Goal: Use online tool/utility: Utilize a website feature to perform a specific function

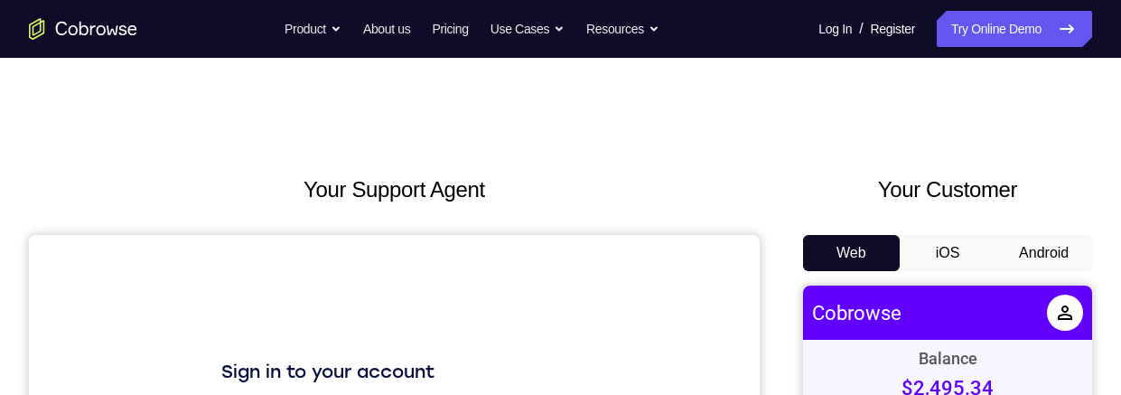
click at [1037, 256] on button "Android" at bounding box center [1044, 253] width 97 height 36
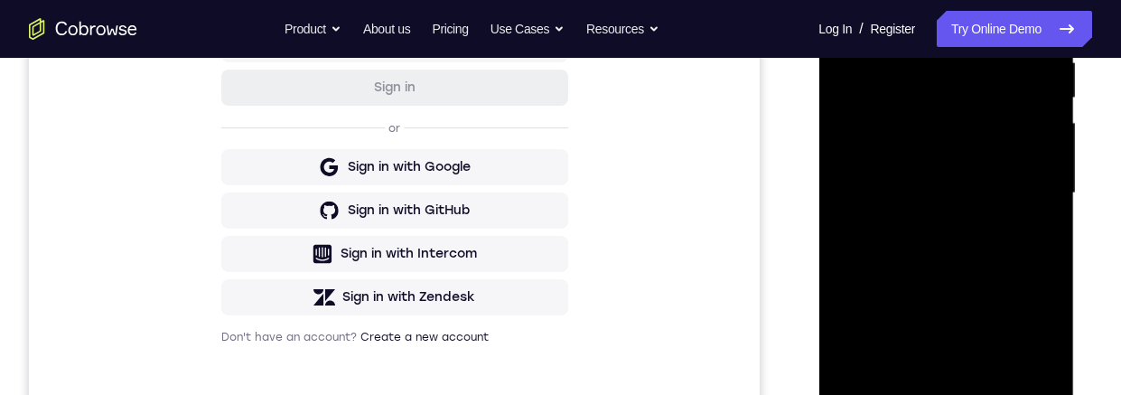
scroll to position [495, 0]
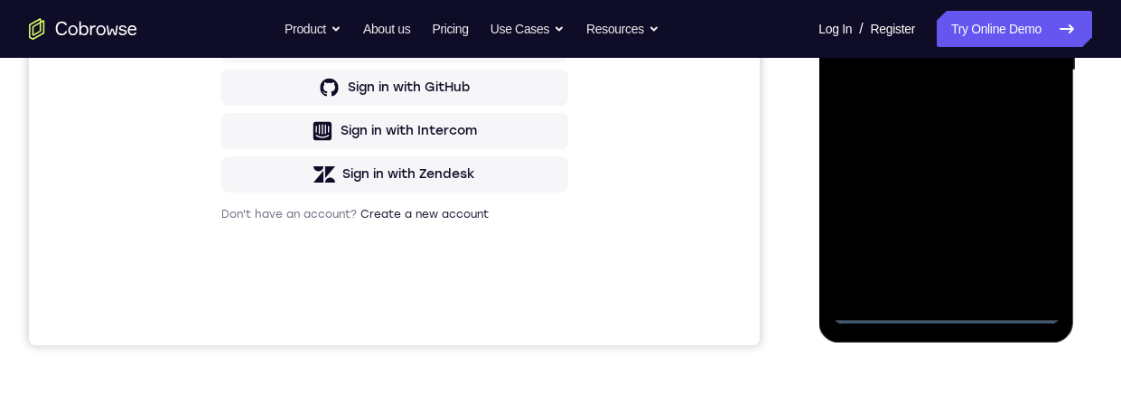
click at [940, 307] on div at bounding box center [946, 70] width 228 height 506
click at [1033, 237] on div at bounding box center [946, 70] width 228 height 506
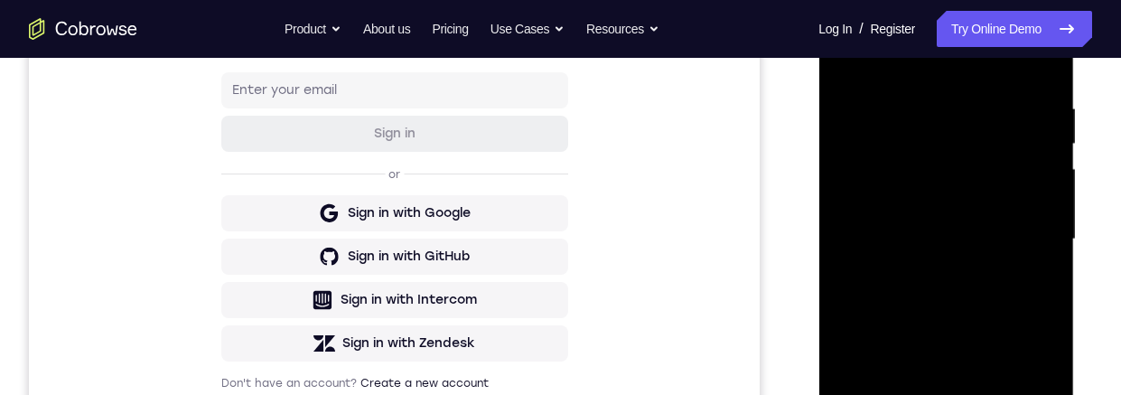
scroll to position [241, 0]
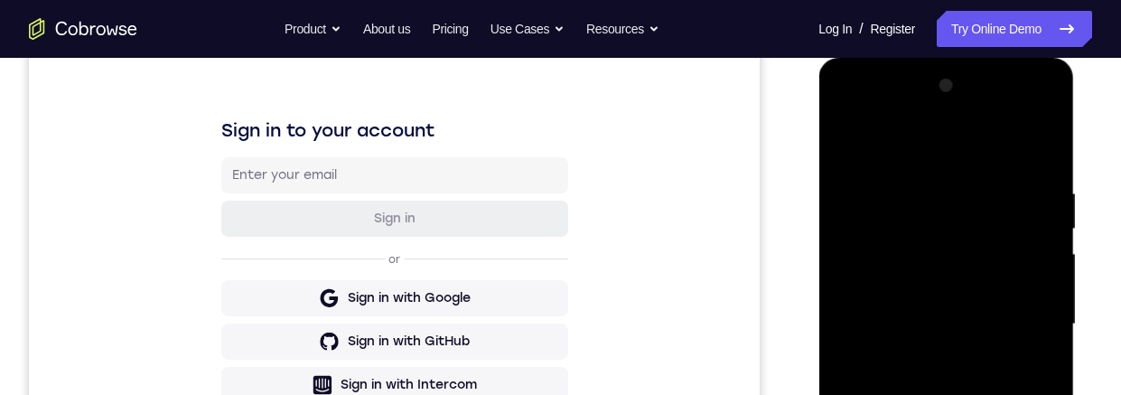
click at [944, 152] on div at bounding box center [946, 324] width 228 height 506
click at [1020, 319] on div at bounding box center [946, 325] width 228 height 506
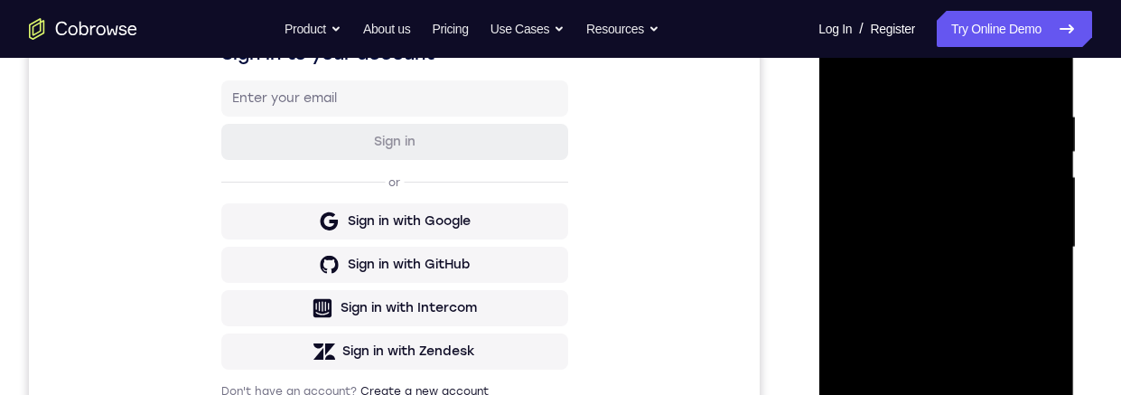
scroll to position [324, 0]
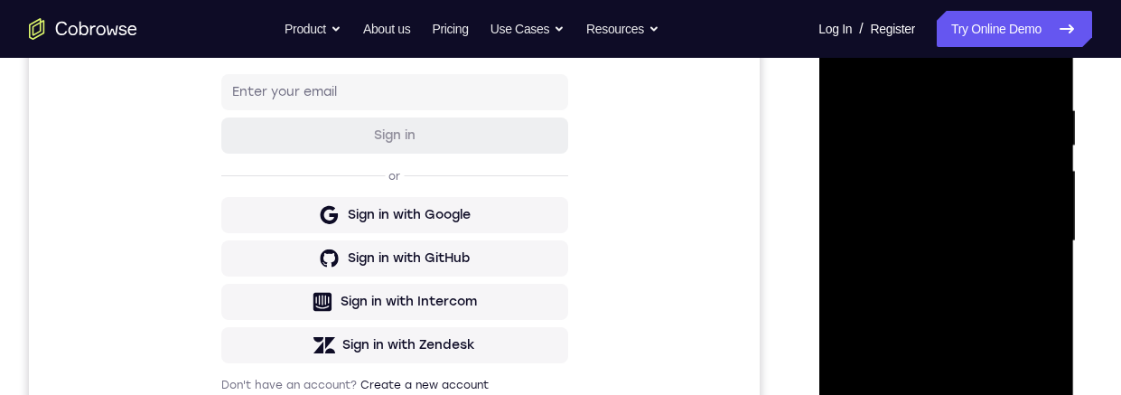
click at [923, 394] on div at bounding box center [946, 241] width 228 height 506
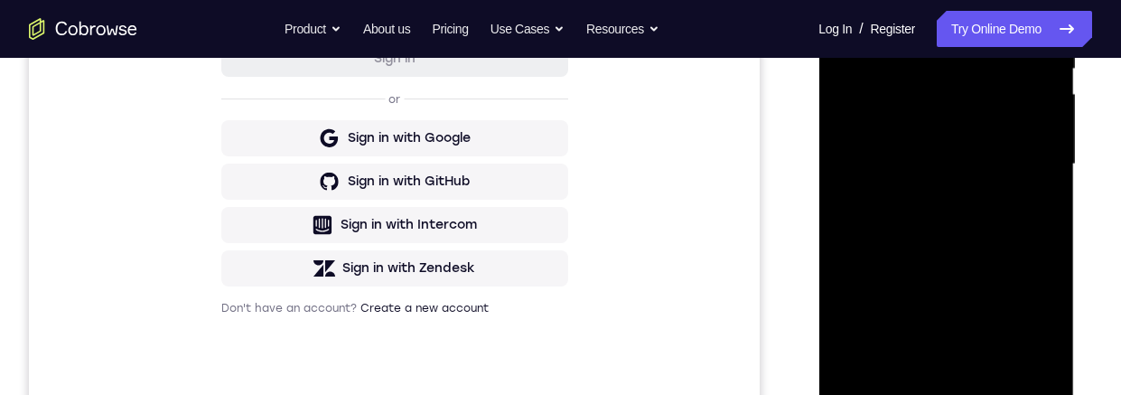
click at [1003, 141] on div at bounding box center [946, 164] width 228 height 506
click at [944, 140] on div at bounding box center [946, 164] width 228 height 506
click at [1038, 129] on div at bounding box center [946, 164] width 228 height 506
click at [1040, 125] on div at bounding box center [946, 164] width 228 height 506
click at [1006, 163] on div at bounding box center [946, 164] width 228 height 506
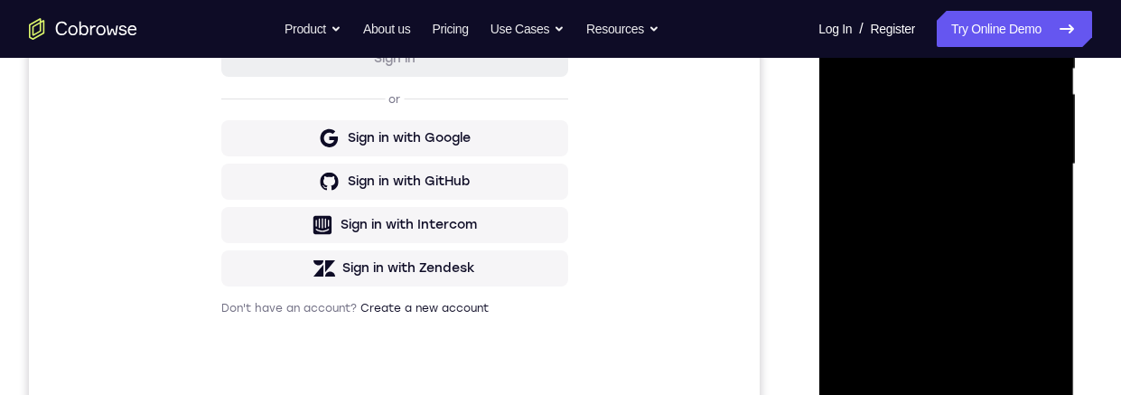
click at [998, 217] on div at bounding box center [946, 164] width 228 height 506
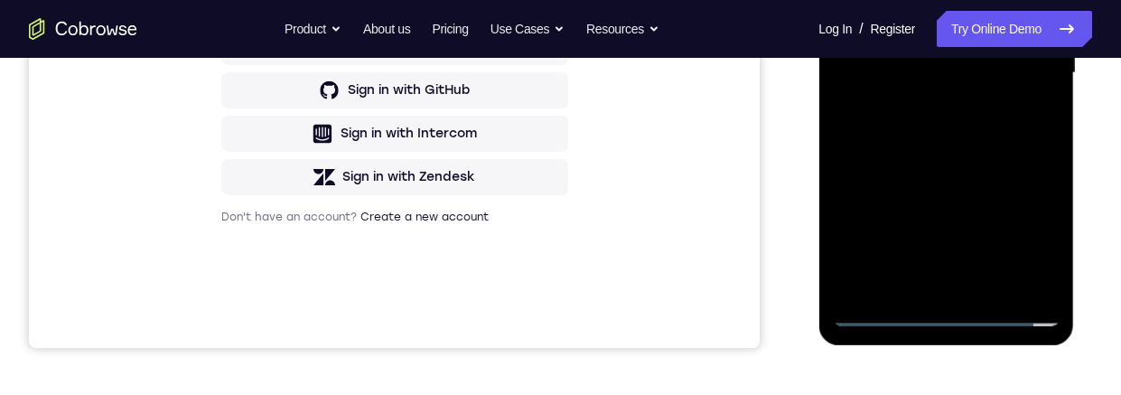
click at [980, 283] on div at bounding box center [946, 73] width 228 height 506
click at [982, 279] on div at bounding box center [946, 73] width 228 height 506
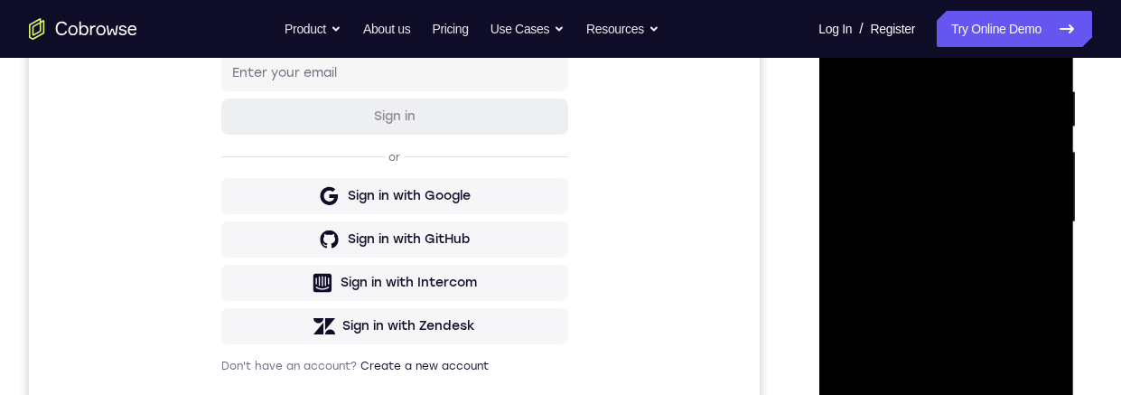
scroll to position [263, 0]
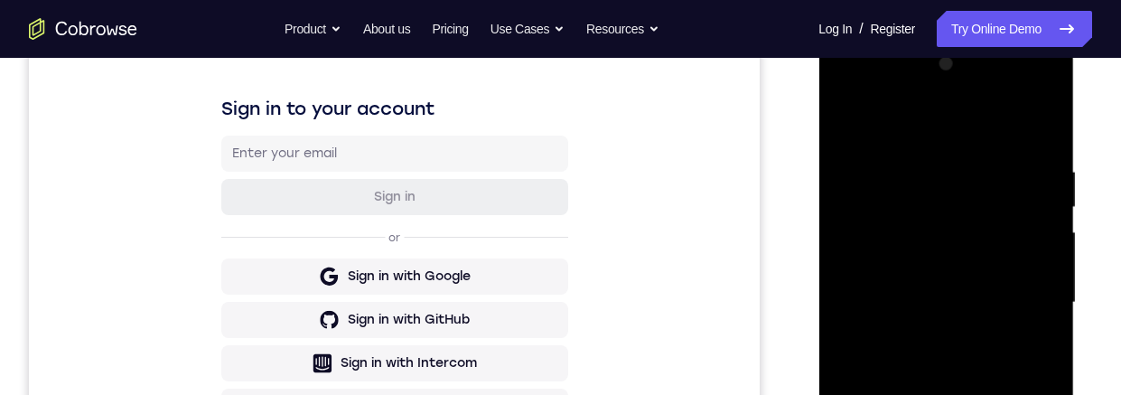
click at [847, 118] on div at bounding box center [946, 303] width 228 height 506
click at [954, 394] on div at bounding box center [946, 303] width 228 height 506
click at [985, 210] on div at bounding box center [946, 303] width 228 height 506
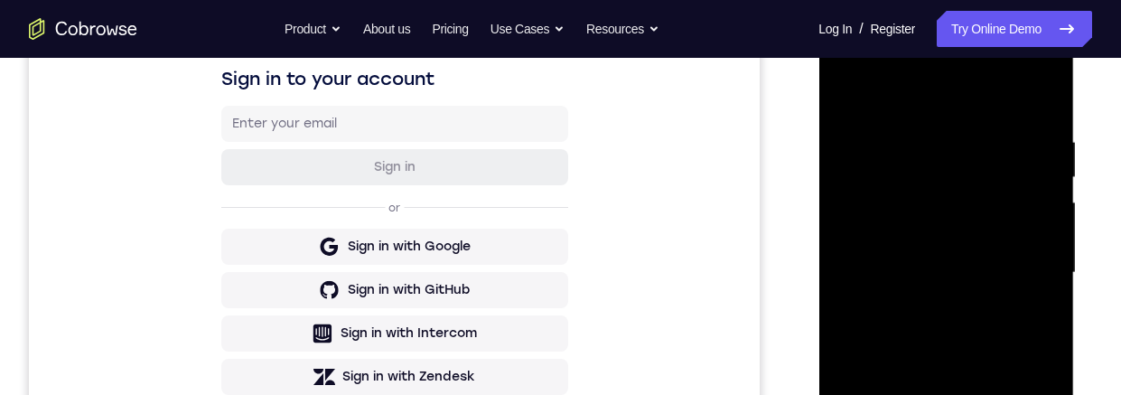
click at [1008, 224] on div at bounding box center [946, 273] width 228 height 506
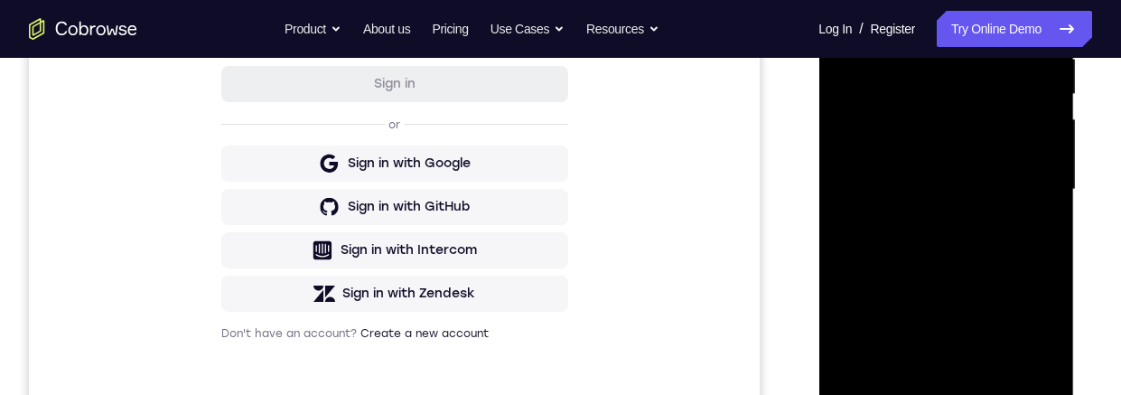
scroll to position [376, 0]
click at [981, 290] on div at bounding box center [946, 190] width 228 height 506
click at [1029, 160] on div at bounding box center [946, 190] width 228 height 506
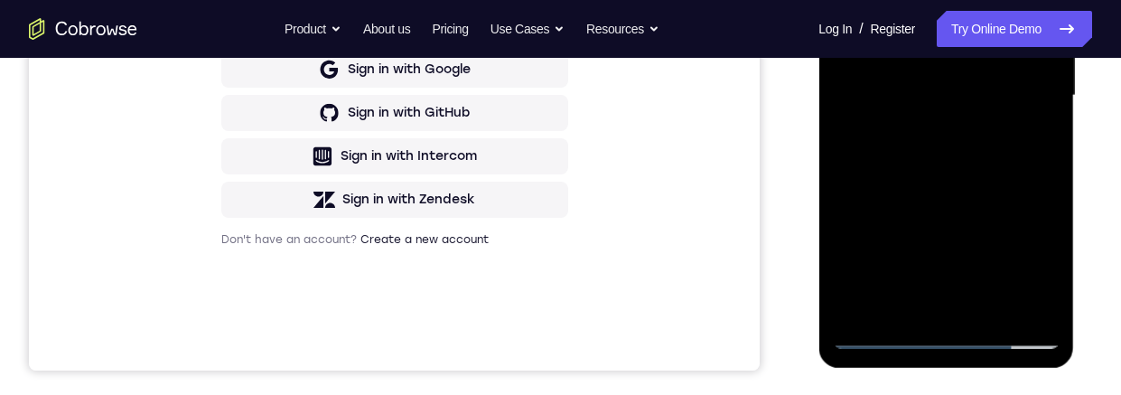
click at [972, 308] on div at bounding box center [946, 96] width 228 height 506
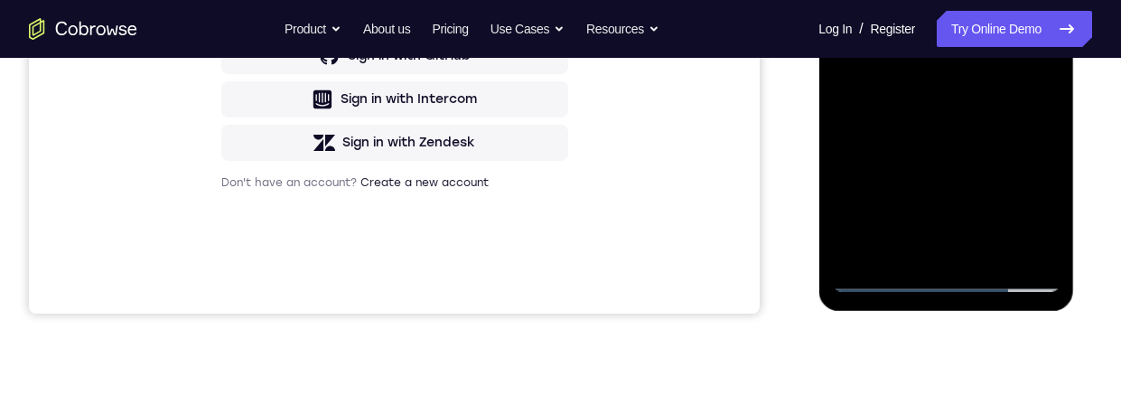
click at [945, 277] on div at bounding box center [946, 39] width 228 height 506
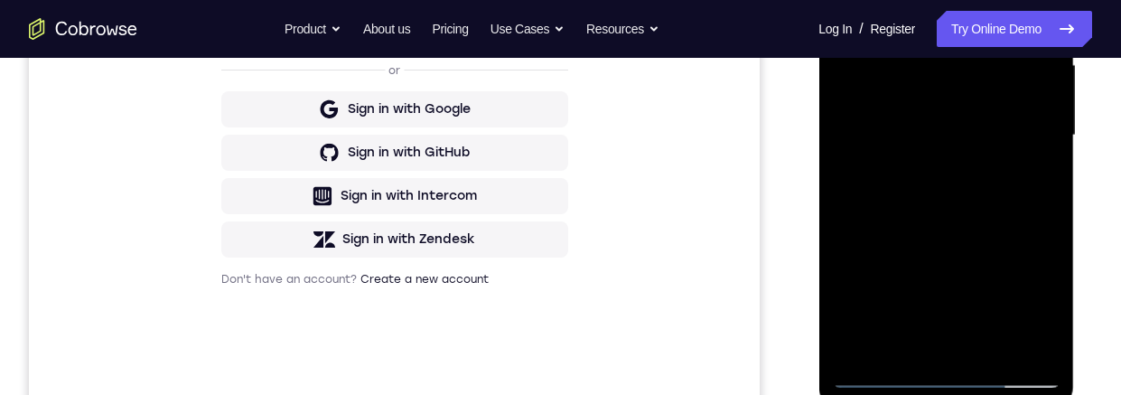
click at [866, 114] on div at bounding box center [946, 136] width 228 height 506
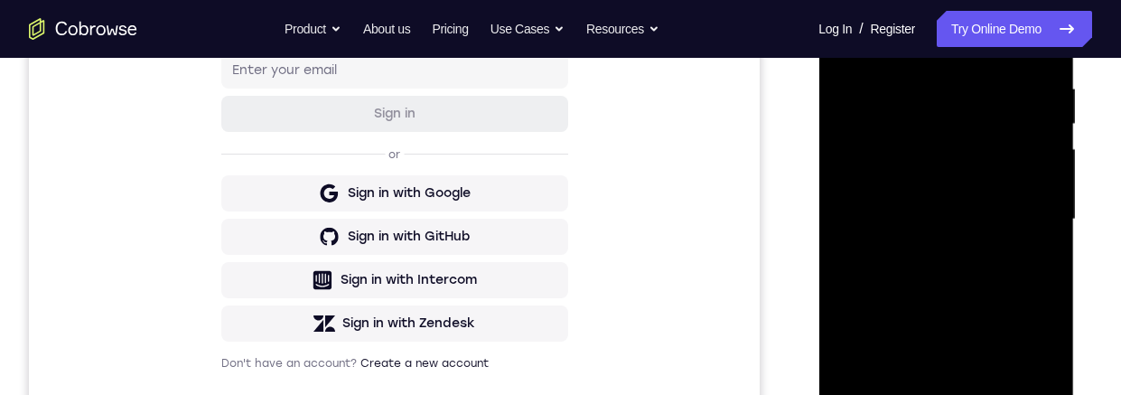
click at [982, 230] on div at bounding box center [946, 220] width 228 height 506
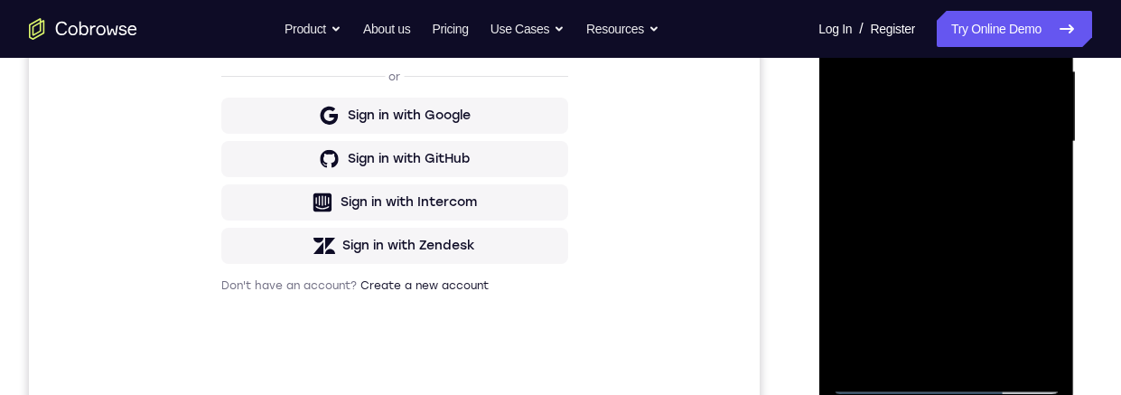
click at [950, 348] on div at bounding box center [946, 142] width 228 height 506
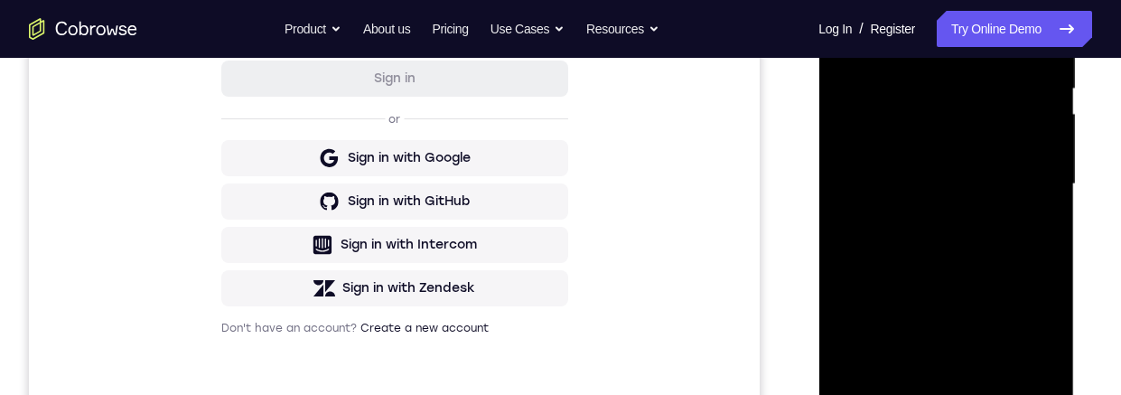
click at [974, 120] on div at bounding box center [946, 184] width 228 height 506
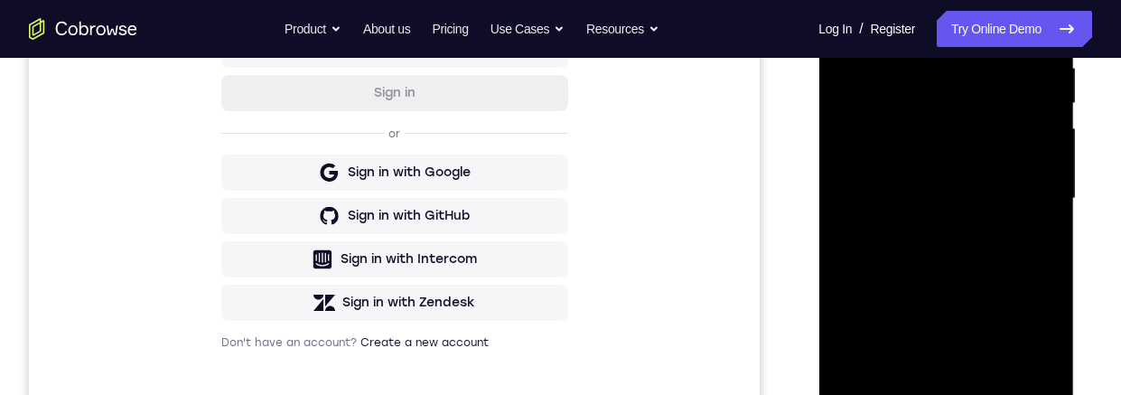
click at [1001, 81] on div at bounding box center [946, 199] width 228 height 506
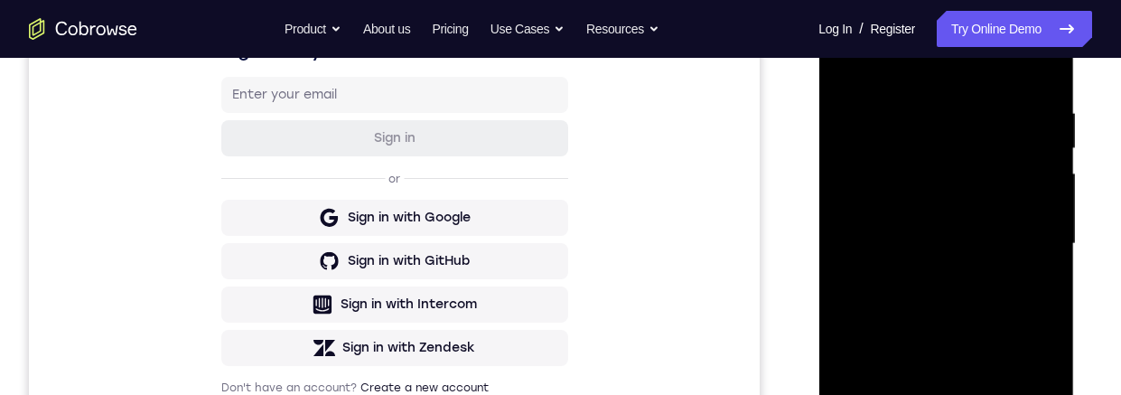
click at [981, 181] on div at bounding box center [946, 244] width 228 height 506
click at [1020, 281] on div at bounding box center [946, 244] width 228 height 506
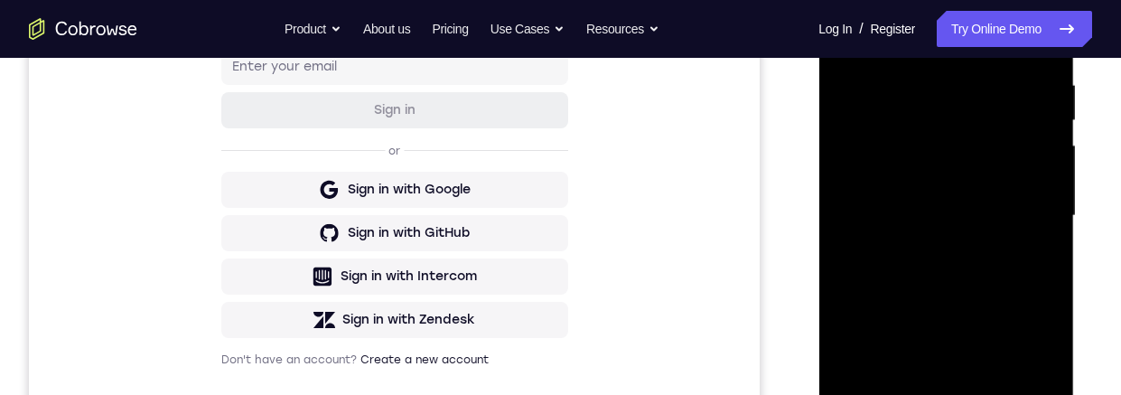
click at [1023, 260] on div at bounding box center [946, 216] width 228 height 506
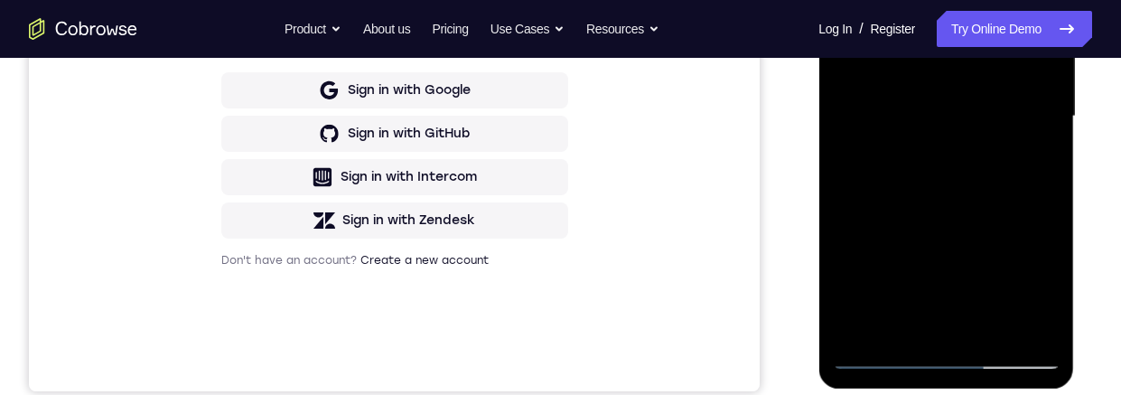
click at [1020, 322] on div at bounding box center [946, 117] width 228 height 506
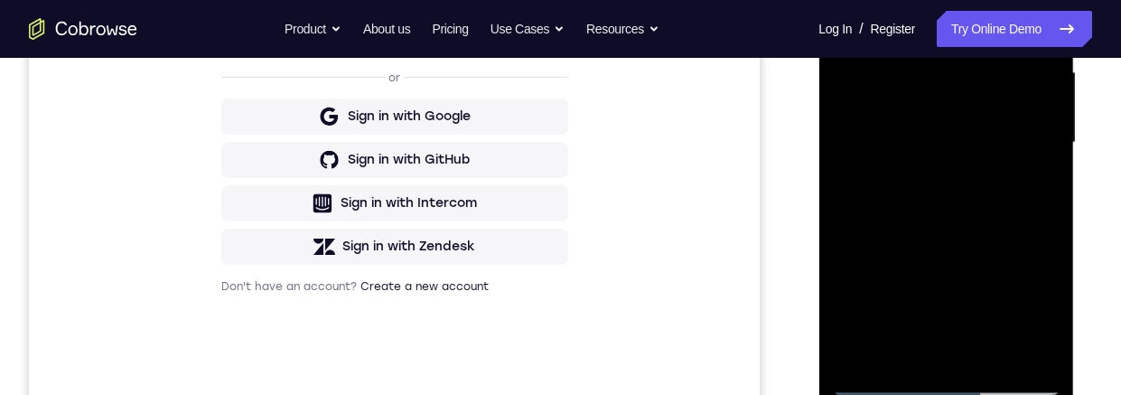
click at [1022, 345] on div at bounding box center [946, 143] width 228 height 506
click at [963, 351] on div at bounding box center [946, 143] width 228 height 506
click at [1032, 127] on div at bounding box center [946, 143] width 228 height 506
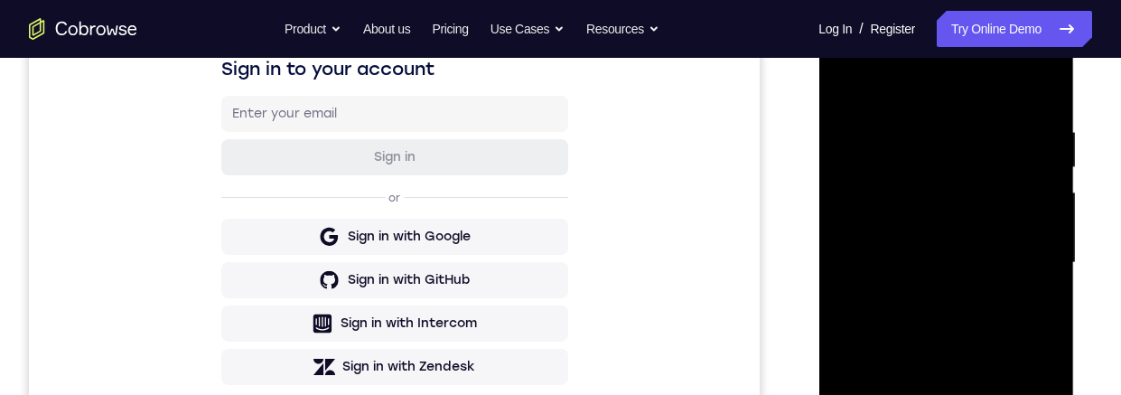
click at [977, 148] on div at bounding box center [946, 263] width 228 height 506
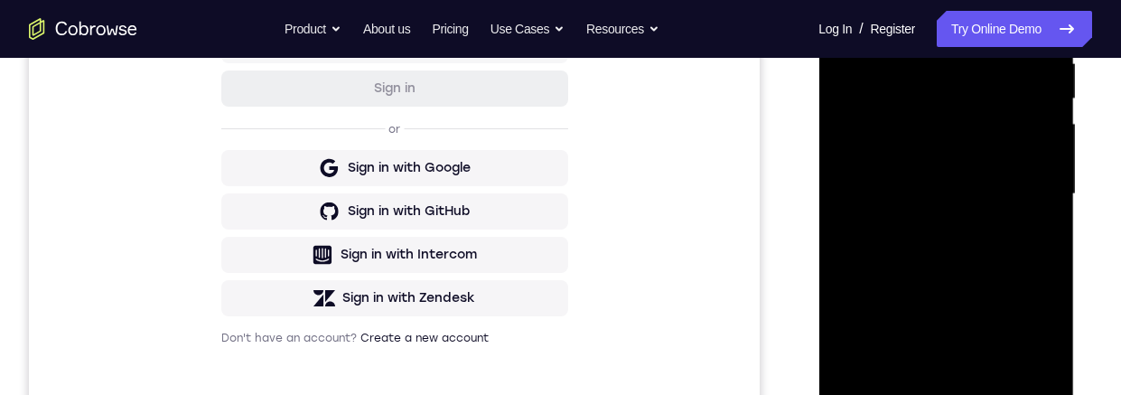
click at [945, 296] on div at bounding box center [946, 194] width 228 height 506
click at [947, 302] on div at bounding box center [946, 194] width 228 height 506
click at [946, 305] on div at bounding box center [946, 194] width 228 height 506
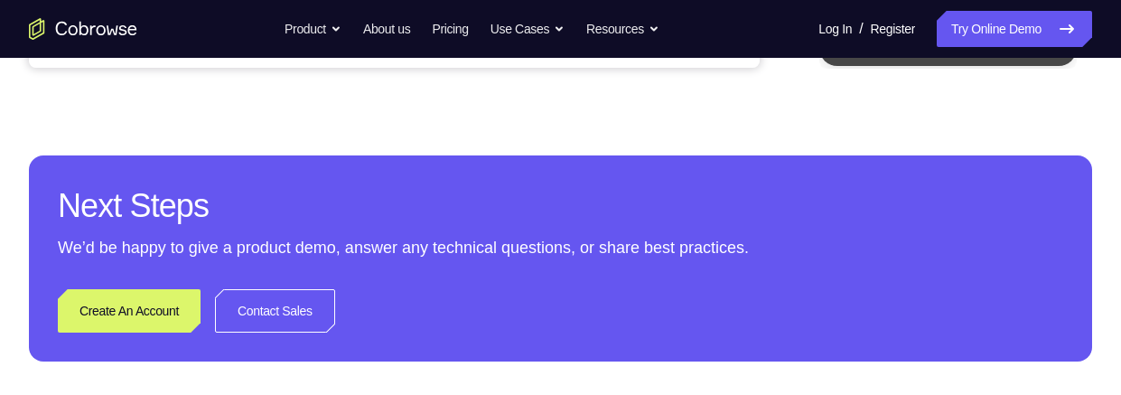
scroll to position [363, 0]
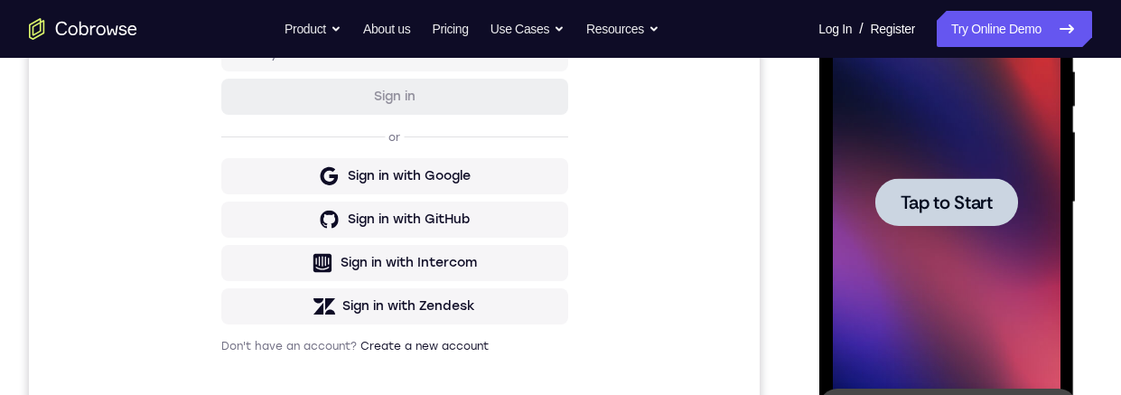
click at [974, 199] on span "Tap to Start" at bounding box center [946, 202] width 92 height 18
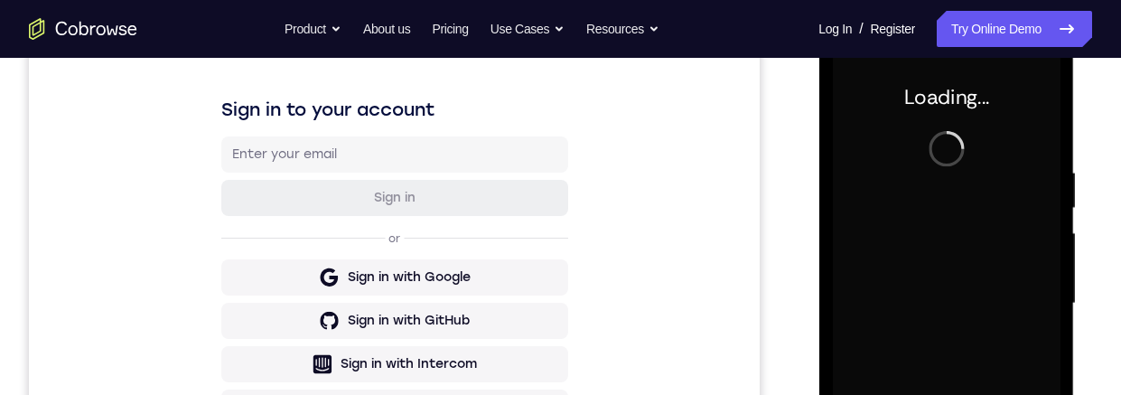
scroll to position [249, 0]
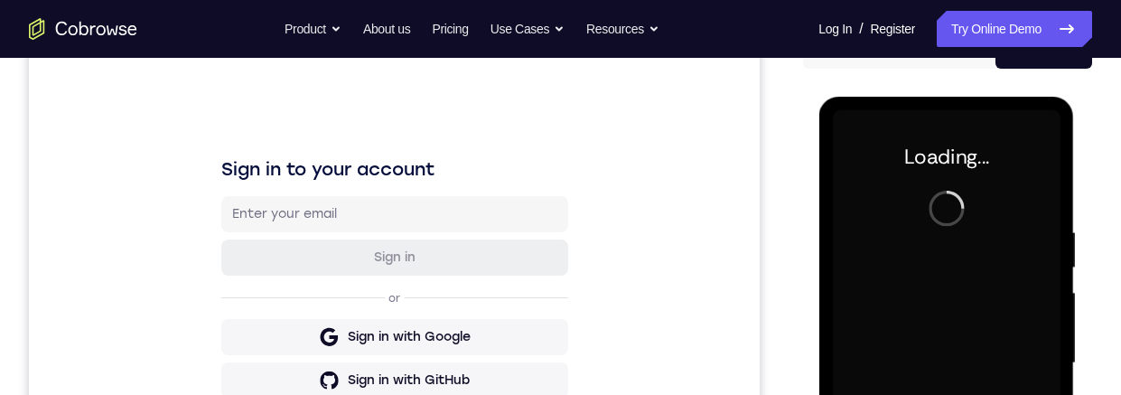
click at [948, 69] on button "iOS" at bounding box center [948, 51] width 97 height 36
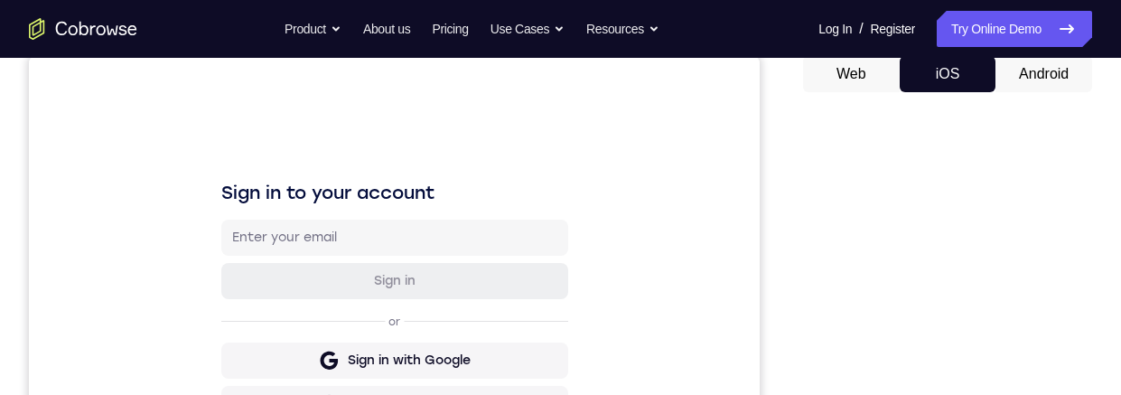
click at [1031, 81] on button "Android" at bounding box center [1044, 74] width 97 height 36
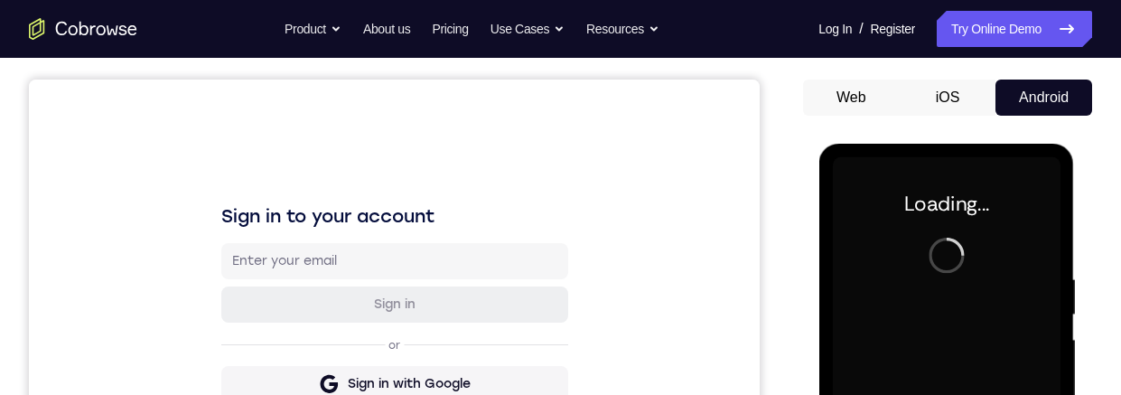
scroll to position [0, 0]
click at [942, 115] on button "iOS" at bounding box center [948, 98] width 97 height 36
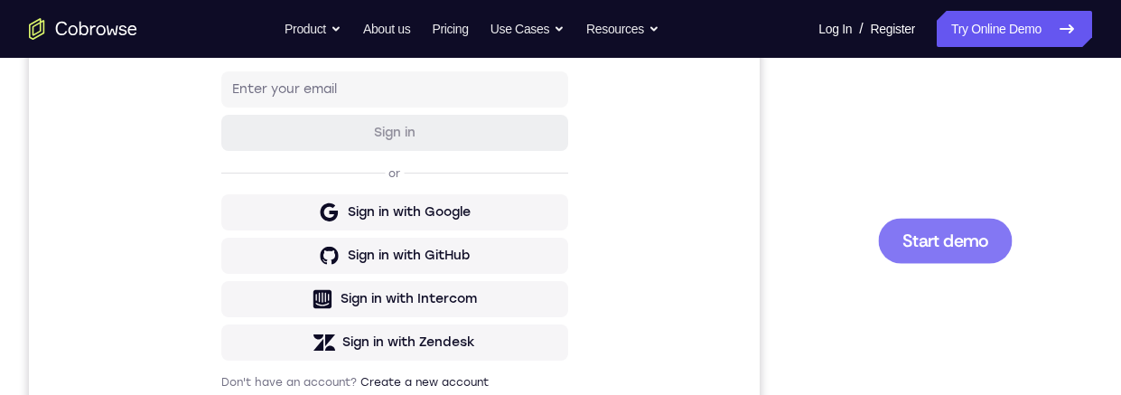
click at [949, 242] on span "Start demo" at bounding box center [946, 239] width 86 height 17
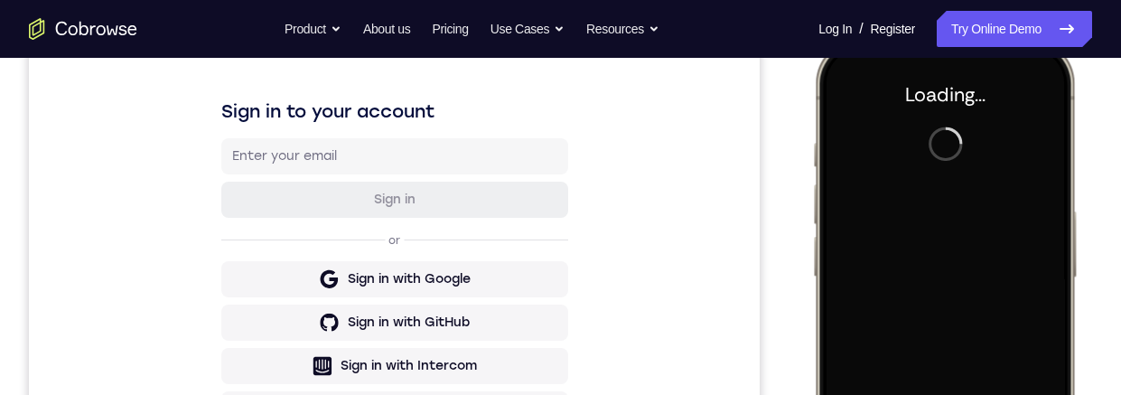
scroll to position [238, 0]
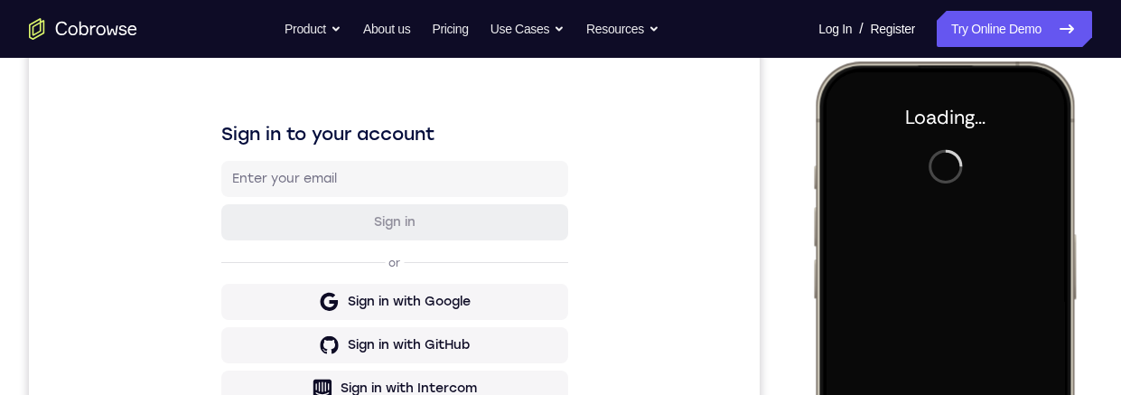
click at [1046, 33] on button "Android" at bounding box center [1044, 15] width 97 height 36
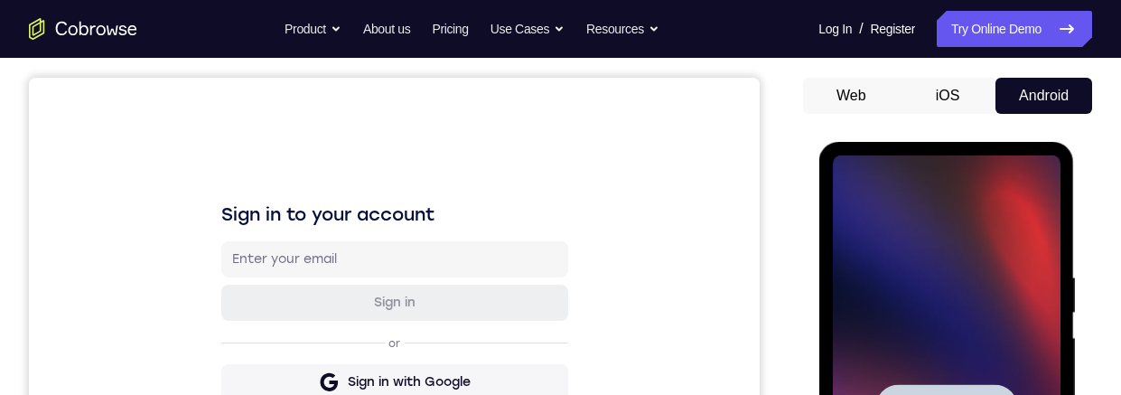
scroll to position [239, 0]
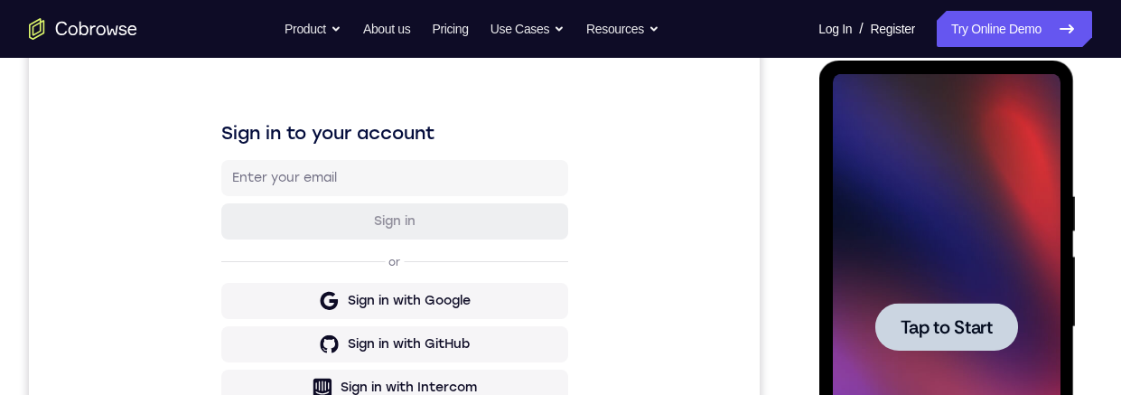
click at [945, 318] on span "Tap to Start" at bounding box center [946, 327] width 92 height 18
click at [927, 328] on span "Tap to Start" at bounding box center [946, 327] width 92 height 18
click at [937, 322] on span "Tap to Start" at bounding box center [946, 327] width 92 height 18
click at [930, 323] on span "Tap to Start" at bounding box center [946, 327] width 92 height 18
click at [928, 323] on span "Tap to Start" at bounding box center [946, 327] width 92 height 18
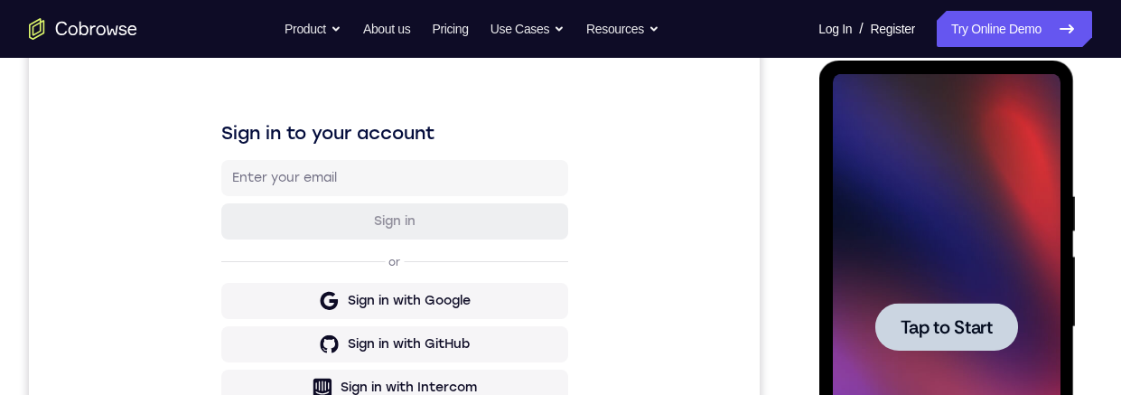
click at [930, 321] on span "Tap to Start" at bounding box center [946, 327] width 92 height 18
click at [932, 318] on span "Tap to Start" at bounding box center [946, 327] width 92 height 18
click at [953, 33] on button "iOS" at bounding box center [948, 14] width 97 height 36
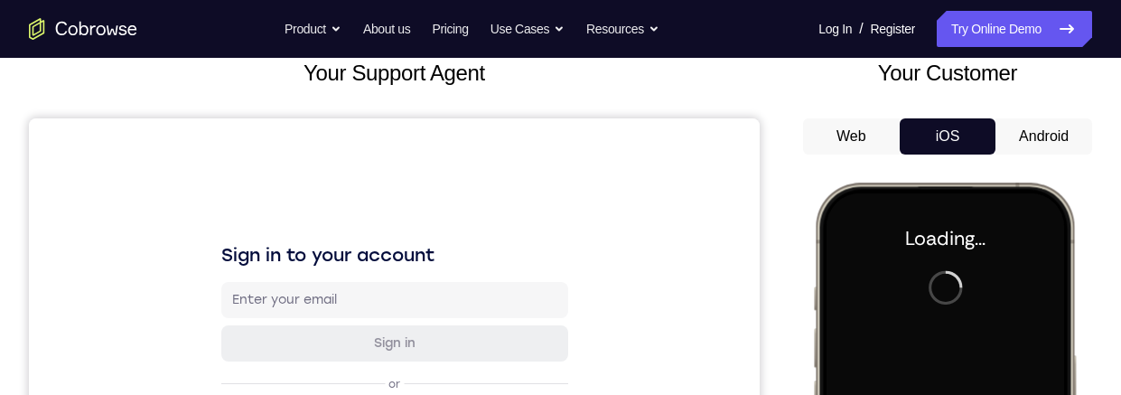
click at [1039, 136] on button "Android" at bounding box center [1044, 136] width 97 height 36
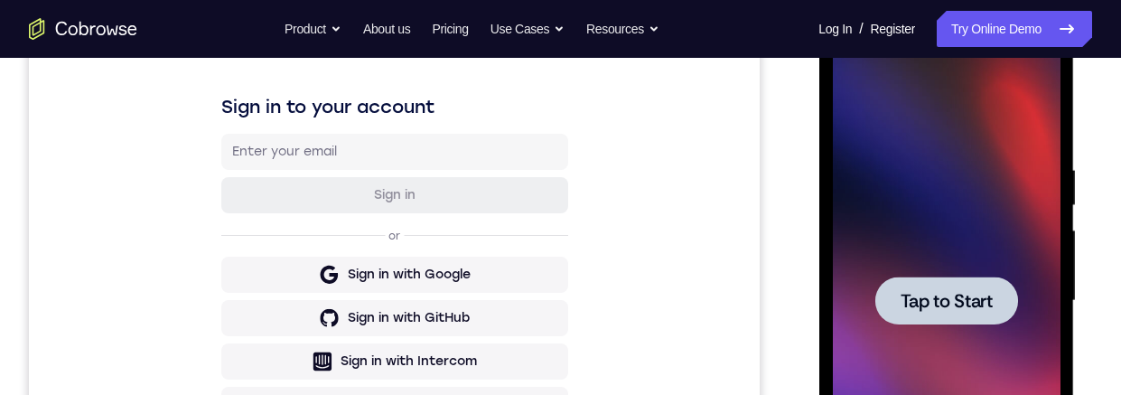
click at [957, 294] on span "Tap to Start" at bounding box center [946, 301] width 92 height 18
click at [952, 297] on span "Tap to Start" at bounding box center [946, 301] width 92 height 18
click at [950, 297] on span "Tap to Start" at bounding box center [946, 301] width 92 height 18
click at [948, 299] on span "Tap to Start" at bounding box center [946, 301] width 92 height 18
click at [945, 300] on span "Tap to Start" at bounding box center [946, 301] width 92 height 18
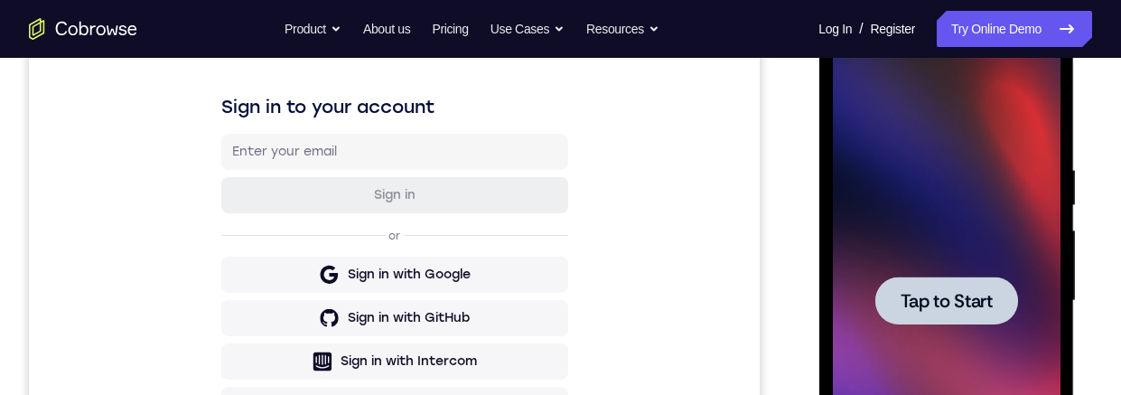
click at [940, 302] on span "Tap to Start" at bounding box center [946, 301] width 92 height 18
click at [943, 296] on span "Tap to Start" at bounding box center [946, 301] width 92 height 18
click at [943, 295] on span "Tap to Start" at bounding box center [946, 301] width 92 height 18
click at [939, 305] on span "Tap to Start" at bounding box center [946, 301] width 92 height 18
click at [941, 305] on span "Tap to Start" at bounding box center [946, 301] width 92 height 18
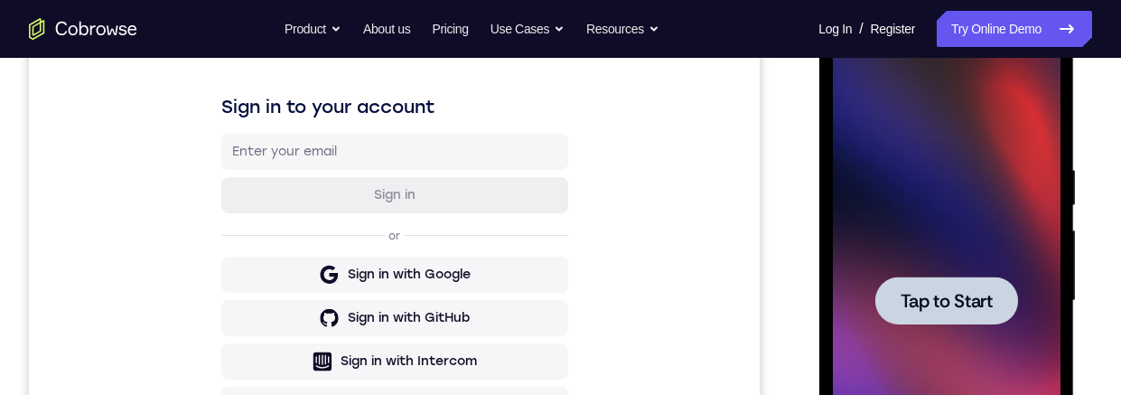
click at [943, 295] on span "Tap to Start" at bounding box center [946, 301] width 92 height 18
click at [945, 294] on span "Tap to Start" at bounding box center [946, 301] width 92 height 18
click at [943, 297] on span "Tap to Start" at bounding box center [946, 301] width 92 height 18
click at [942, 297] on span "Tap to Start" at bounding box center [946, 301] width 92 height 18
click at [940, 307] on span "Tap to Start" at bounding box center [946, 301] width 92 height 18
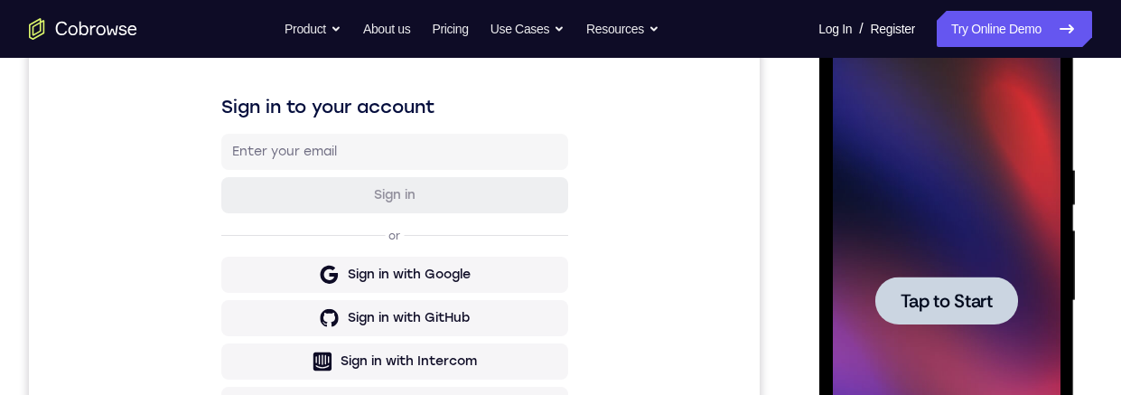
scroll to position [0, 0]
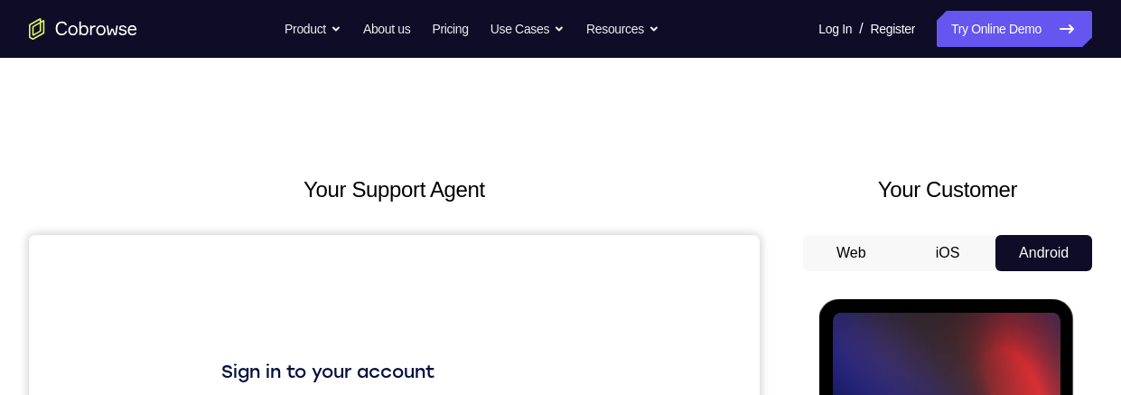
scroll to position [257, 0]
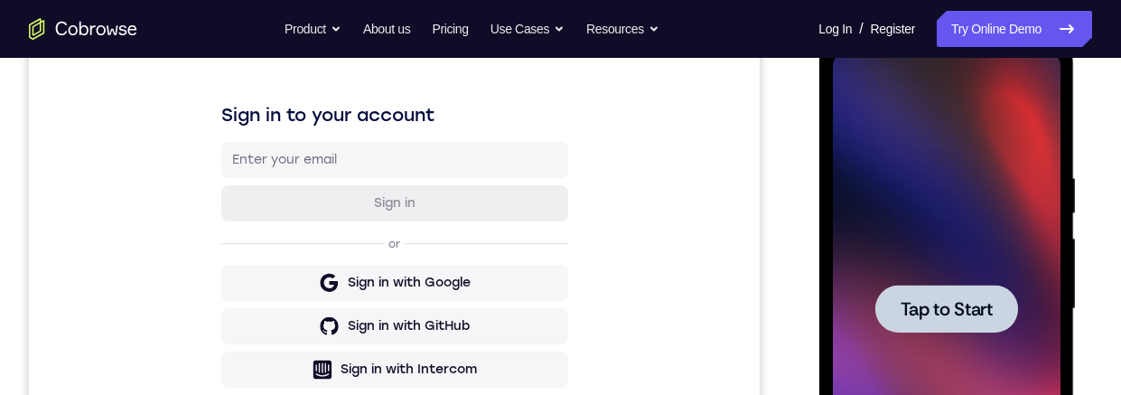
click at [934, 308] on span "Tap to Start" at bounding box center [946, 309] width 92 height 18
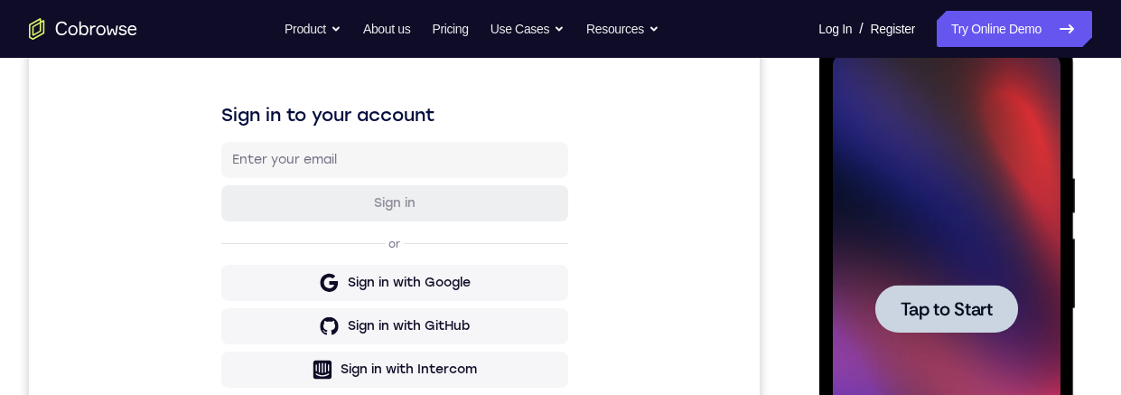
click at [934, 308] on div at bounding box center [946, 309] width 228 height 506
click at [934, 300] on span "Tap to Start" at bounding box center [946, 309] width 92 height 18
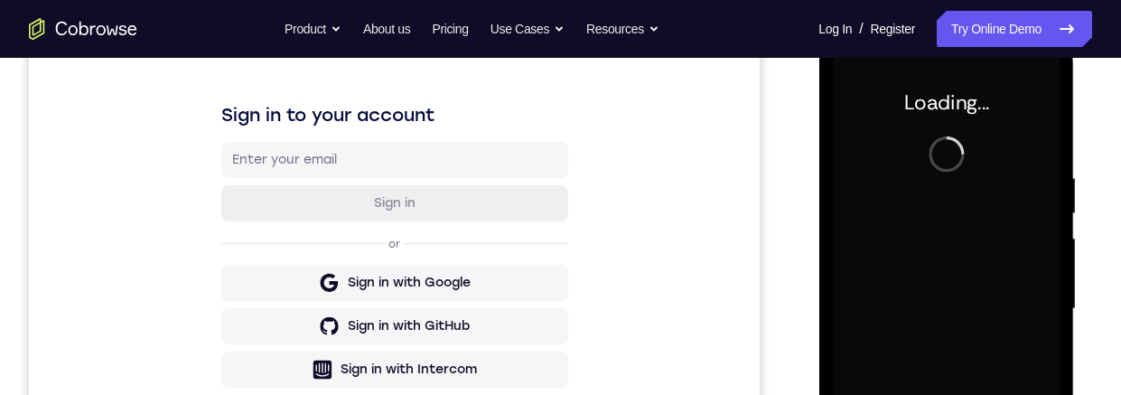
click at [934, 299] on div at bounding box center [946, 309] width 228 height 506
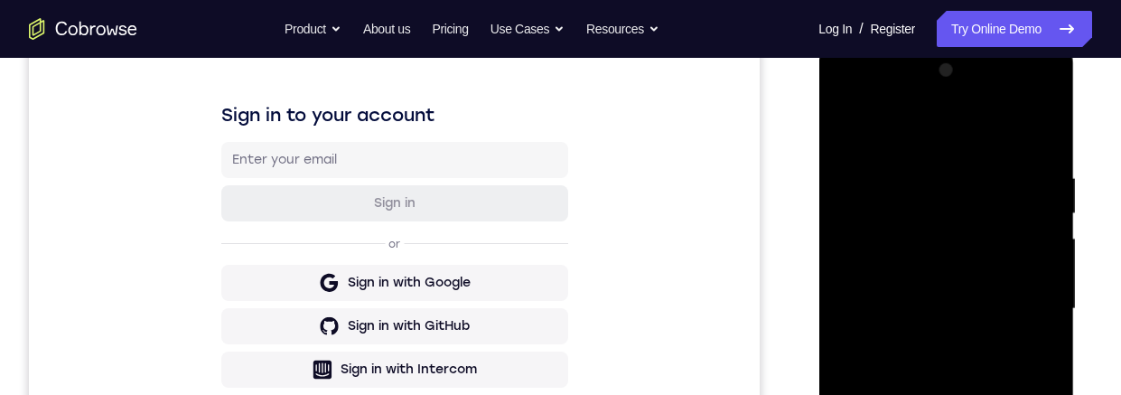
scroll to position [475, 0]
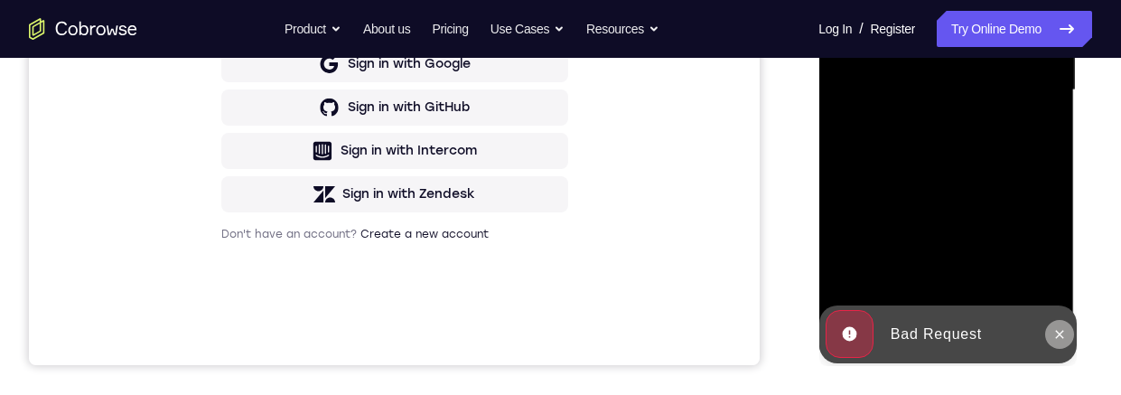
click at [1060, 331] on icon at bounding box center [1059, 334] width 14 height 14
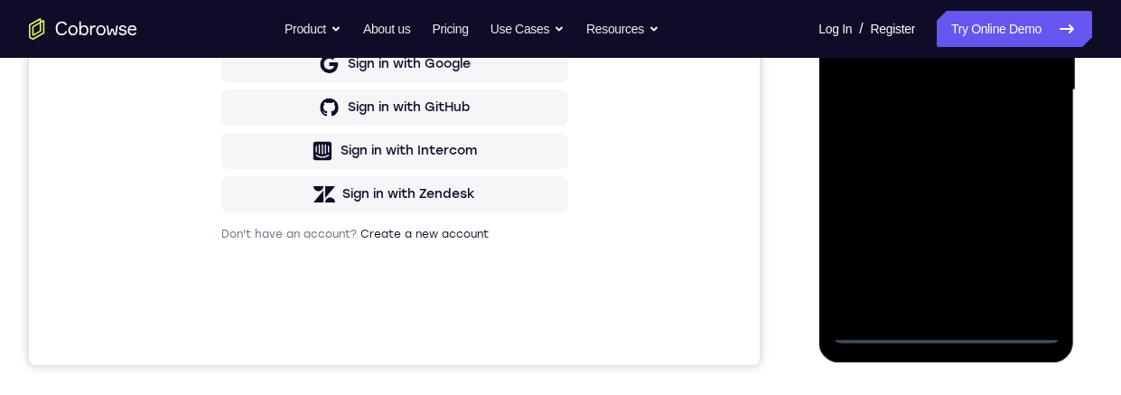
click at [942, 330] on div at bounding box center [946, 90] width 228 height 506
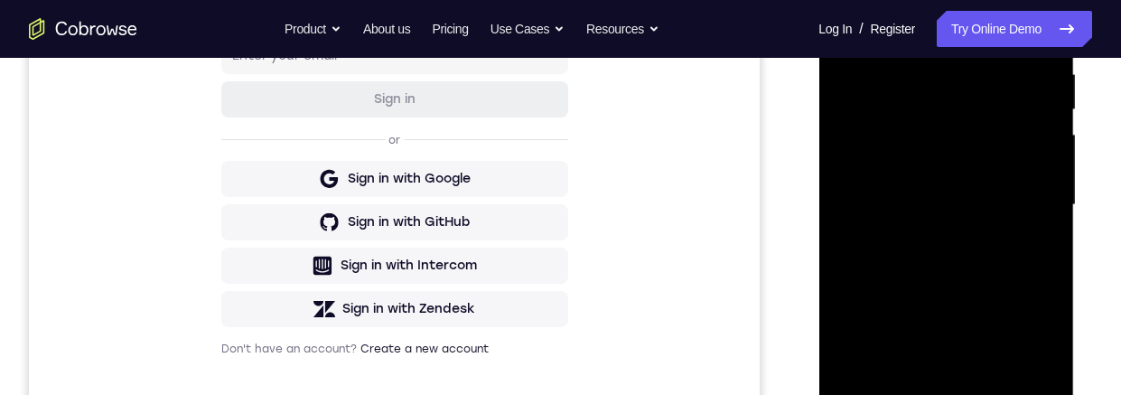
click at [874, 176] on div at bounding box center [946, 205] width 228 height 506
click at [979, 258] on div at bounding box center [946, 205] width 228 height 506
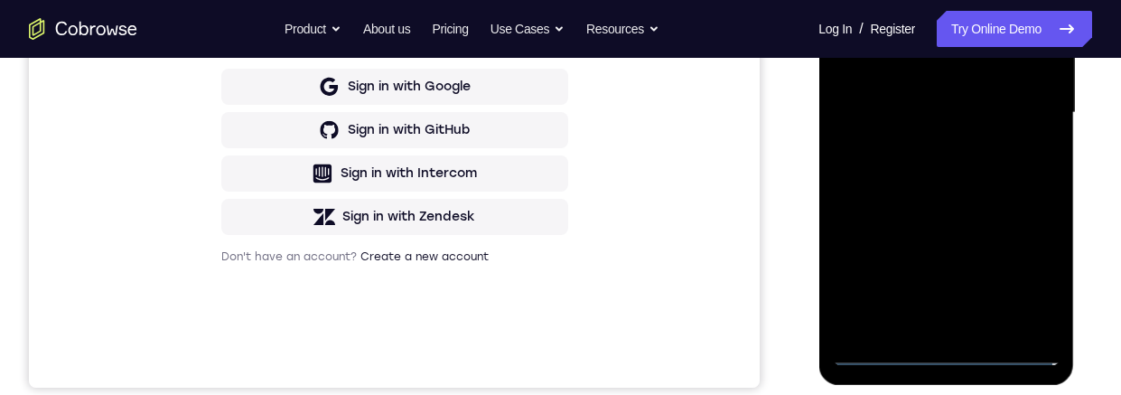
click at [943, 329] on div at bounding box center [946, 113] width 228 height 506
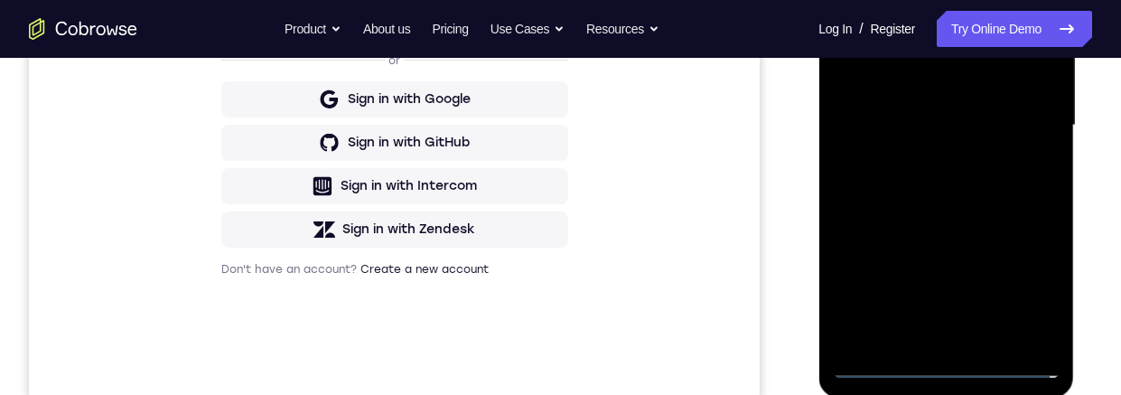
click at [965, 58] on div at bounding box center [946, 126] width 228 height 506
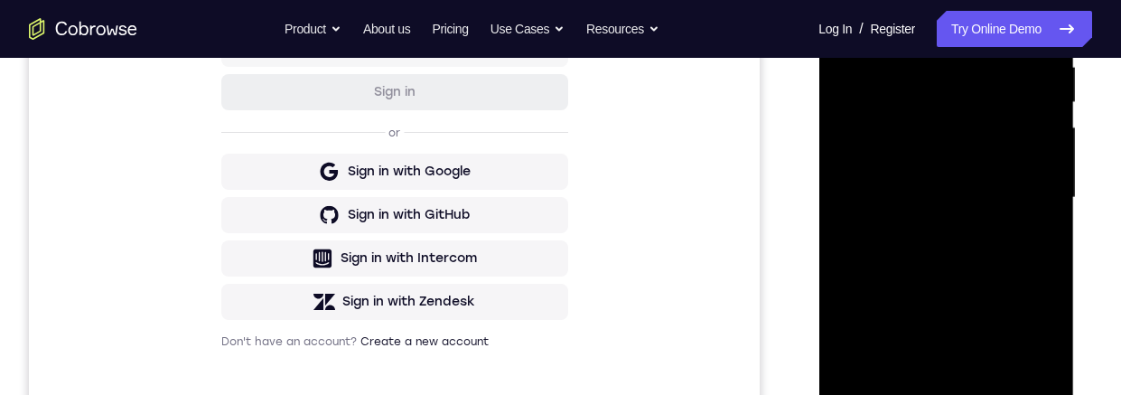
click at [982, 75] on div at bounding box center [946, 198] width 228 height 506
click at [996, 137] on div at bounding box center [946, 198] width 228 height 506
click at [1020, 239] on div at bounding box center [946, 198] width 228 height 506
click at [1019, 239] on div at bounding box center [946, 198] width 228 height 506
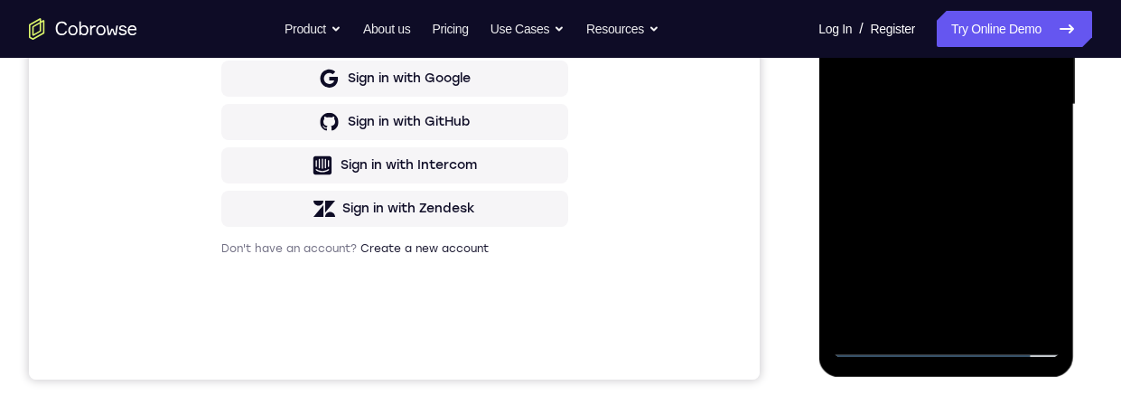
click at [1019, 316] on div at bounding box center [946, 105] width 228 height 506
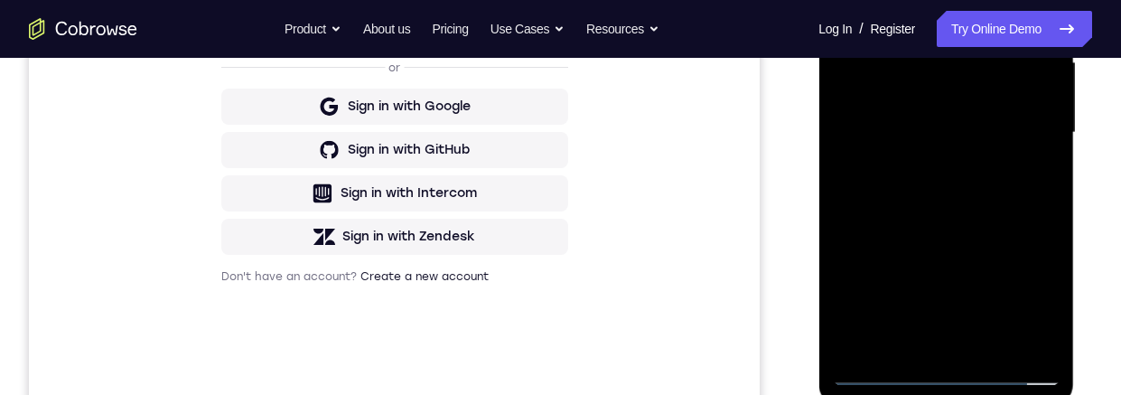
click at [1023, 337] on div at bounding box center [946, 133] width 228 height 506
click at [986, 342] on div at bounding box center [946, 133] width 228 height 506
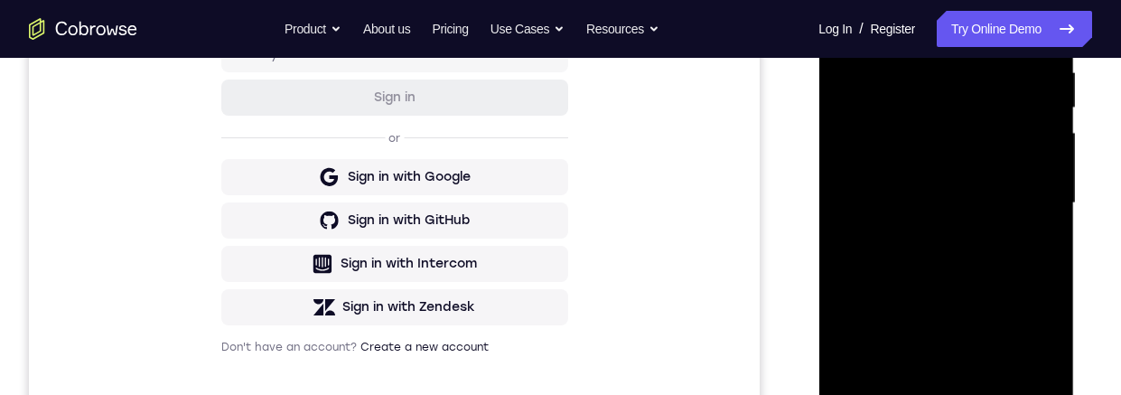
click at [1027, 189] on div at bounding box center [946, 203] width 228 height 506
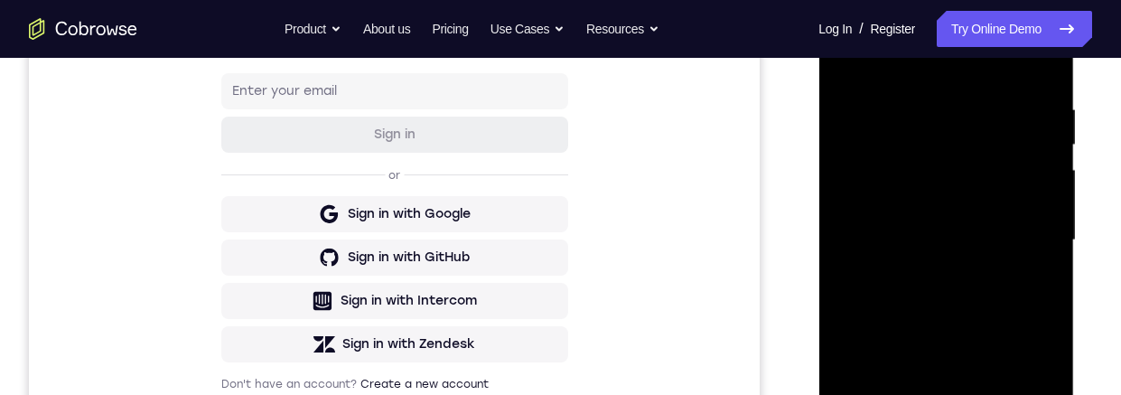
click at [986, 133] on div at bounding box center [946, 240] width 228 height 506
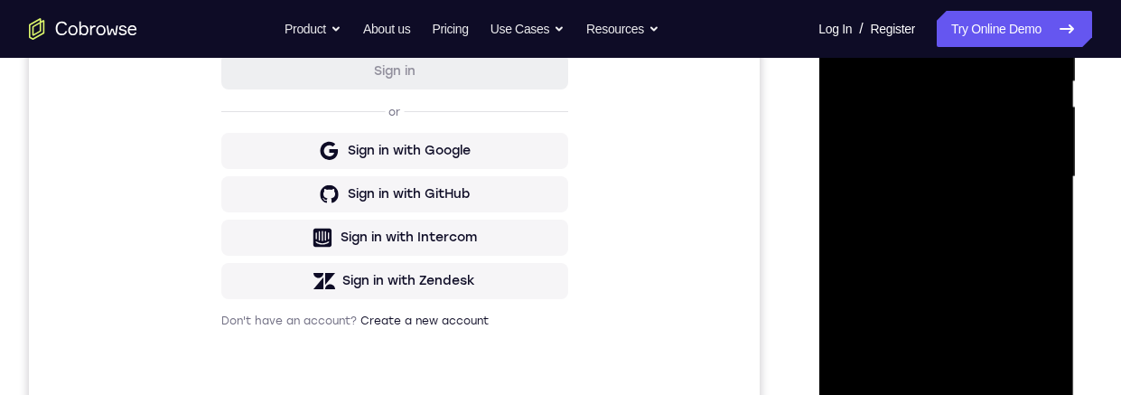
click at [932, 189] on div at bounding box center [946, 177] width 228 height 506
click at [982, 182] on div at bounding box center [946, 177] width 228 height 506
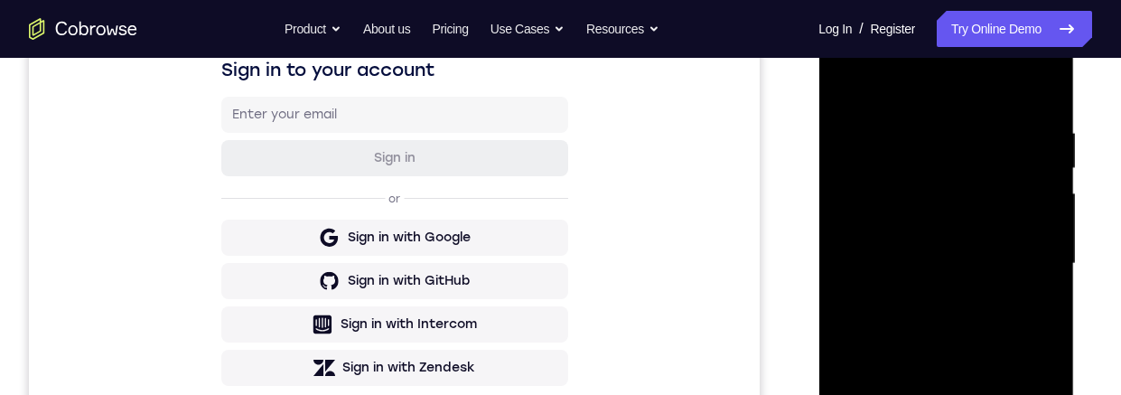
scroll to position [259, 0]
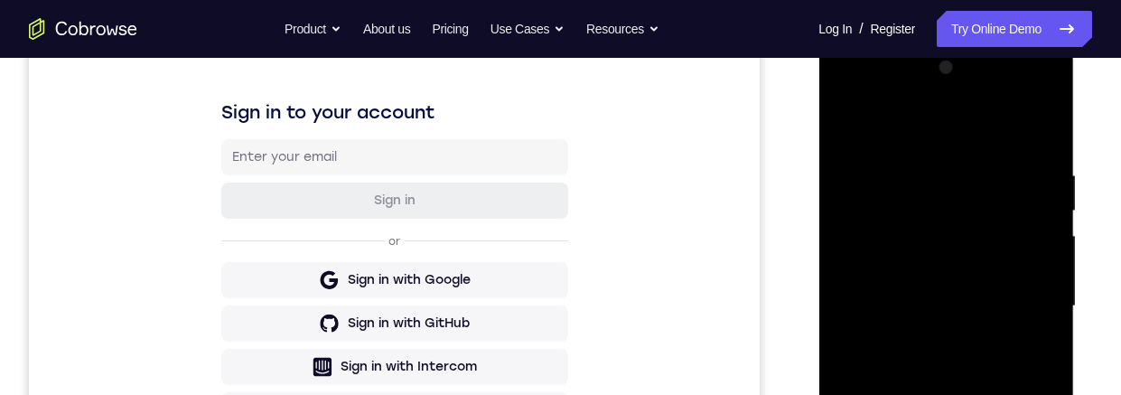
click at [1043, 102] on div at bounding box center [946, 306] width 228 height 506
click at [1090, 264] on div at bounding box center [947, 304] width 289 height 556
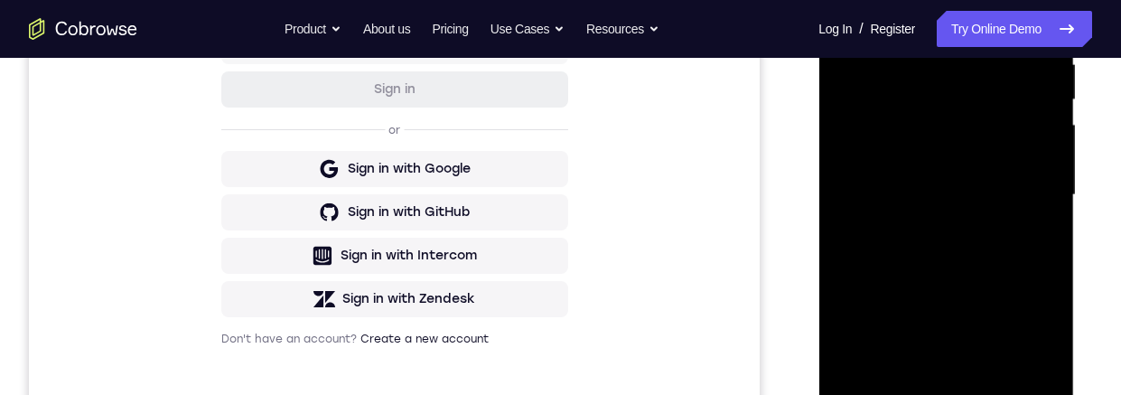
click at [978, 269] on div at bounding box center [946, 195] width 228 height 506
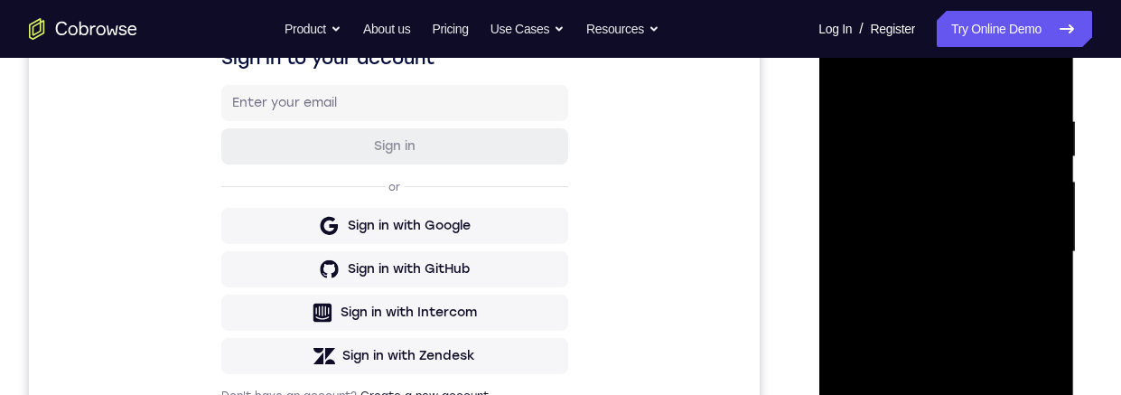
click at [1041, 87] on div at bounding box center [946, 252] width 228 height 506
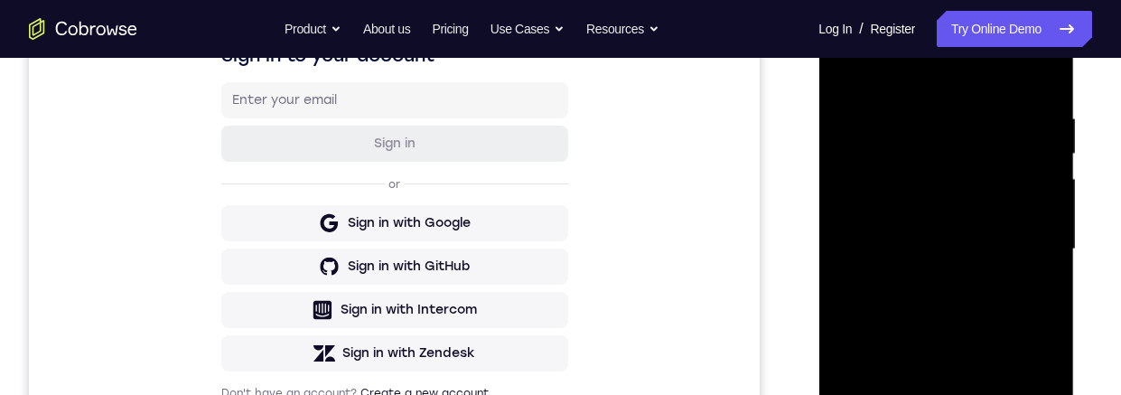
scroll to position [274, 0]
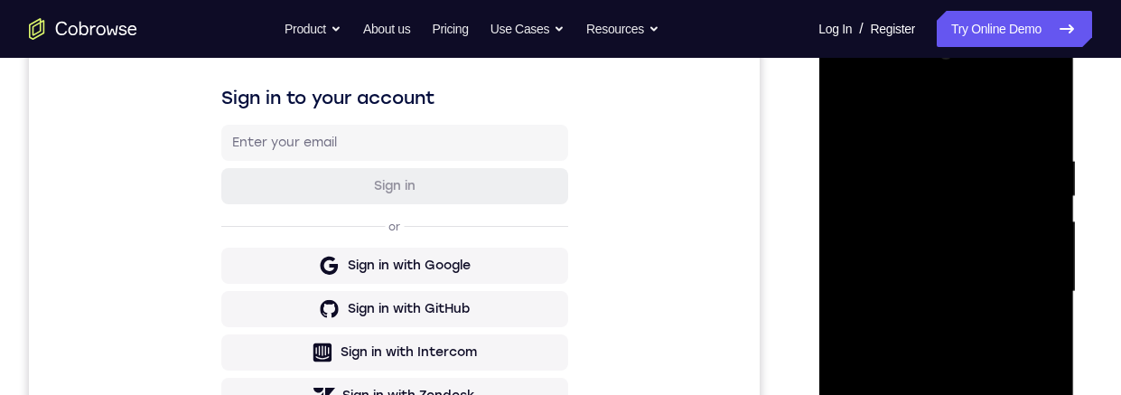
click at [849, 111] on div at bounding box center [946, 292] width 228 height 506
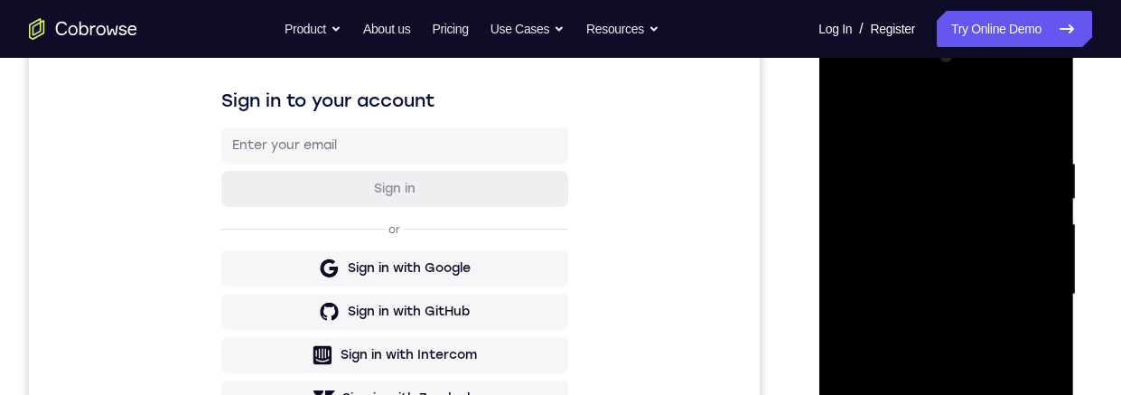
click at [983, 394] on div at bounding box center [946, 295] width 228 height 506
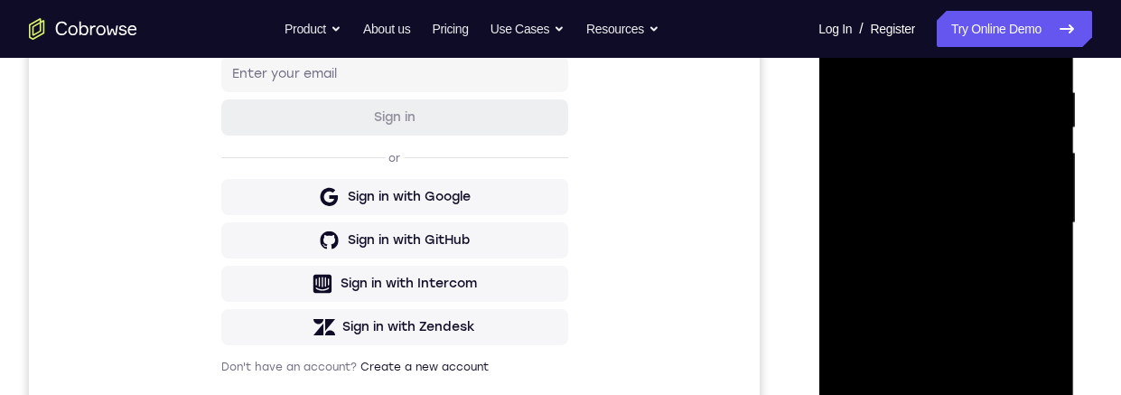
scroll to position [361, 0]
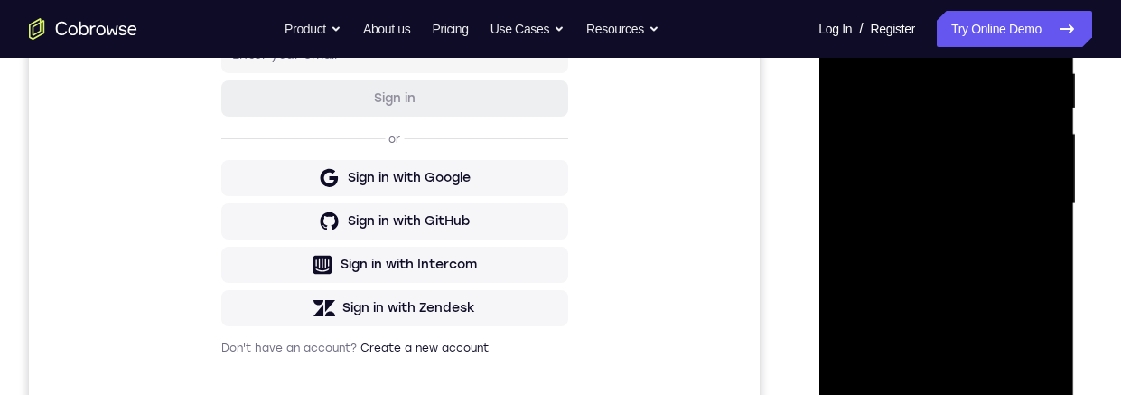
click at [967, 292] on div at bounding box center [946, 204] width 228 height 506
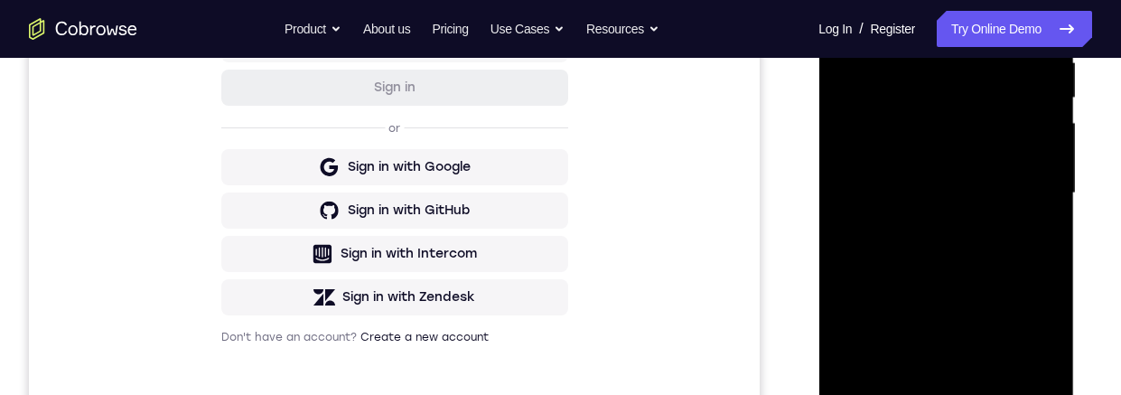
click at [946, 174] on div at bounding box center [946, 193] width 228 height 506
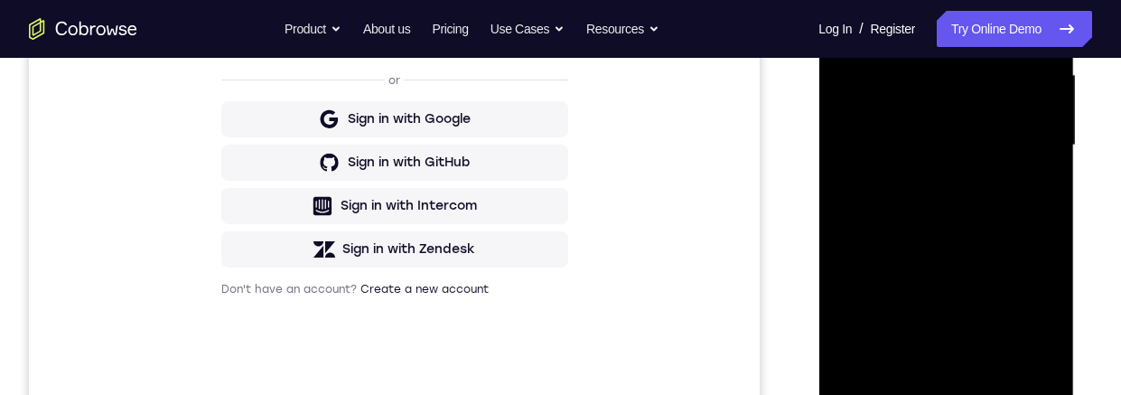
click at [904, 352] on div at bounding box center [946, 145] width 228 height 506
click at [990, 251] on div at bounding box center [946, 145] width 228 height 506
click at [1027, 181] on div at bounding box center [946, 145] width 228 height 506
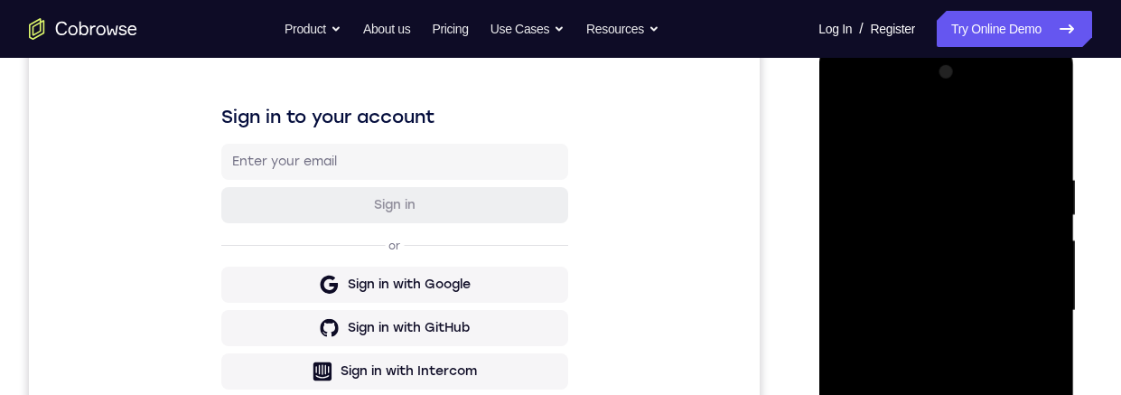
click at [840, 134] on div at bounding box center [946, 311] width 228 height 506
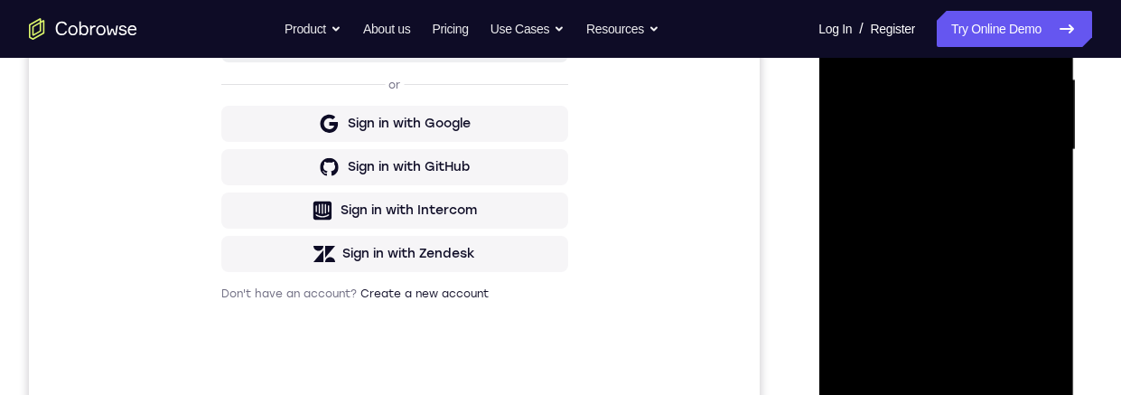
click at [903, 261] on div at bounding box center [946, 150] width 228 height 506
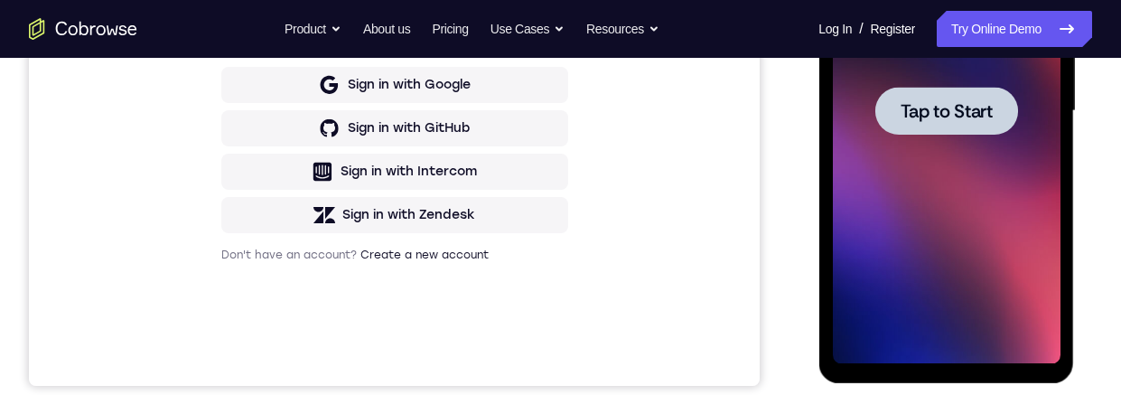
click at [974, 107] on span "Tap to Start" at bounding box center [946, 111] width 92 height 18
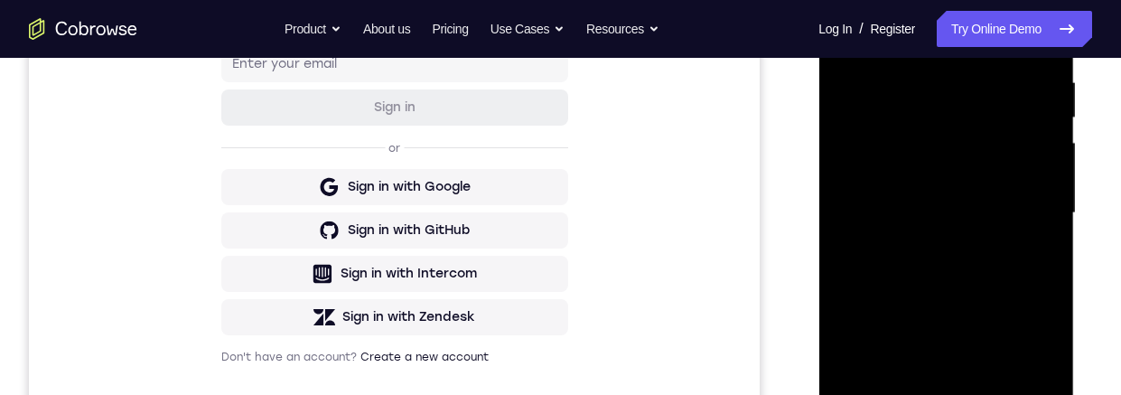
scroll to position [418, 0]
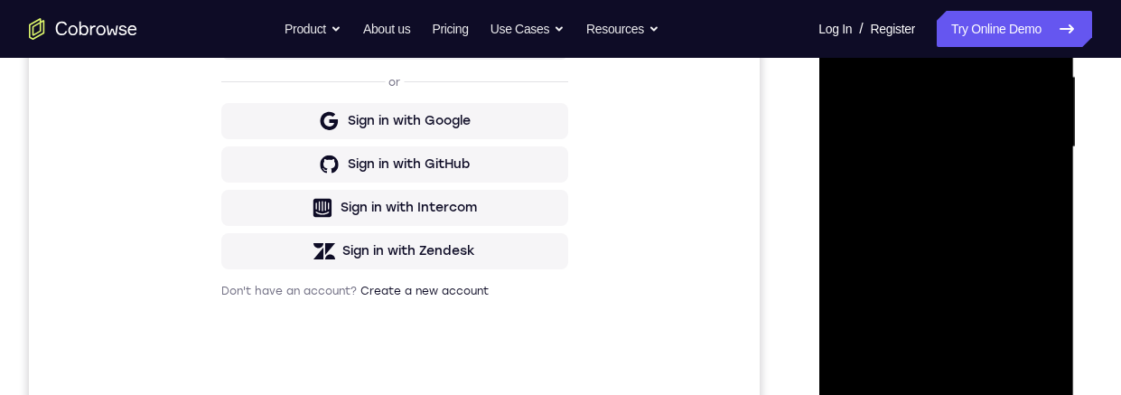
click at [942, 380] on div at bounding box center [946, 147] width 228 height 506
click at [947, 392] on div at bounding box center [946, 147] width 228 height 506
click at [852, 127] on div at bounding box center [946, 147] width 228 height 506
click at [979, 156] on div at bounding box center [946, 147] width 228 height 506
click at [942, 362] on div at bounding box center [946, 147] width 228 height 506
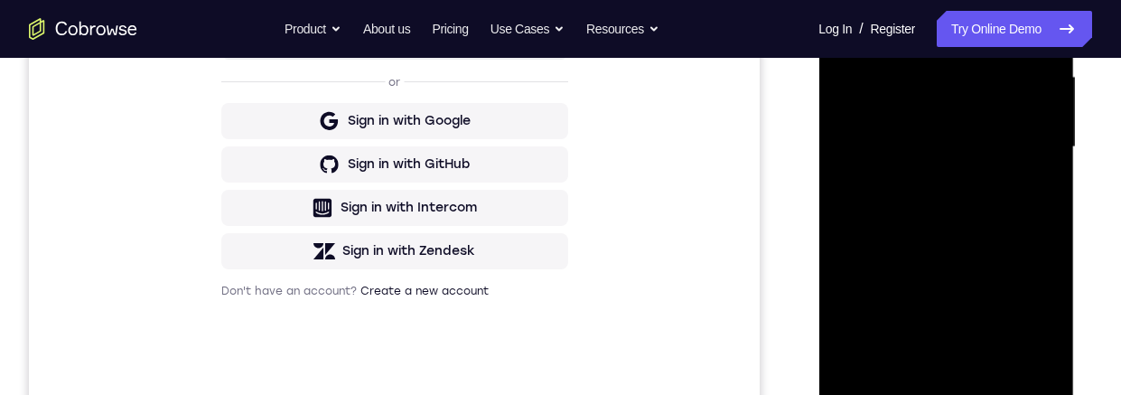
click at [999, 80] on div at bounding box center [946, 147] width 228 height 506
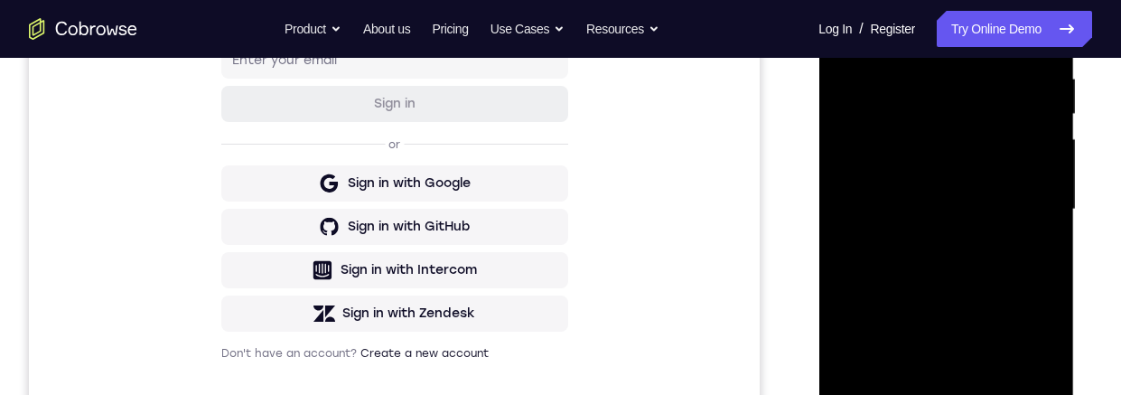
click at [1002, 80] on div at bounding box center [946, 210] width 228 height 506
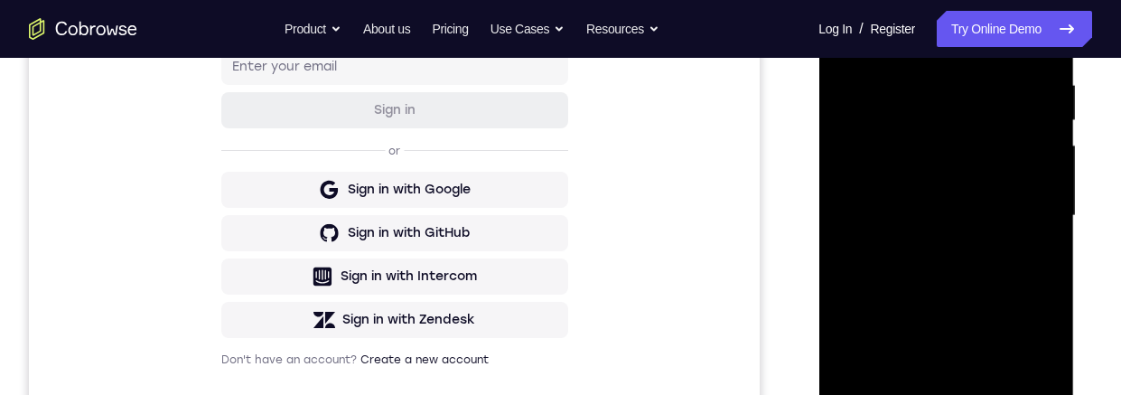
scroll to position [374, 0]
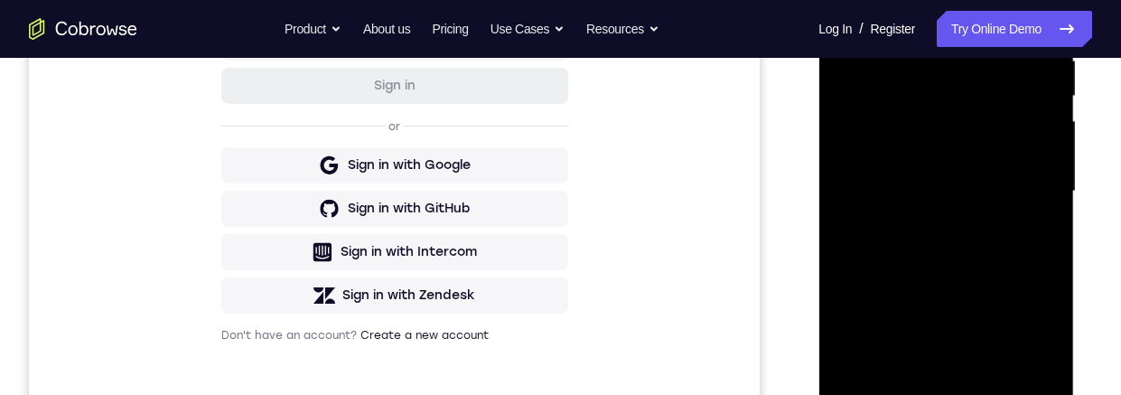
click at [1006, 117] on div at bounding box center [946, 192] width 228 height 506
click at [1025, 238] on div at bounding box center [946, 192] width 228 height 506
click at [1026, 234] on div at bounding box center [946, 192] width 228 height 506
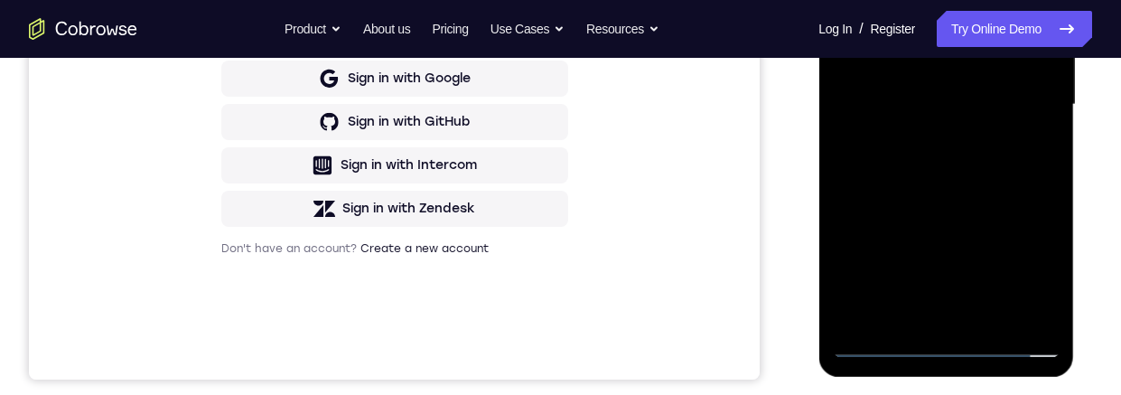
click at [1004, 318] on div at bounding box center [946, 105] width 228 height 506
click at [1020, 307] on div at bounding box center [946, 105] width 228 height 506
click at [955, 309] on div at bounding box center [946, 105] width 228 height 506
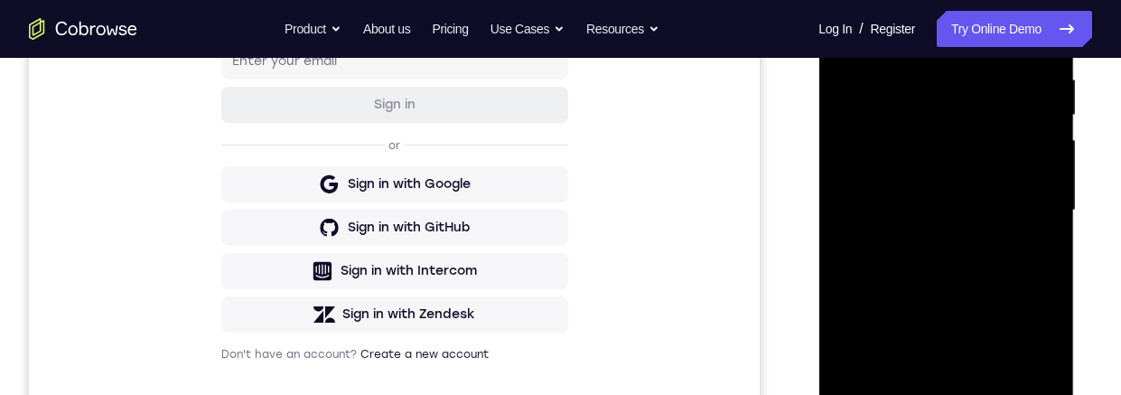
click at [1022, 191] on div at bounding box center [946, 211] width 228 height 506
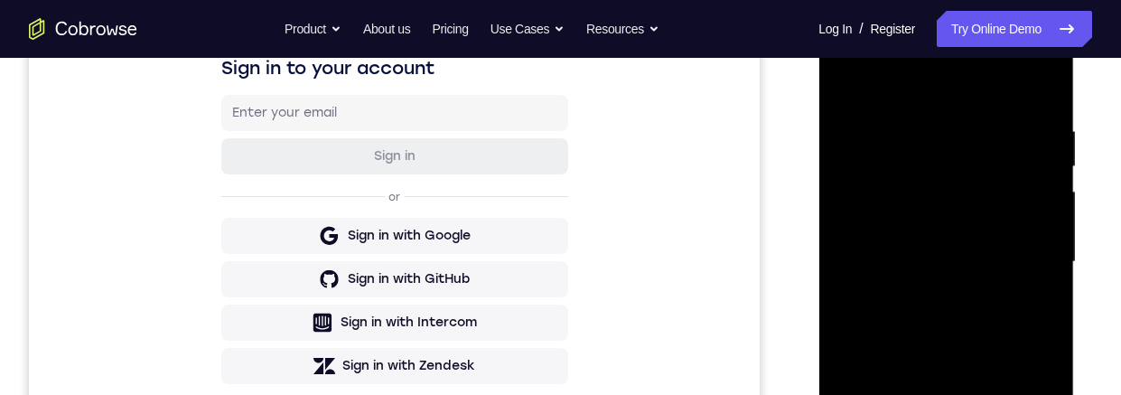
click at [982, 205] on div at bounding box center [946, 262] width 228 height 506
click at [927, 269] on div at bounding box center [946, 262] width 228 height 506
click at [996, 272] on div at bounding box center [946, 262] width 228 height 506
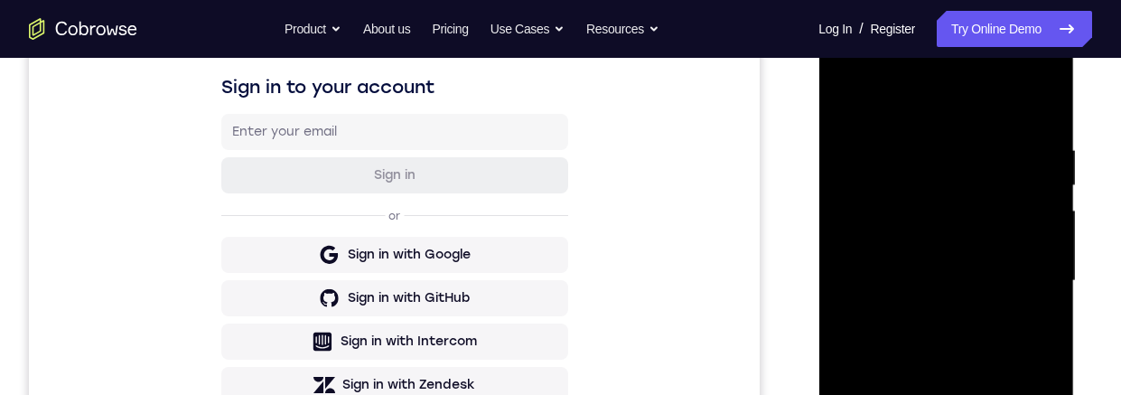
scroll to position [261, 0]
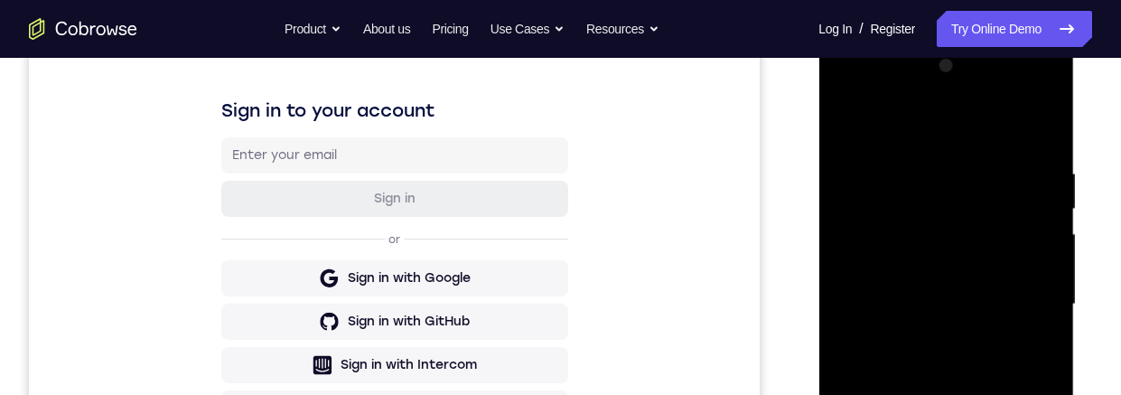
click at [1031, 136] on div at bounding box center [946, 305] width 228 height 506
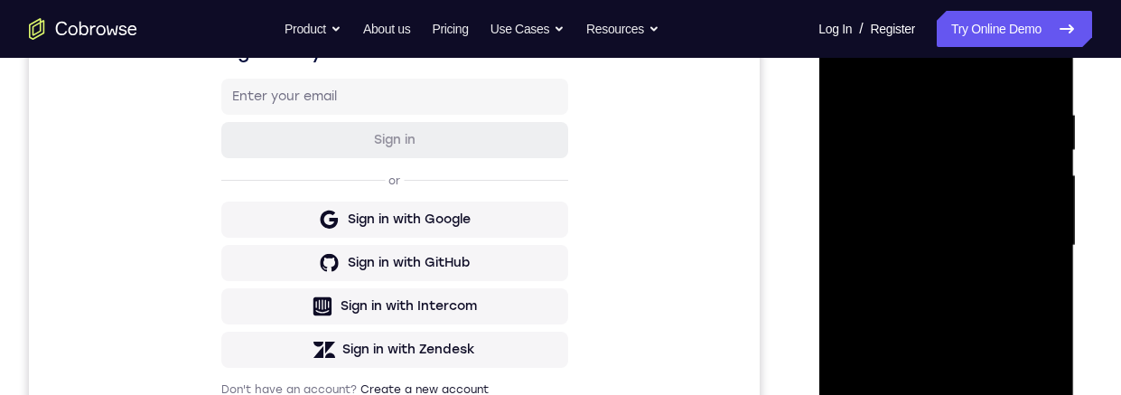
scroll to position [295, 0]
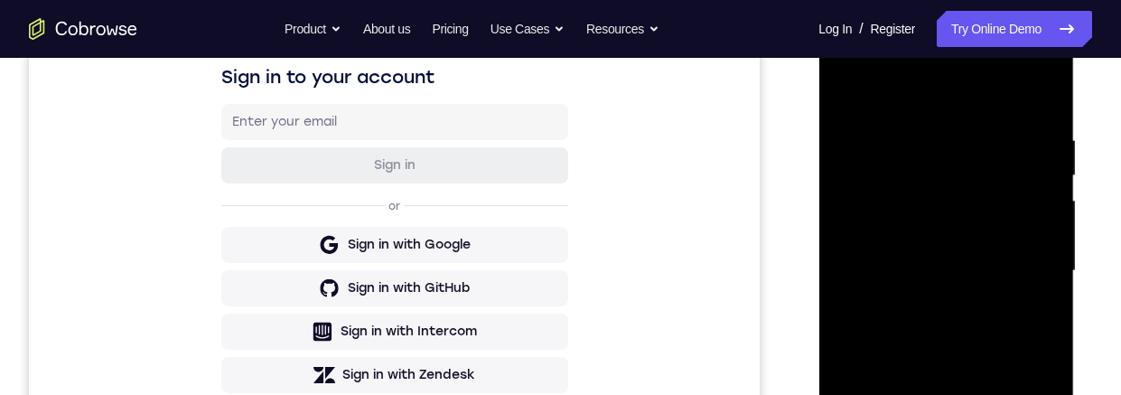
click at [844, 64] on div at bounding box center [946, 271] width 228 height 506
click at [842, 61] on div at bounding box center [946, 271] width 228 height 506
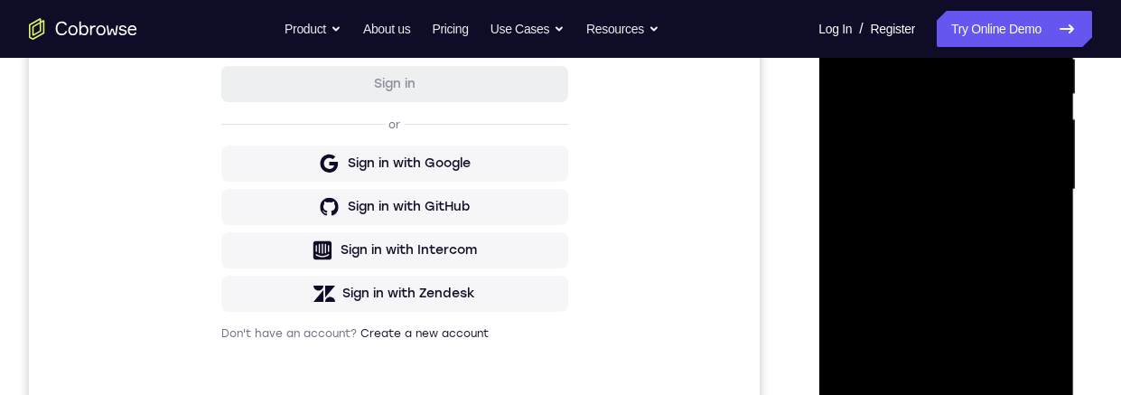
scroll to position [357, 0]
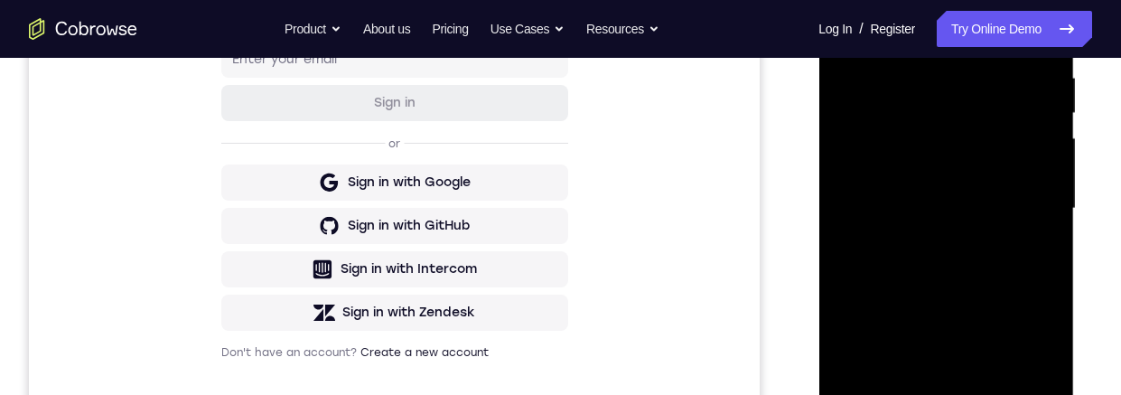
click at [939, 394] on div at bounding box center [946, 209] width 228 height 506
click at [944, 394] on div at bounding box center [946, 209] width 228 height 506
click at [1025, 367] on div at bounding box center [946, 209] width 228 height 506
click at [945, 44] on div at bounding box center [946, 209] width 228 height 506
click at [1014, 204] on div at bounding box center [946, 209] width 228 height 506
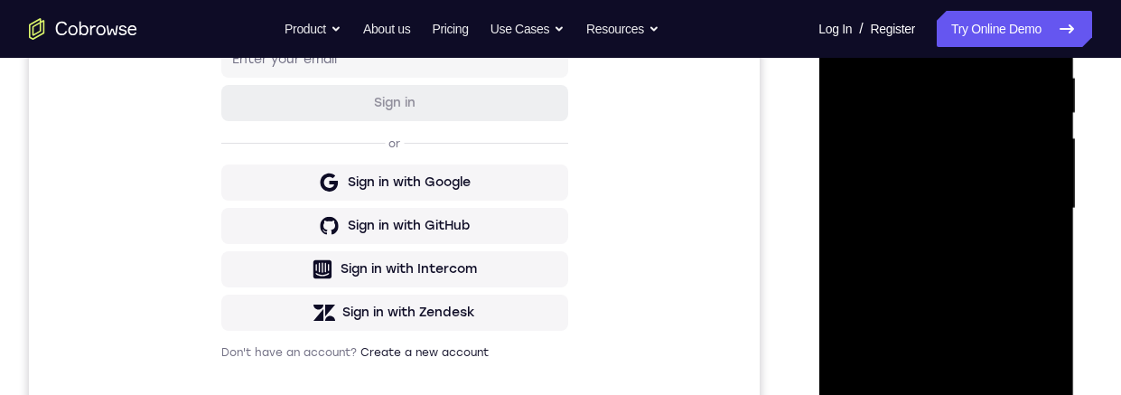
click at [930, 239] on div at bounding box center [946, 209] width 228 height 506
click at [942, 295] on div at bounding box center [946, 209] width 228 height 506
click at [992, 117] on div at bounding box center [946, 209] width 228 height 506
click at [979, 110] on div at bounding box center [946, 209] width 228 height 506
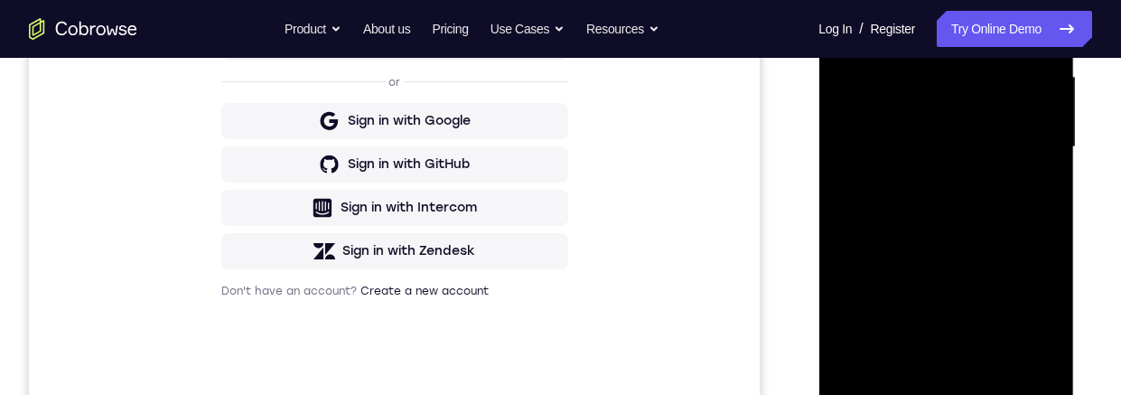
scroll to position [320, 0]
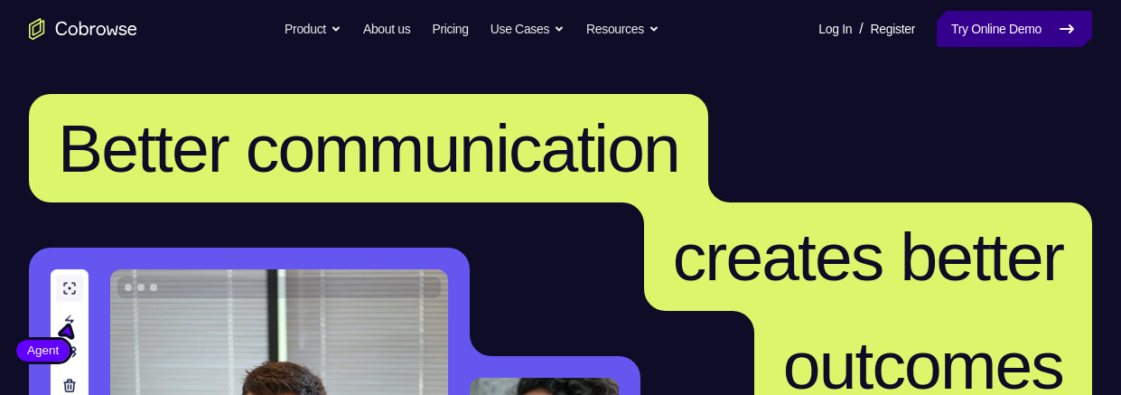
click at [1013, 31] on link "Try Online Demo" at bounding box center [1014, 29] width 155 height 36
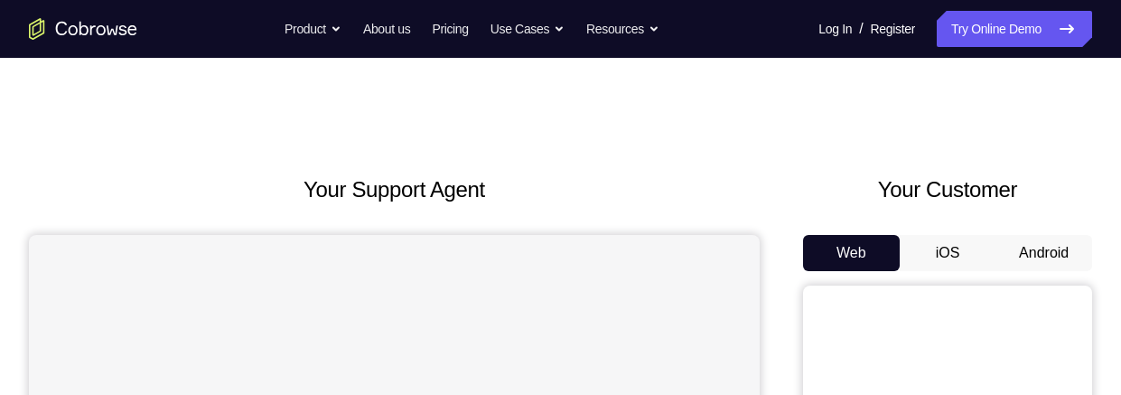
click at [943, 258] on button "iOS" at bounding box center [948, 253] width 97 height 36
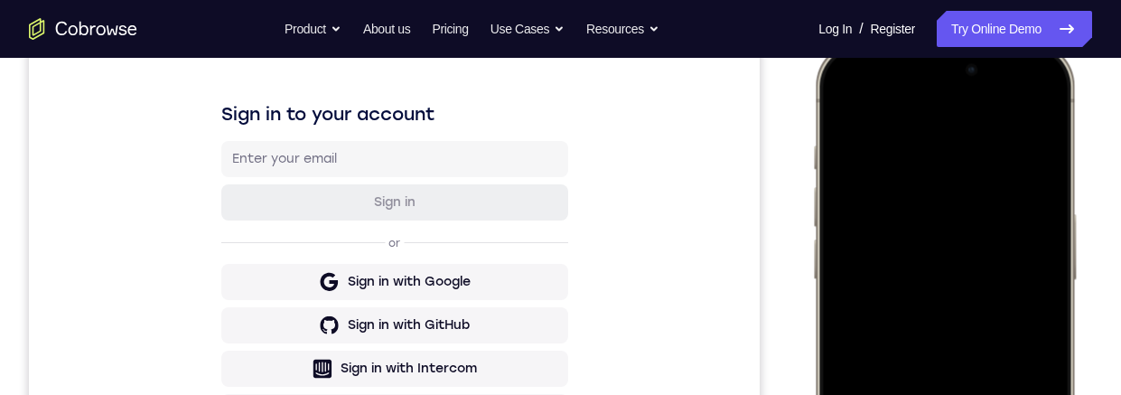
scroll to position [249, 0]
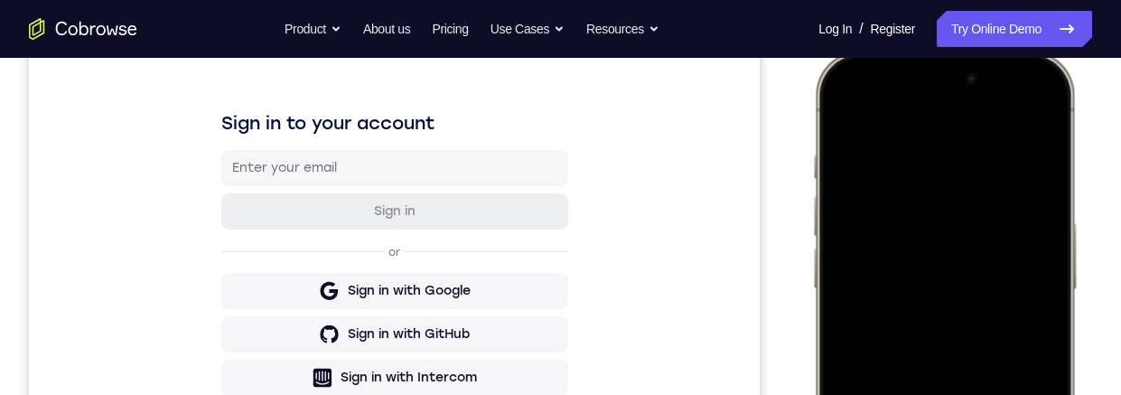
click at [1024, 116] on div at bounding box center [945, 319] width 238 height 516
click at [913, 202] on div at bounding box center [945, 319] width 238 height 516
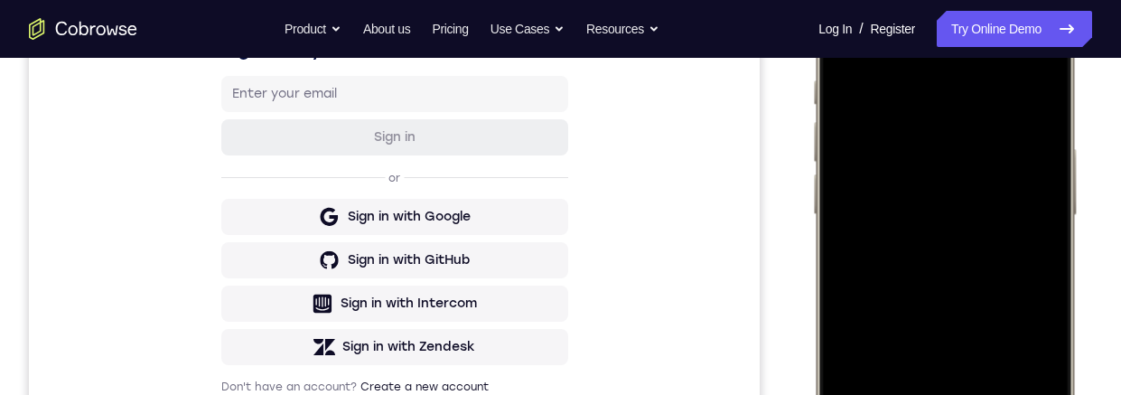
scroll to position [359, 0]
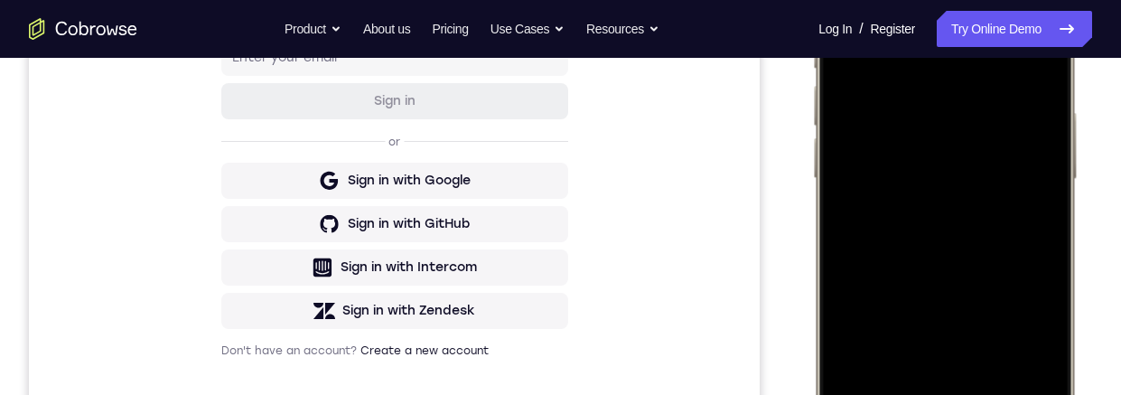
click at [940, 394] on div at bounding box center [945, 208] width 238 height 516
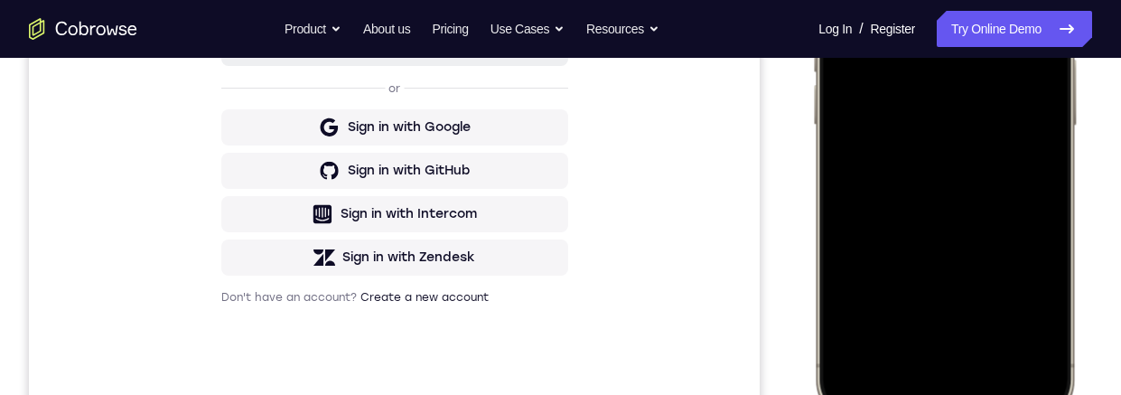
scroll to position [287, 0]
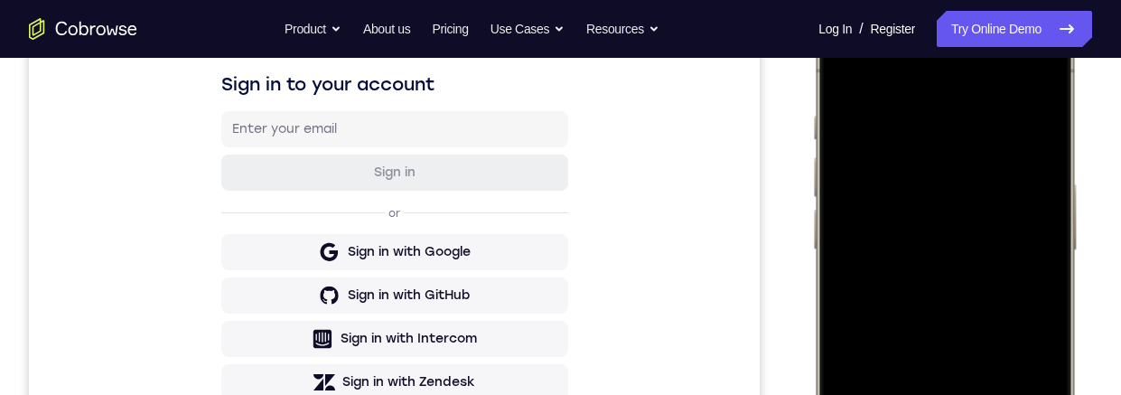
click at [893, 203] on div at bounding box center [945, 280] width 238 height 516
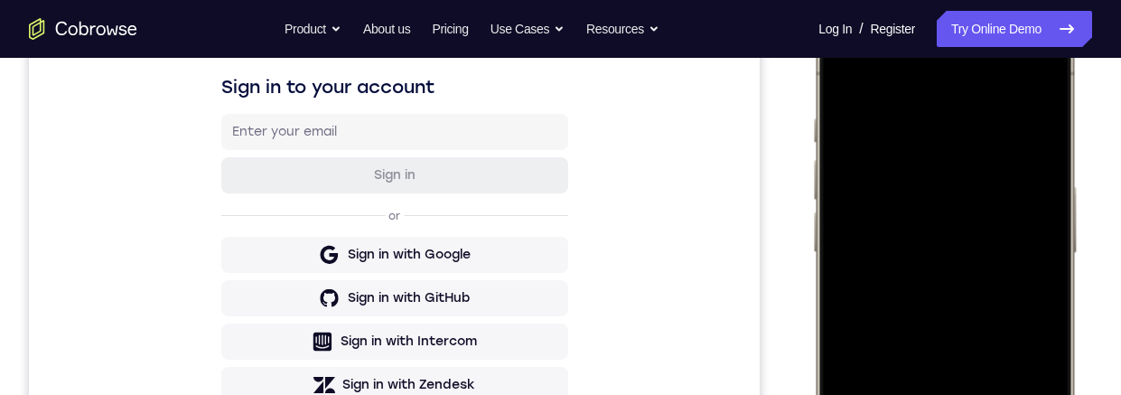
scroll to position [325, 0]
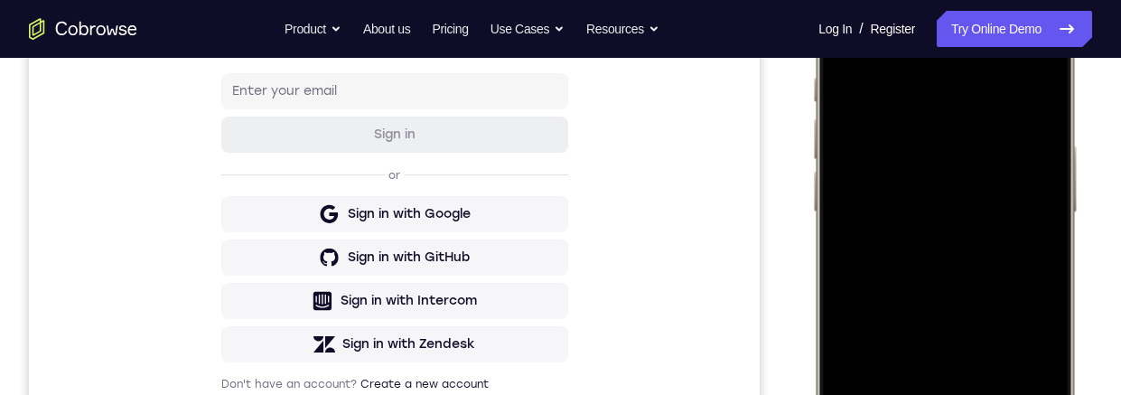
click at [917, 275] on div at bounding box center [945, 242] width 238 height 516
click at [946, 169] on div at bounding box center [945, 242] width 238 height 516
click at [960, 284] on div at bounding box center [945, 242] width 238 height 516
click at [1002, 139] on div at bounding box center [945, 242] width 238 height 516
click at [986, 183] on div at bounding box center [945, 242] width 238 height 516
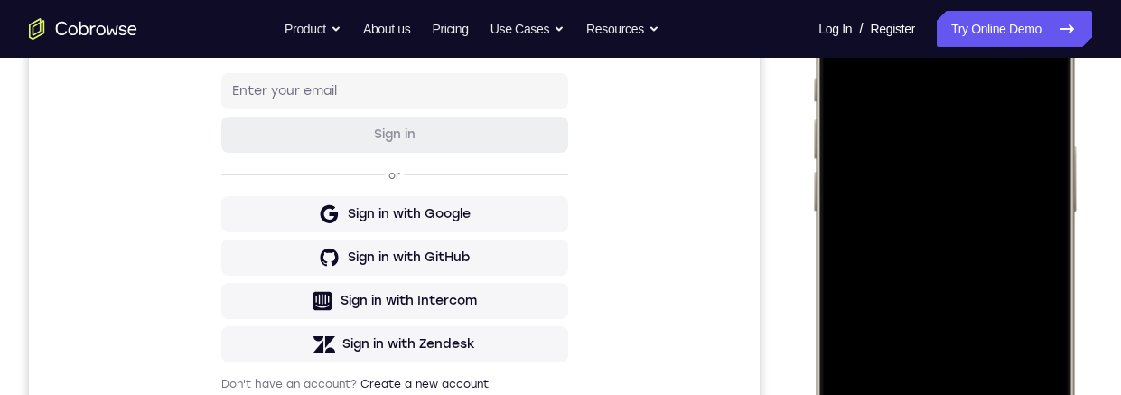
scroll to position [314, 0]
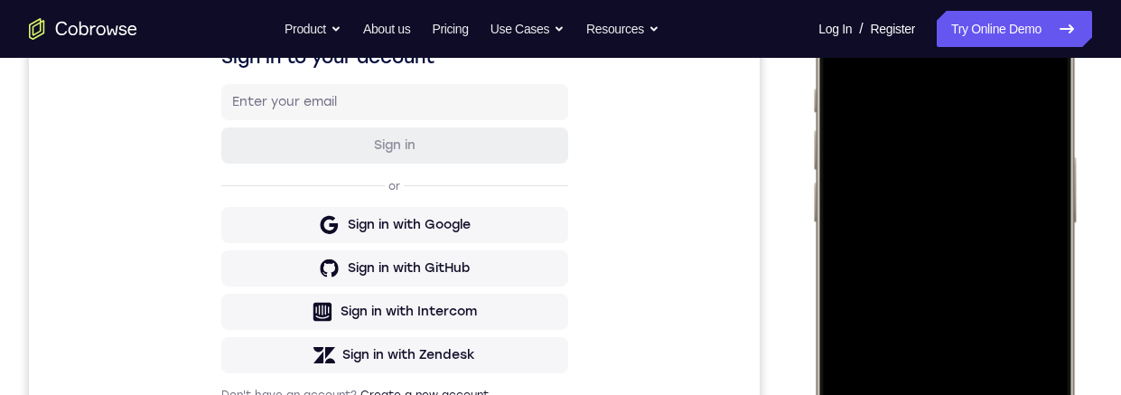
click at [1039, 394] on div at bounding box center [945, 253] width 238 height 516
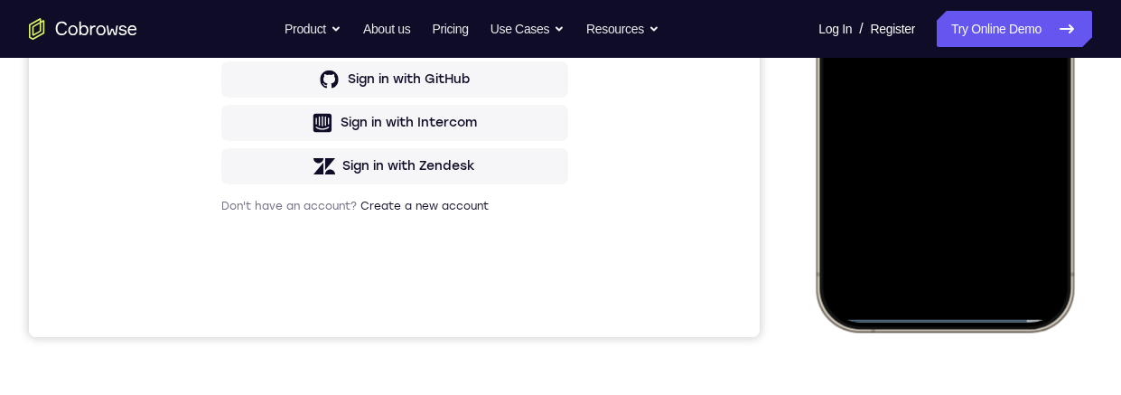
click at [1046, 286] on div at bounding box center [945, 64] width 238 height 516
click at [847, 289] on div at bounding box center [945, 64] width 238 height 516
click at [956, 258] on div at bounding box center [945, 64] width 238 height 516
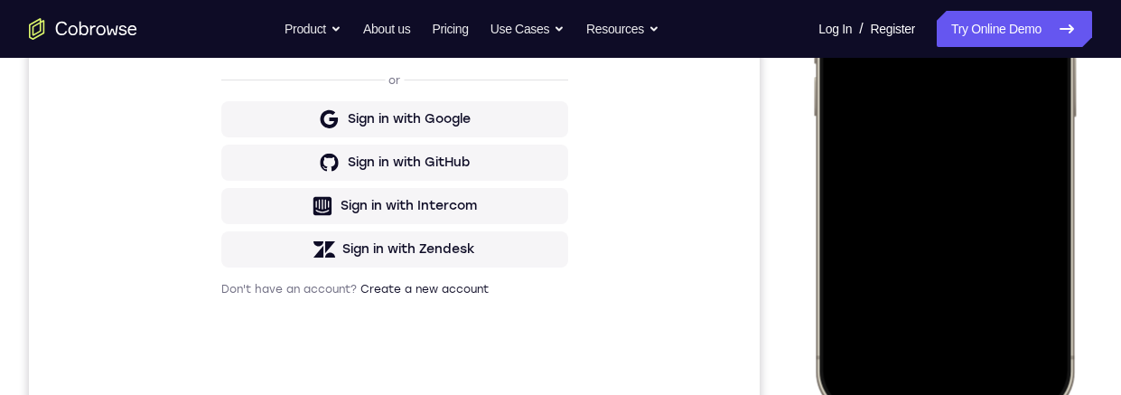
scroll to position [224, 0]
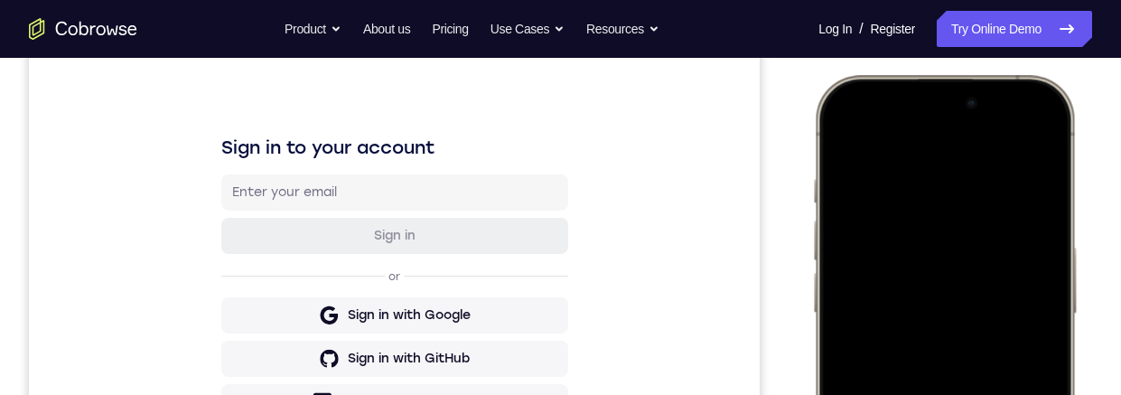
click at [1036, 136] on div at bounding box center [945, 343] width 238 height 516
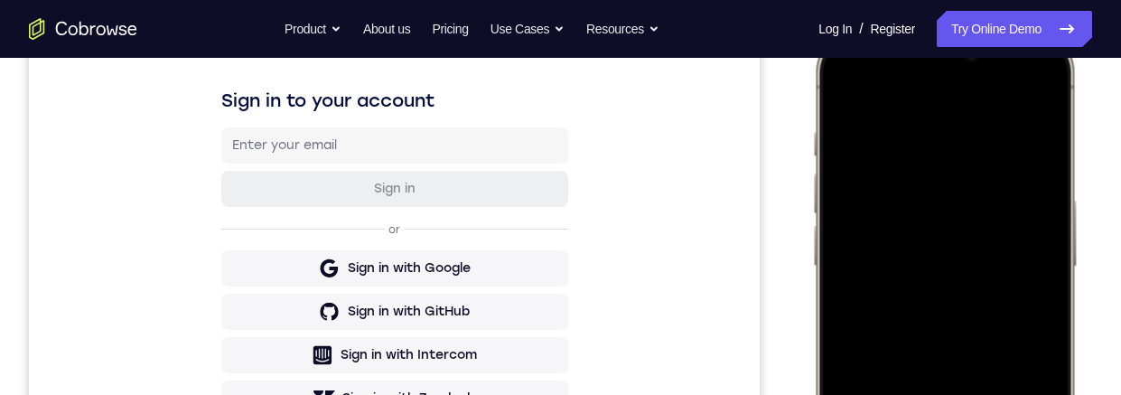
click at [963, 220] on div at bounding box center [945, 296] width 238 height 516
click at [1023, 342] on div at bounding box center [945, 296] width 238 height 516
click at [1026, 329] on div at bounding box center [945, 296] width 238 height 516
click at [885, 394] on div at bounding box center [945, 296] width 238 height 516
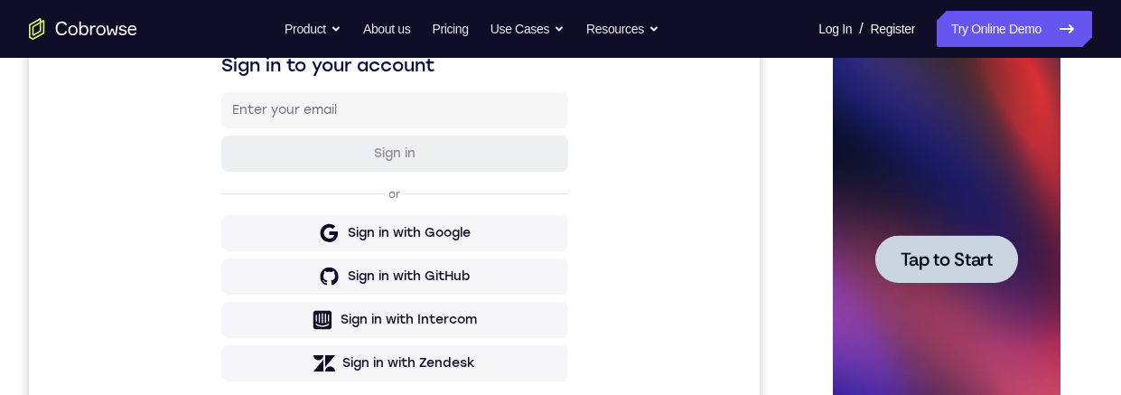
scroll to position [0, 0]
click at [975, 254] on span "Tap to Start" at bounding box center [946, 259] width 92 height 18
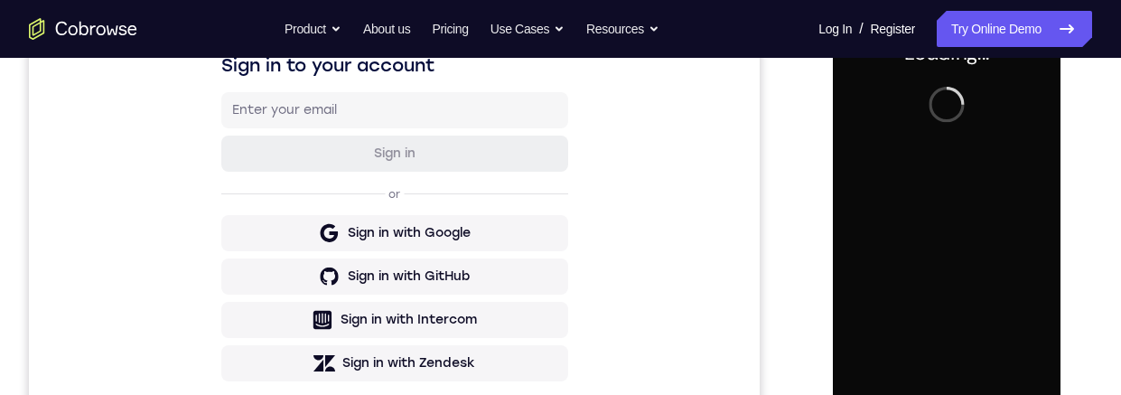
click at [971, 251] on div at bounding box center [946, 259] width 228 height 506
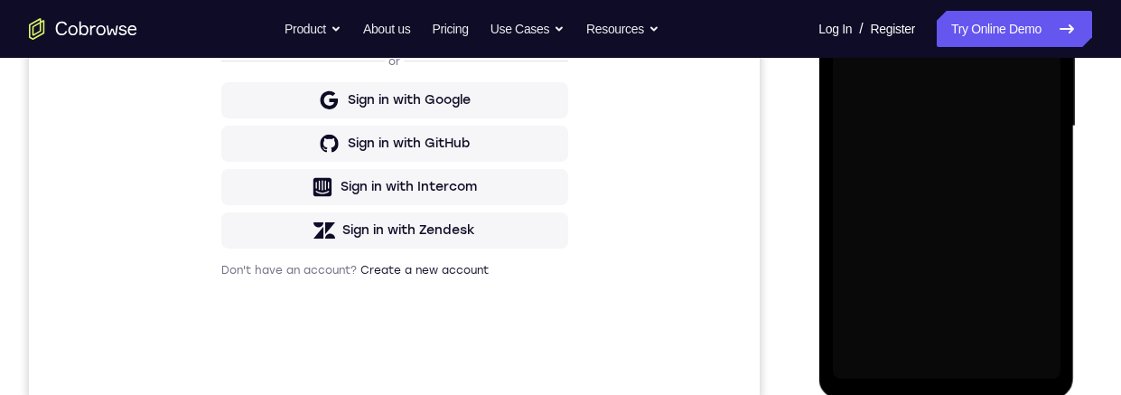
scroll to position [437, 0]
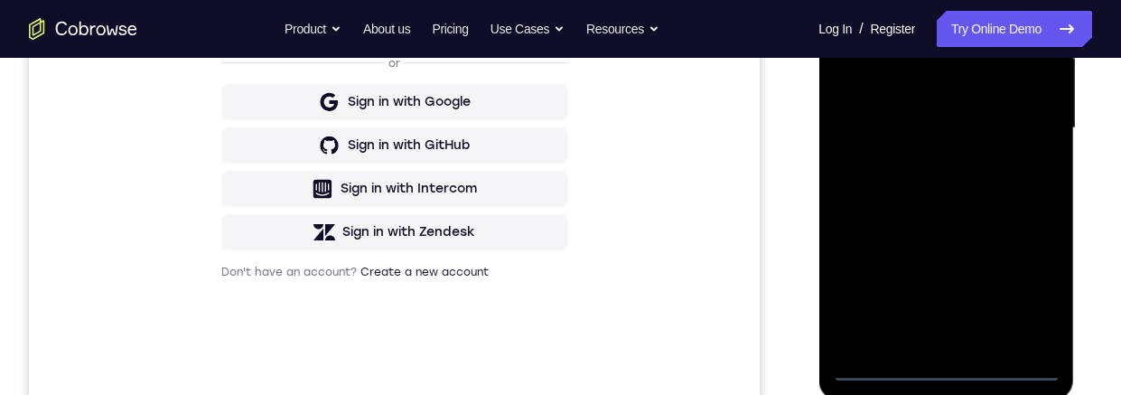
click at [943, 371] on div at bounding box center [946, 128] width 228 height 506
click at [878, 103] on div at bounding box center [946, 128] width 228 height 506
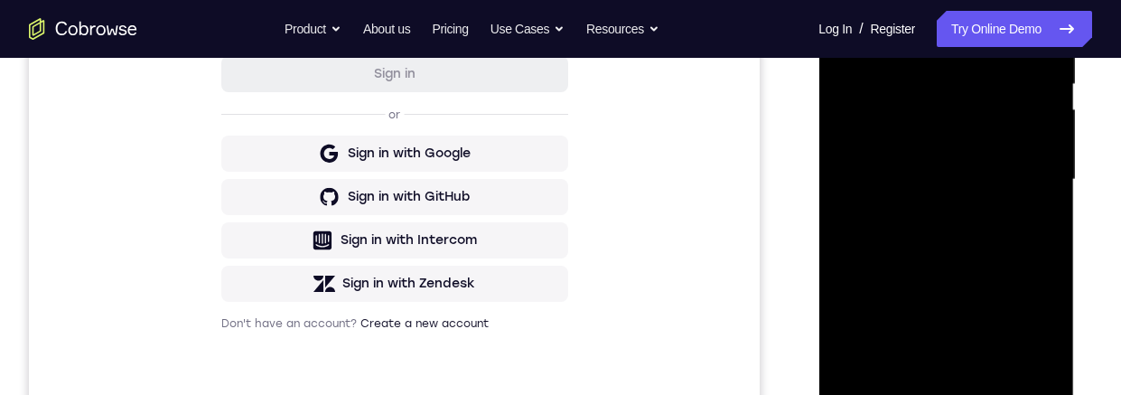
scroll to position [373, 0]
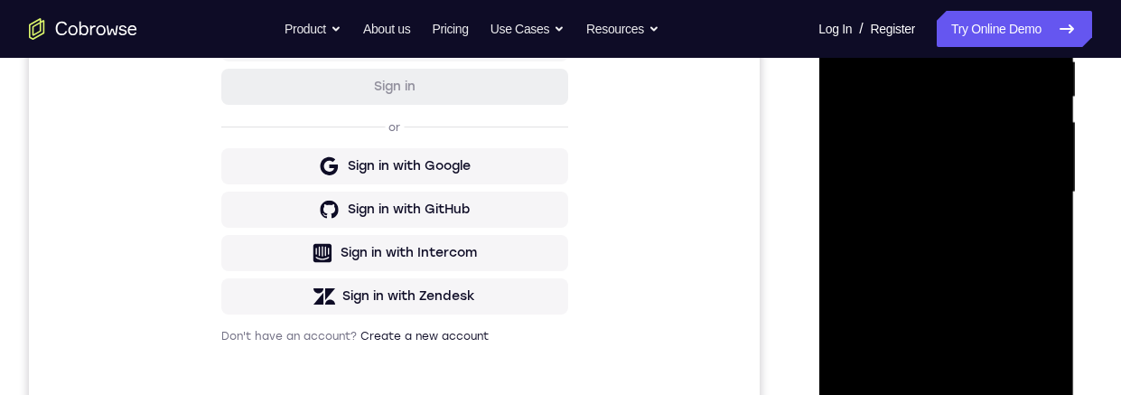
click at [982, 202] on div at bounding box center [946, 192] width 228 height 506
click at [955, 394] on div at bounding box center [946, 192] width 228 height 506
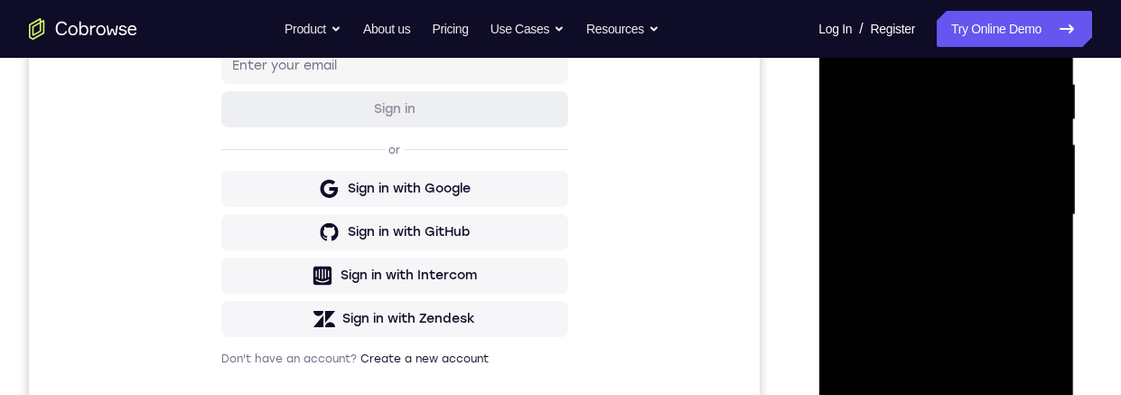
click at [965, 145] on div at bounding box center [946, 215] width 228 height 506
click at [953, 106] on div at bounding box center [946, 215] width 228 height 506
click at [984, 149] on div at bounding box center [946, 215] width 228 height 506
click at [1027, 256] on div at bounding box center [946, 215] width 228 height 506
click at [1021, 259] on div at bounding box center [946, 215] width 228 height 506
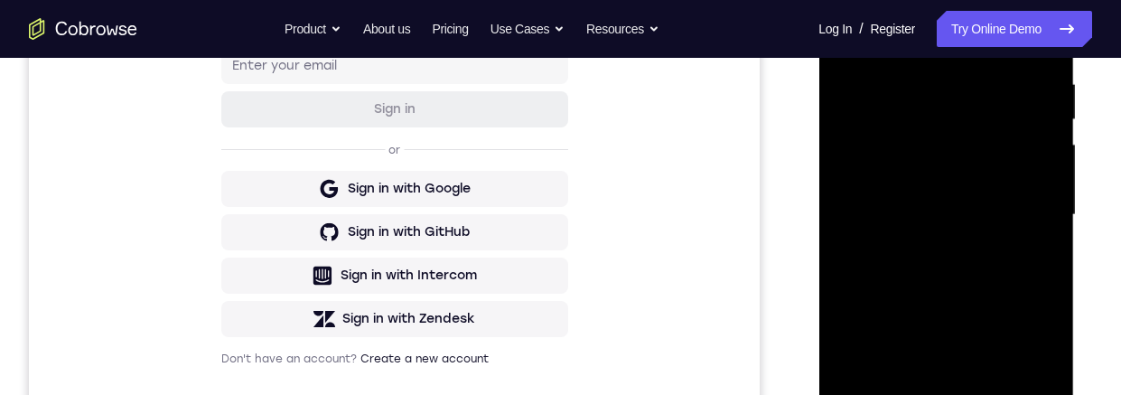
scroll to position [446, 0]
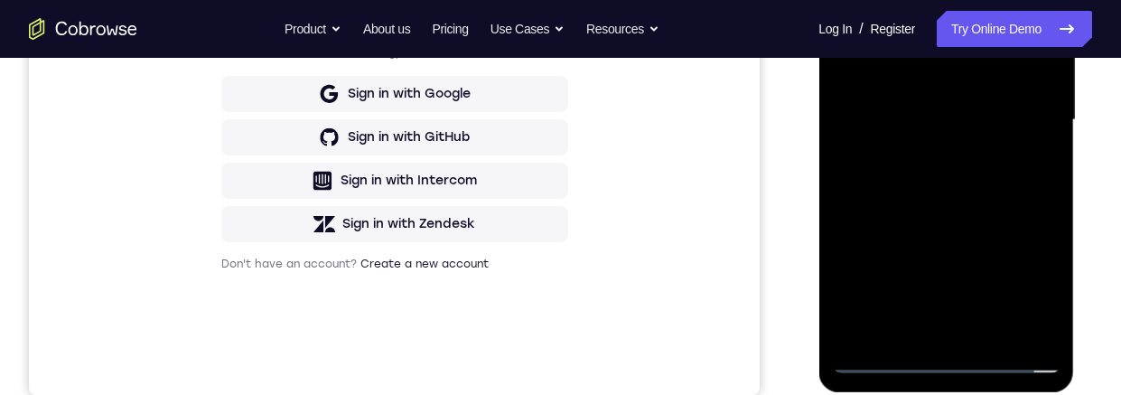
click at [1011, 323] on div at bounding box center [946, 120] width 228 height 506
click at [1019, 325] on div at bounding box center [946, 121] width 228 height 506
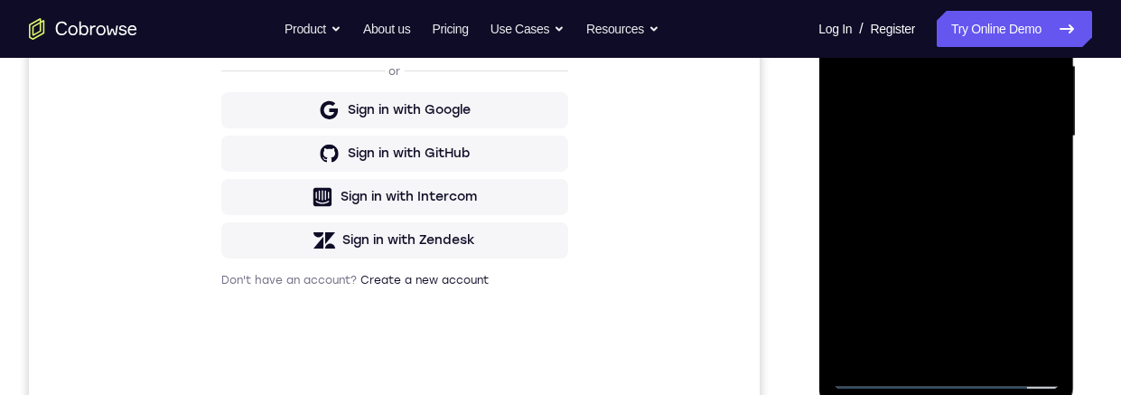
click at [963, 344] on div at bounding box center [946, 136] width 228 height 506
click at [1027, 123] on div at bounding box center [946, 136] width 228 height 506
click at [971, 70] on div at bounding box center [946, 136] width 228 height 506
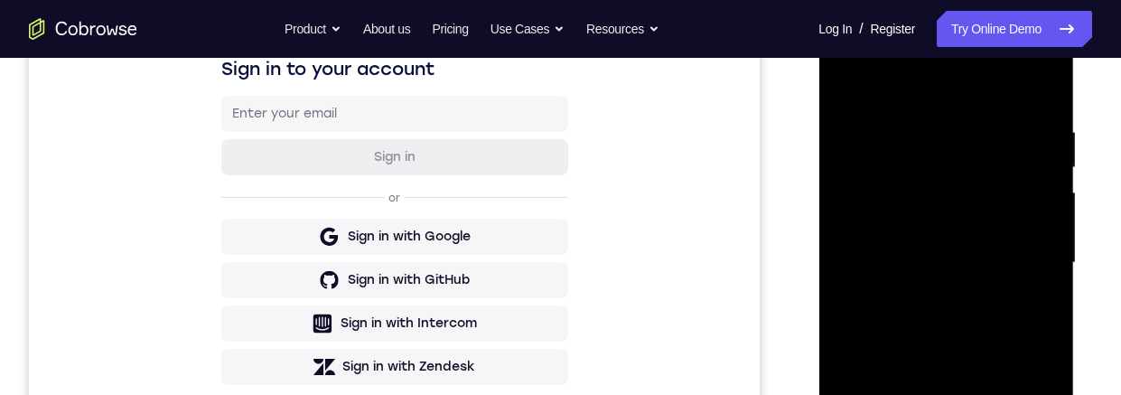
scroll to position [371, 0]
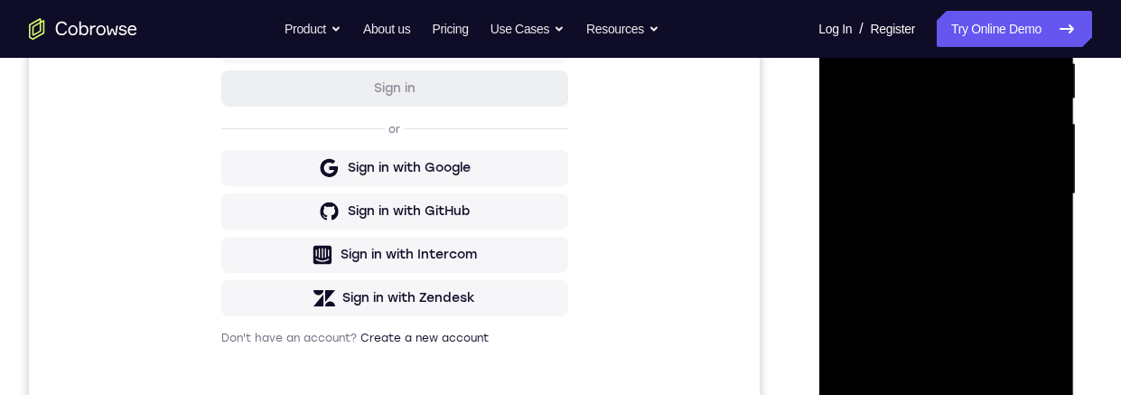
click at [982, 241] on div at bounding box center [946, 194] width 228 height 506
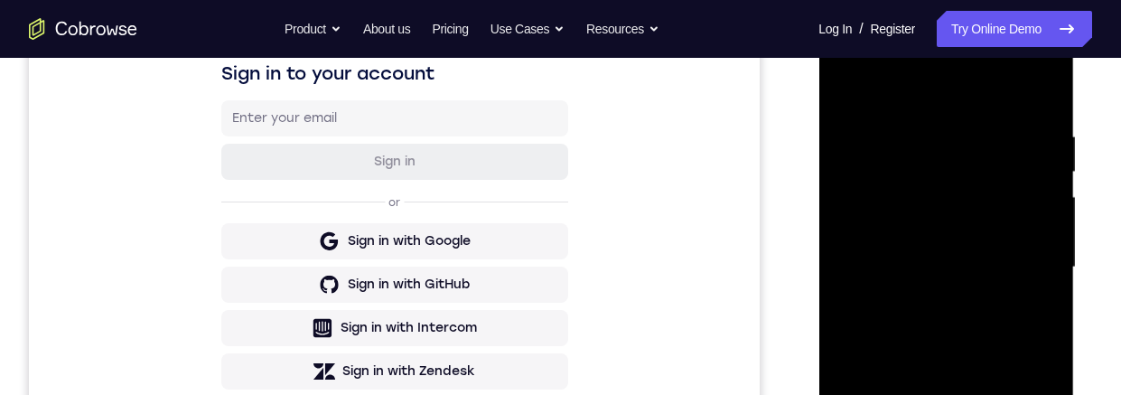
click at [991, 236] on div at bounding box center [946, 267] width 228 height 506
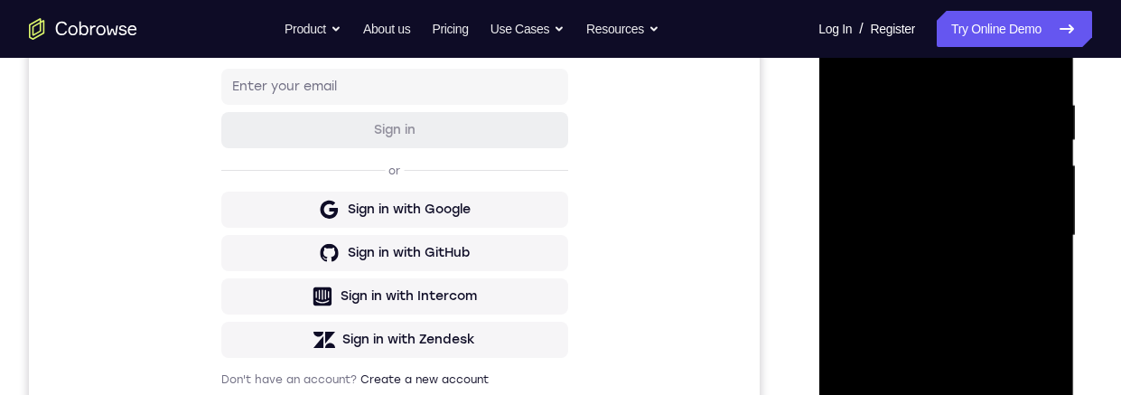
click at [967, 174] on div at bounding box center [946, 236] width 228 height 506
click at [998, 231] on div at bounding box center [946, 236] width 228 height 506
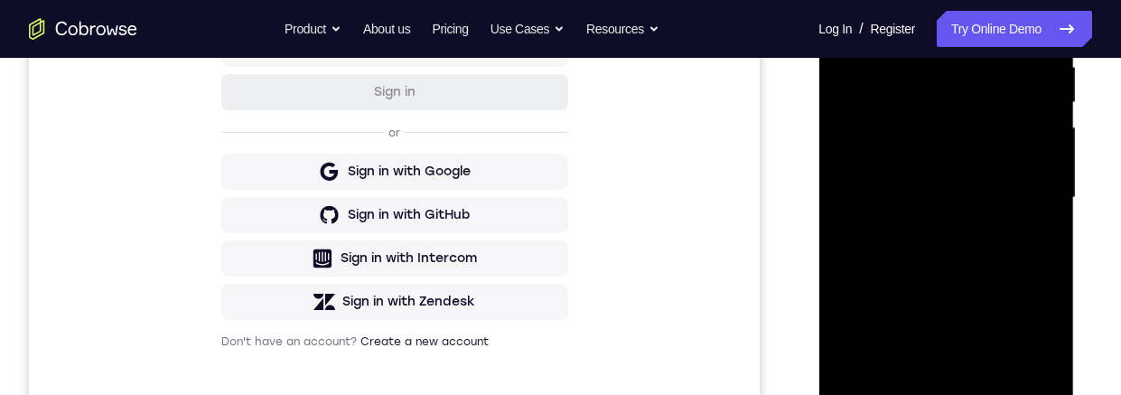
click at [986, 107] on div at bounding box center [946, 198] width 228 height 506
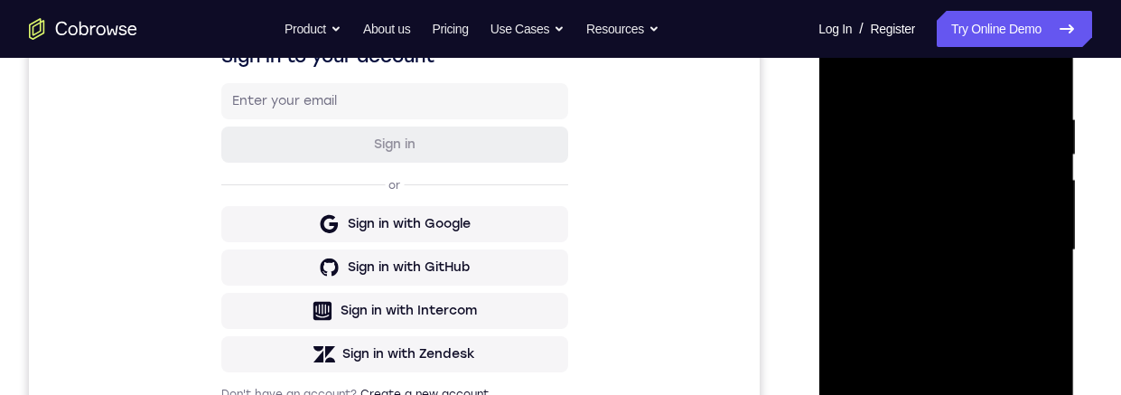
click at [974, 200] on div at bounding box center [946, 250] width 228 height 506
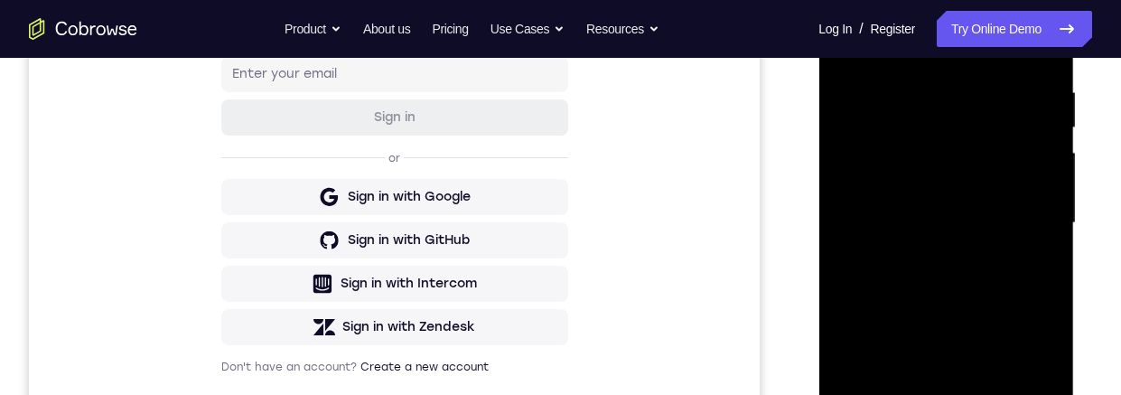
click at [987, 227] on div at bounding box center [946, 223] width 228 height 506
click at [989, 127] on div at bounding box center [946, 224] width 228 height 506
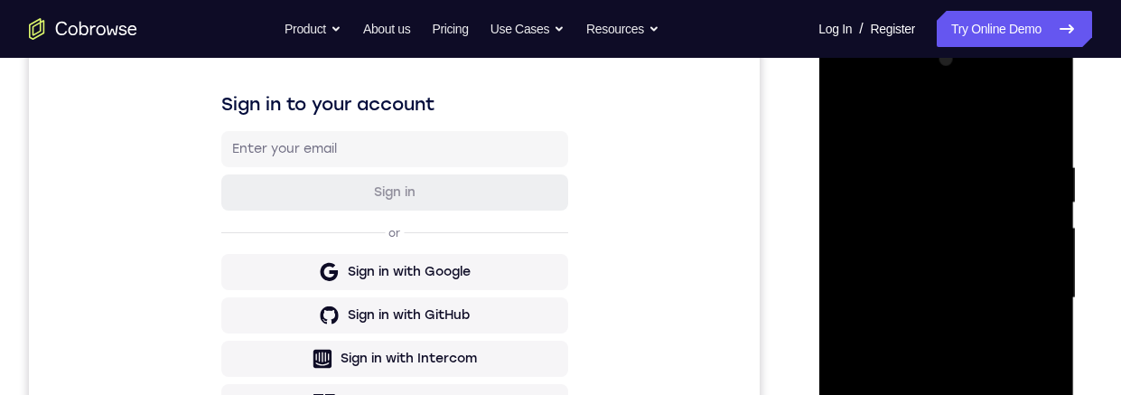
click at [949, 255] on div at bounding box center [946, 298] width 228 height 506
click at [980, 202] on div at bounding box center [946, 298] width 228 height 506
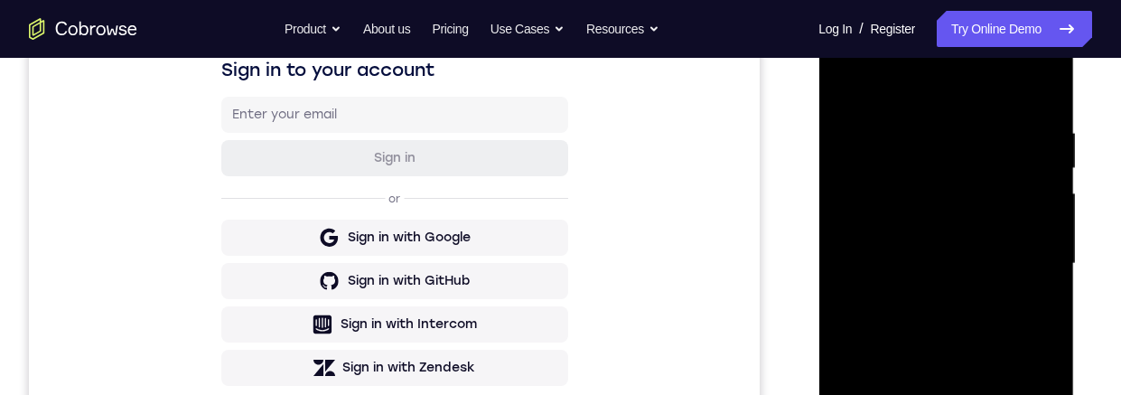
click at [999, 224] on div at bounding box center [946, 264] width 228 height 506
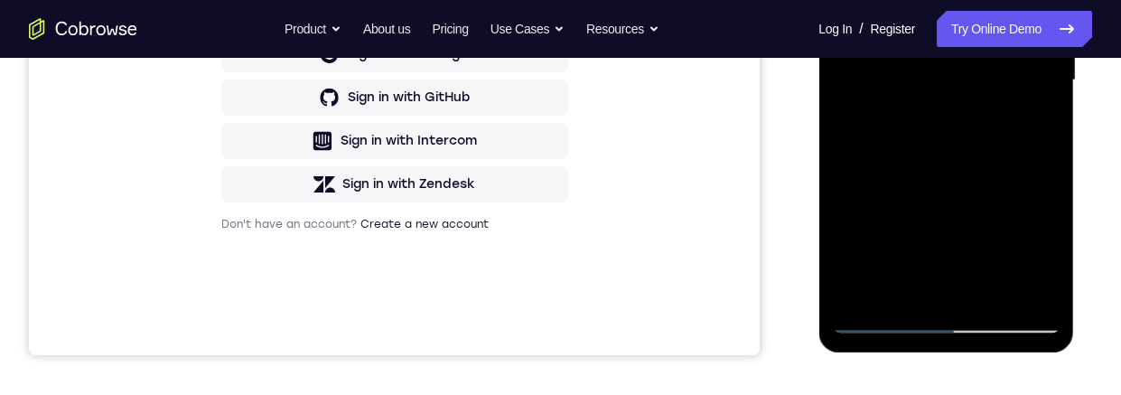
scroll to position [358, 0]
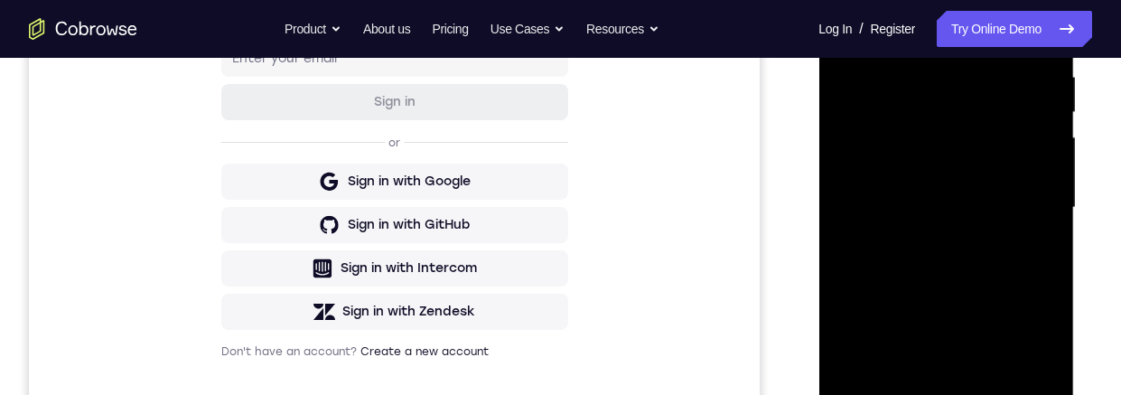
click at [1003, 278] on div at bounding box center [946, 208] width 228 height 506
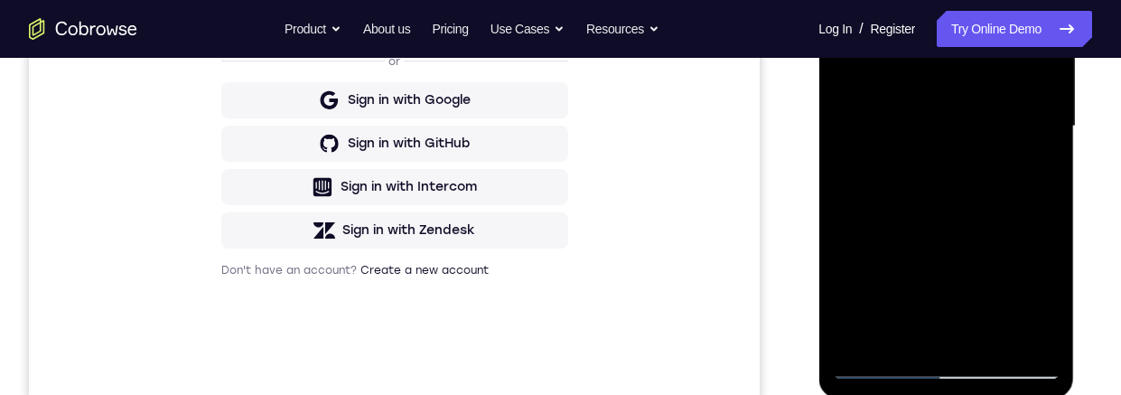
scroll to position [530, 0]
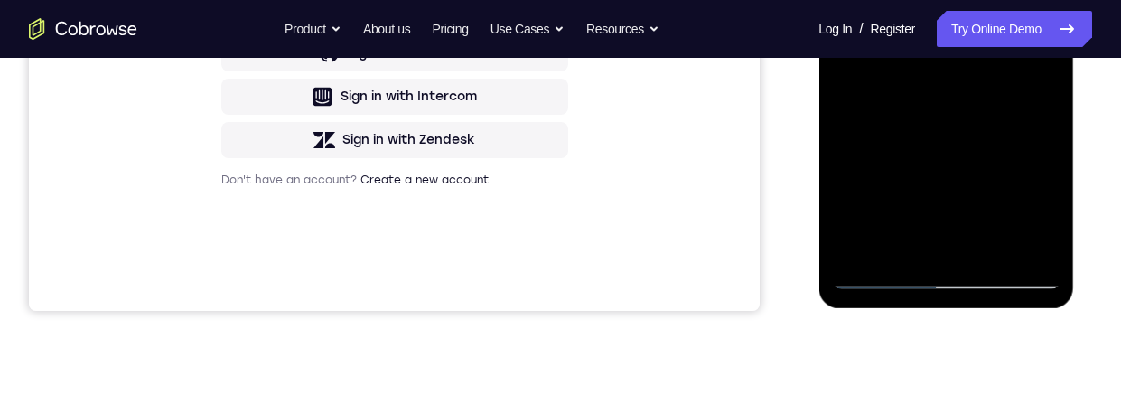
click at [990, 242] on div at bounding box center [946, 36] width 228 height 506
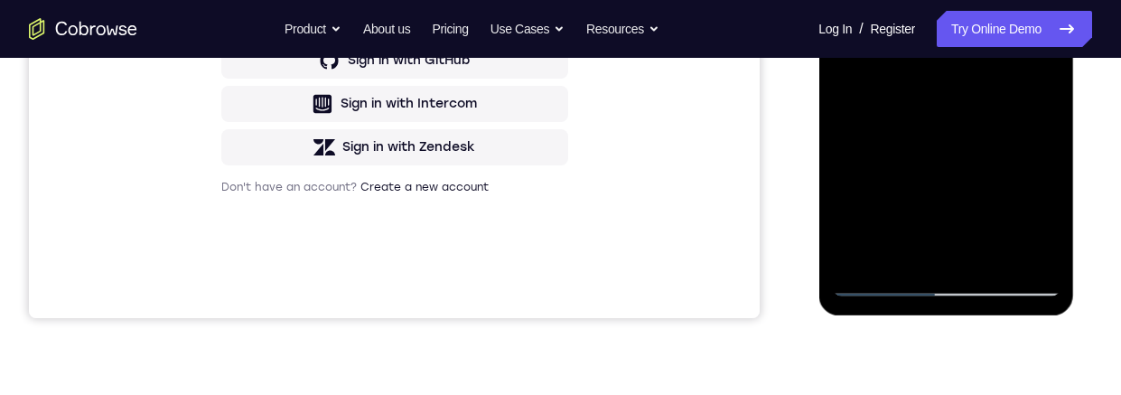
click at [971, 140] on div at bounding box center [946, 43] width 228 height 506
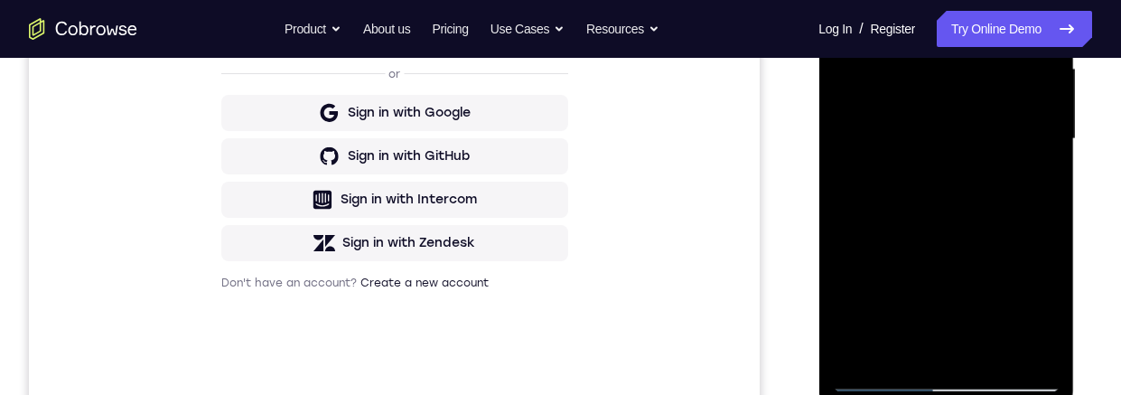
click at [977, 246] on div at bounding box center [946, 139] width 228 height 506
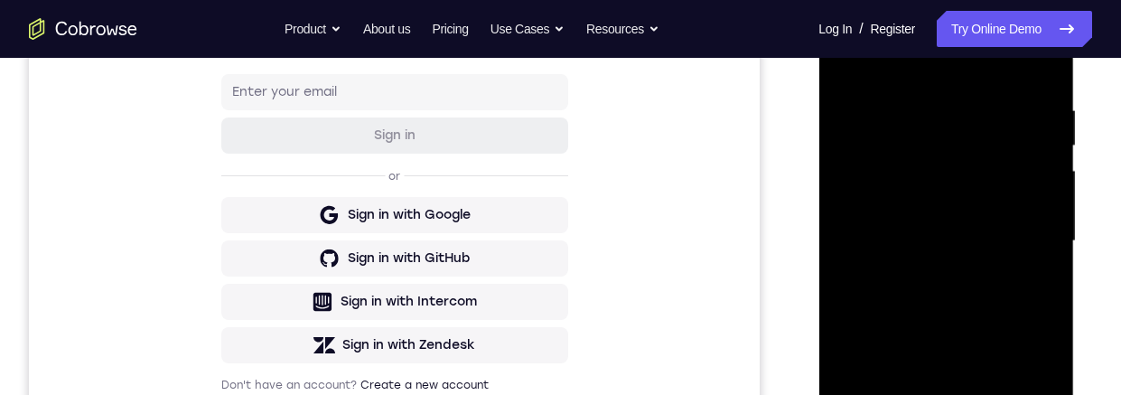
scroll to position [228, 0]
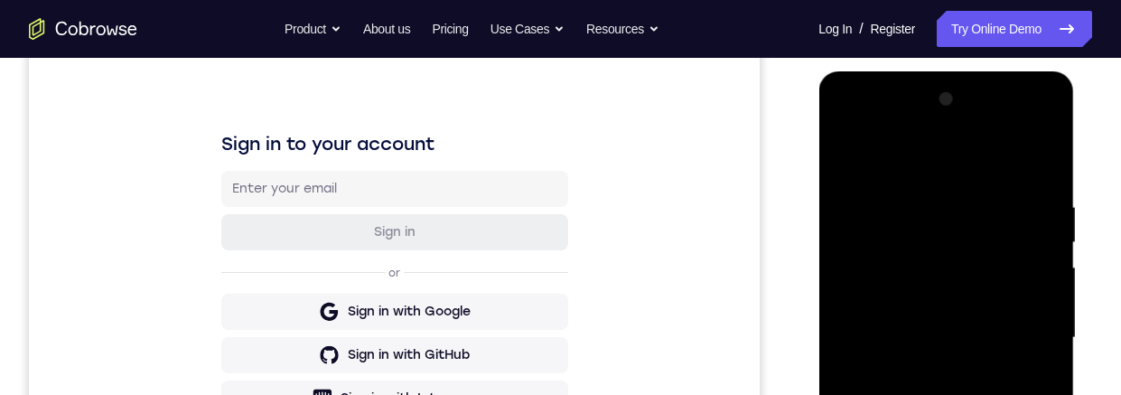
click at [1022, 157] on div at bounding box center [946, 338] width 228 height 506
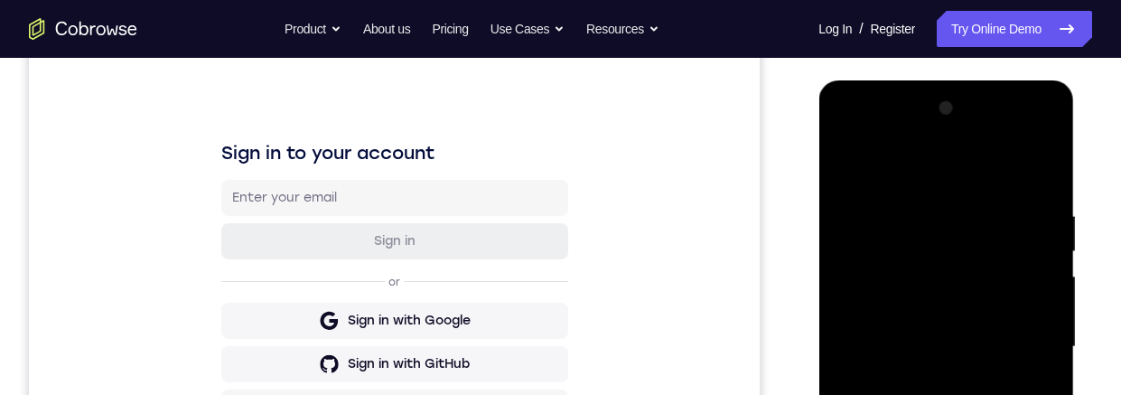
click at [845, 166] on div at bounding box center [946, 347] width 228 height 506
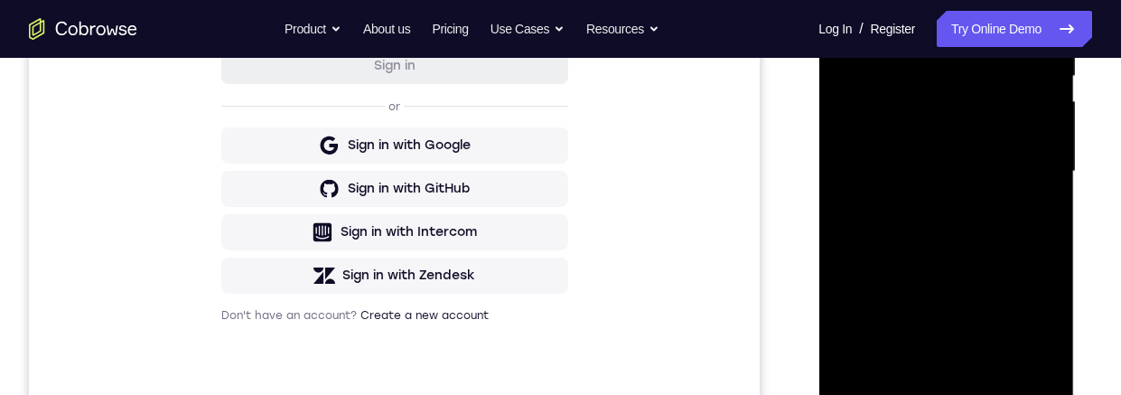
click at [971, 243] on div at bounding box center [946, 172] width 228 height 506
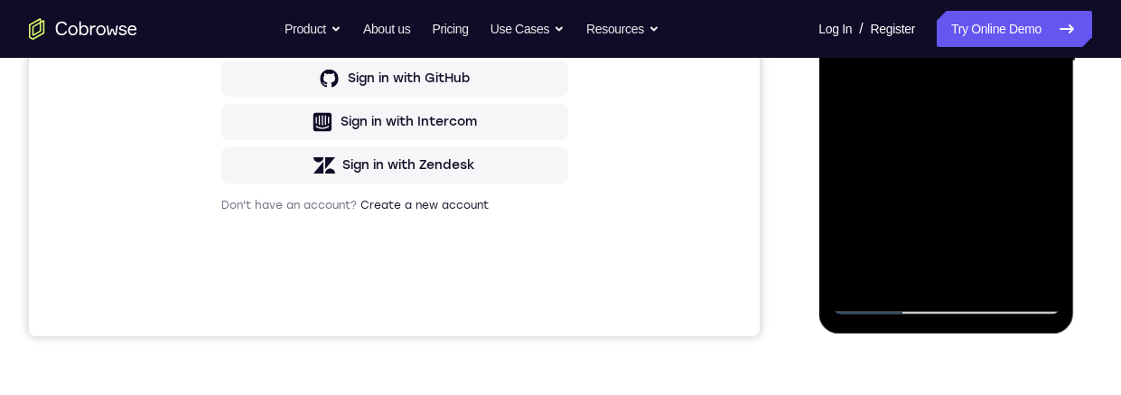
scroll to position [503, 0]
click at [903, 263] on div at bounding box center [946, 62] width 228 height 506
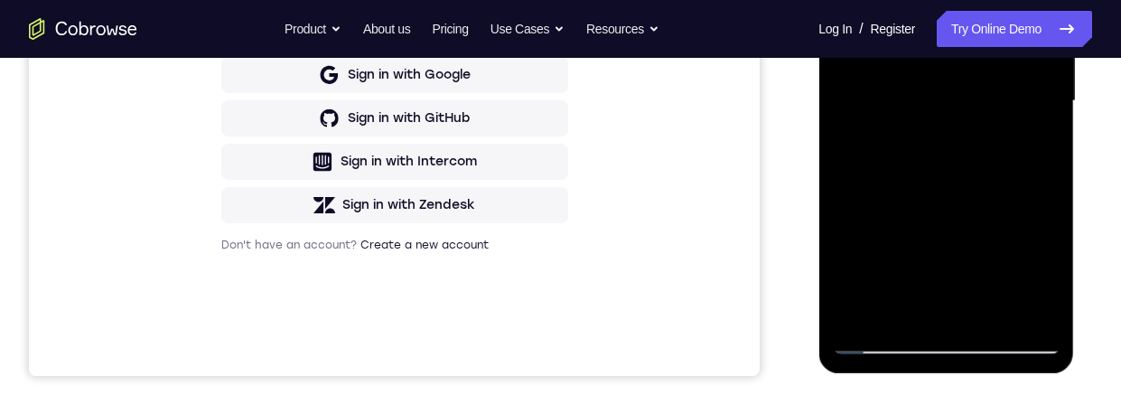
click at [861, 143] on div at bounding box center [946, 101] width 228 height 506
click at [862, 142] on div at bounding box center [946, 101] width 228 height 506
click at [1021, 179] on div at bounding box center [946, 101] width 228 height 506
click at [1034, 311] on div at bounding box center [946, 101] width 228 height 506
click at [951, 297] on div at bounding box center [946, 101] width 228 height 506
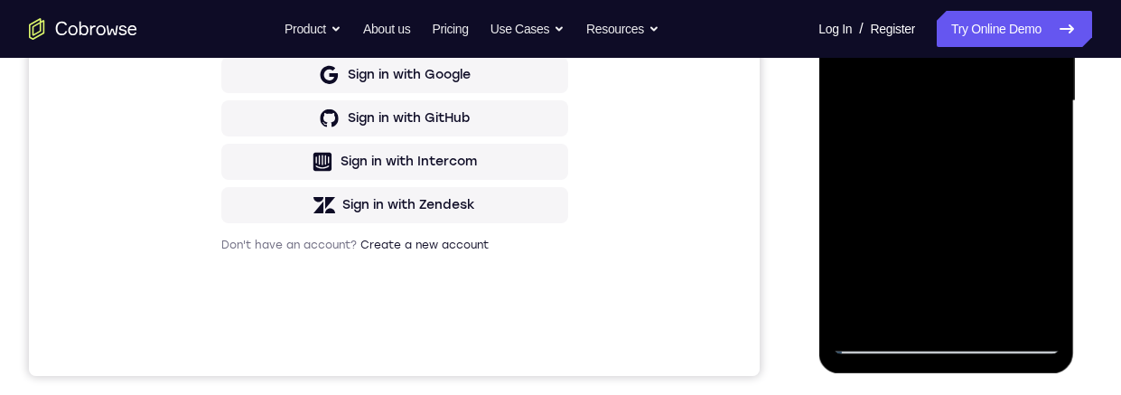
click at [1001, 141] on div at bounding box center [946, 101] width 228 height 506
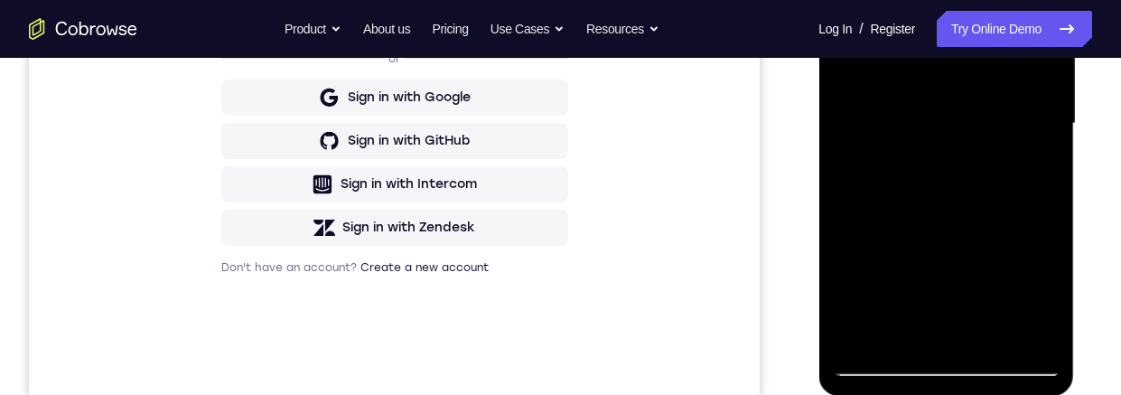
click at [976, 149] on div at bounding box center [946, 124] width 228 height 506
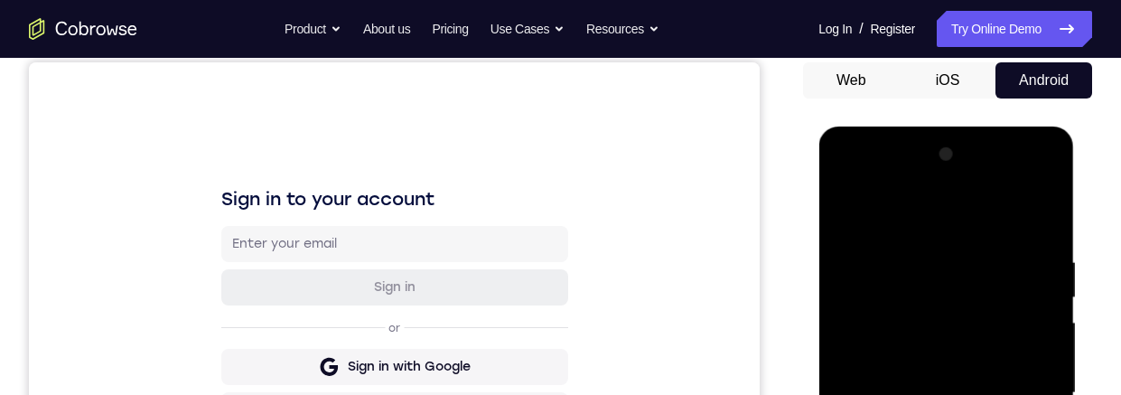
click at [943, 82] on button "iOS" at bounding box center [948, 80] width 97 height 36
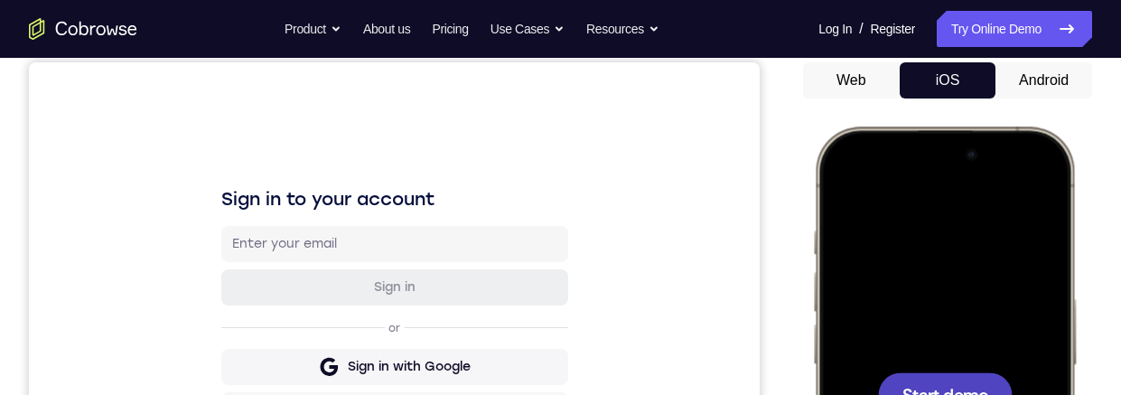
scroll to position [283, 0]
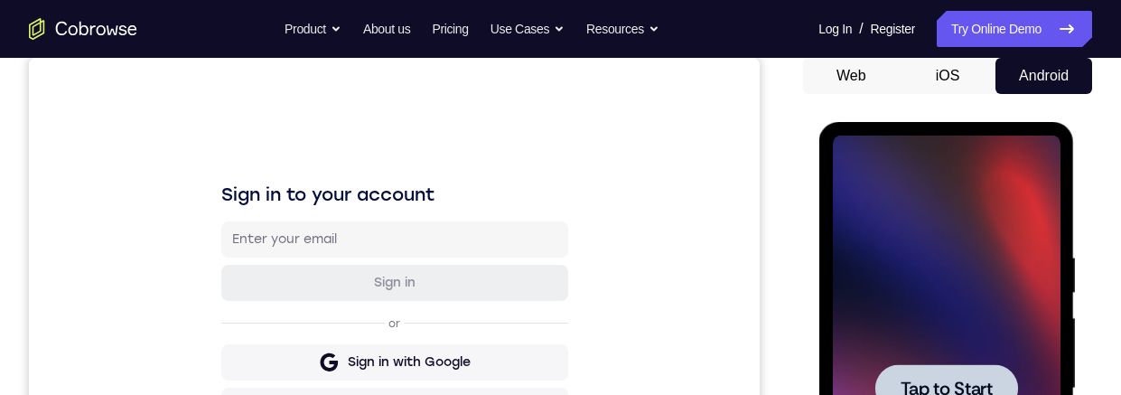
scroll to position [298, 0]
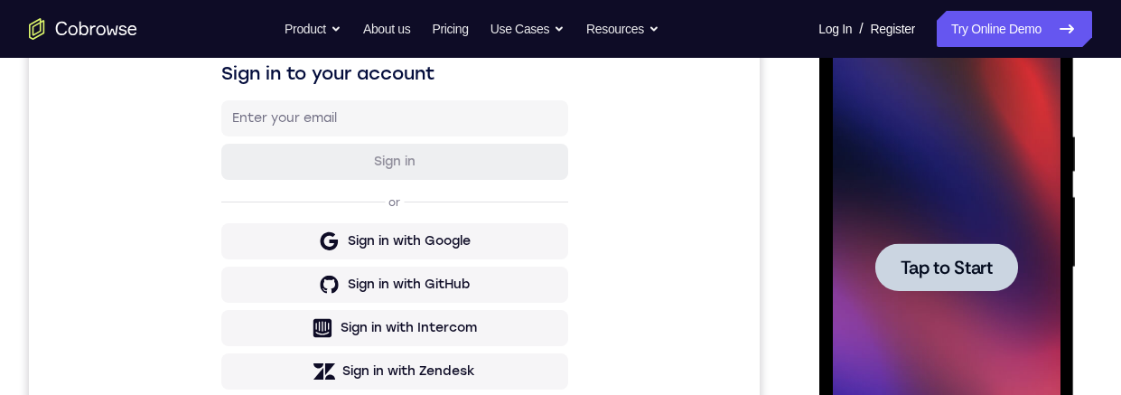
click at [967, 258] on span "Tap to Start" at bounding box center [946, 267] width 92 height 18
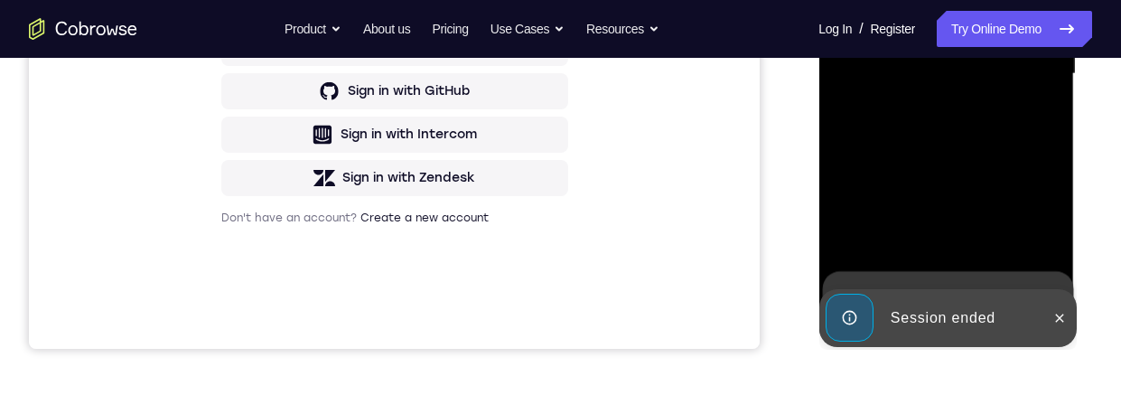
scroll to position [493, 0]
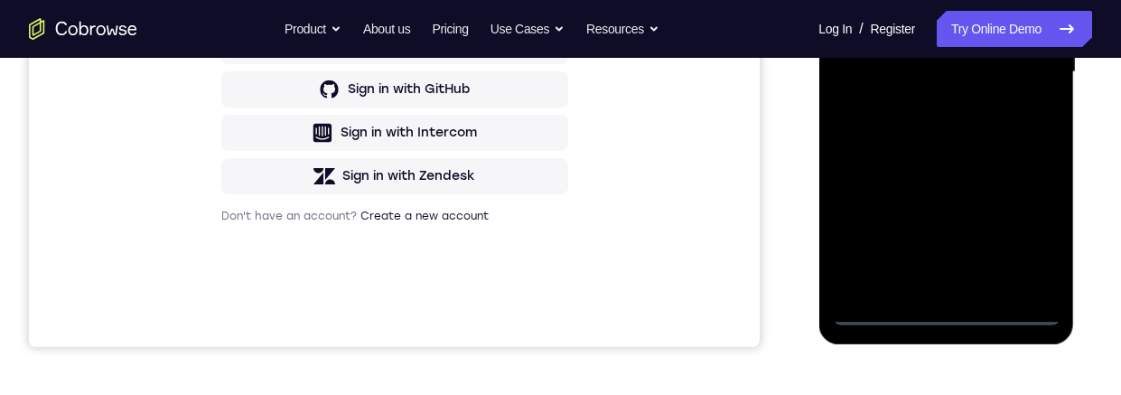
click at [940, 314] on div at bounding box center [946, 72] width 228 height 506
click at [1023, 231] on div at bounding box center [946, 72] width 228 height 506
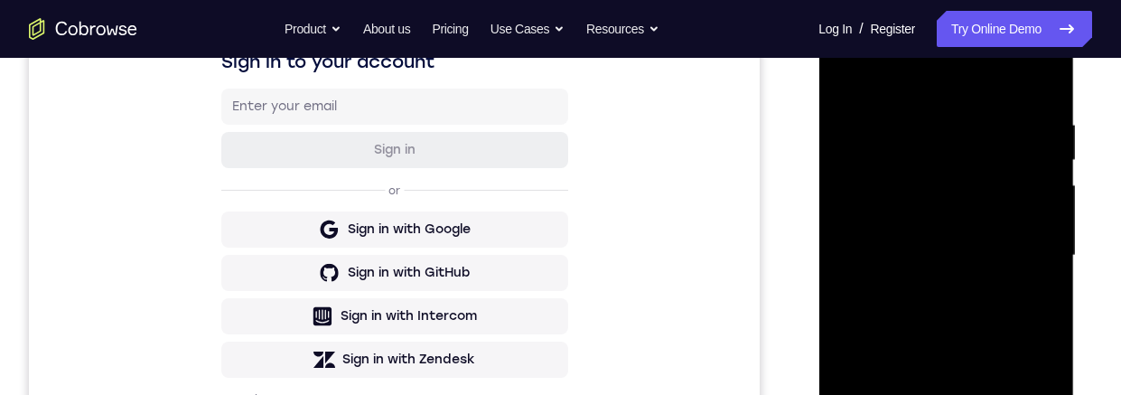
click at [960, 88] on div at bounding box center [946, 256] width 228 height 506
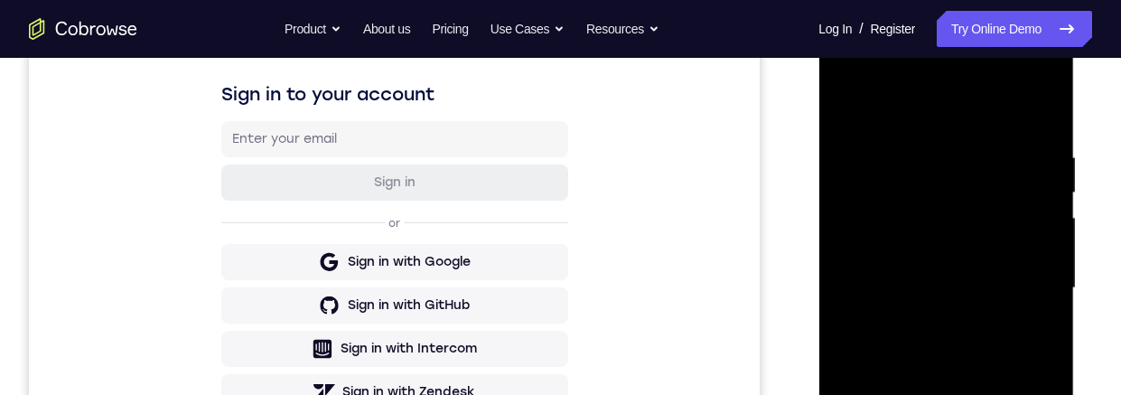
click at [1018, 281] on div at bounding box center [946, 288] width 228 height 506
click at [922, 318] on div at bounding box center [946, 288] width 228 height 506
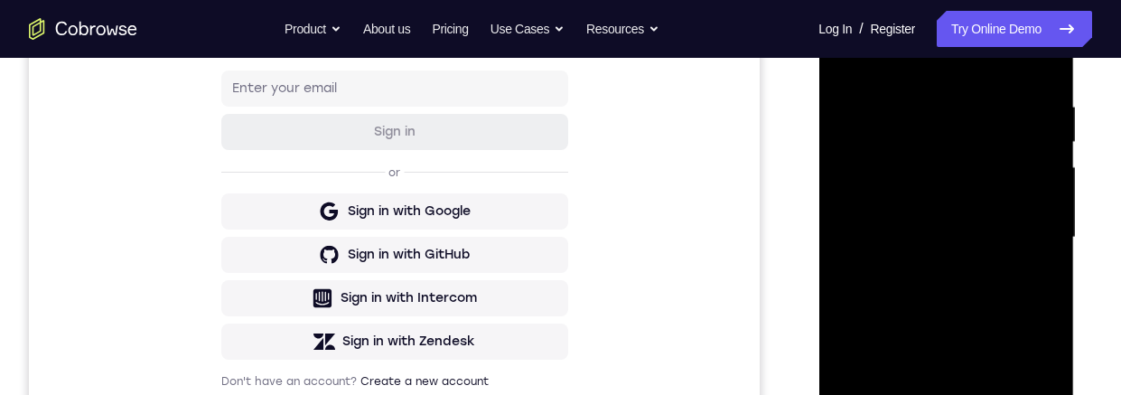
click at [965, 224] on div at bounding box center [946, 238] width 228 height 506
click at [937, 203] on div at bounding box center [946, 238] width 228 height 506
click at [994, 244] on div at bounding box center [946, 238] width 228 height 506
click at [1002, 301] on div at bounding box center [946, 238] width 228 height 506
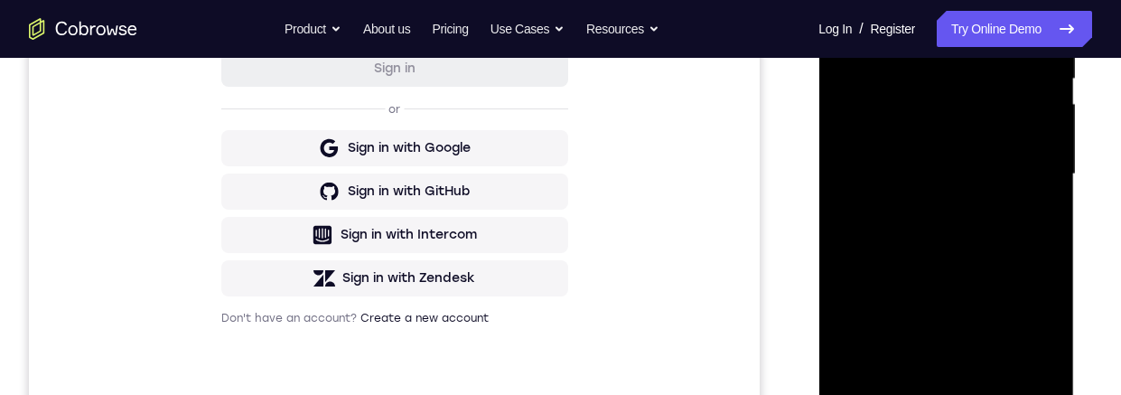
click at [993, 225] on div at bounding box center [946, 174] width 228 height 506
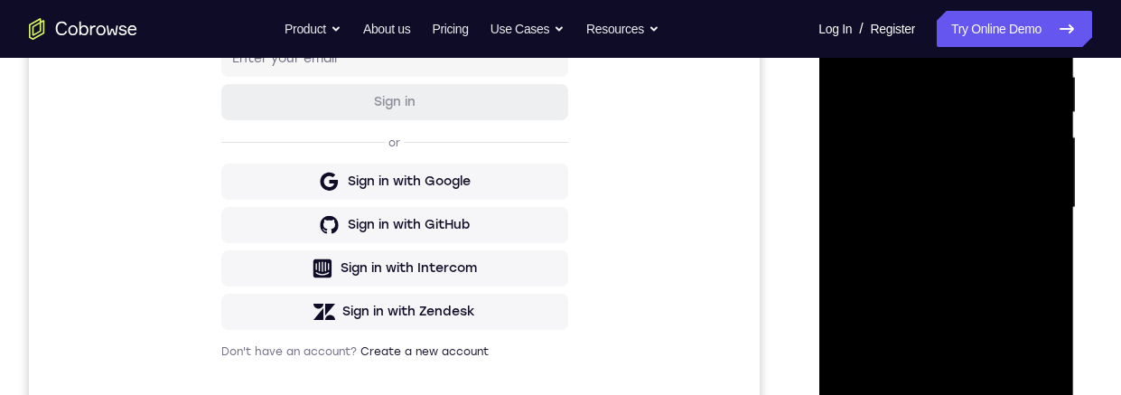
scroll to position [465, 0]
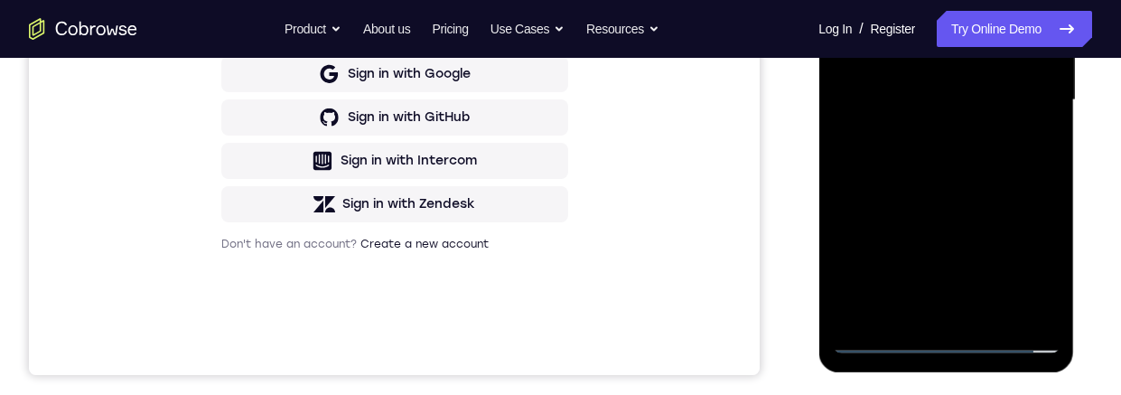
click at [994, 172] on div at bounding box center [946, 100] width 228 height 506
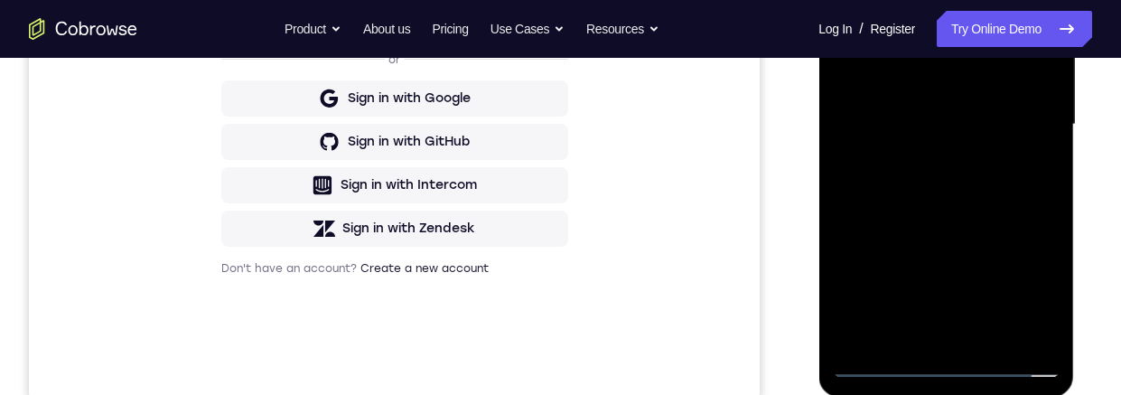
click at [984, 335] on div at bounding box center [946, 125] width 228 height 506
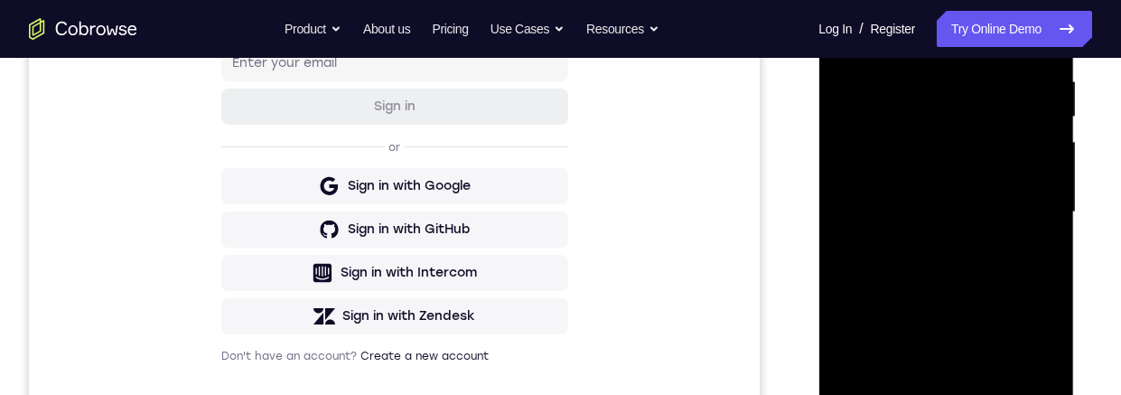
scroll to position [370, 0]
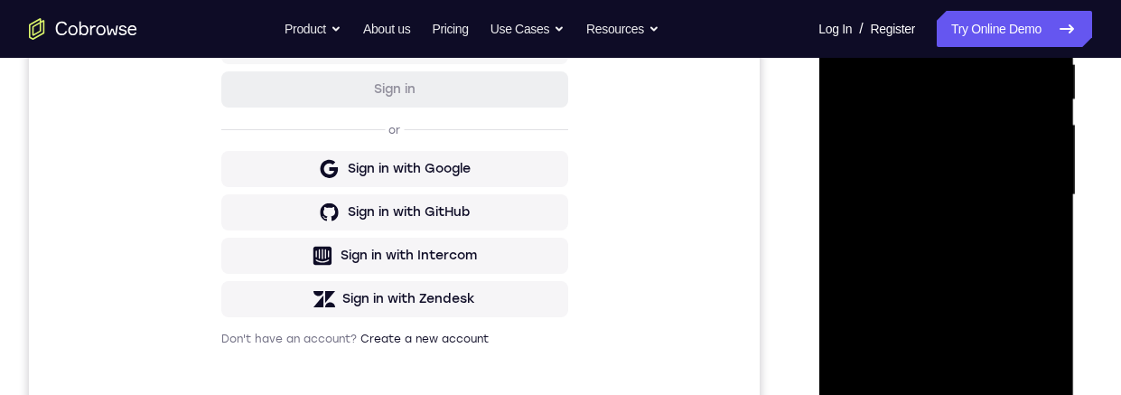
click at [981, 283] on div at bounding box center [946, 195] width 228 height 506
click at [991, 263] on div at bounding box center [946, 194] width 228 height 506
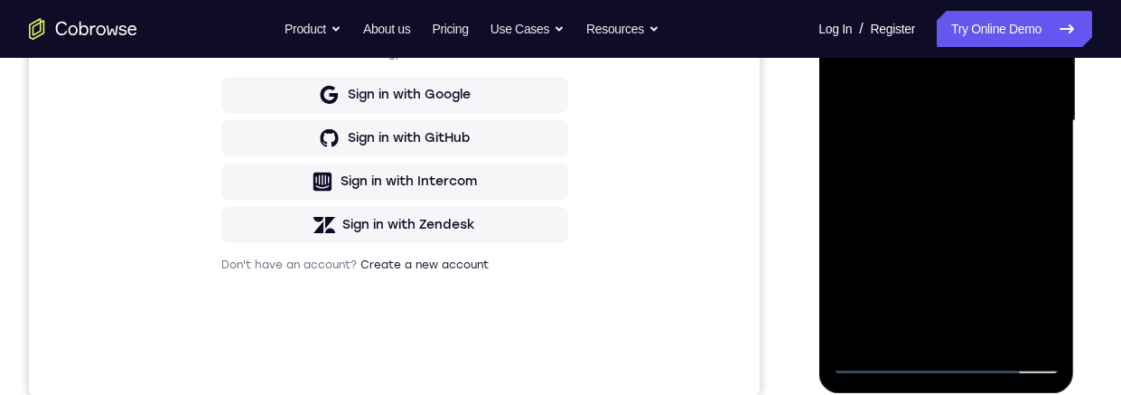
click at [836, 0] on div at bounding box center [946, 121] width 228 height 506
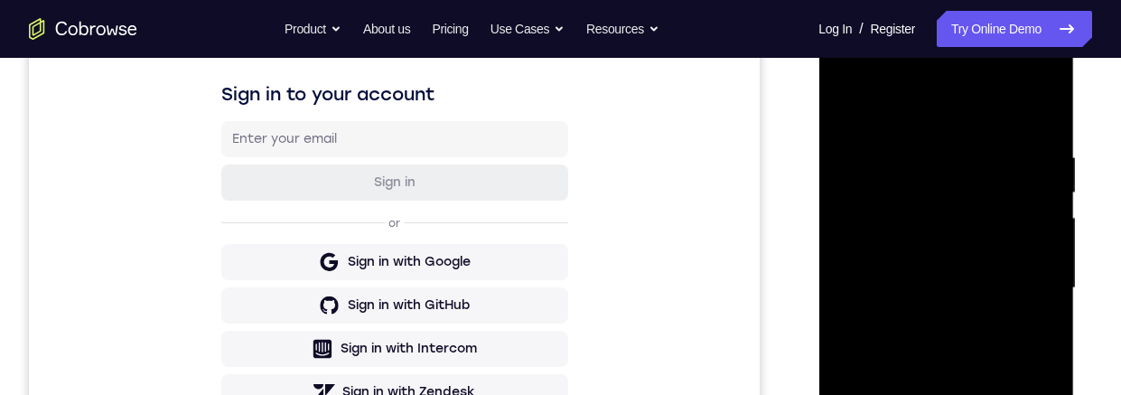
scroll to position [448, 0]
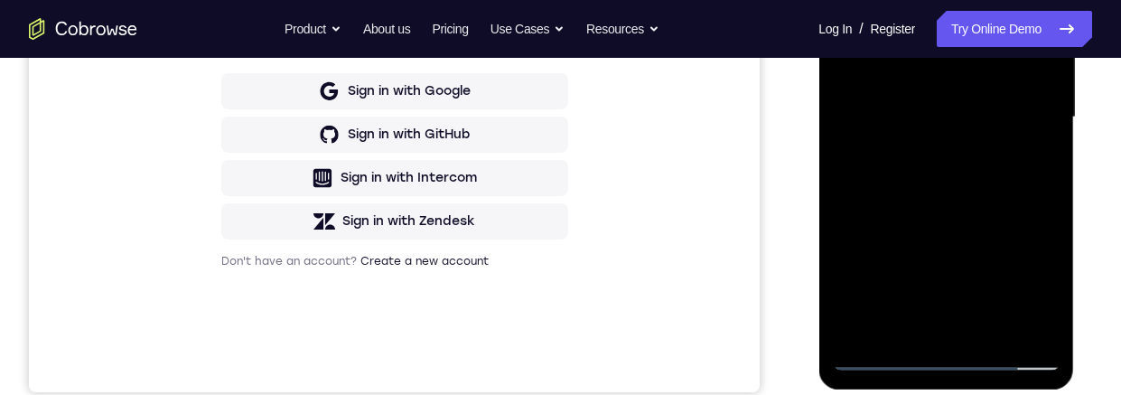
click at [945, 182] on div at bounding box center [946, 117] width 228 height 506
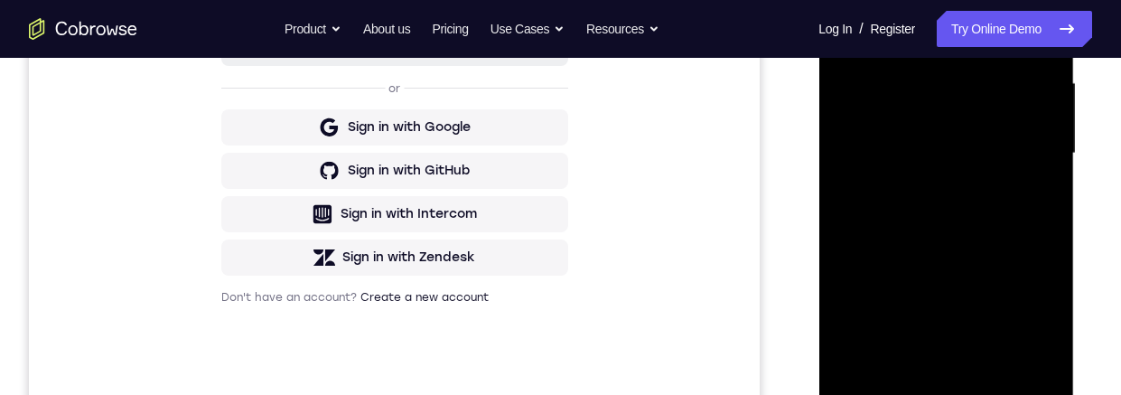
scroll to position [415, 0]
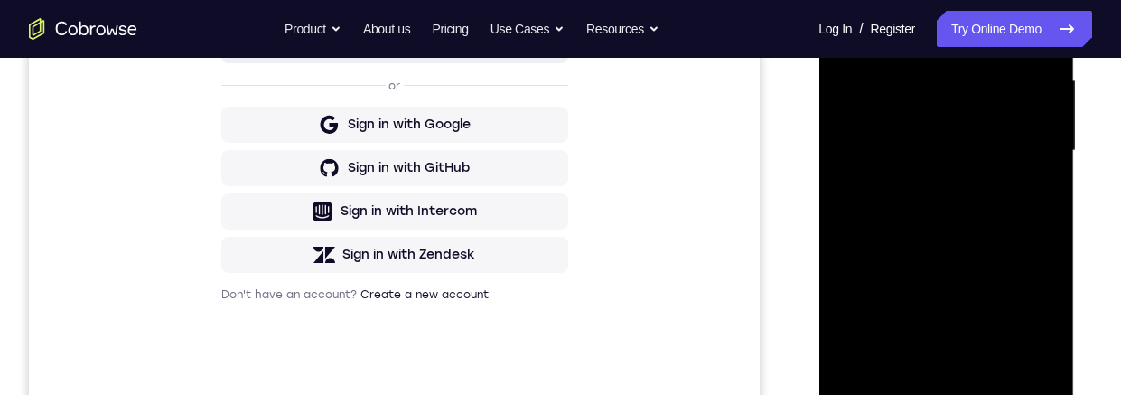
click at [1044, 320] on div at bounding box center [946, 151] width 228 height 506
click at [1032, 201] on div at bounding box center [946, 151] width 228 height 506
click at [1027, 196] on div at bounding box center [946, 151] width 228 height 506
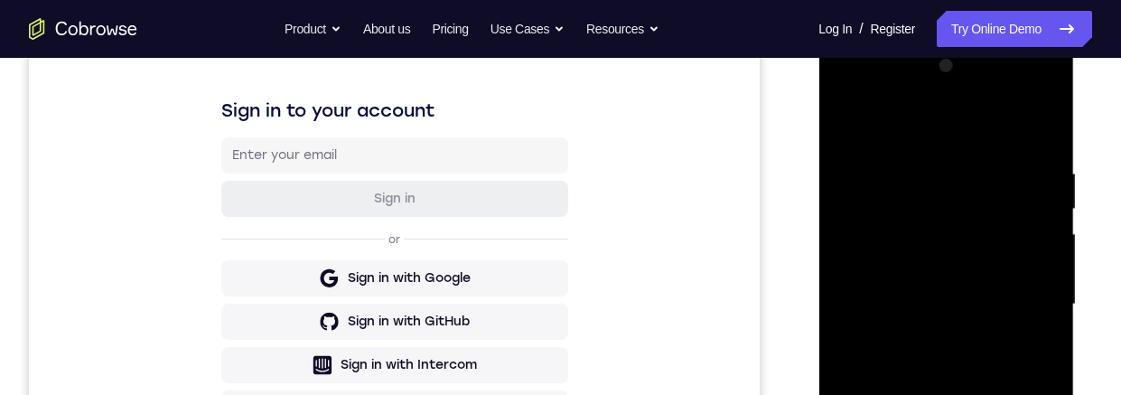
click at [841, 124] on div at bounding box center [946, 305] width 228 height 506
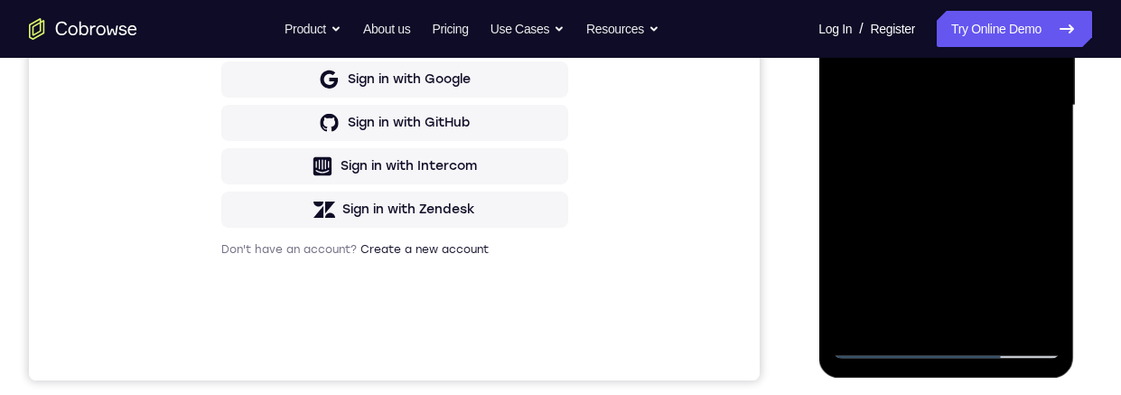
click at [885, 164] on div at bounding box center [946, 106] width 228 height 506
click at [1026, 155] on div at bounding box center [946, 106] width 228 height 506
click at [843, 0] on div at bounding box center [946, 106] width 228 height 506
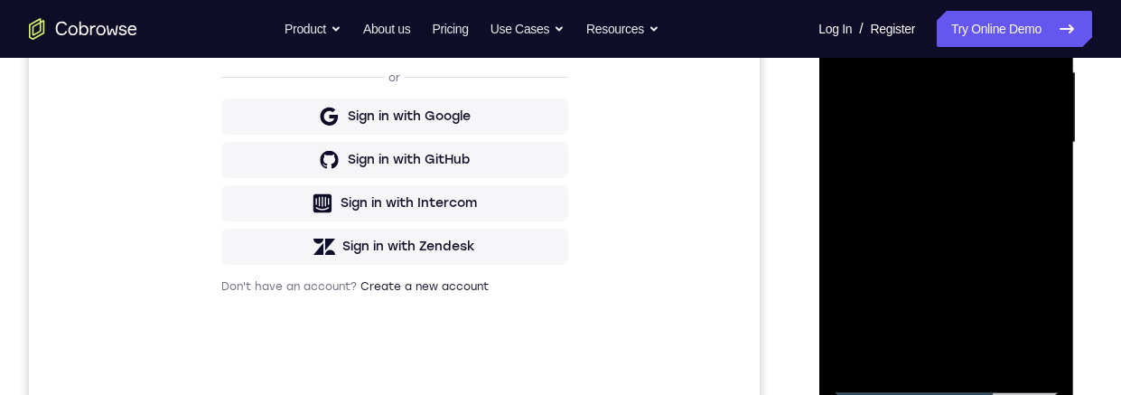
click at [890, 247] on div at bounding box center [946, 143] width 228 height 506
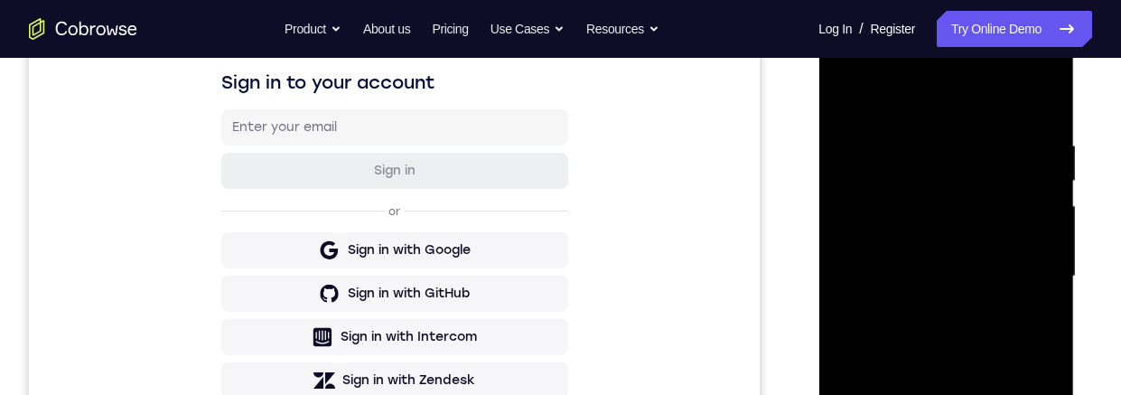
click at [839, 100] on div at bounding box center [946, 276] width 228 height 506
click at [843, 101] on div at bounding box center [946, 276] width 228 height 506
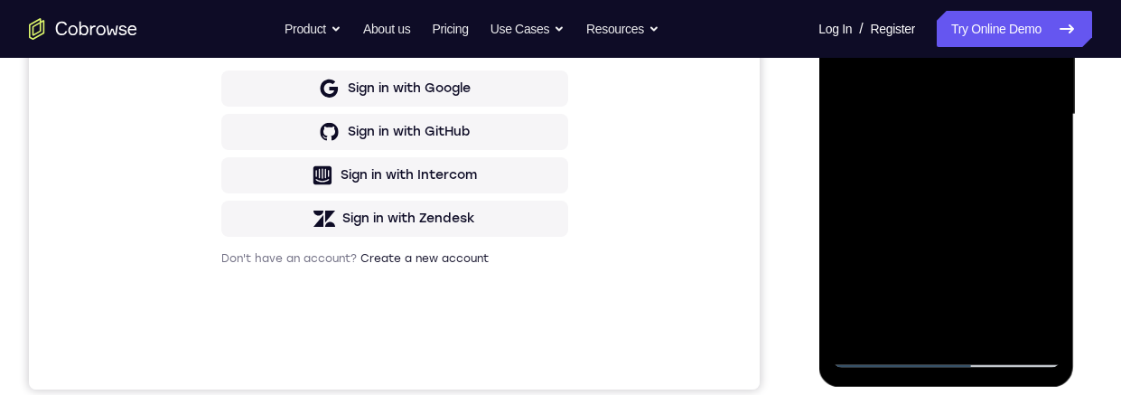
click at [879, 234] on div at bounding box center [946, 115] width 228 height 506
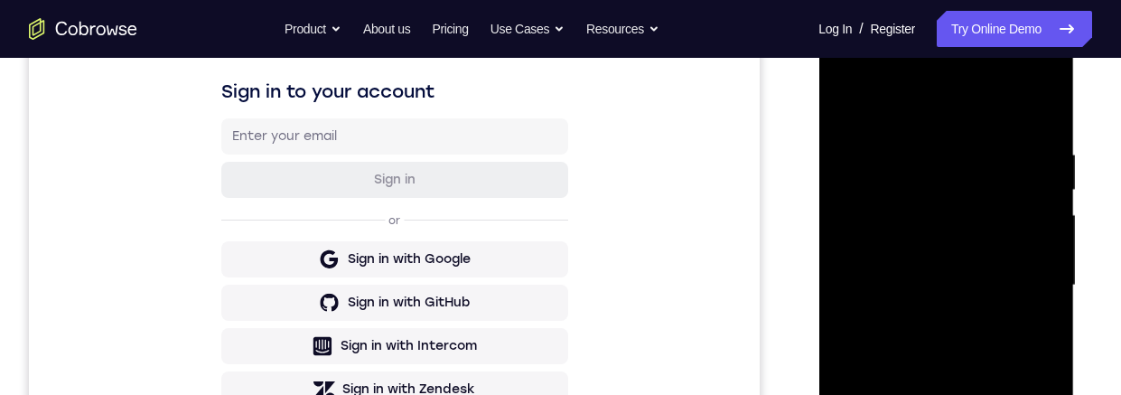
scroll to position [403, 0]
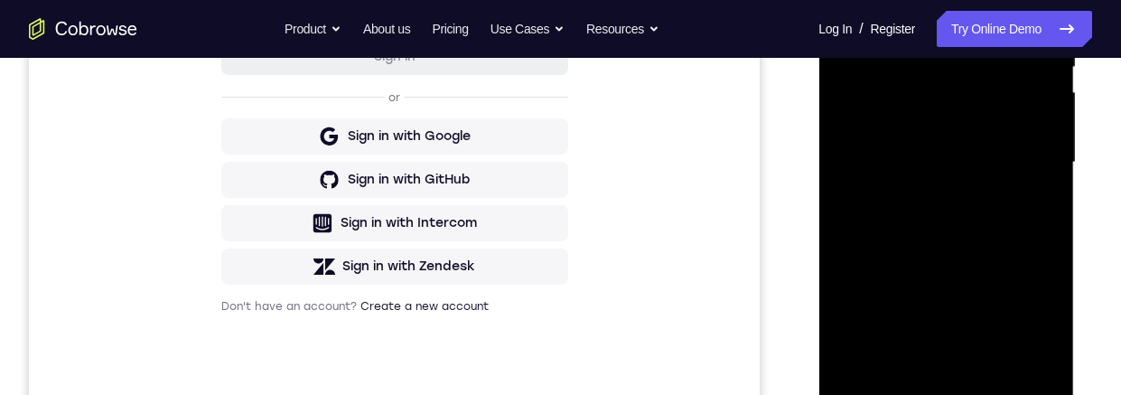
click at [901, 374] on div at bounding box center [946, 163] width 228 height 506
click at [1013, 261] on div at bounding box center [946, 162] width 228 height 506
click at [1030, 189] on div at bounding box center [946, 162] width 228 height 506
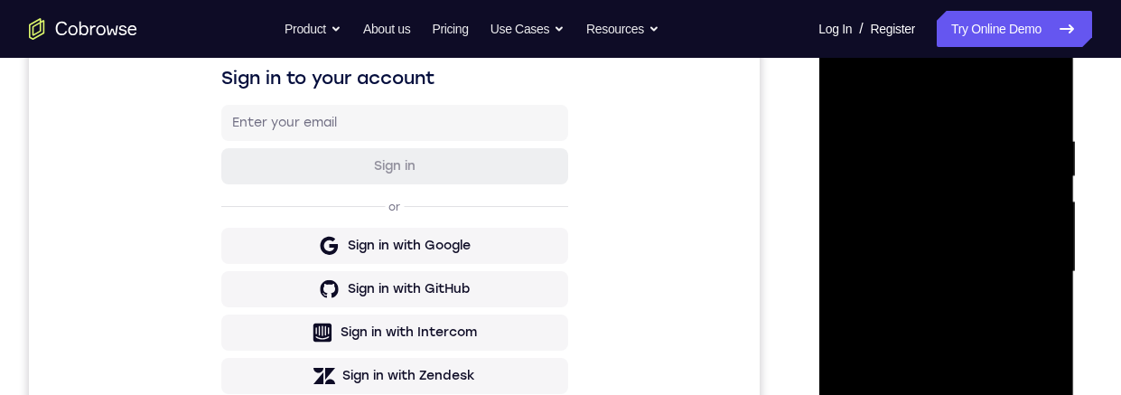
scroll to position [248, 0]
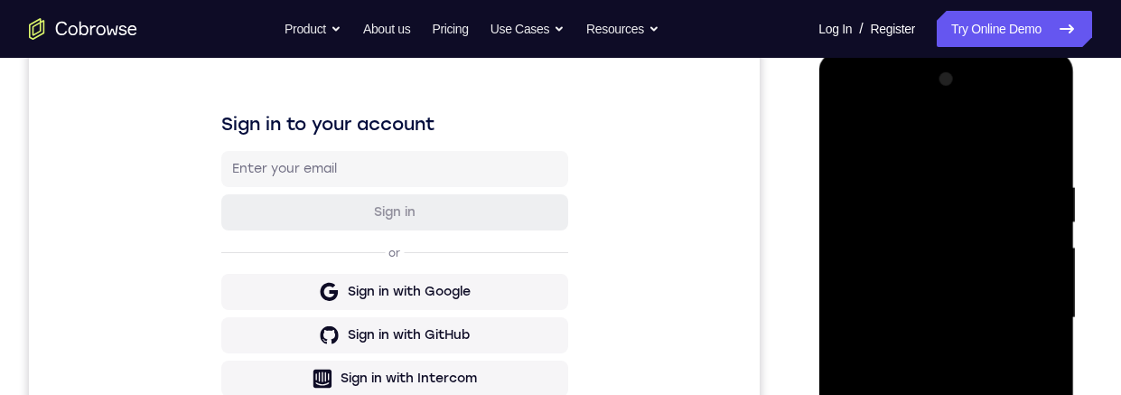
click at [839, 136] on div at bounding box center [946, 318] width 228 height 506
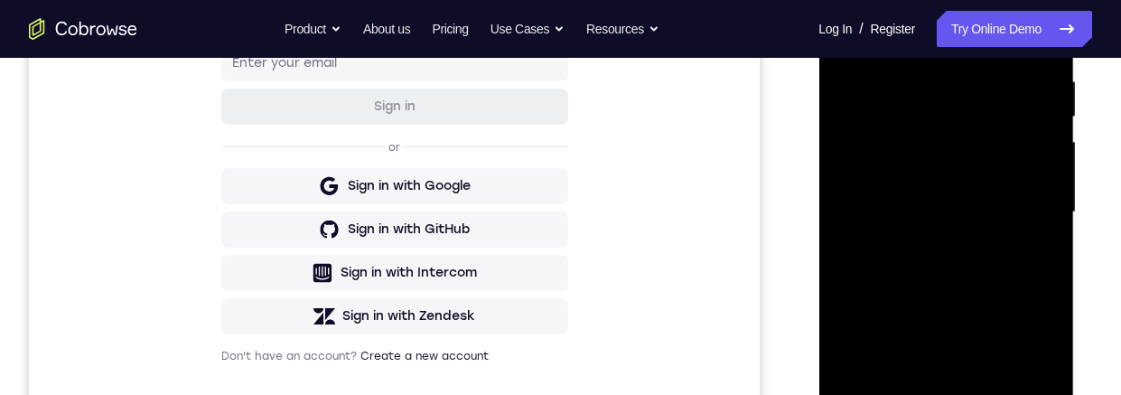
scroll to position [390, 0]
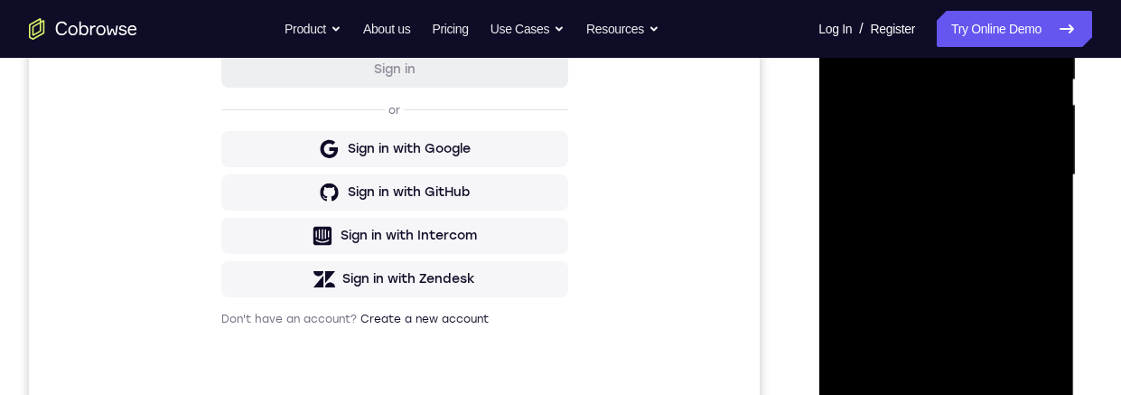
click at [954, 290] on div at bounding box center [946, 175] width 228 height 506
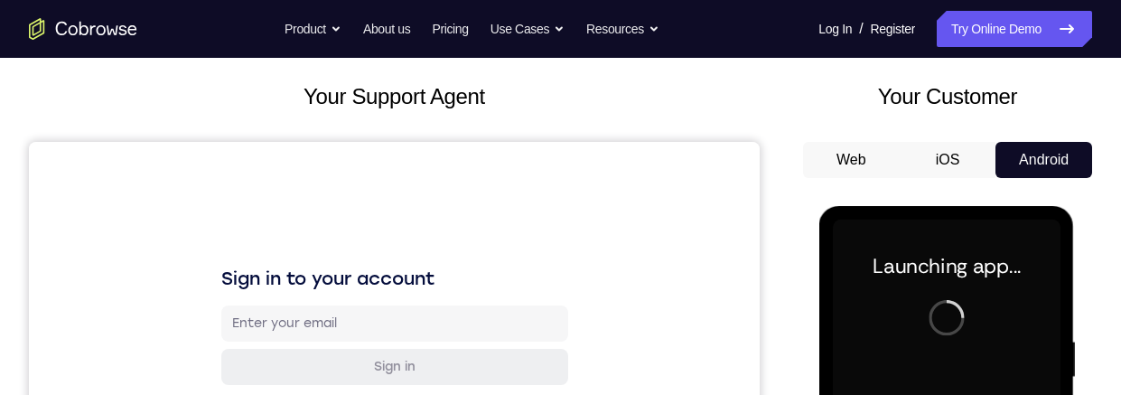
scroll to position [412, 0]
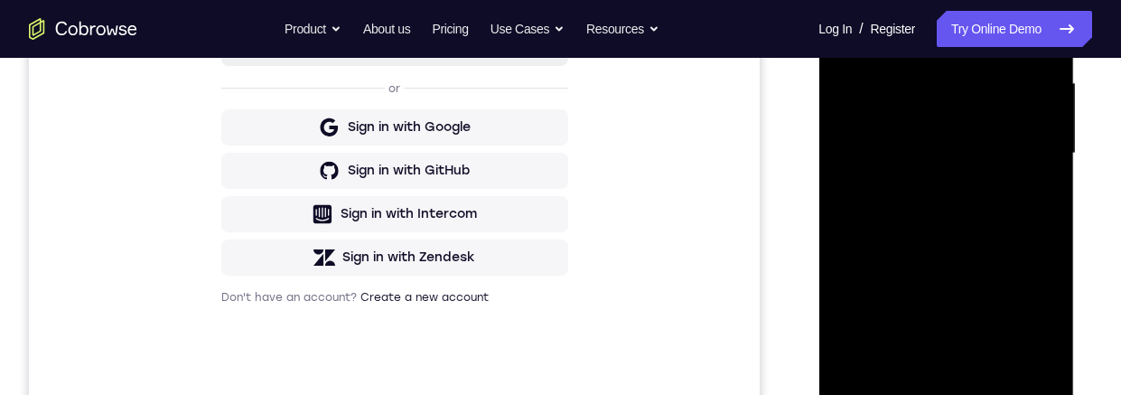
click at [945, 393] on div at bounding box center [946, 154] width 228 height 506
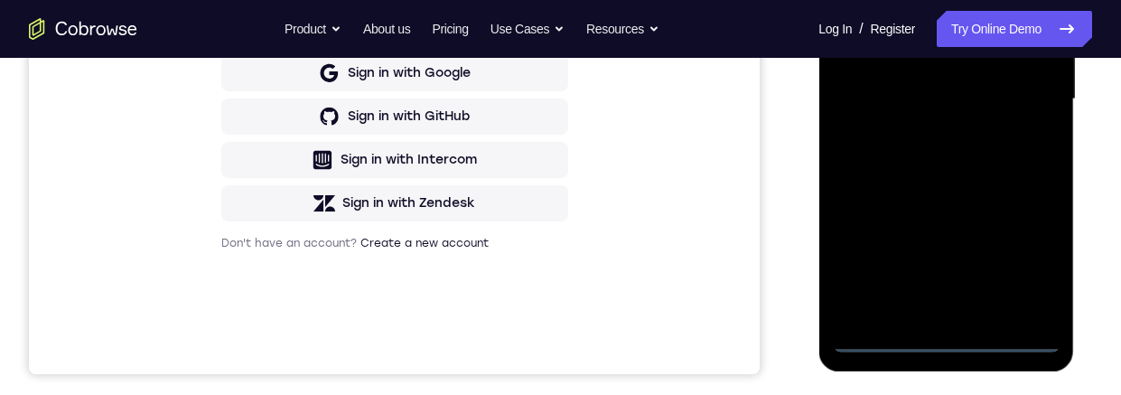
click at [1022, 267] on div at bounding box center [946, 99] width 228 height 506
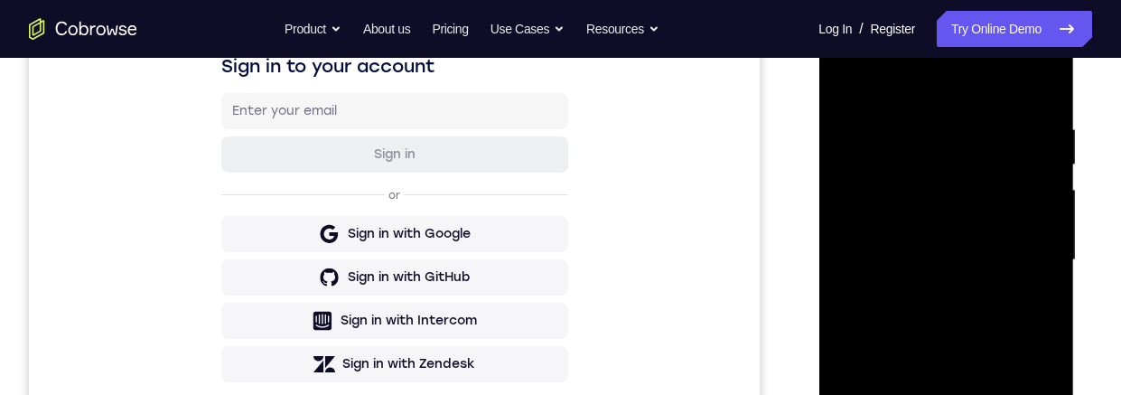
scroll to position [298, 0]
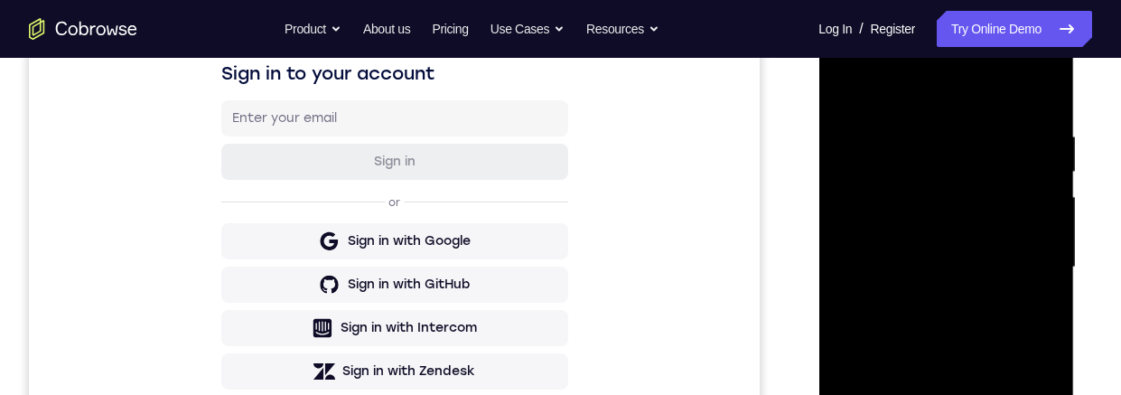
click at [967, 87] on div at bounding box center [946, 267] width 228 height 506
click at [1023, 265] on div at bounding box center [946, 267] width 228 height 506
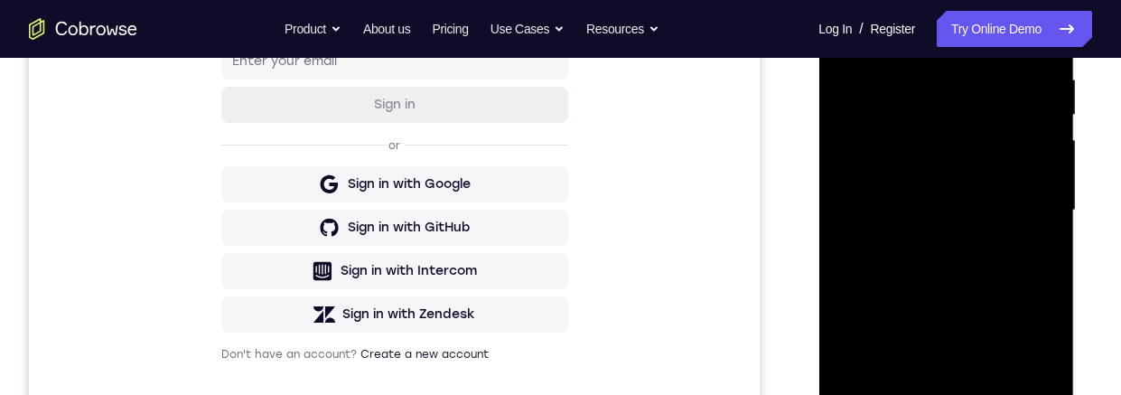
scroll to position [471, 0]
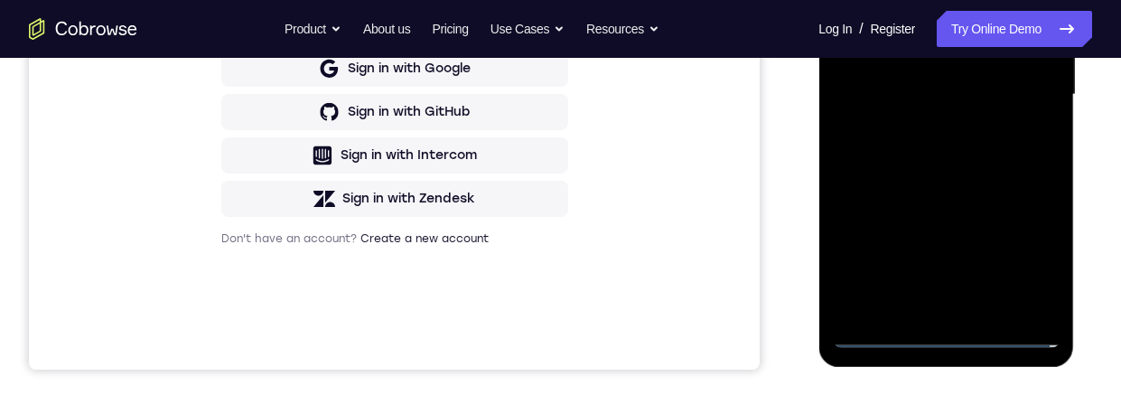
click at [936, 311] on div at bounding box center [946, 95] width 228 height 506
click at [978, 84] on div at bounding box center [946, 95] width 228 height 506
click at [982, 49] on div at bounding box center [946, 95] width 228 height 506
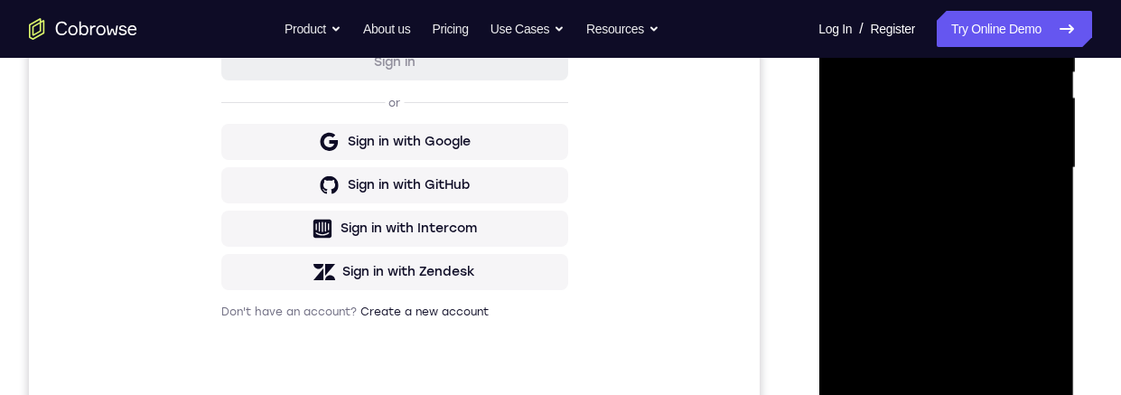
click at [1005, 165] on div at bounding box center [946, 168] width 228 height 506
click at [999, 229] on div at bounding box center [946, 168] width 228 height 506
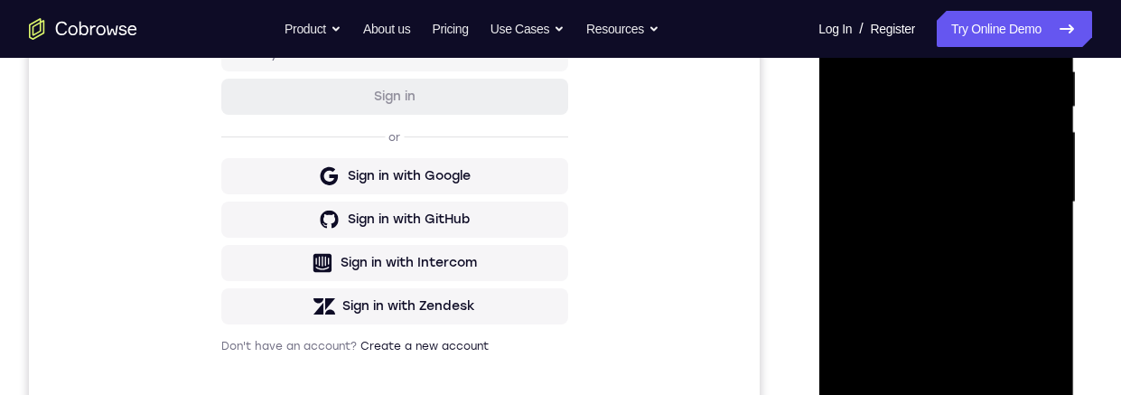
click at [1003, 264] on div at bounding box center [946, 202] width 228 height 506
click at [1049, 241] on div at bounding box center [946, 202] width 228 height 506
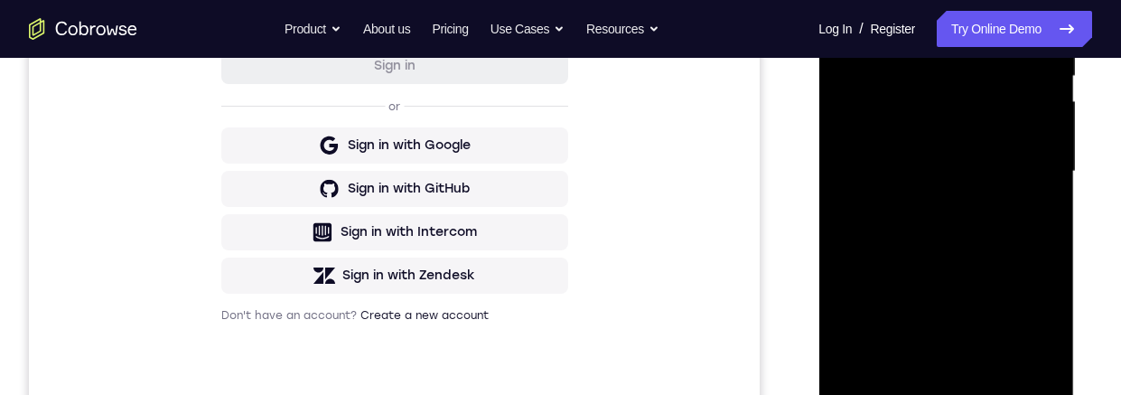
click at [1045, 220] on div at bounding box center [946, 172] width 228 height 506
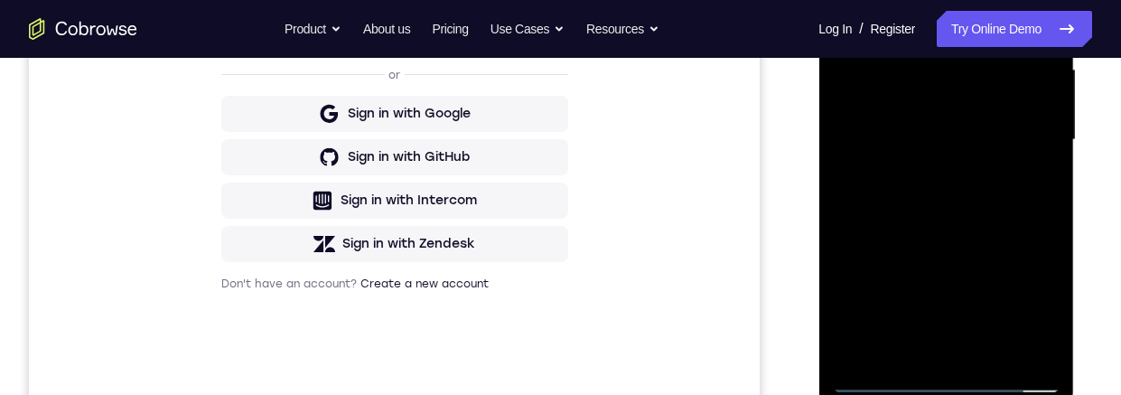
scroll to position [414, 0]
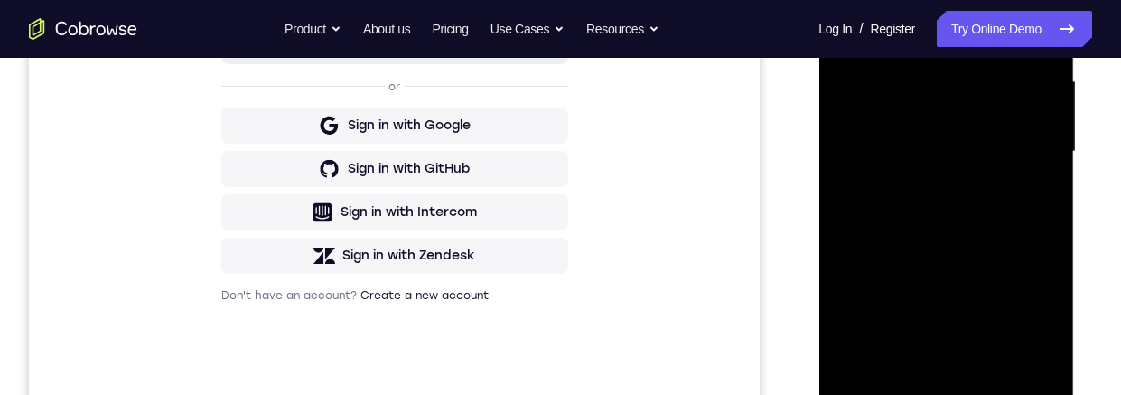
click at [1047, 196] on div at bounding box center [946, 152] width 228 height 506
click at [846, 191] on div at bounding box center [946, 152] width 228 height 506
click at [1045, 196] on div at bounding box center [946, 152] width 228 height 506
click at [1050, 202] on div at bounding box center [946, 152] width 228 height 506
click at [1047, 198] on div at bounding box center [946, 152] width 228 height 506
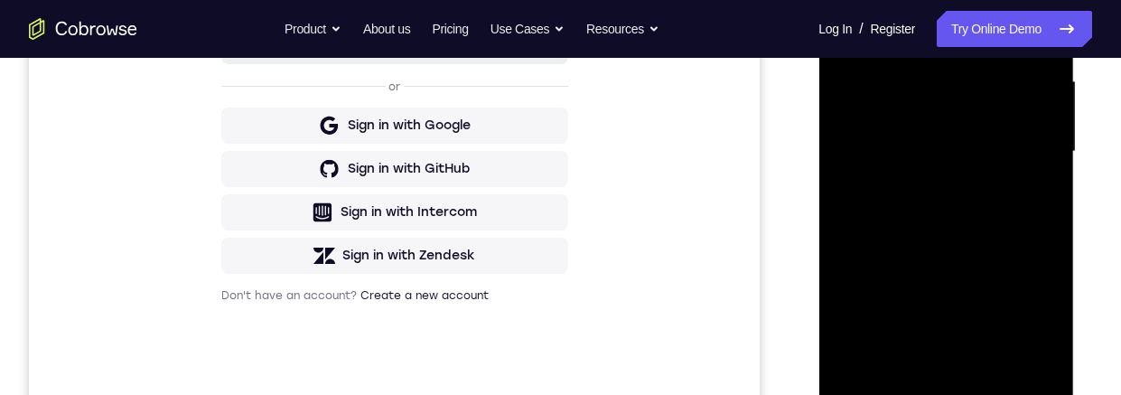
click at [1052, 199] on div at bounding box center [946, 152] width 228 height 506
click at [839, 197] on div at bounding box center [946, 152] width 228 height 506
click at [1047, 198] on div at bounding box center [946, 152] width 228 height 506
click at [1051, 197] on div at bounding box center [946, 152] width 228 height 506
click at [1053, 204] on div at bounding box center [946, 152] width 228 height 506
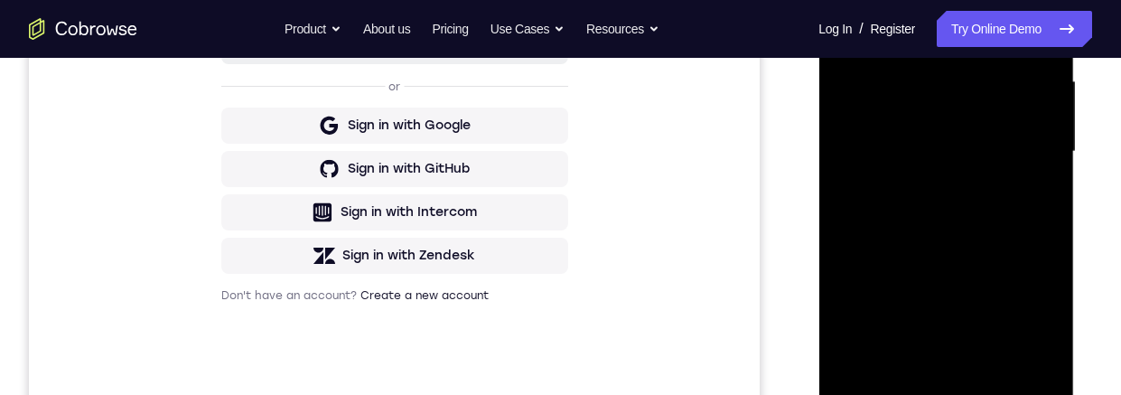
click at [1053, 195] on div at bounding box center [946, 152] width 228 height 506
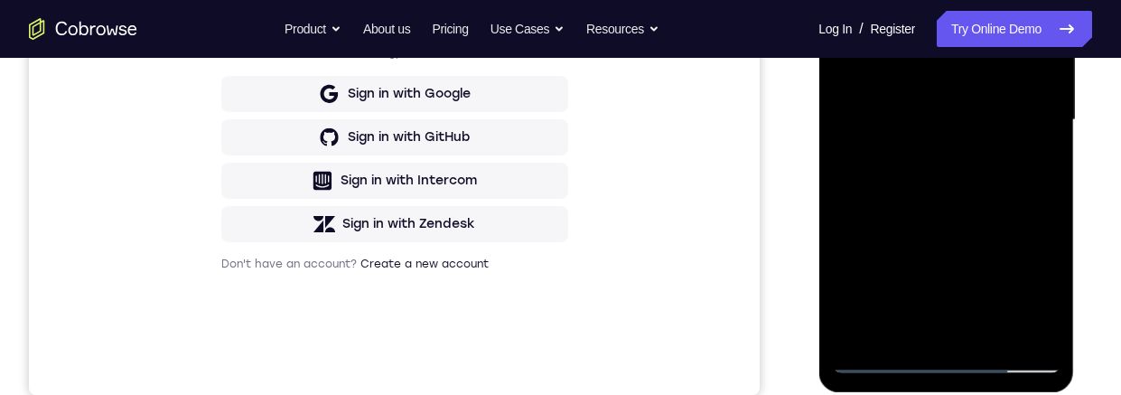
click at [984, 333] on div at bounding box center [946, 120] width 228 height 506
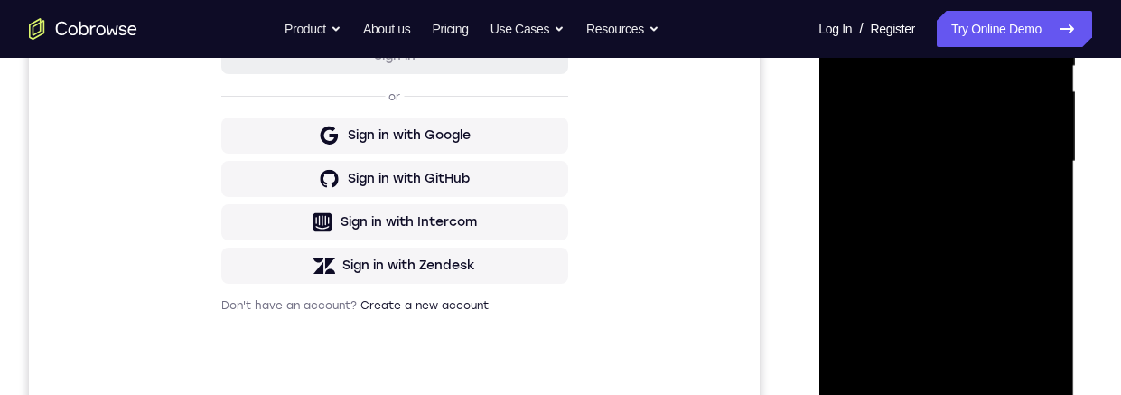
click at [974, 249] on div at bounding box center [946, 162] width 228 height 506
click at [979, 188] on div at bounding box center [946, 162] width 228 height 506
click at [837, 0] on div at bounding box center [946, 162] width 228 height 506
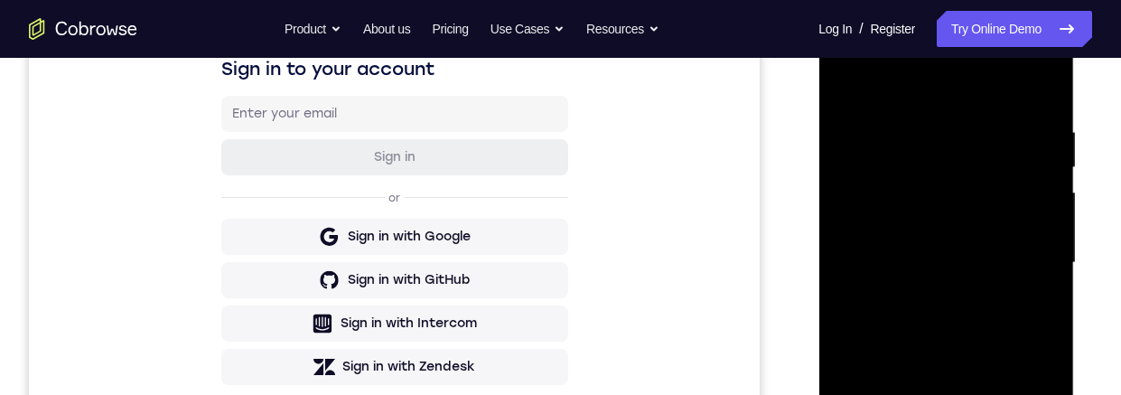
scroll to position [288, 0]
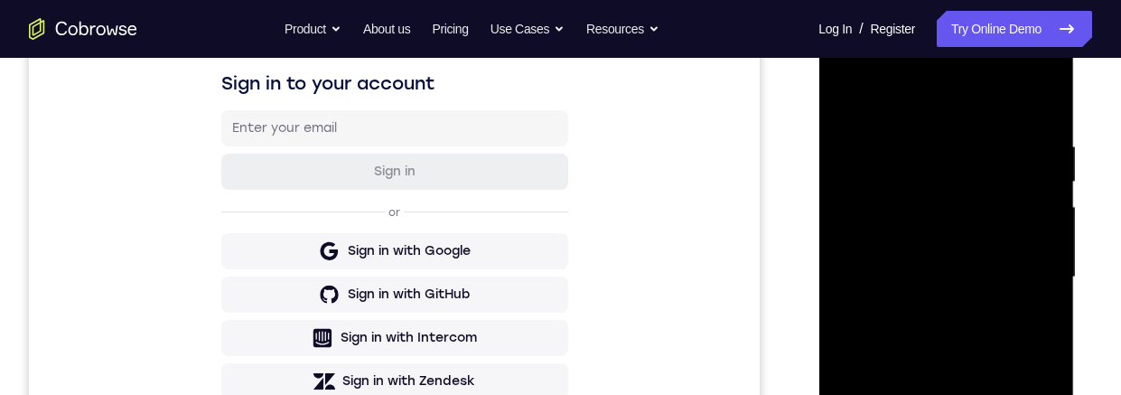
click at [841, 103] on div at bounding box center [946, 277] width 228 height 506
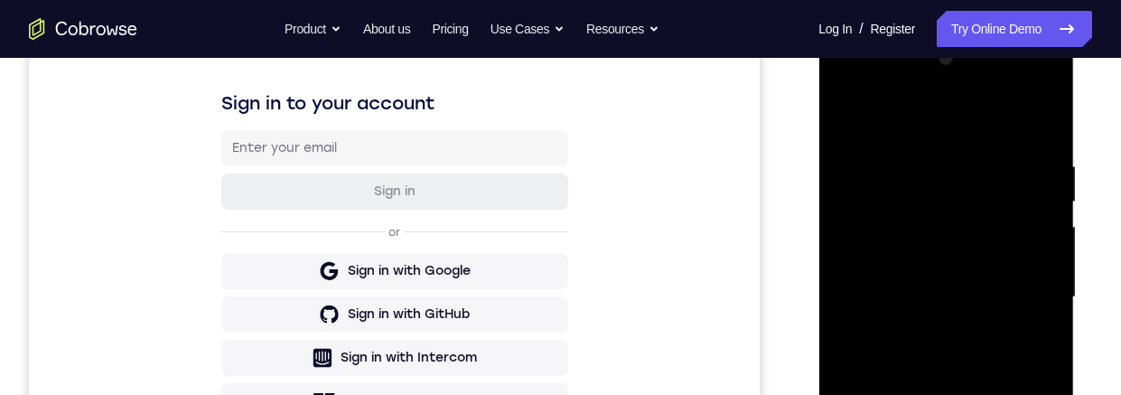
click at [781, 196] on div "Your Support Agent Your Customer Web iOS Android" at bounding box center [561, 239] width 1064 height 668
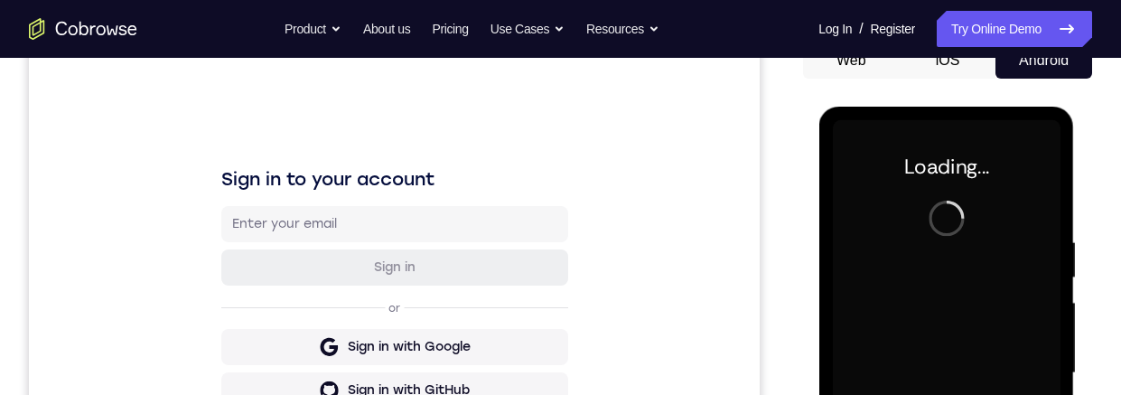
scroll to position [179, 0]
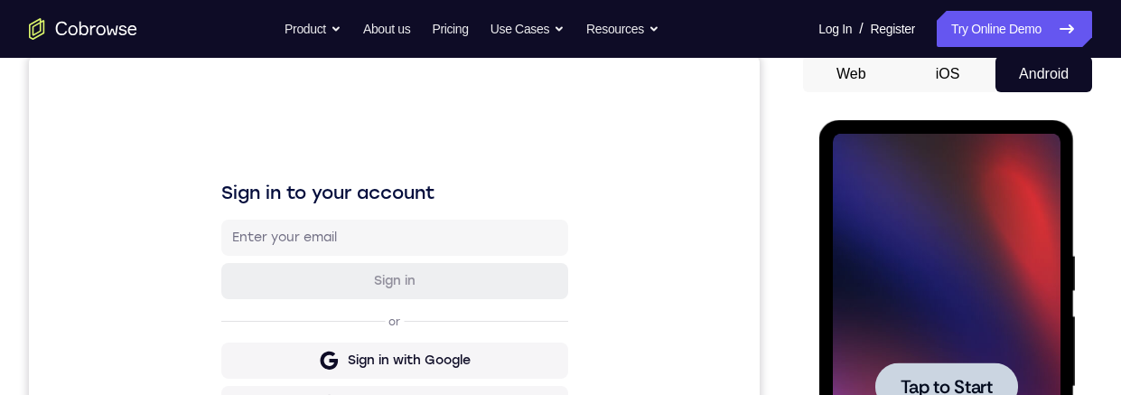
click at [969, 383] on span "Tap to Start" at bounding box center [946, 387] width 92 height 18
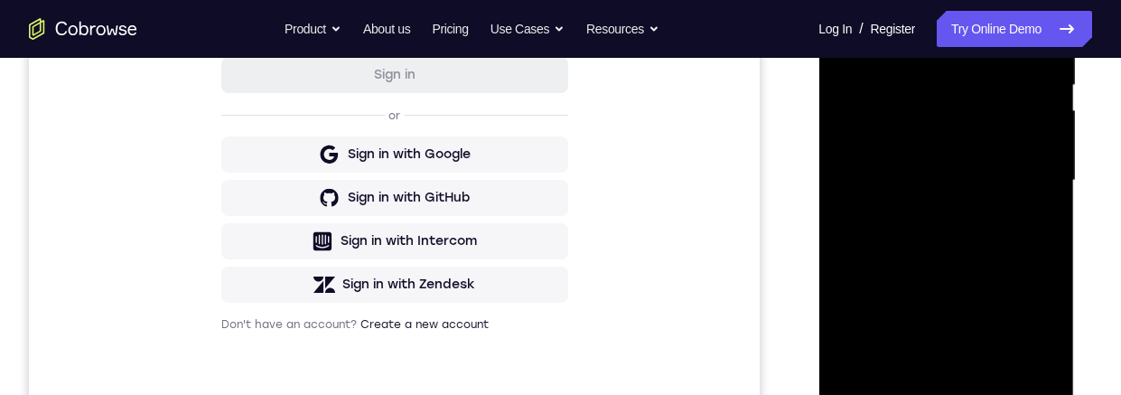
scroll to position [483, 0]
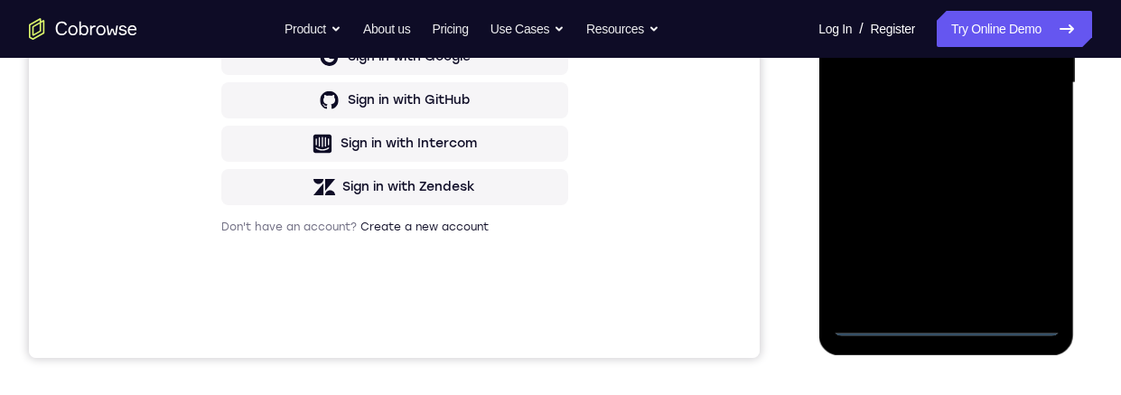
click at [943, 327] on div at bounding box center [946, 83] width 228 height 506
click at [1032, 239] on div at bounding box center [946, 83] width 228 height 506
click at [976, 0] on div at bounding box center [946, 83] width 228 height 506
click at [1020, 77] on div at bounding box center [946, 83] width 228 height 506
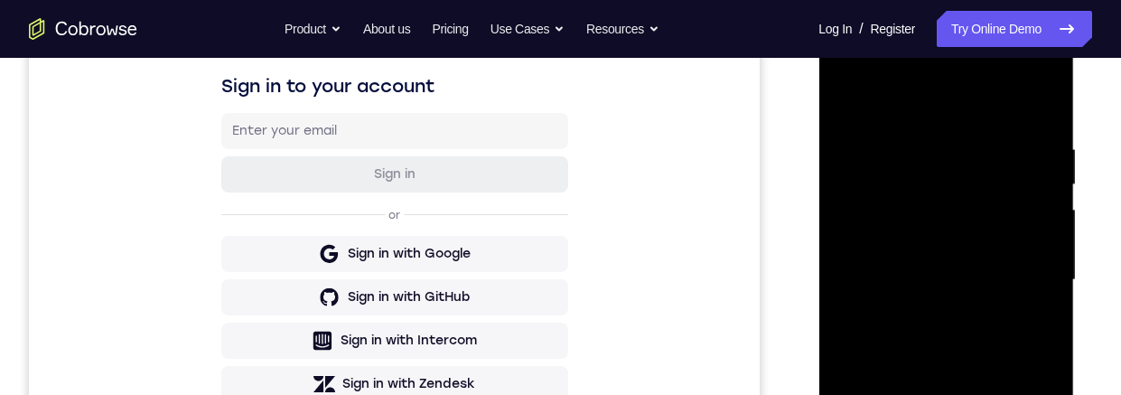
click at [923, 318] on div at bounding box center [946, 280] width 228 height 506
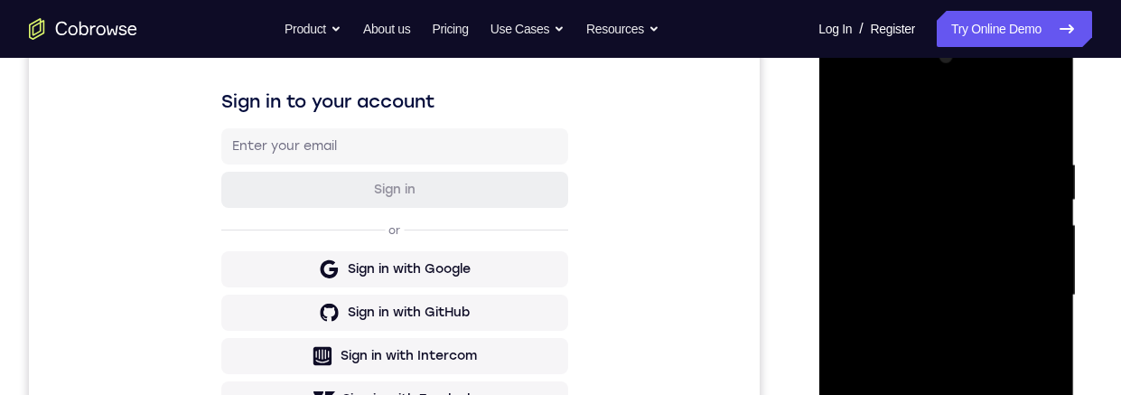
click at [997, 276] on div at bounding box center [946, 295] width 228 height 506
click at [942, 257] on div at bounding box center [946, 295] width 228 height 506
click at [989, 313] on div at bounding box center [946, 295] width 228 height 506
click at [1006, 292] on div at bounding box center [946, 295] width 228 height 506
click at [982, 356] on div at bounding box center [946, 295] width 228 height 506
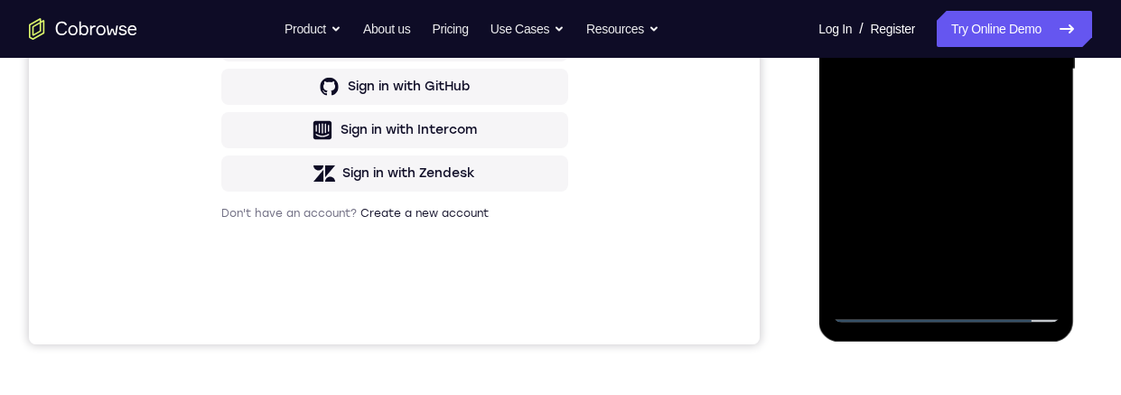
scroll to position [487, 0]
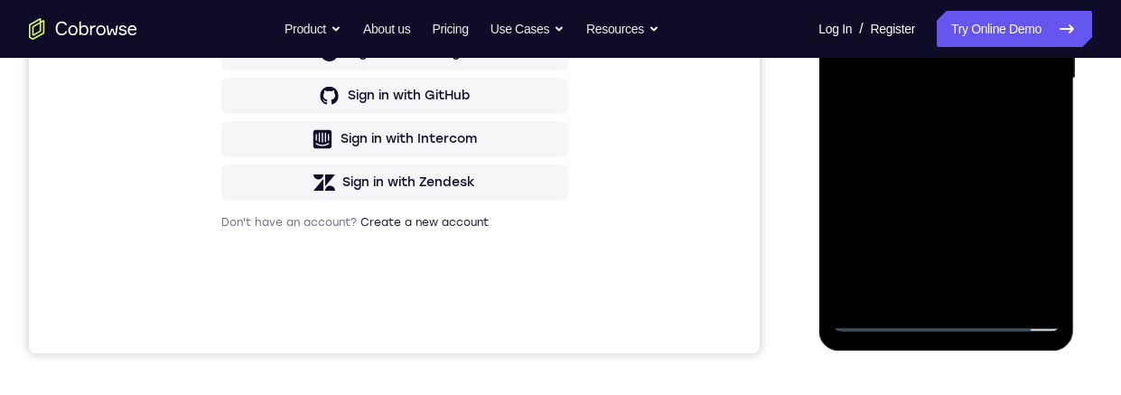
click at [999, 123] on div at bounding box center [946, 79] width 228 height 506
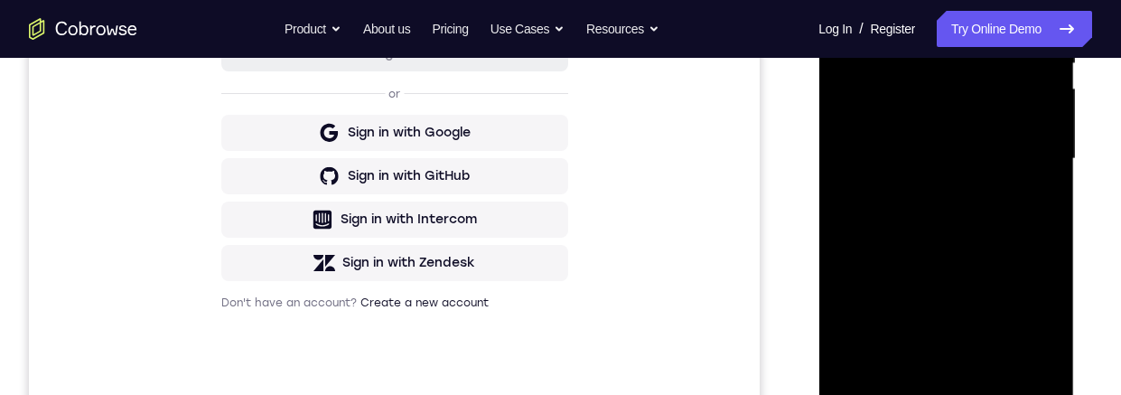
scroll to position [352, 0]
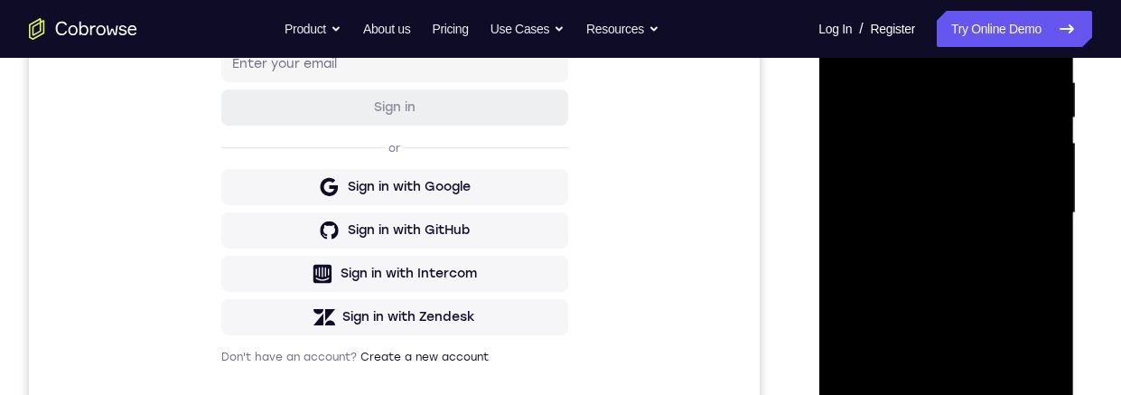
click at [991, 283] on div at bounding box center [946, 213] width 228 height 506
click at [954, 288] on div at bounding box center [946, 213] width 228 height 506
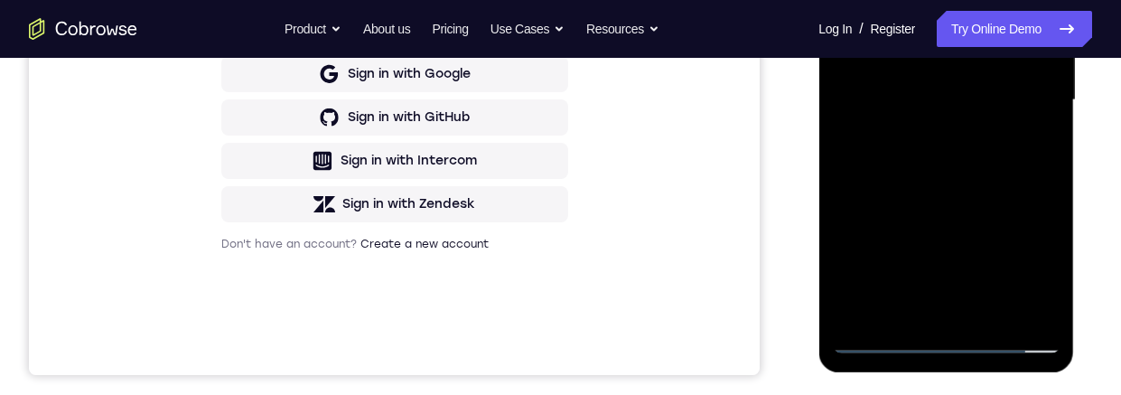
scroll to position [447, 0]
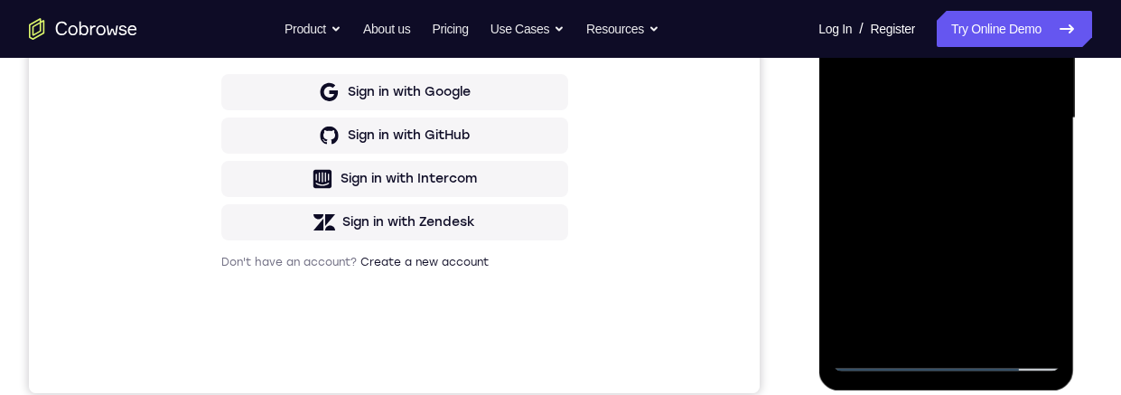
click at [1001, 326] on div at bounding box center [946, 118] width 228 height 506
click at [981, 210] on div at bounding box center [946, 118] width 228 height 506
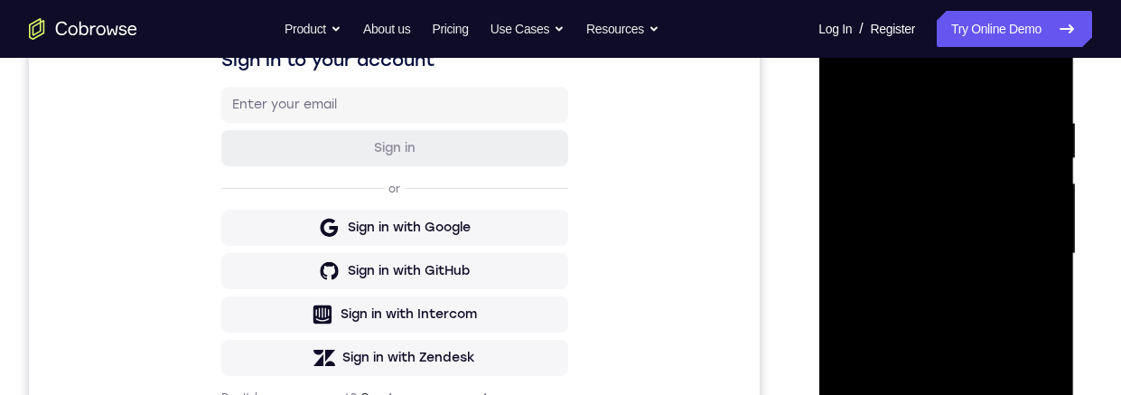
scroll to position [311, 0]
click at [854, 55] on nav "Go back Powerful, Flexible and Trustworthy. Avoid all extra friction for both A…" at bounding box center [560, 29] width 1121 height 58
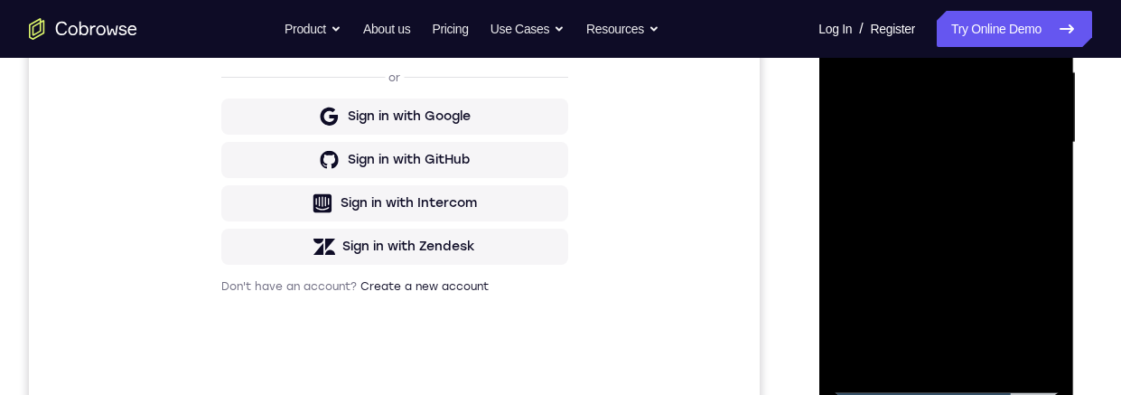
click at [859, 0] on div at bounding box center [946, 143] width 228 height 506
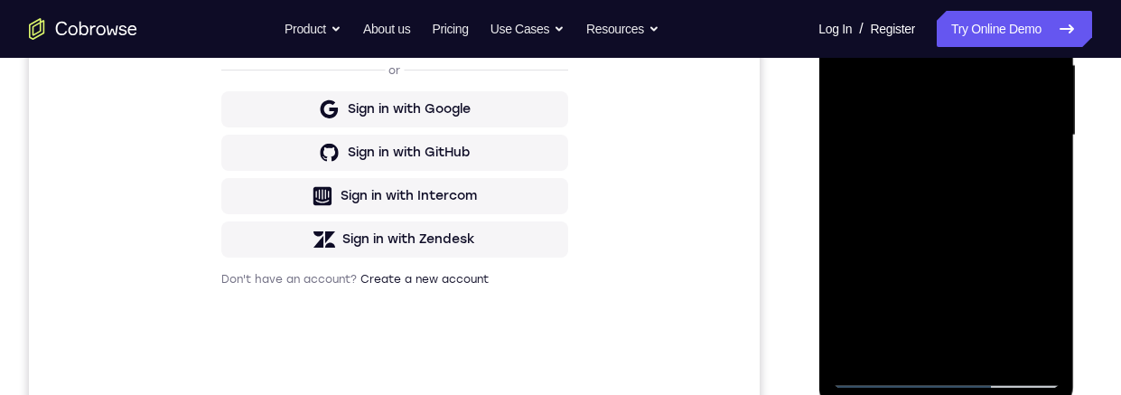
scroll to position [428, 0]
click at [1045, 161] on div at bounding box center [946, 137] width 228 height 506
click at [1036, 164] on div at bounding box center [946, 137] width 228 height 506
click at [1051, 163] on div at bounding box center [946, 137] width 228 height 506
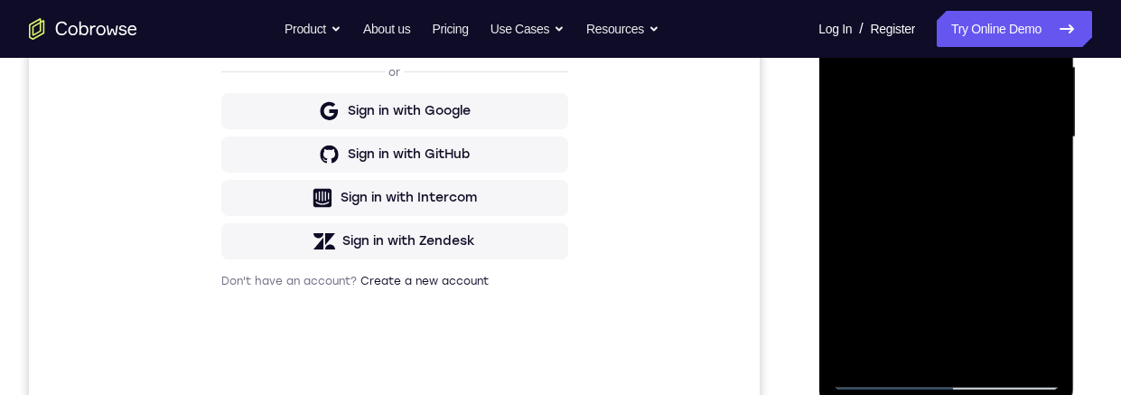
click at [1055, 180] on div at bounding box center [946, 137] width 228 height 506
click at [1043, 192] on div at bounding box center [946, 137] width 228 height 506
click at [990, 351] on div at bounding box center [946, 137] width 228 height 506
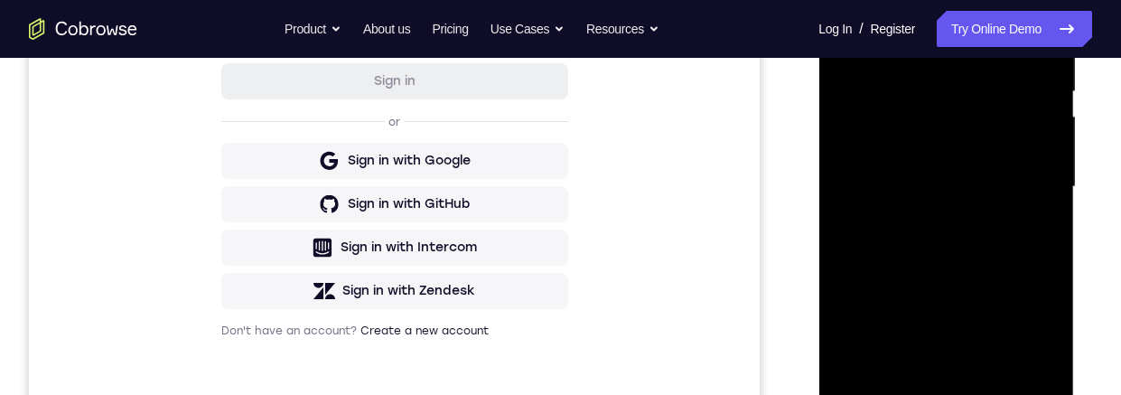
scroll to position [373, 0]
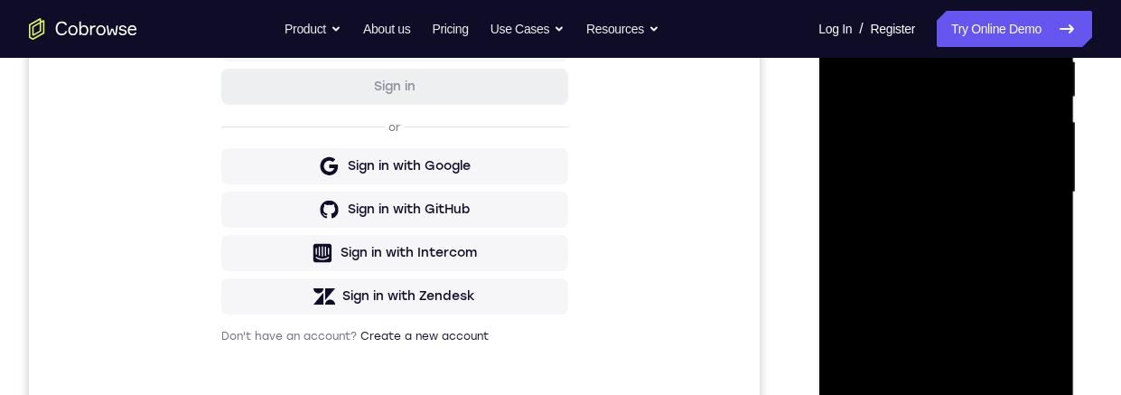
click at [976, 182] on div at bounding box center [946, 192] width 228 height 506
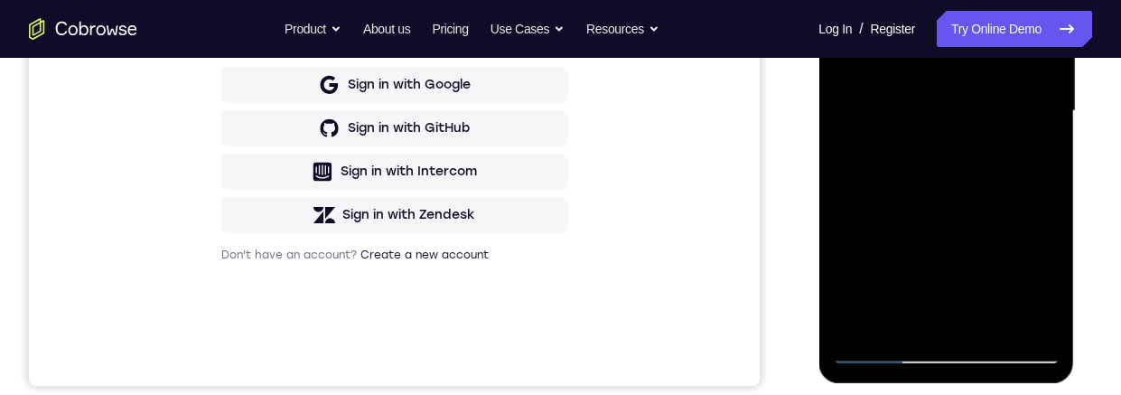
click at [844, 0] on div at bounding box center [946, 111] width 228 height 506
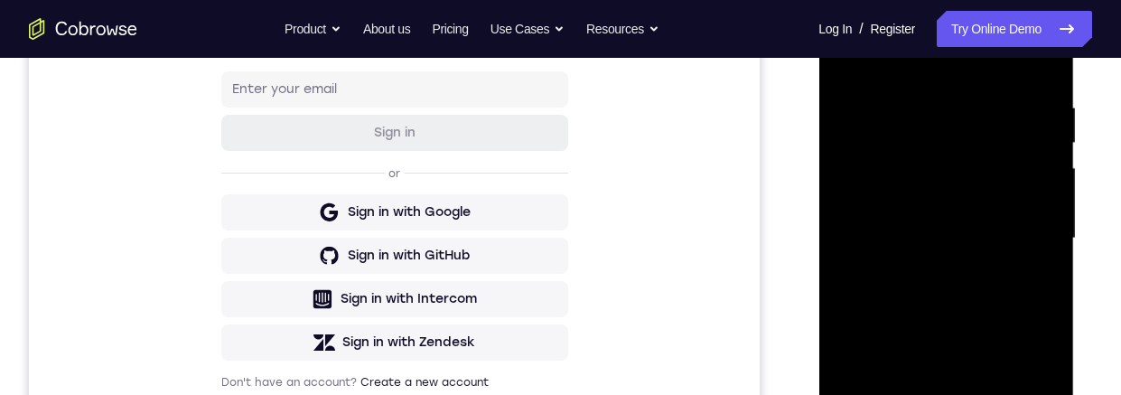
scroll to position [423, 0]
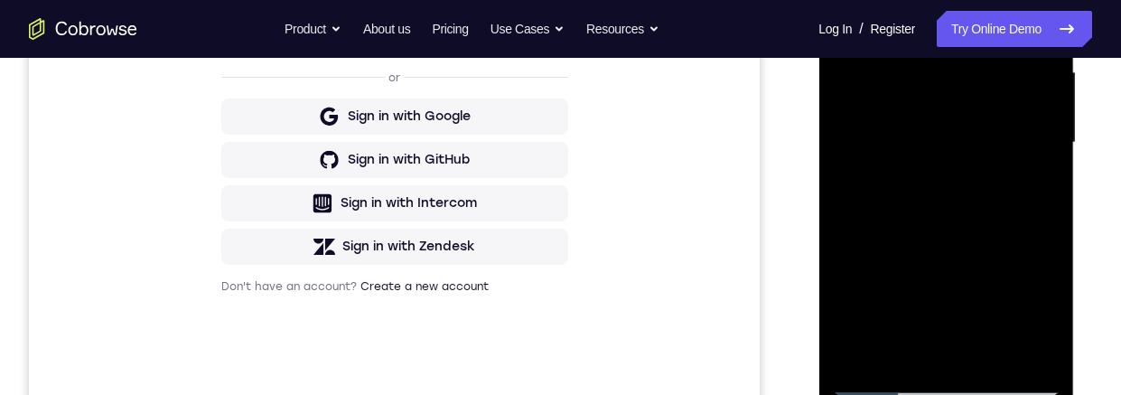
click at [863, 95] on div at bounding box center [946, 143] width 228 height 506
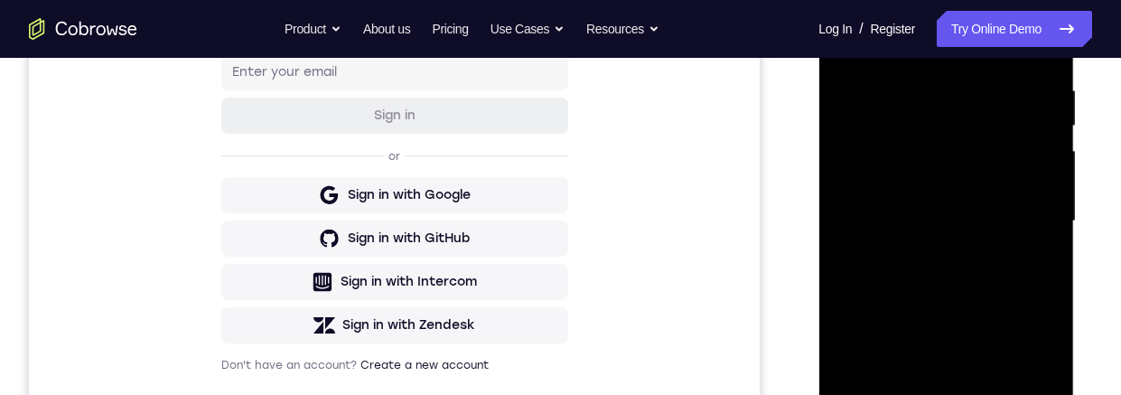
scroll to position [306, 0]
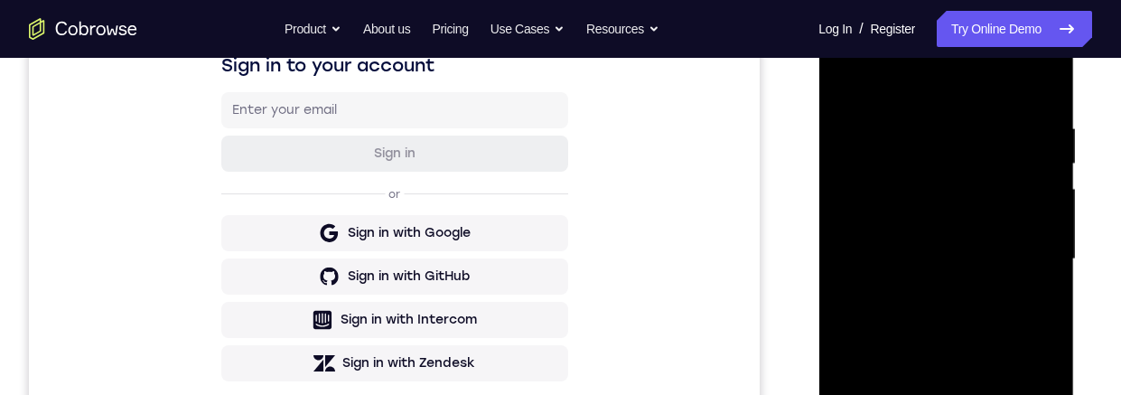
click at [919, 119] on div at bounding box center [946, 259] width 228 height 506
click at [1036, 316] on div at bounding box center [946, 259] width 228 height 506
click at [1034, 272] on div at bounding box center [946, 259] width 228 height 506
click at [1042, 310] on div at bounding box center [946, 259] width 228 height 506
click at [1036, 295] on div at bounding box center [946, 259] width 228 height 506
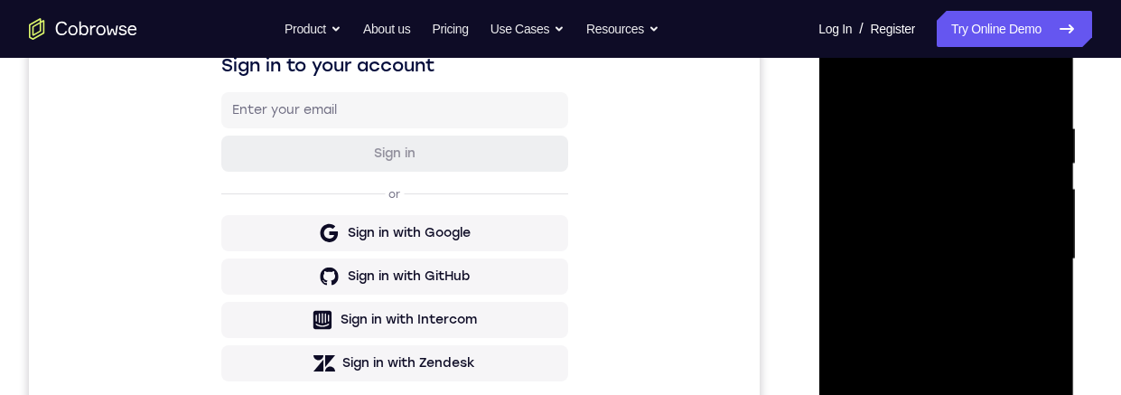
click at [1045, 267] on div at bounding box center [946, 259] width 228 height 506
click at [1036, 255] on div at bounding box center [946, 259] width 228 height 506
click at [1033, 242] on div at bounding box center [946, 259] width 228 height 506
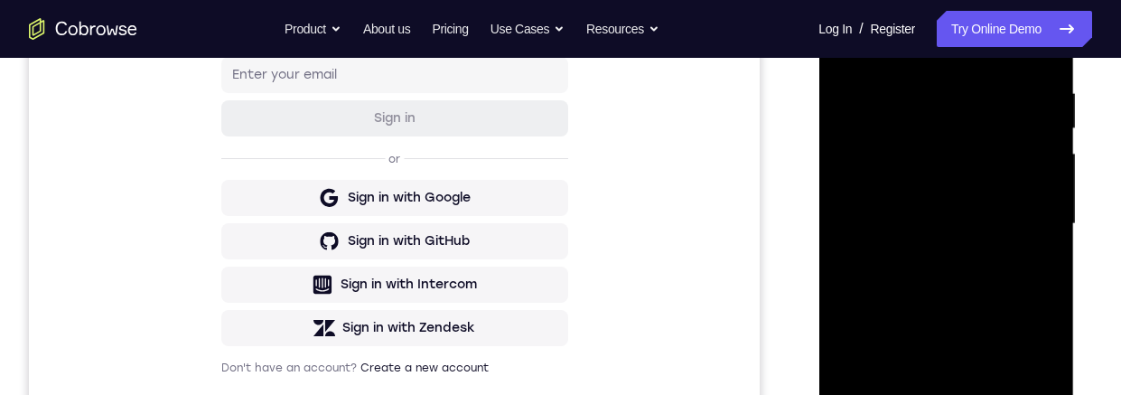
scroll to position [305, 0]
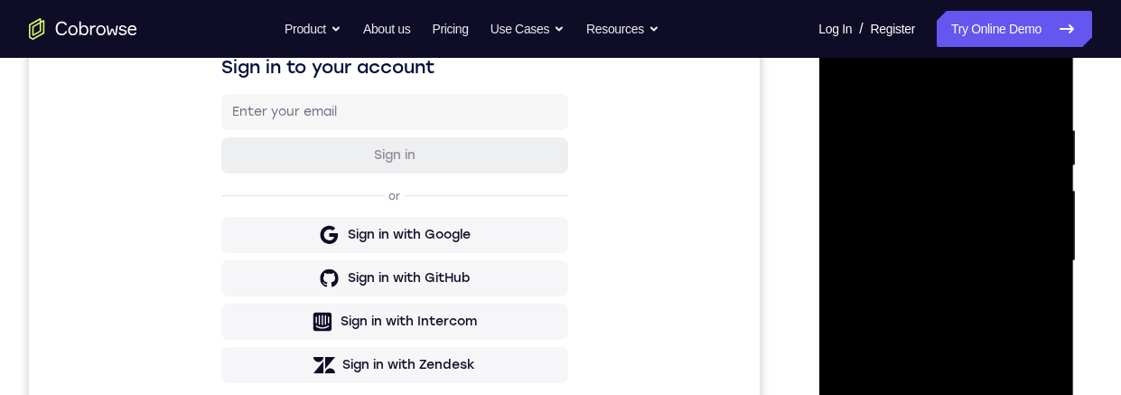
click at [1042, 273] on div at bounding box center [946, 261] width 228 height 506
click at [1044, 262] on div at bounding box center [946, 261] width 228 height 506
click at [1032, 259] on div at bounding box center [946, 261] width 228 height 506
click at [1036, 259] on div at bounding box center [946, 261] width 228 height 506
click at [1039, 248] on div at bounding box center [946, 261] width 228 height 506
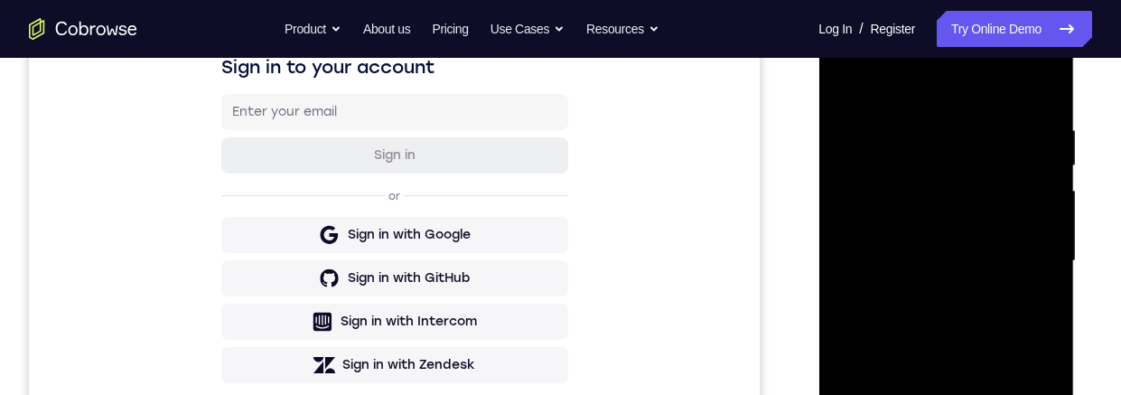
click at [1038, 85] on div at bounding box center [946, 261] width 228 height 506
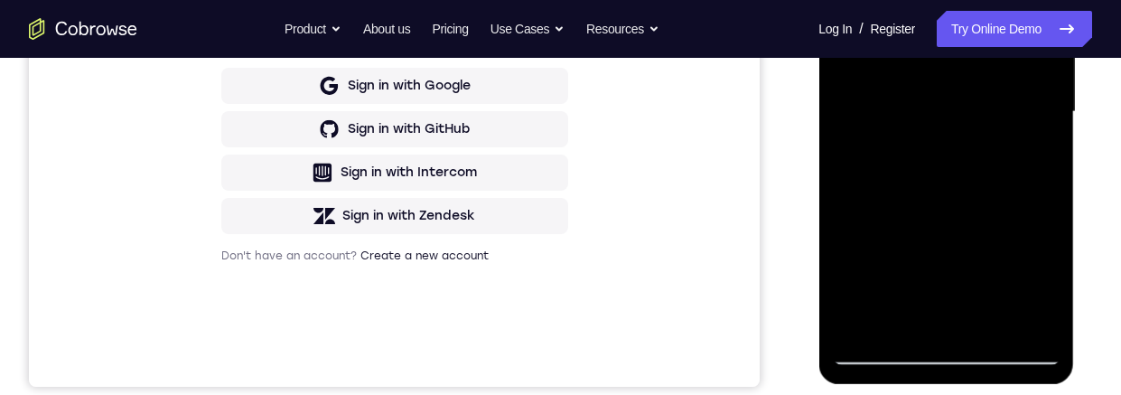
click at [988, 323] on div at bounding box center [946, 112] width 228 height 506
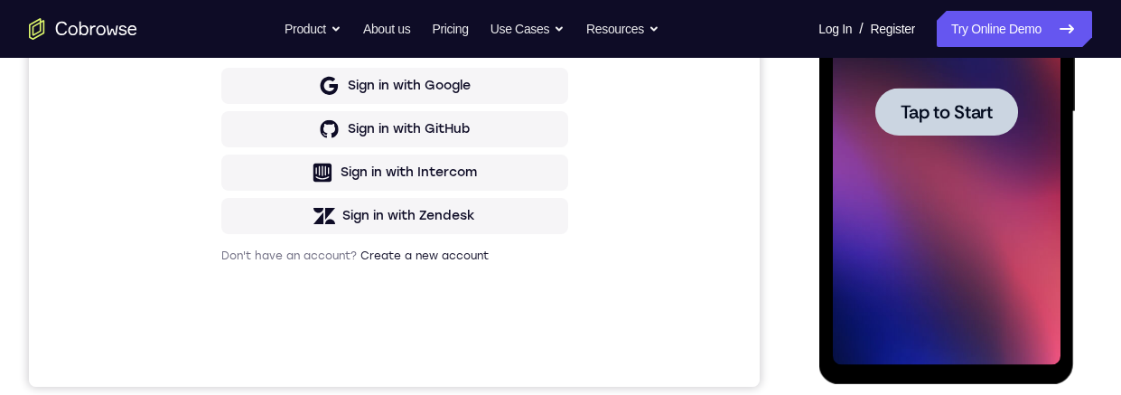
scroll to position [246, 0]
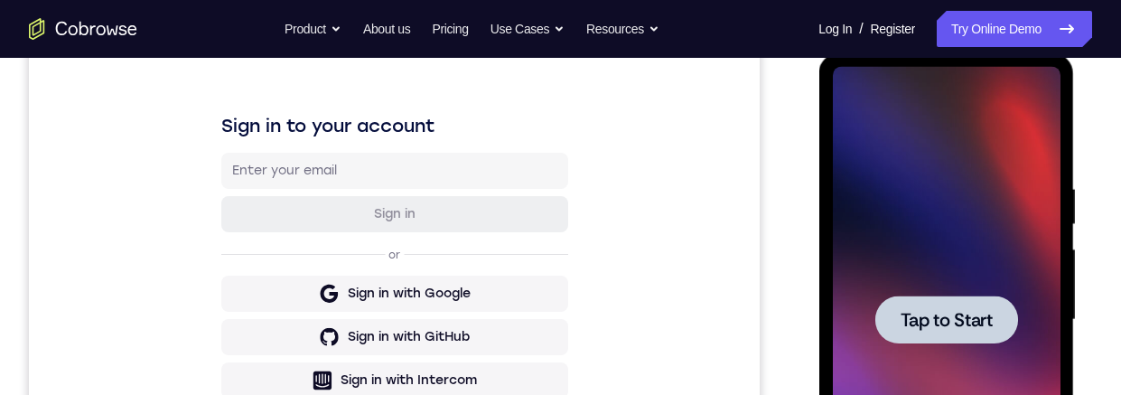
click at [977, 298] on div at bounding box center [946, 319] width 143 height 48
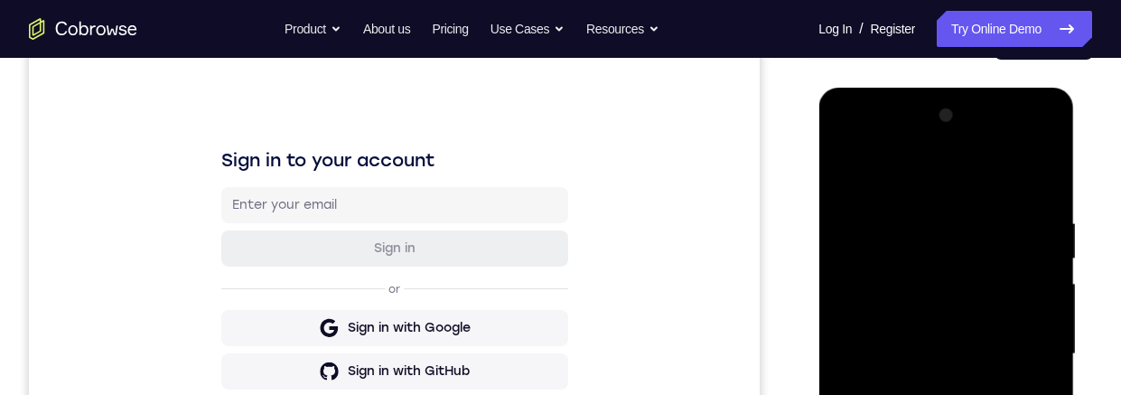
scroll to position [399, 0]
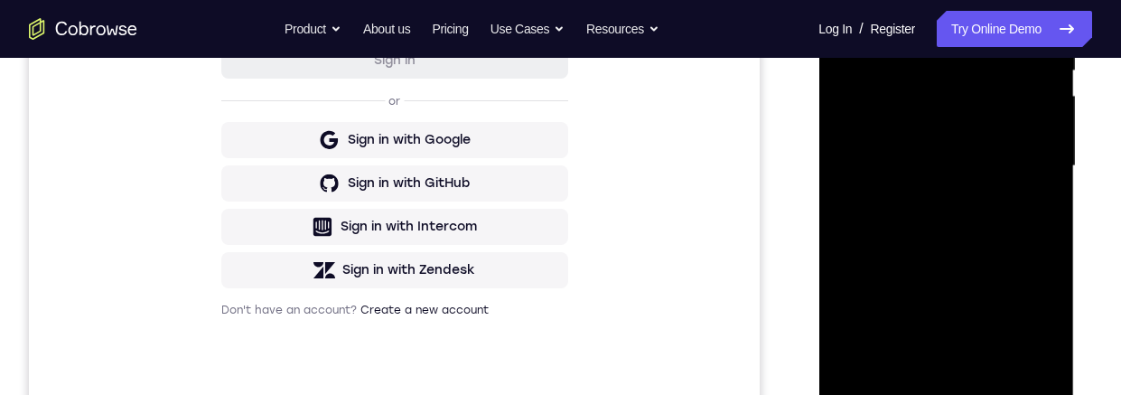
click at [940, 394] on div at bounding box center [946, 166] width 228 height 506
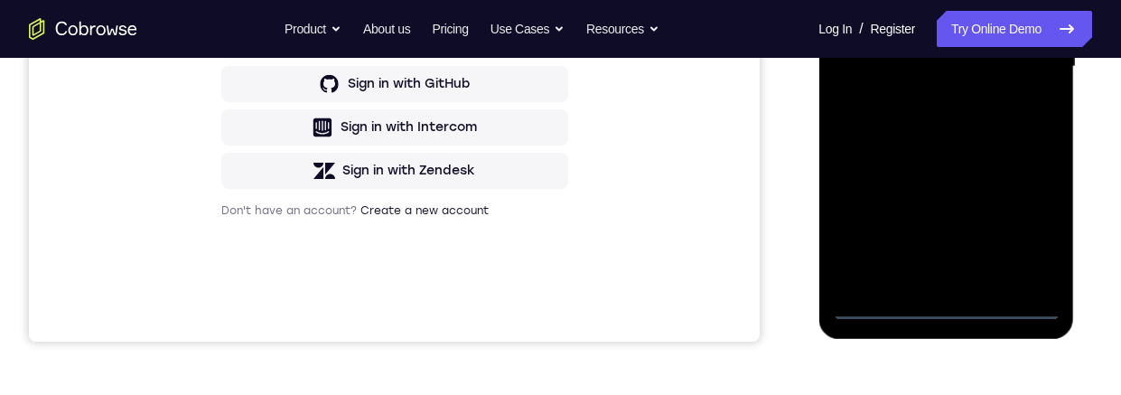
click at [1023, 223] on div at bounding box center [946, 67] width 228 height 506
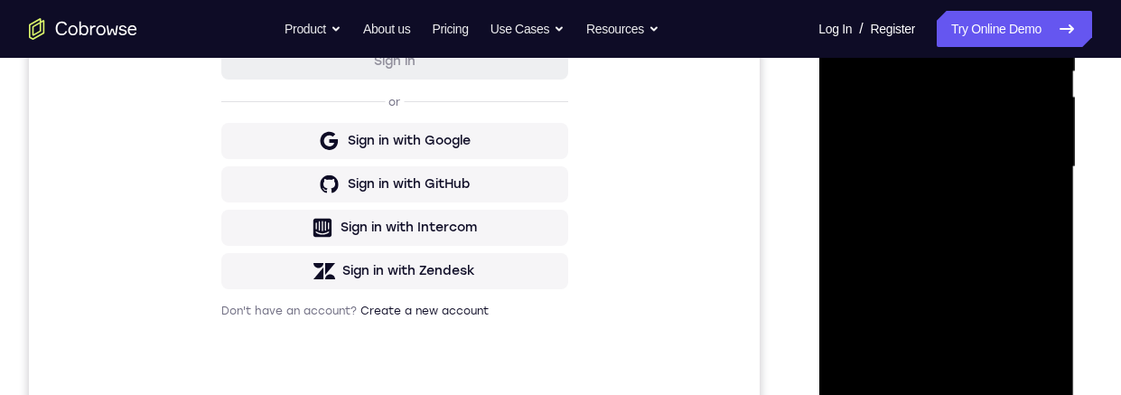
scroll to position [304, 0]
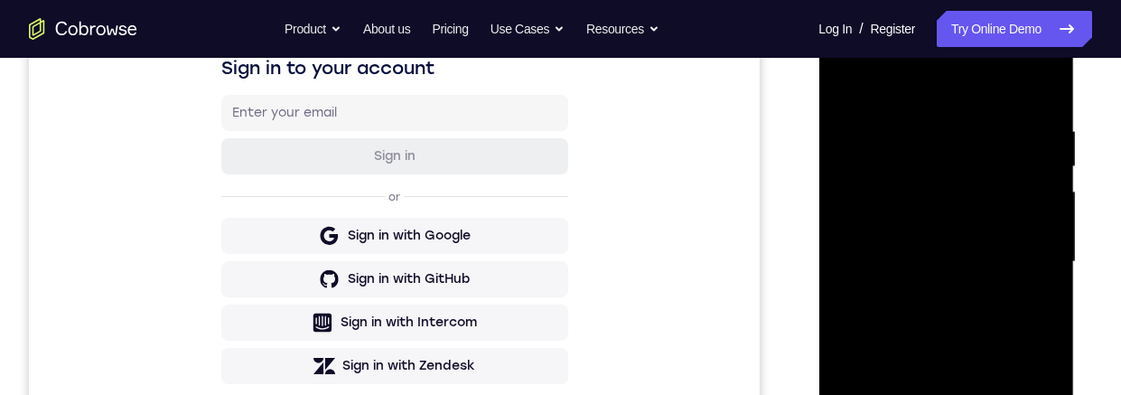
click at [965, 85] on div at bounding box center [946, 262] width 228 height 506
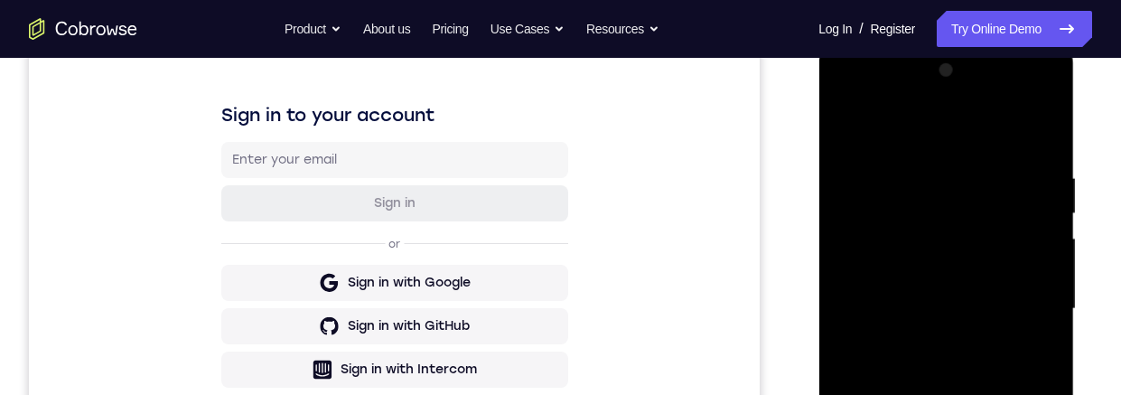
click at [1014, 301] on div at bounding box center [946, 309] width 228 height 506
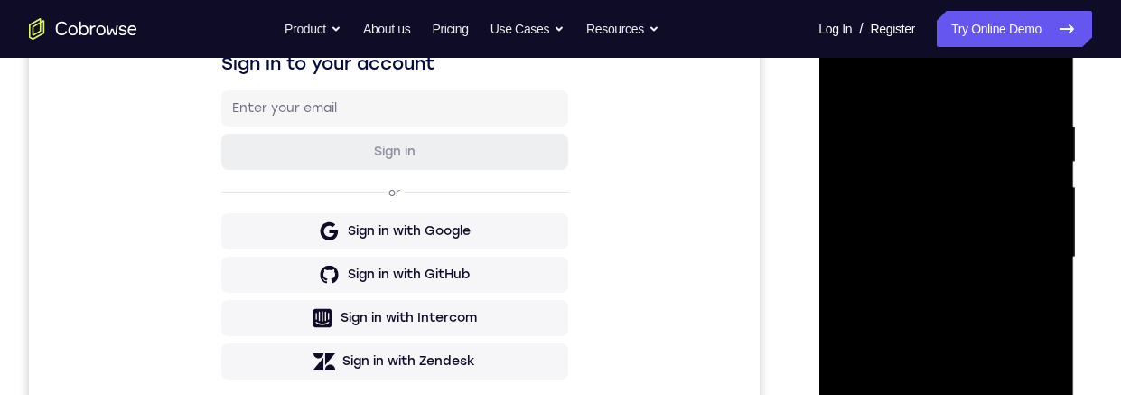
scroll to position [385, 0]
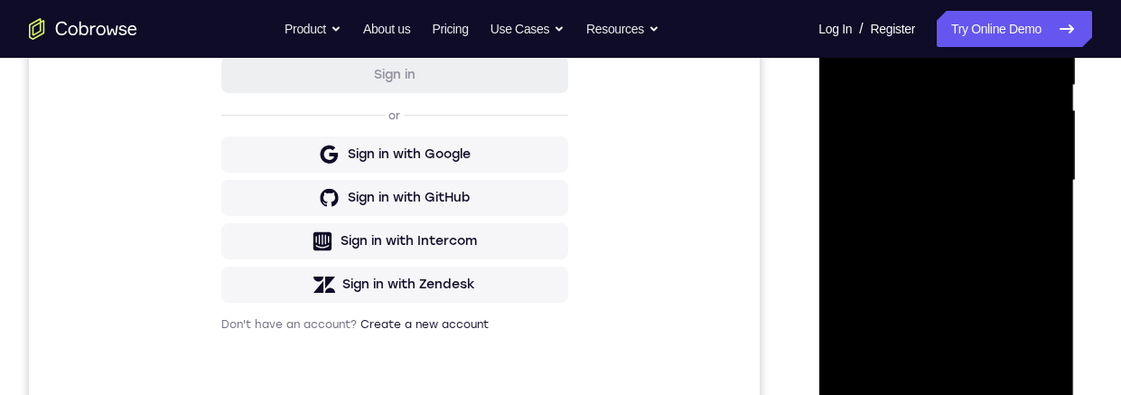
click at [920, 394] on div at bounding box center [946, 181] width 228 height 506
click at [989, 170] on div at bounding box center [946, 181] width 228 height 506
click at [944, 142] on div at bounding box center [946, 181] width 228 height 506
click at [943, 187] on div at bounding box center [946, 181] width 228 height 506
click at [1004, 243] on div at bounding box center [946, 181] width 228 height 506
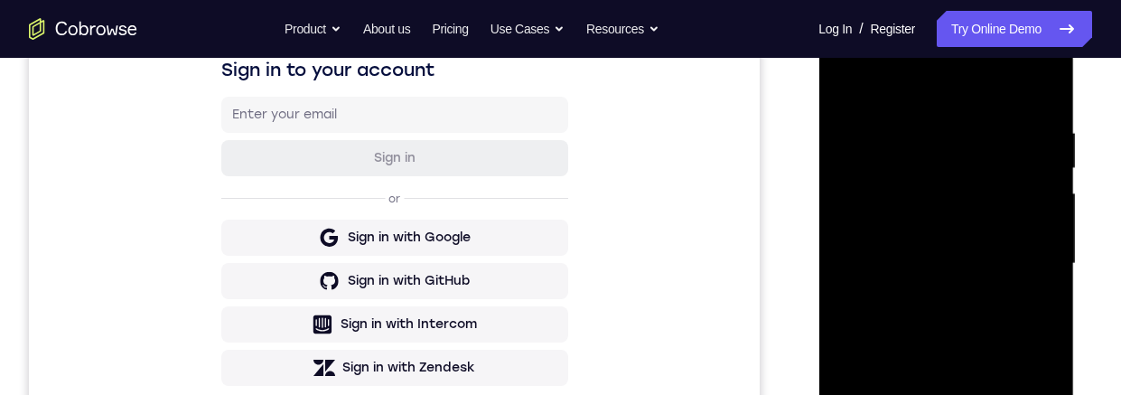
scroll to position [325, 0]
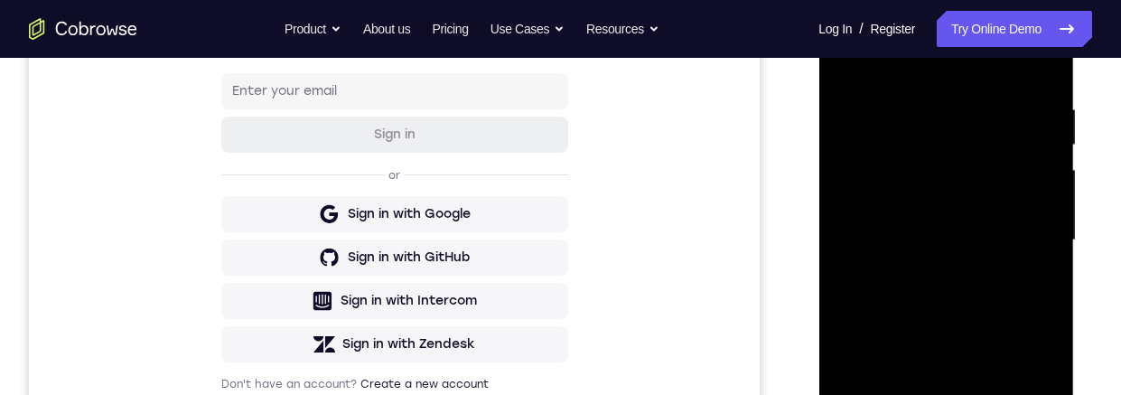
click at [982, 316] on div at bounding box center [946, 240] width 228 height 506
click at [1044, 259] on div at bounding box center [946, 240] width 228 height 506
click at [982, 267] on div at bounding box center [946, 240] width 228 height 506
click at [856, 179] on div at bounding box center [946, 240] width 228 height 506
click at [1046, 252] on div at bounding box center [946, 240] width 228 height 506
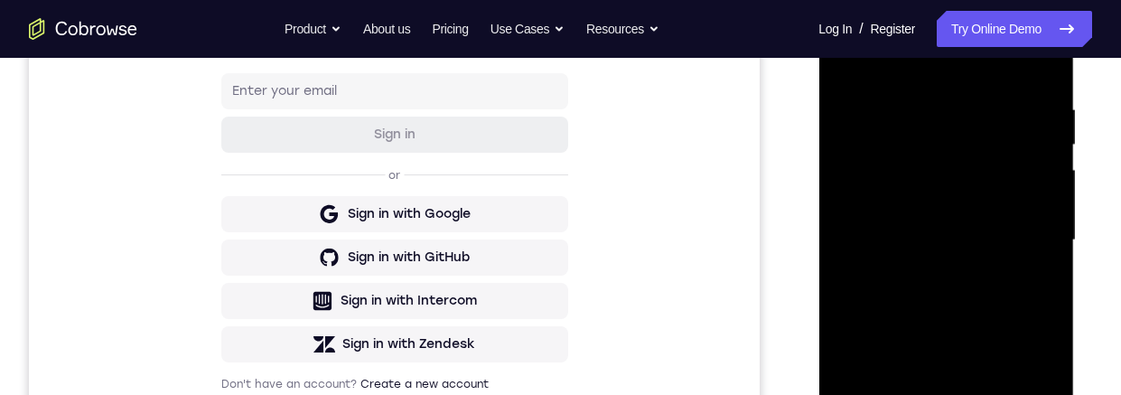
click at [999, 284] on div at bounding box center [946, 240] width 228 height 506
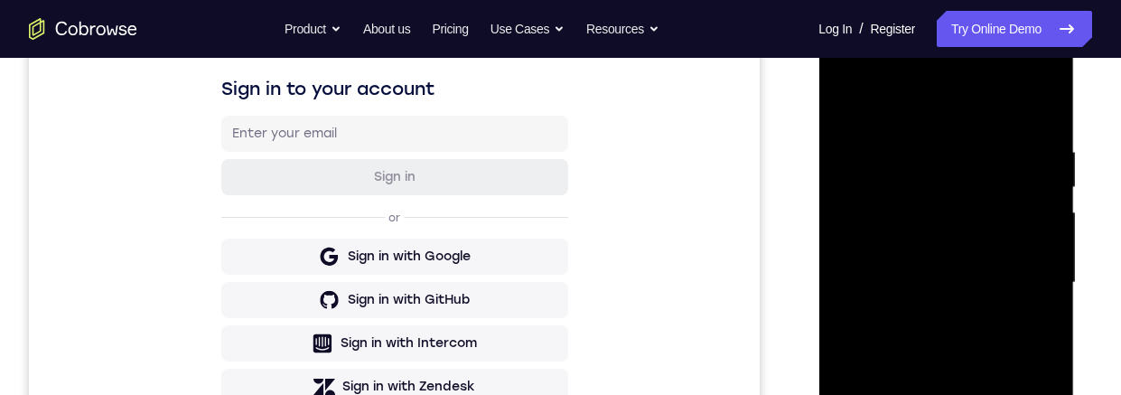
scroll to position [257, 0]
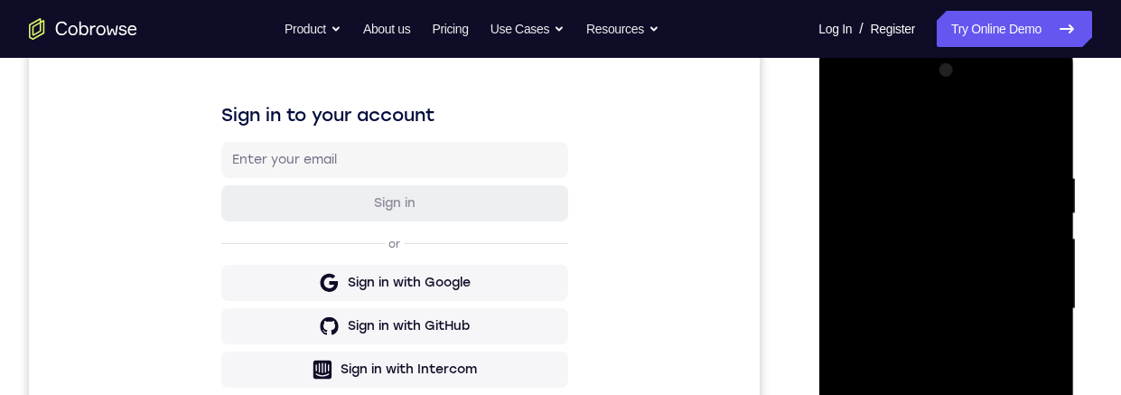
click at [839, 127] on div at bounding box center [946, 309] width 228 height 506
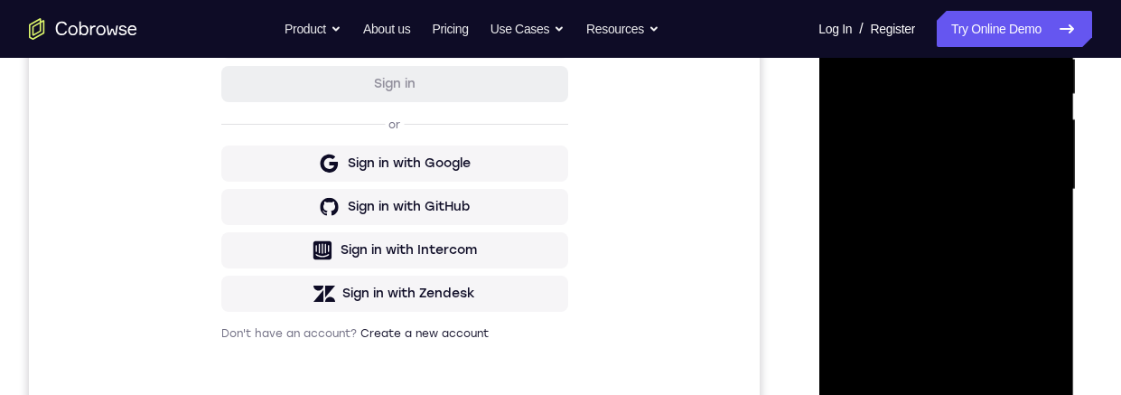
scroll to position [421, 0]
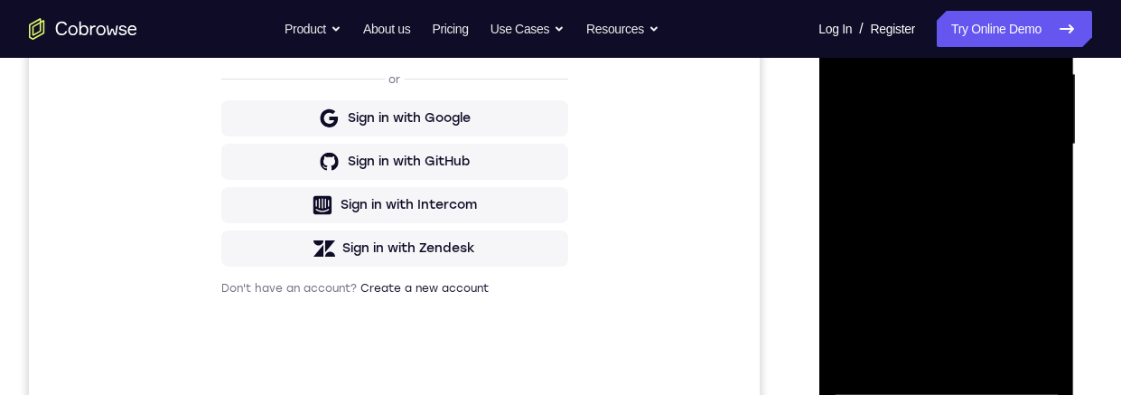
click at [990, 153] on div at bounding box center [946, 145] width 228 height 506
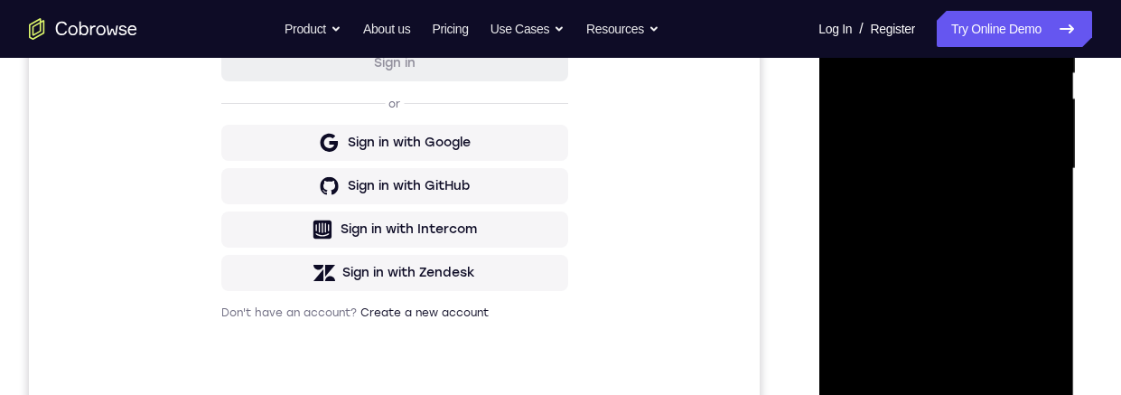
scroll to position [487, 0]
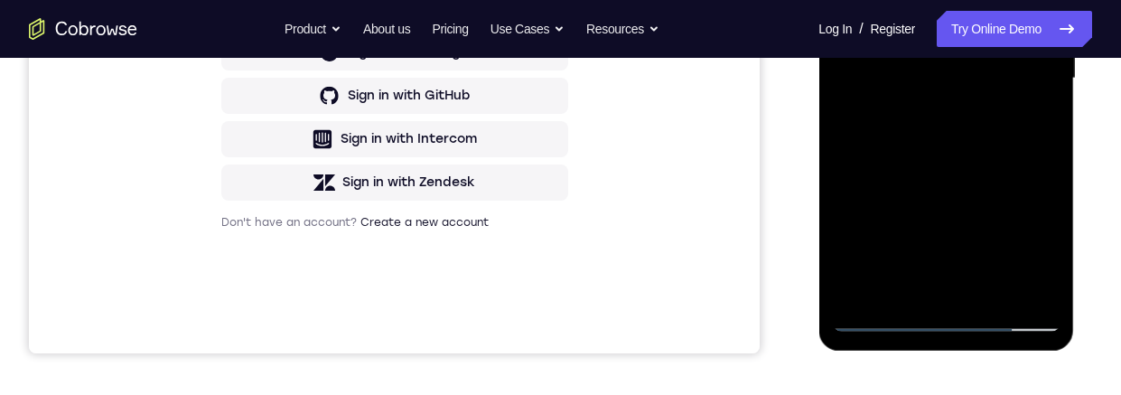
click at [879, 319] on div at bounding box center [946, 79] width 228 height 506
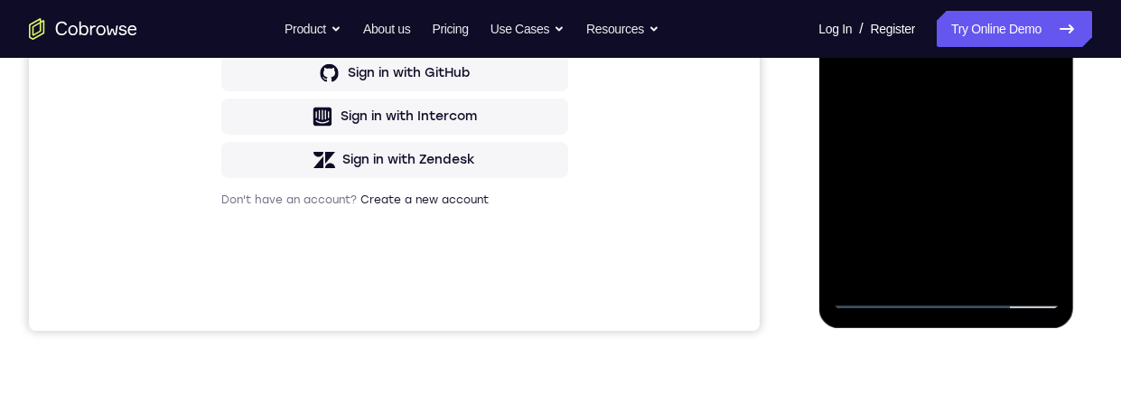
click at [880, 289] on div at bounding box center [946, 56] width 228 height 506
click at [882, 295] on div at bounding box center [946, 56] width 228 height 506
click at [880, 292] on div at bounding box center [946, 56] width 228 height 506
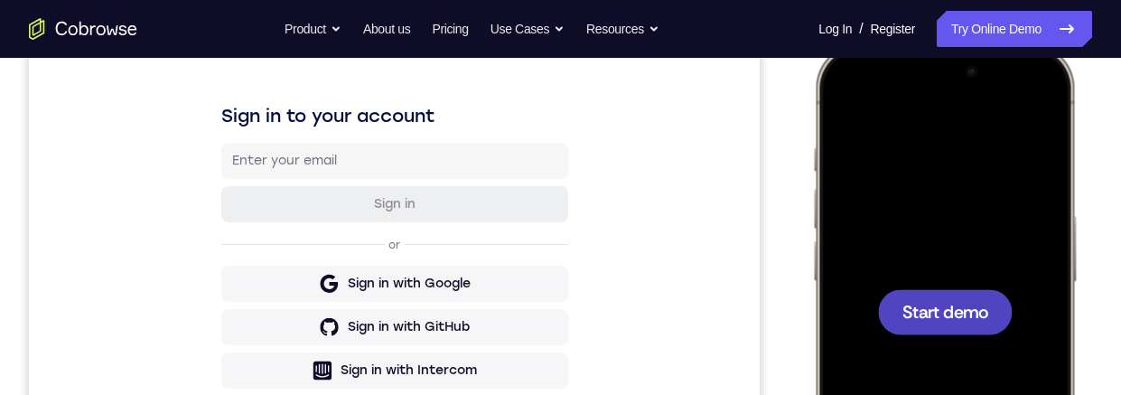
click at [933, 297] on div at bounding box center [945, 311] width 135 height 45
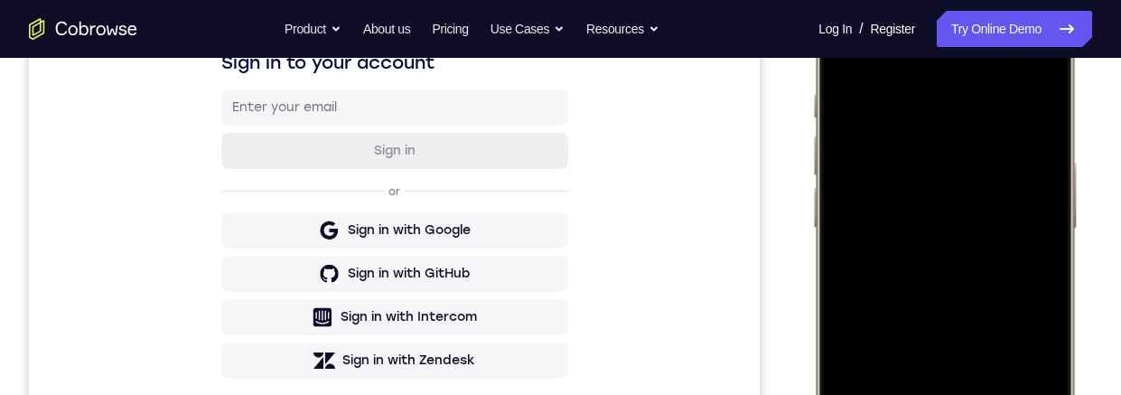
scroll to position [243, 0]
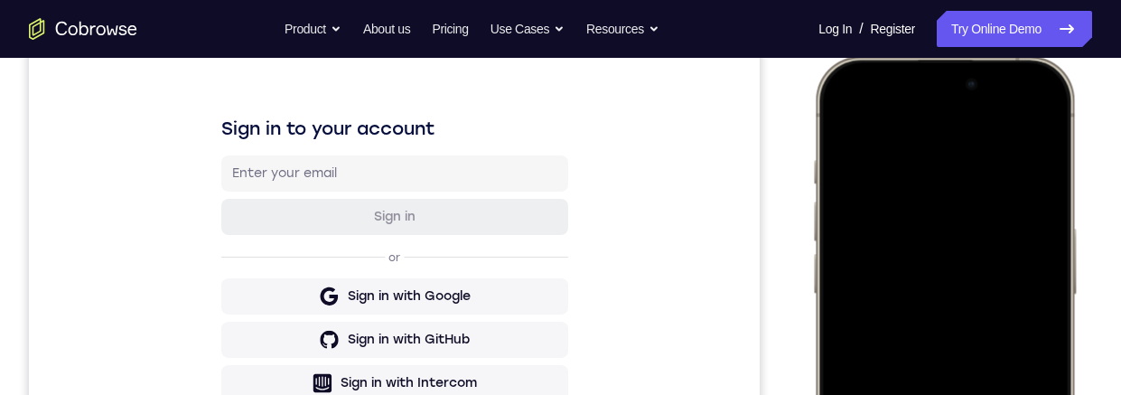
click at [1026, 113] on div at bounding box center [945, 324] width 238 height 516
click at [910, 214] on div at bounding box center [945, 324] width 238 height 516
click at [952, 394] on div at bounding box center [945, 324] width 238 height 516
click at [928, 240] on div at bounding box center [945, 324] width 238 height 516
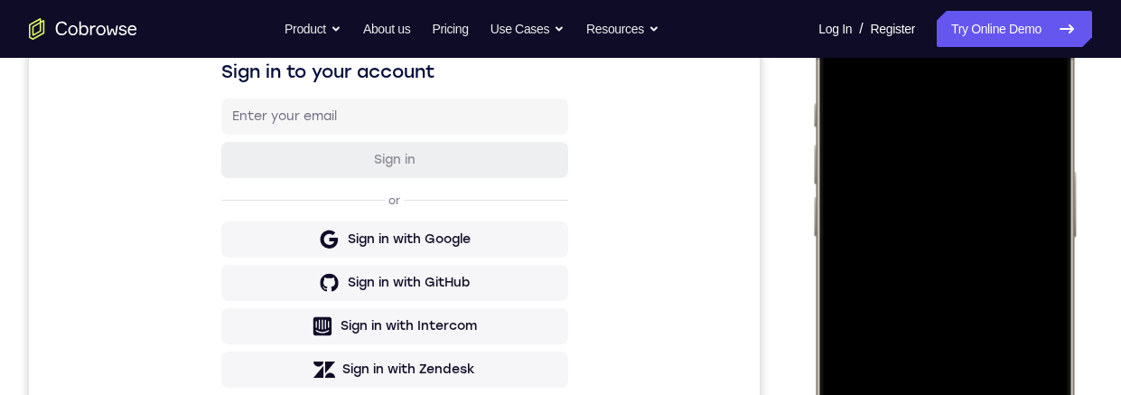
click at [917, 300] on div at bounding box center [945, 267] width 238 height 516
click at [994, 197] on div at bounding box center [945, 268] width 238 height 516
click at [929, 232] on div at bounding box center [945, 268] width 238 height 516
click at [1020, 271] on div at bounding box center [945, 268] width 238 height 516
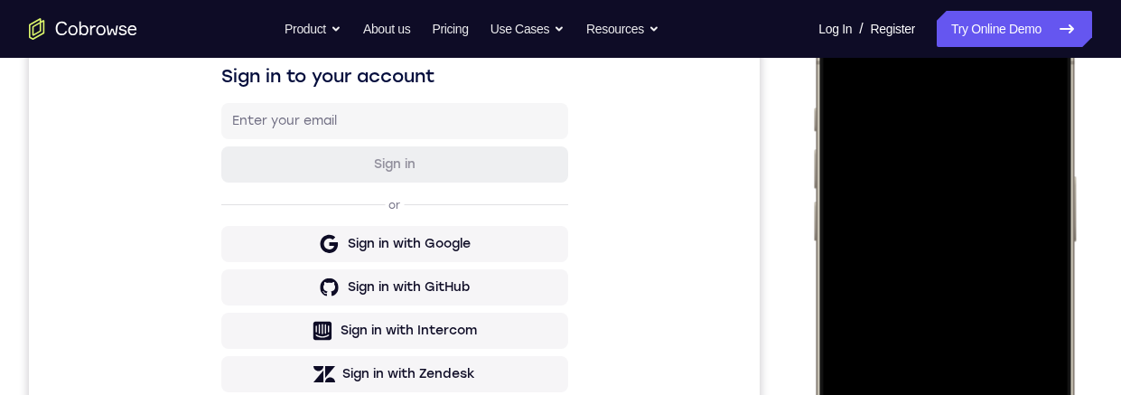
scroll to position [295, 0]
click at [1049, 86] on div at bounding box center [945, 272] width 238 height 516
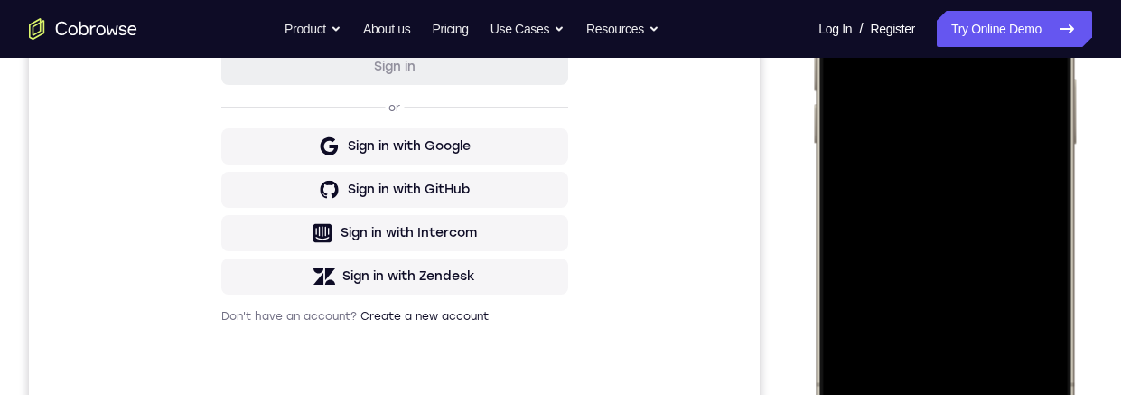
scroll to position [446, 0]
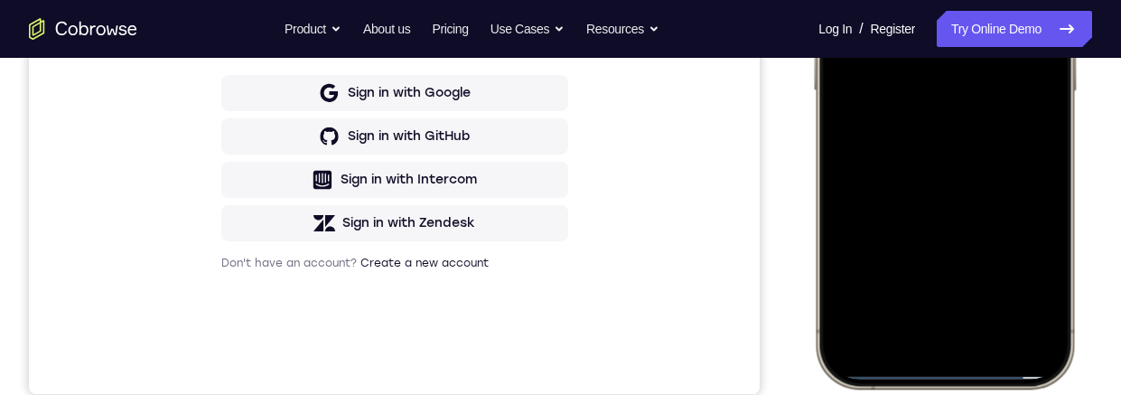
click at [995, 279] on div at bounding box center [945, 121] width 238 height 516
click at [944, 144] on div at bounding box center [945, 121] width 238 height 516
click at [885, 239] on div at bounding box center [945, 121] width 238 height 516
click at [939, 236] on div at bounding box center [945, 121] width 238 height 516
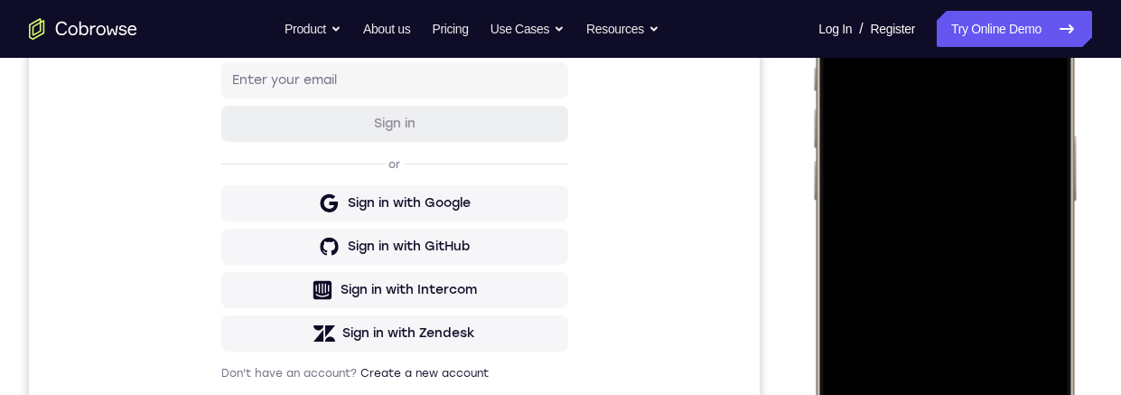
scroll to position [277, 0]
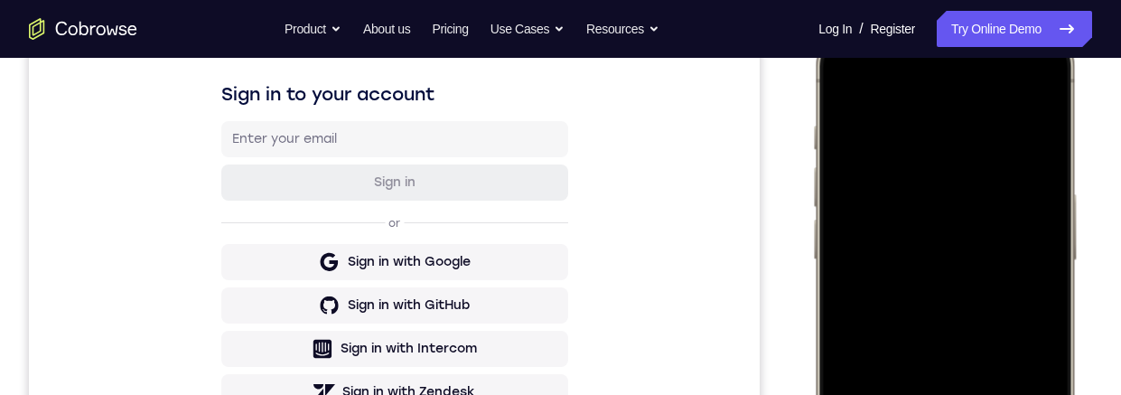
click at [839, 89] on div at bounding box center [945, 290] width 238 height 516
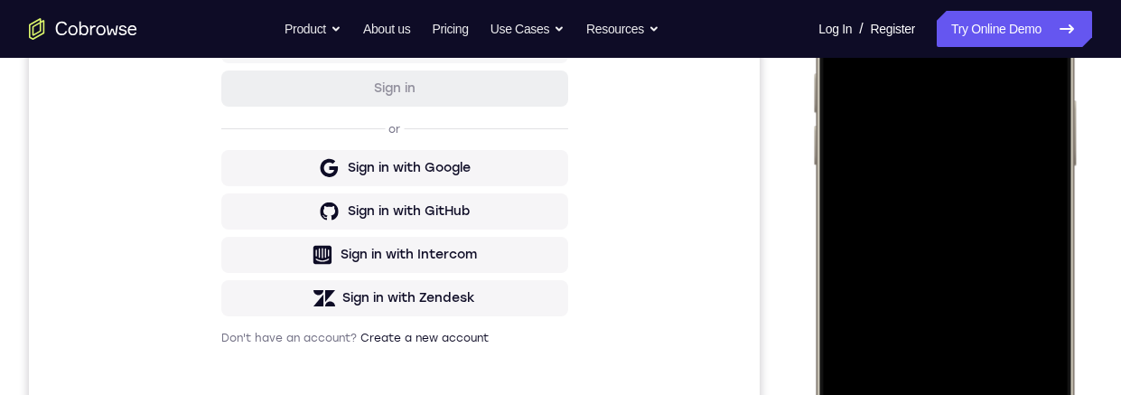
scroll to position [268, 0]
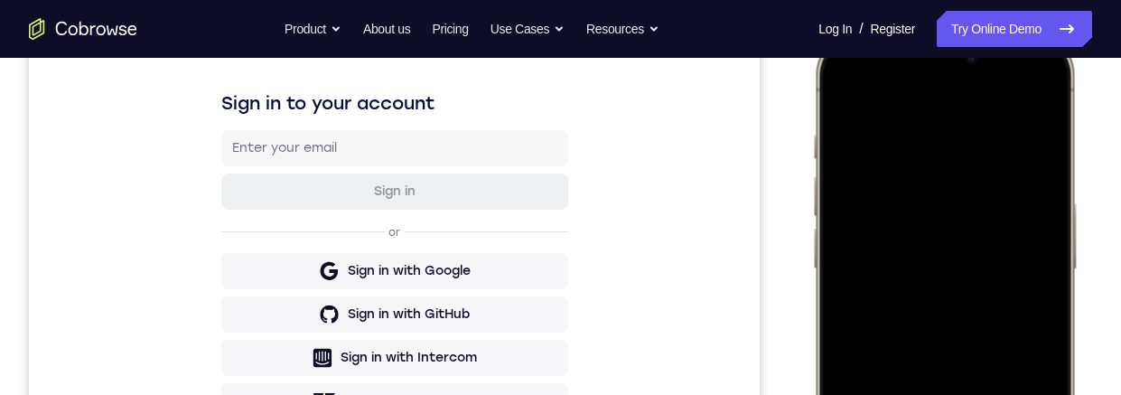
click at [841, 88] on div at bounding box center [945, 299] width 238 height 516
click at [905, 160] on div at bounding box center [945, 299] width 238 height 516
click at [1023, 104] on div at bounding box center [945, 299] width 238 height 516
click at [983, 140] on div at bounding box center [945, 299] width 238 height 516
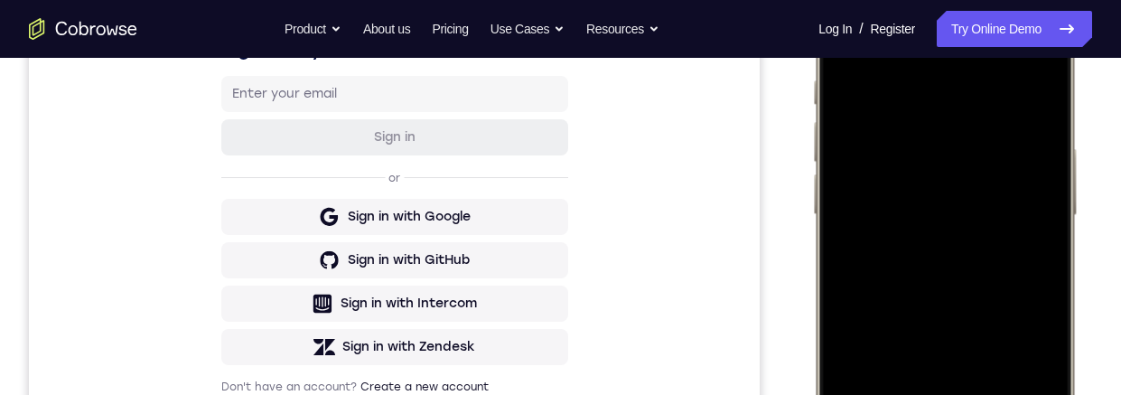
scroll to position [350, 0]
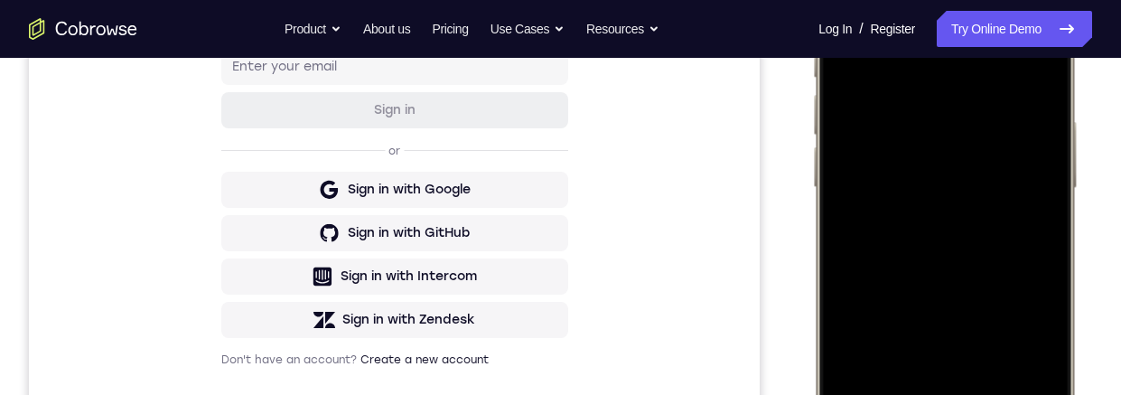
click at [1000, 374] on div at bounding box center [945, 217] width 238 height 516
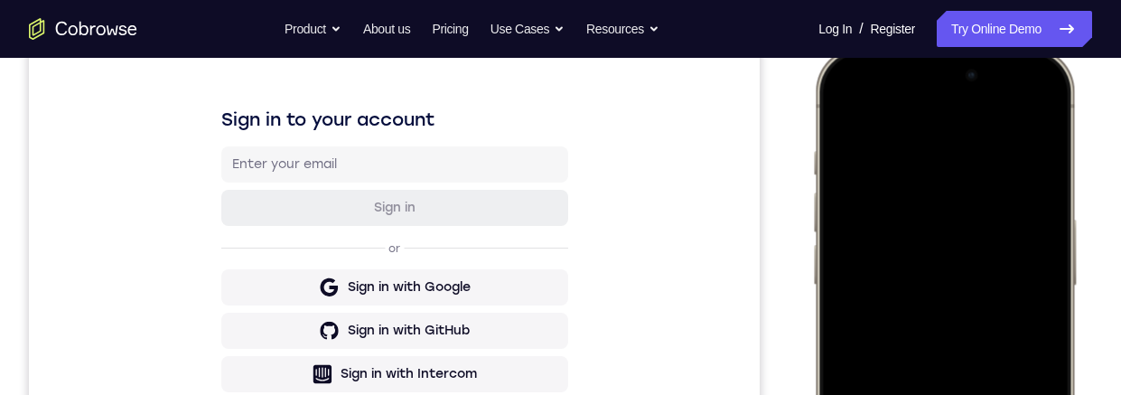
scroll to position [251, 0]
click at [1024, 113] on div at bounding box center [945, 316] width 238 height 516
click at [988, 394] on div at bounding box center [945, 316] width 238 height 516
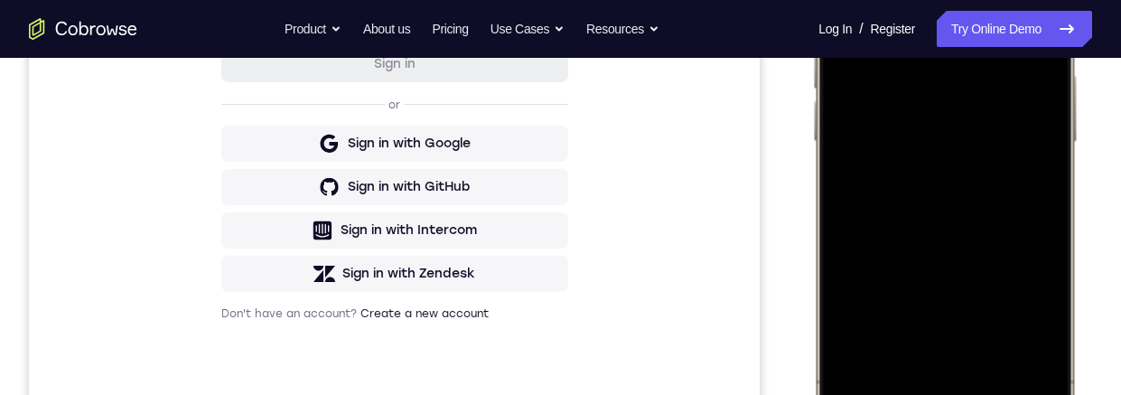
scroll to position [282, 0]
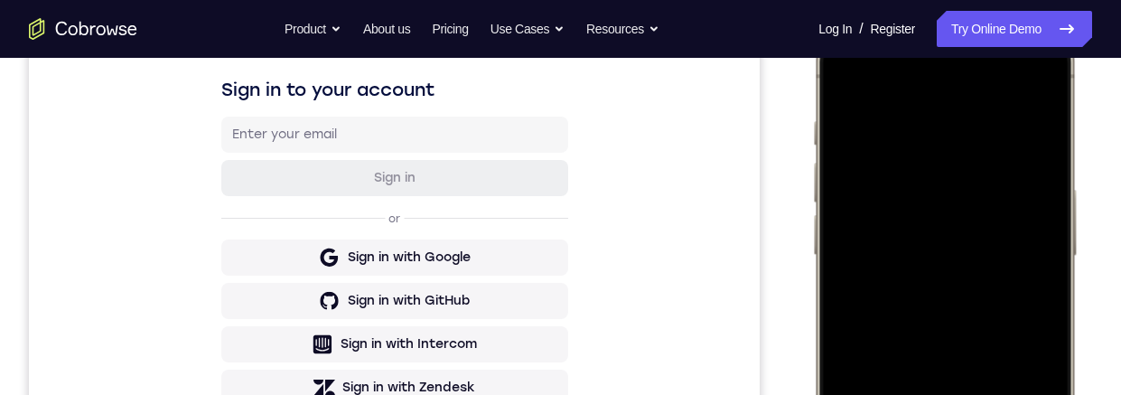
click at [843, 76] on div at bounding box center [945, 285] width 238 height 516
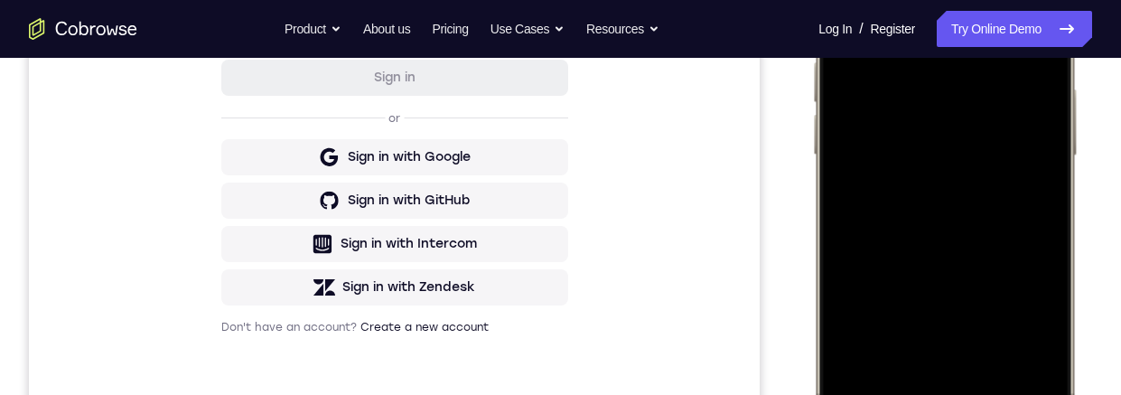
scroll to position [545, 0]
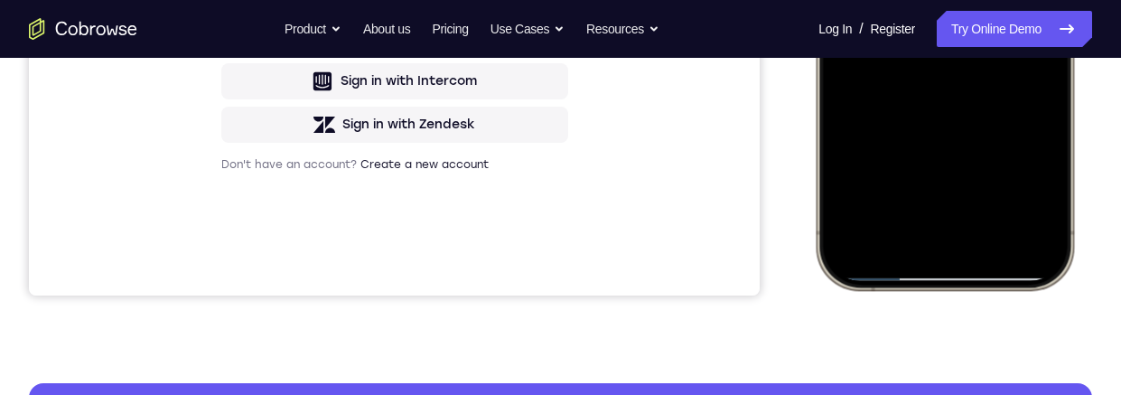
click at [997, 227] on div at bounding box center [945, 22] width 238 height 516
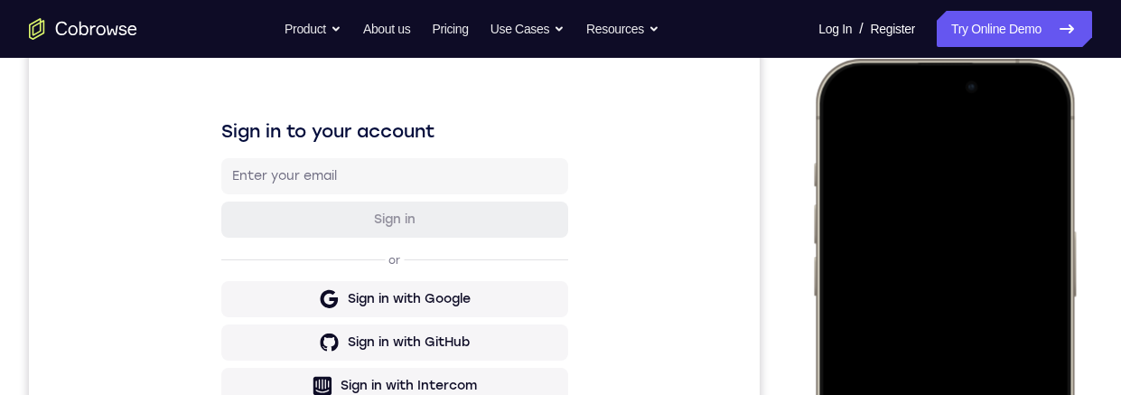
scroll to position [369, 0]
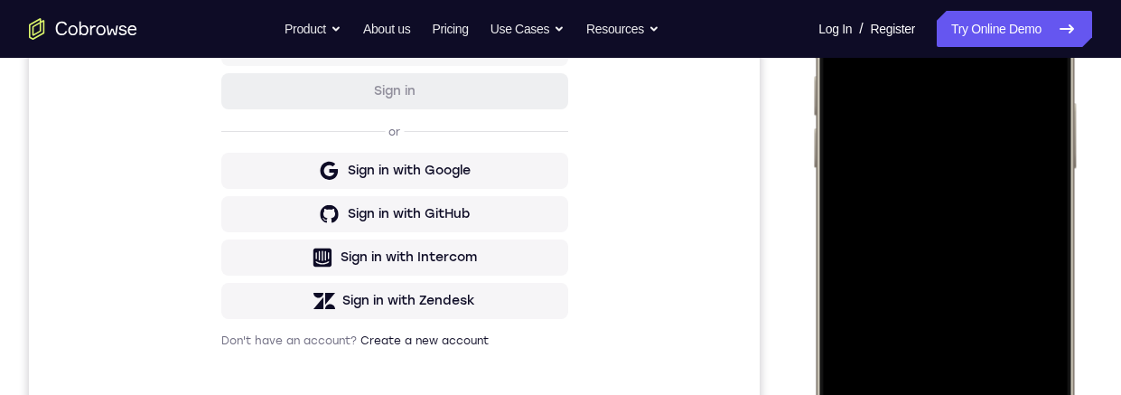
click at [888, 262] on div at bounding box center [945, 198] width 238 height 516
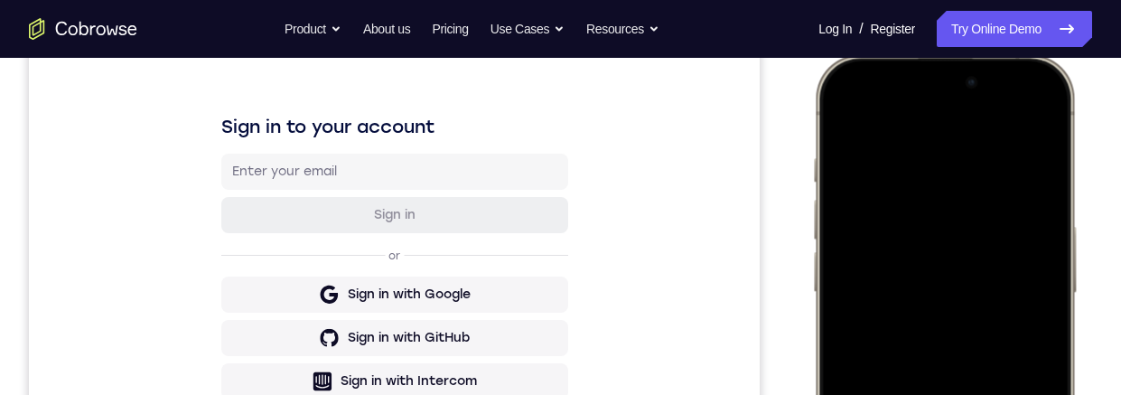
click at [839, 119] on div at bounding box center [945, 322] width 238 height 516
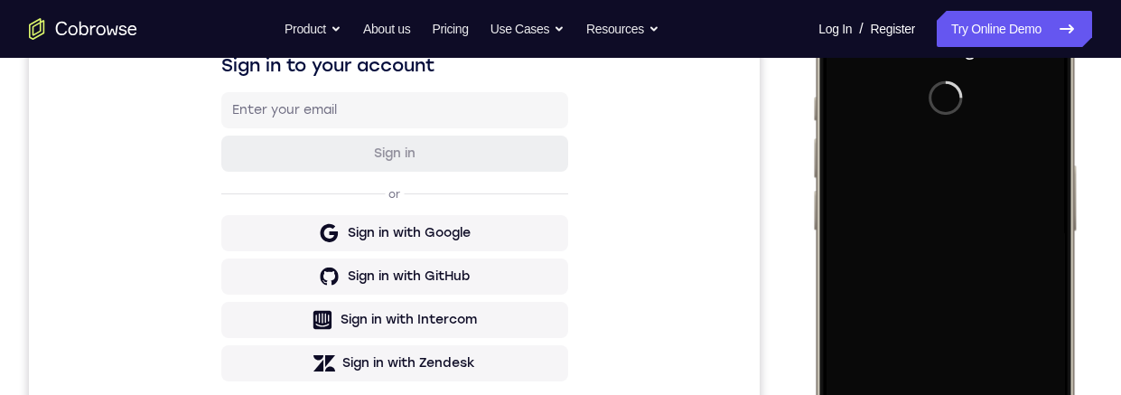
scroll to position [292, 0]
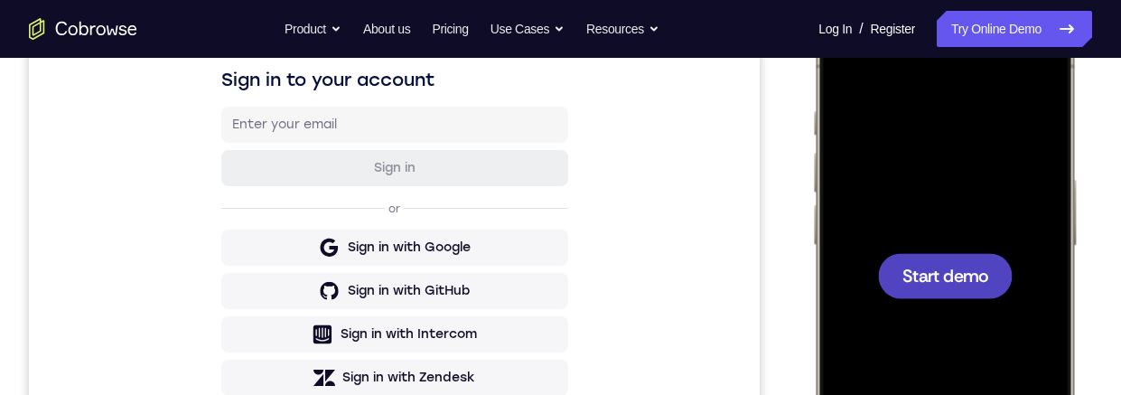
click at [953, 277] on span "Start demo" at bounding box center [946, 275] width 86 height 17
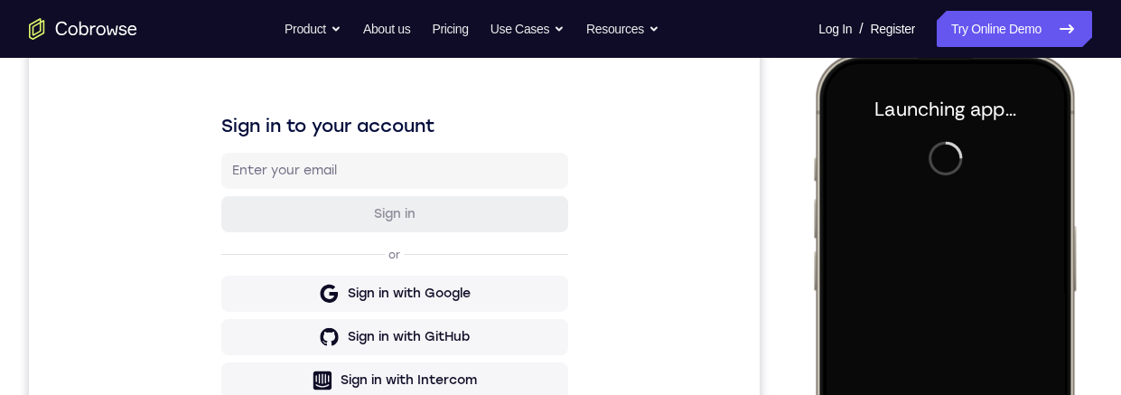
scroll to position [213, 0]
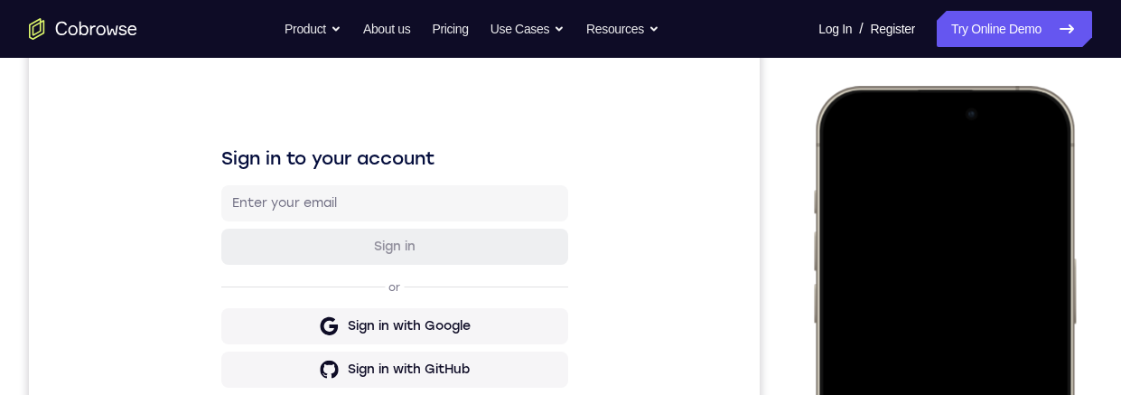
click at [1040, 145] on div at bounding box center [945, 354] width 238 height 516
click at [920, 241] on div at bounding box center [945, 354] width 238 height 516
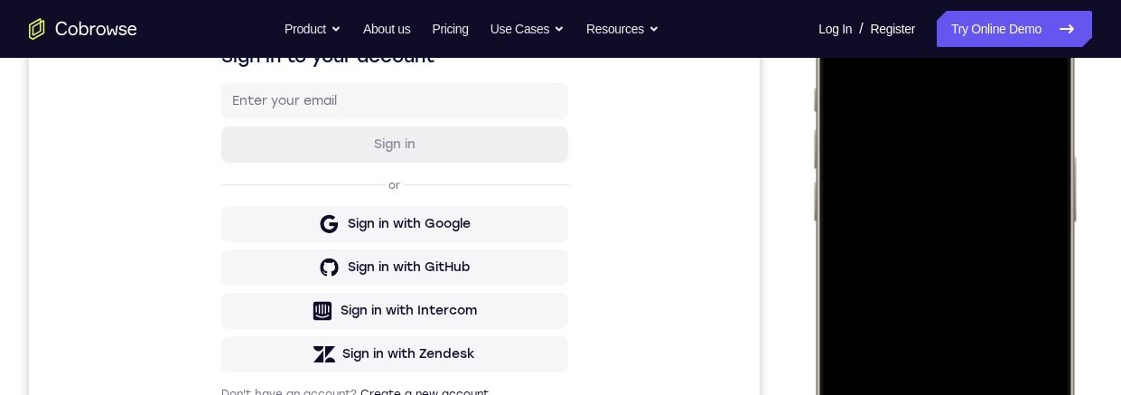
scroll to position [411, 0]
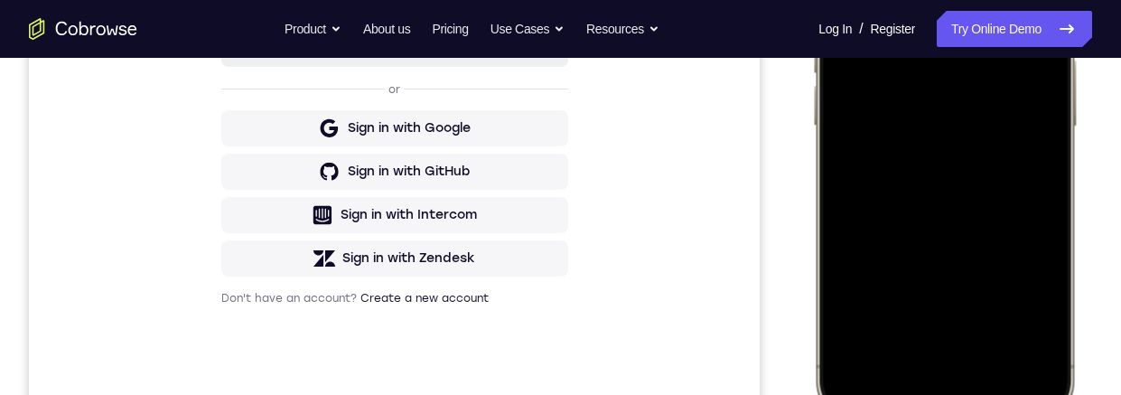
click at [953, 353] on div at bounding box center [945, 156] width 238 height 516
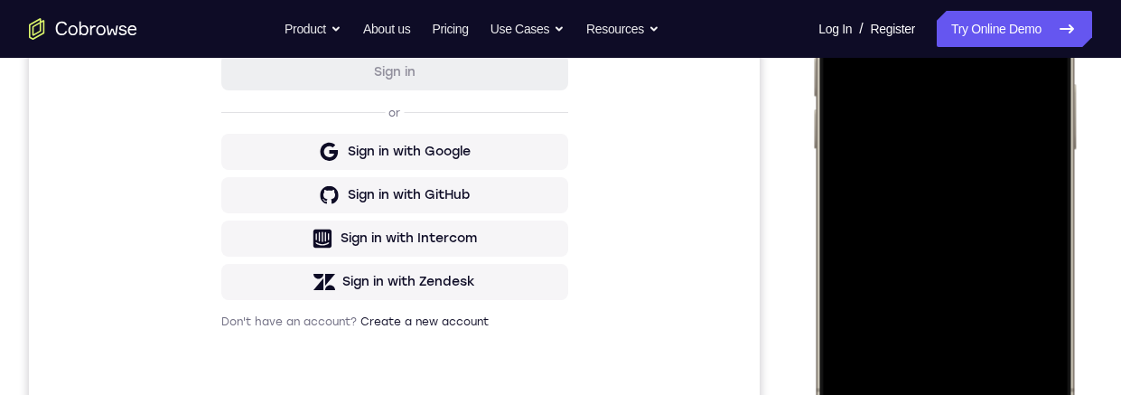
scroll to position [330, 0]
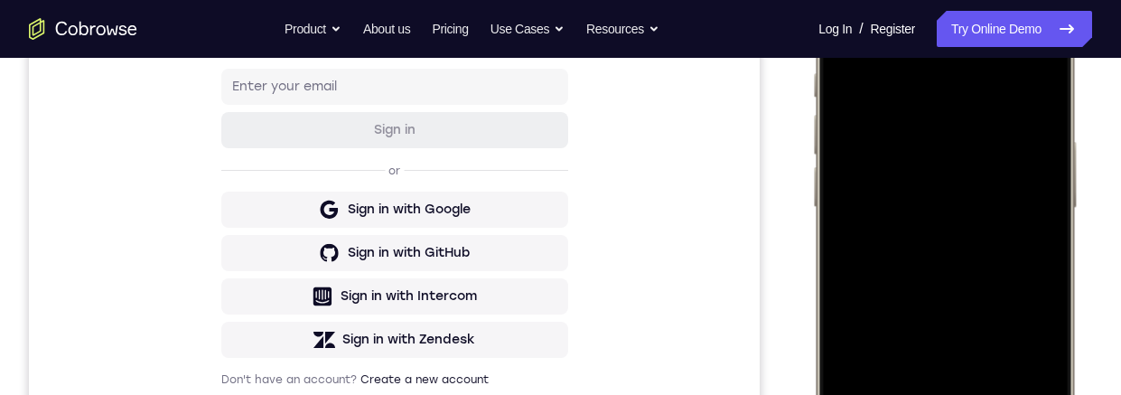
click at [901, 163] on div at bounding box center [945, 237] width 238 height 516
click at [884, 158] on div at bounding box center [945, 237] width 238 height 516
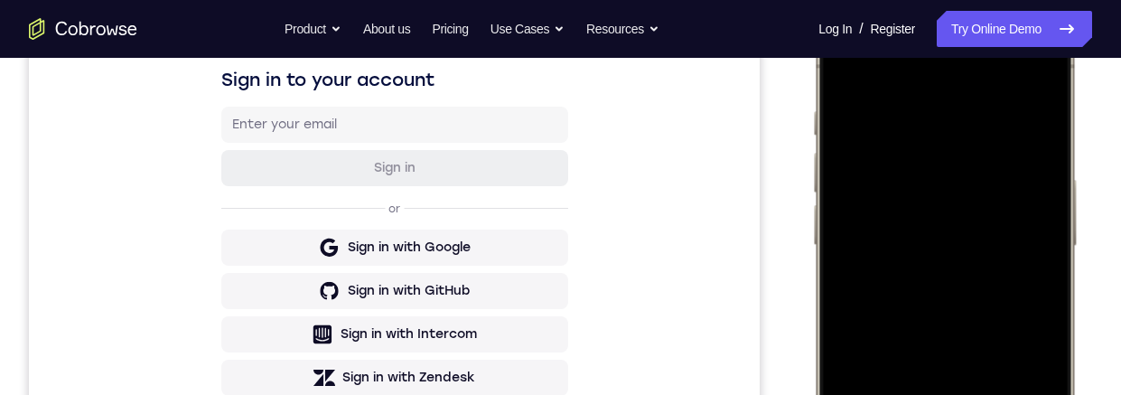
scroll to position [264, 0]
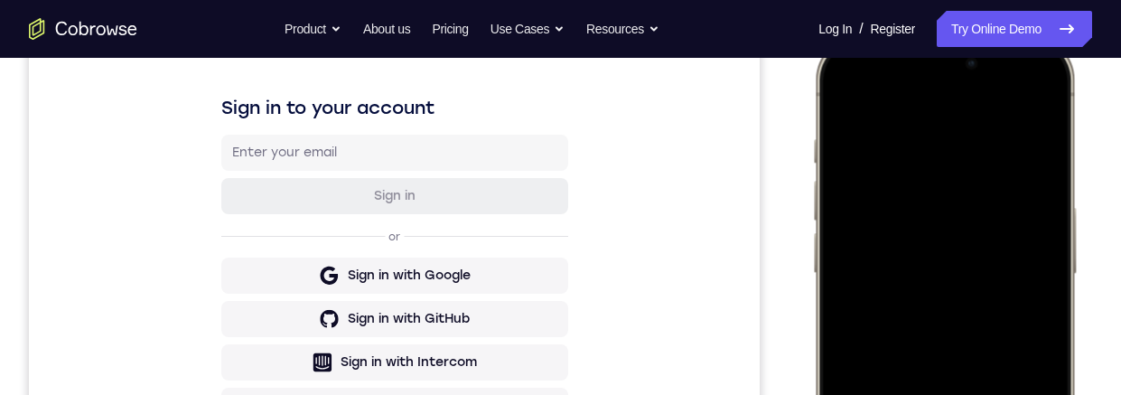
click at [921, 333] on div at bounding box center [945, 303] width 238 height 516
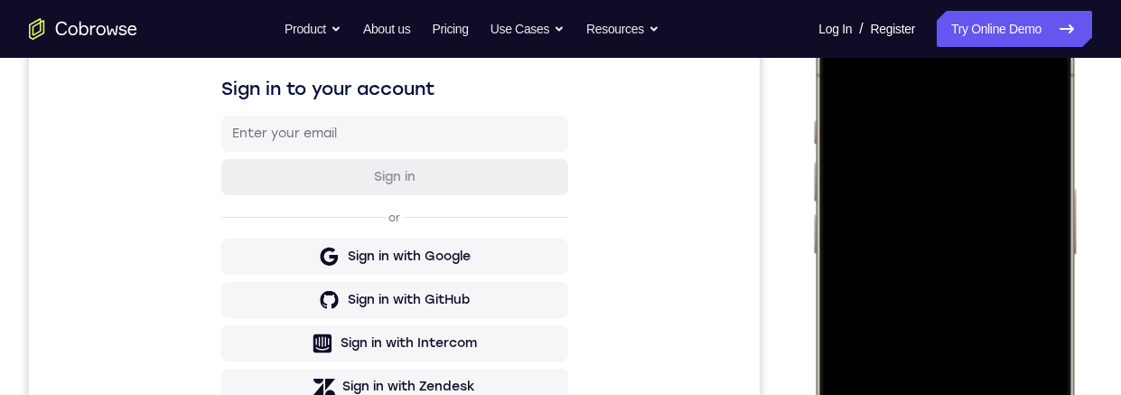
click at [996, 204] on div at bounding box center [945, 284] width 238 height 516
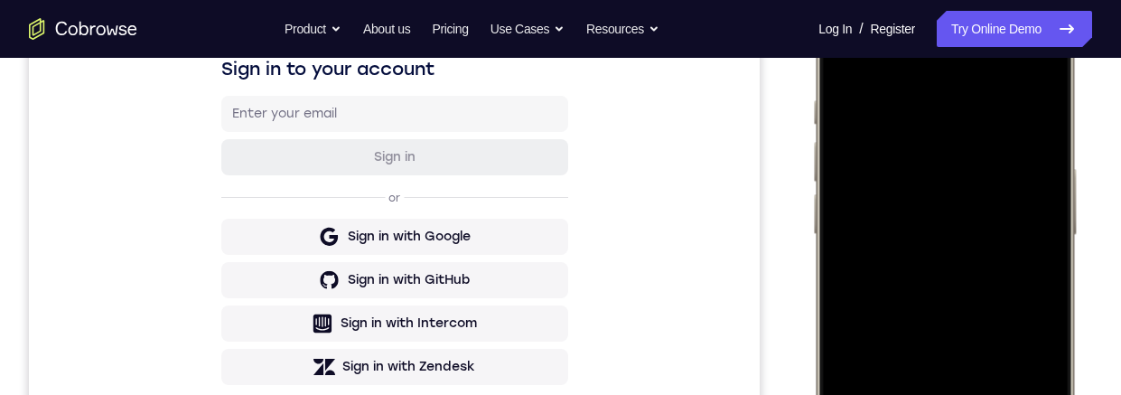
click at [963, 238] on div at bounding box center [945, 264] width 238 height 516
click at [1000, 277] on div at bounding box center [945, 264] width 238 height 516
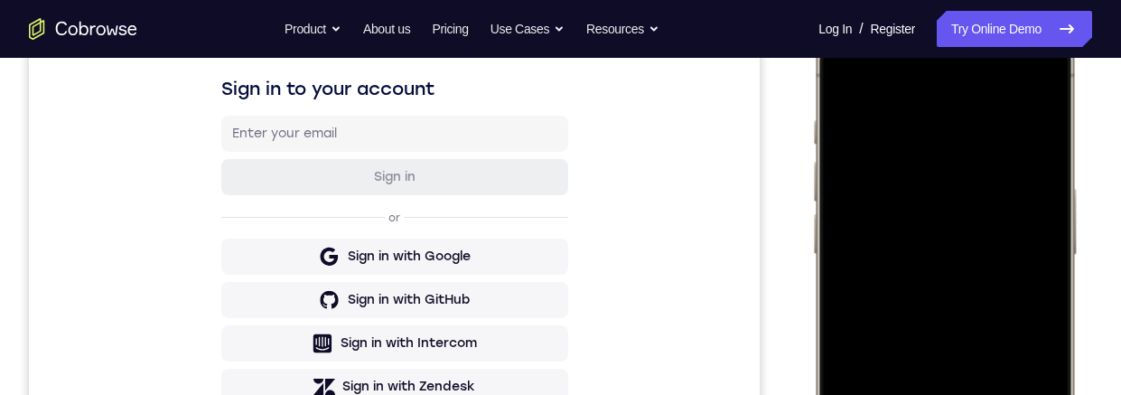
scroll to position [257, 0]
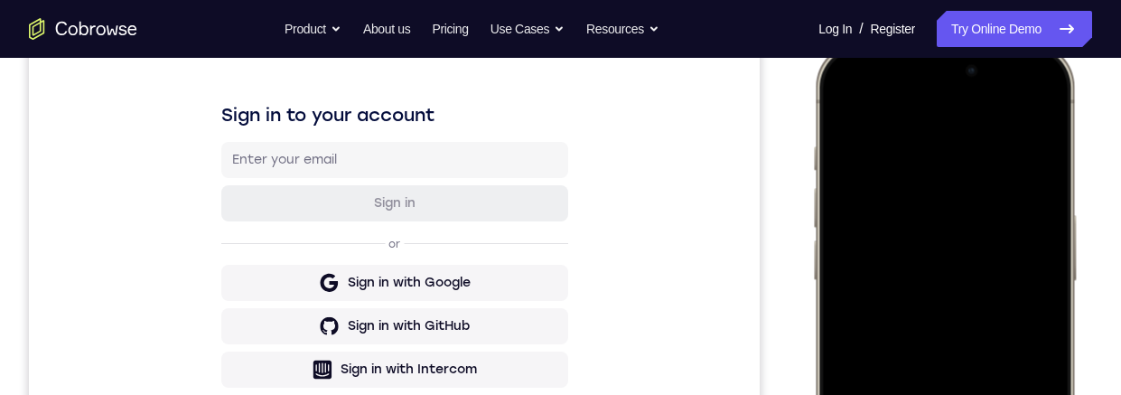
click at [999, 389] on div at bounding box center [945, 310] width 238 height 516
click at [927, 159] on div at bounding box center [945, 310] width 238 height 516
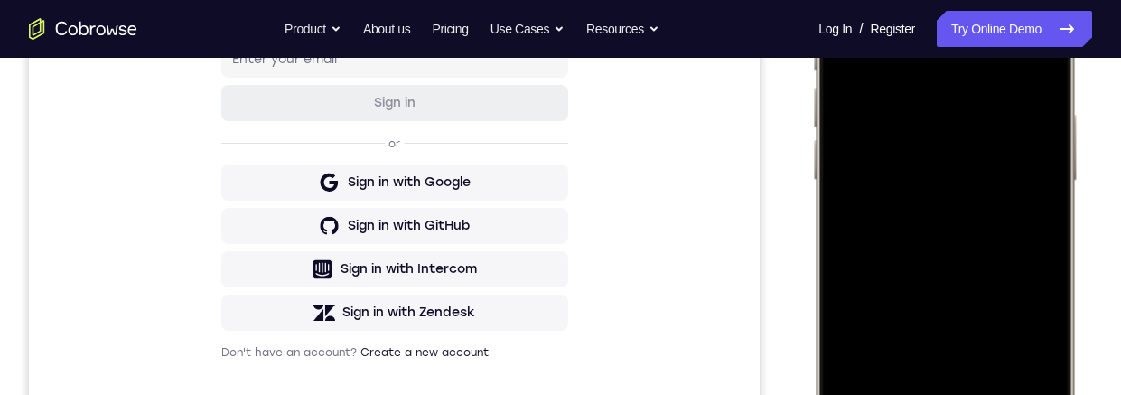
scroll to position [352, 0]
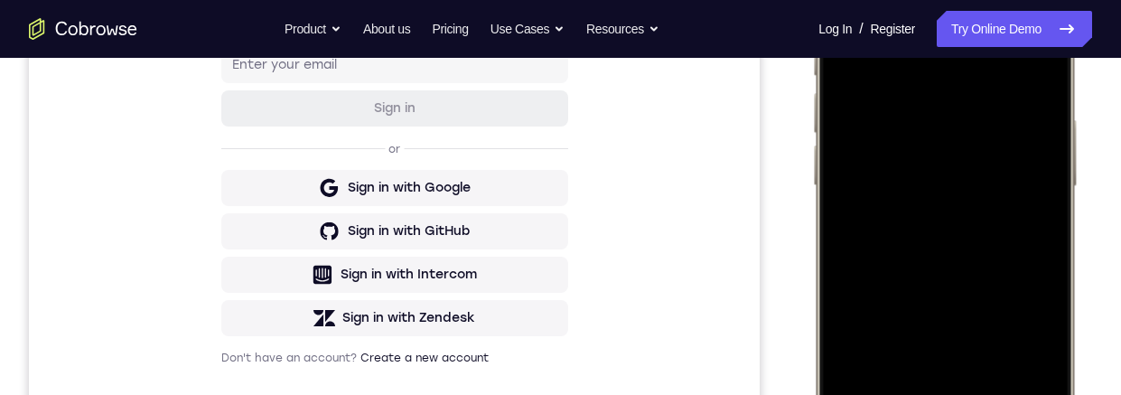
click at [842, 214] on div at bounding box center [945, 216] width 238 height 516
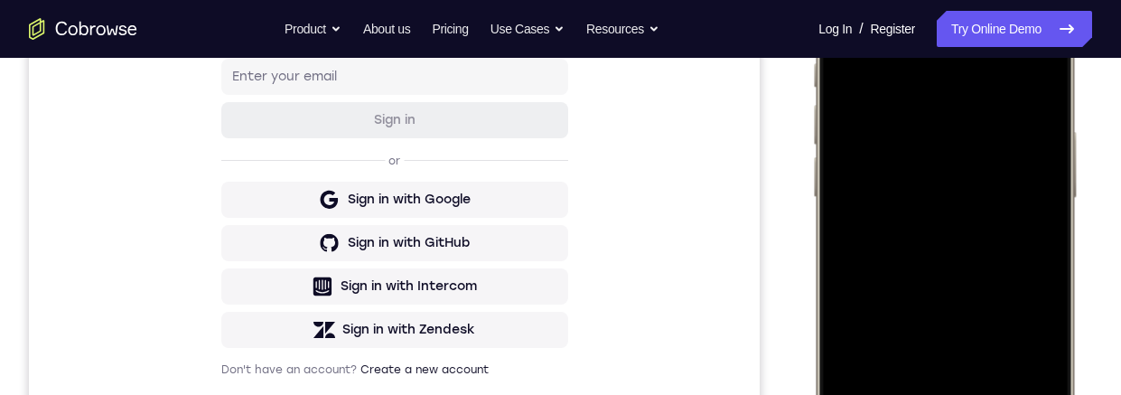
scroll to position [288, 0]
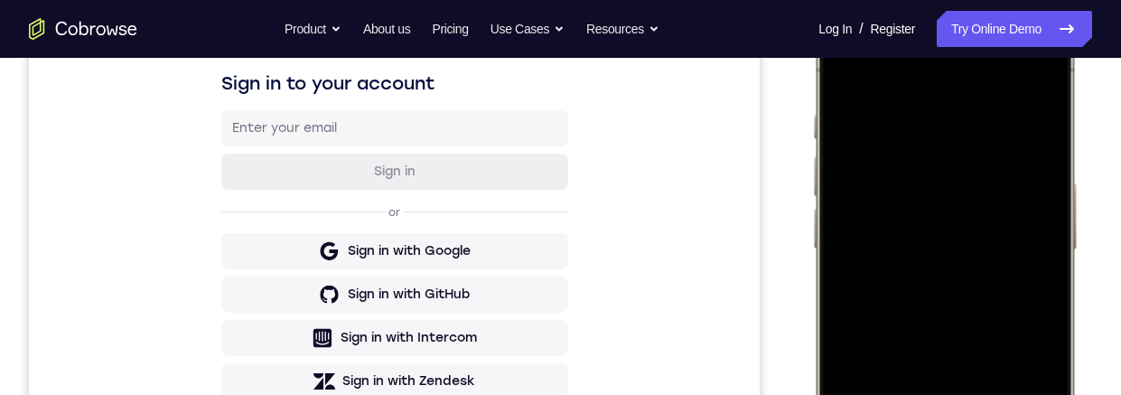
click at [845, 241] on div at bounding box center [945, 279] width 238 height 516
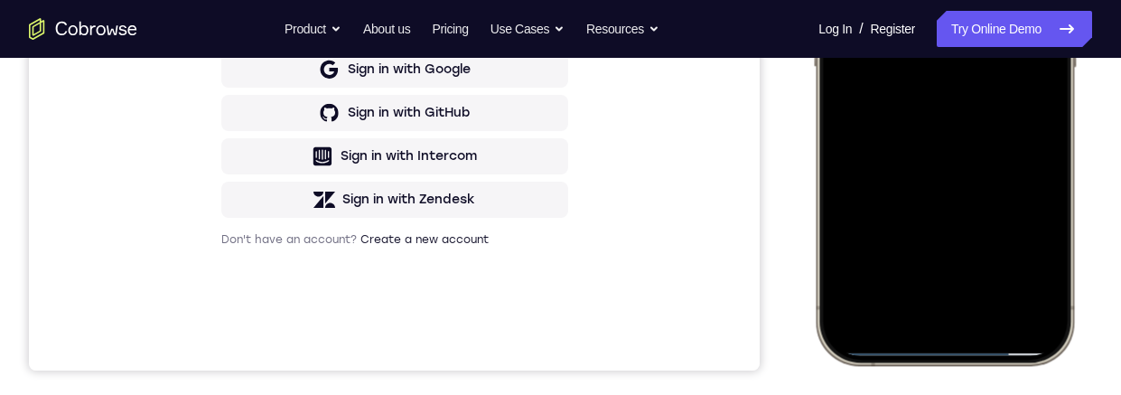
click at [1028, 254] on div at bounding box center [945, 97] width 238 height 516
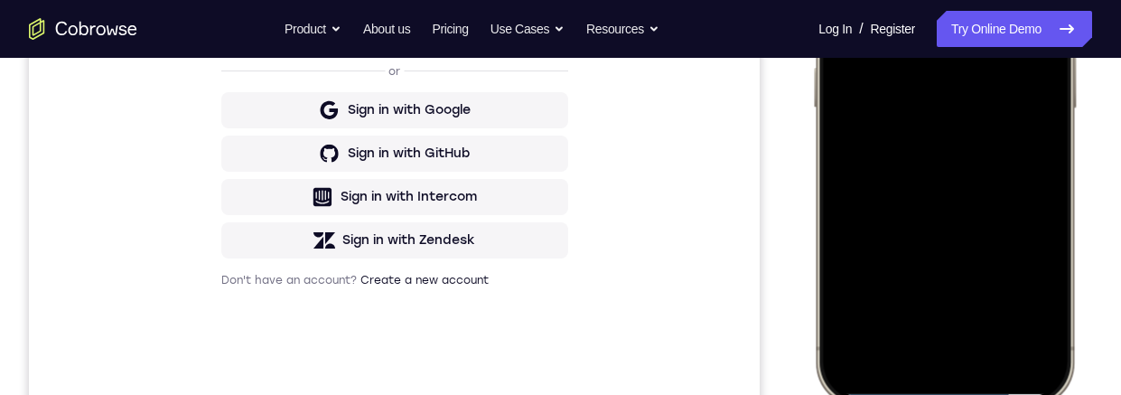
scroll to position [275, 0]
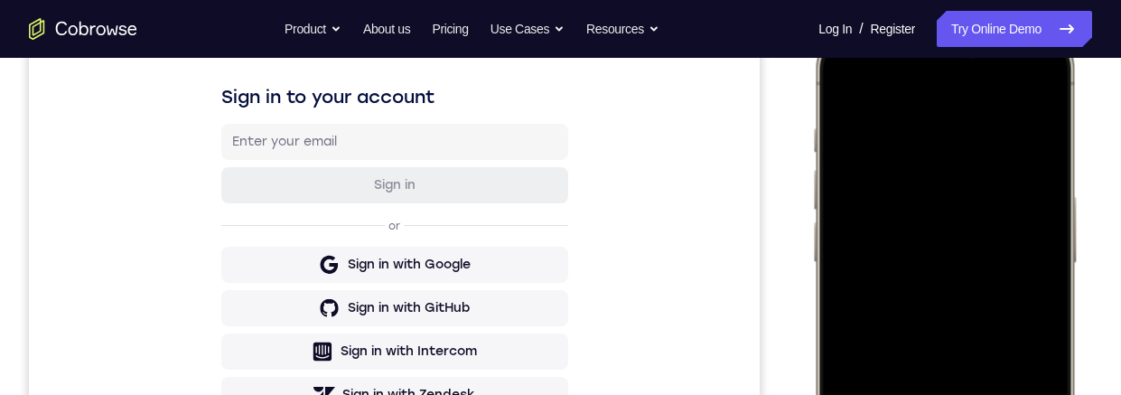
click at [1026, 100] on div at bounding box center [945, 292] width 238 height 516
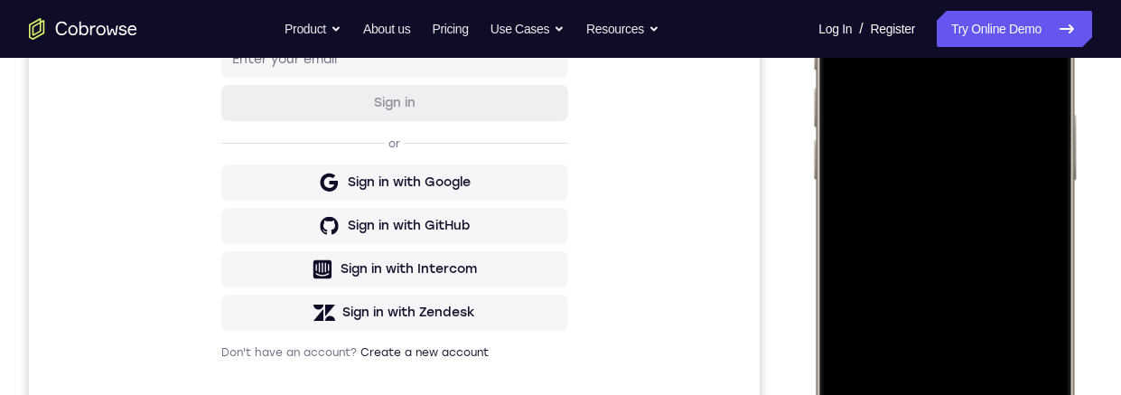
scroll to position [394, 0]
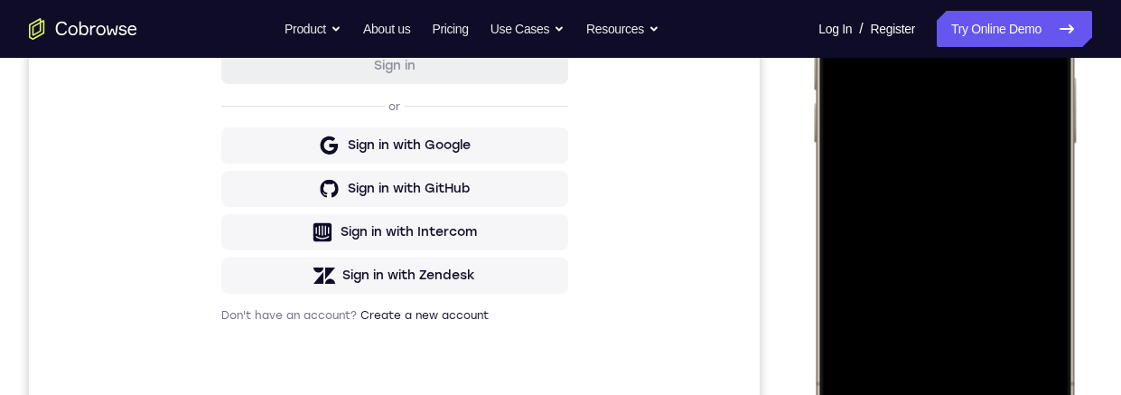
click at [988, 339] on div at bounding box center [945, 173] width 238 height 516
click at [839, 0] on div at bounding box center [945, 173] width 238 height 516
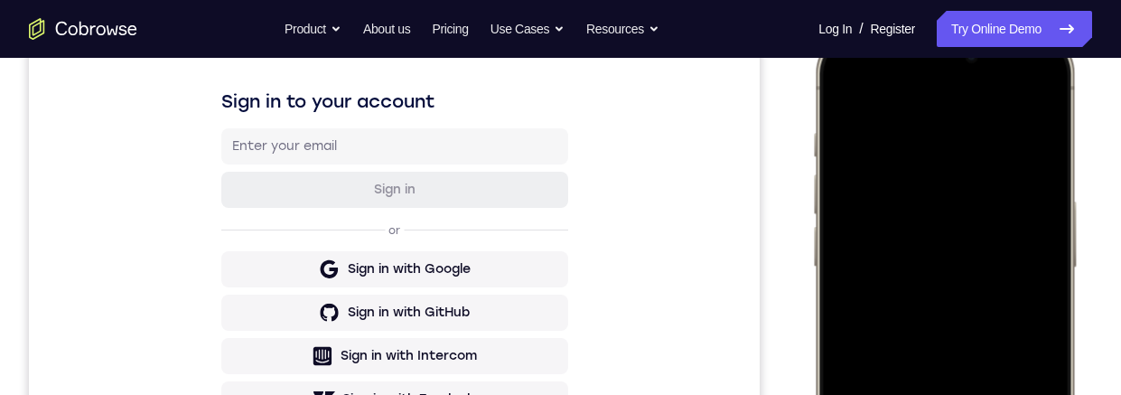
click at [1030, 127] on div at bounding box center [945, 297] width 238 height 516
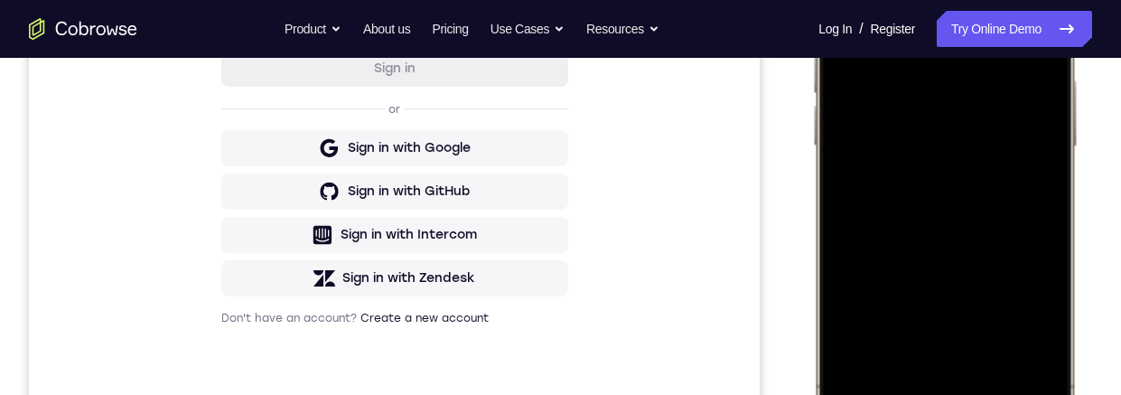
click at [1004, 330] on div at bounding box center [945, 176] width 238 height 516
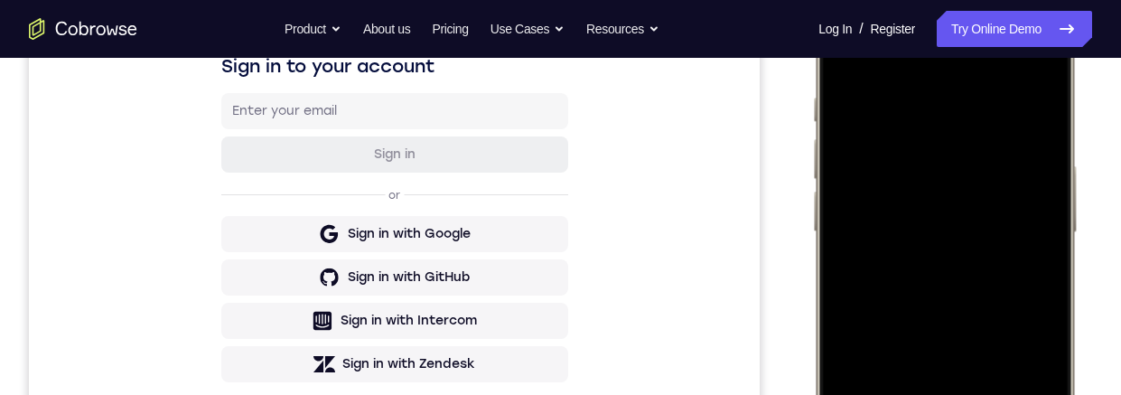
click at [1042, 280] on div at bounding box center [945, 262] width 238 height 516
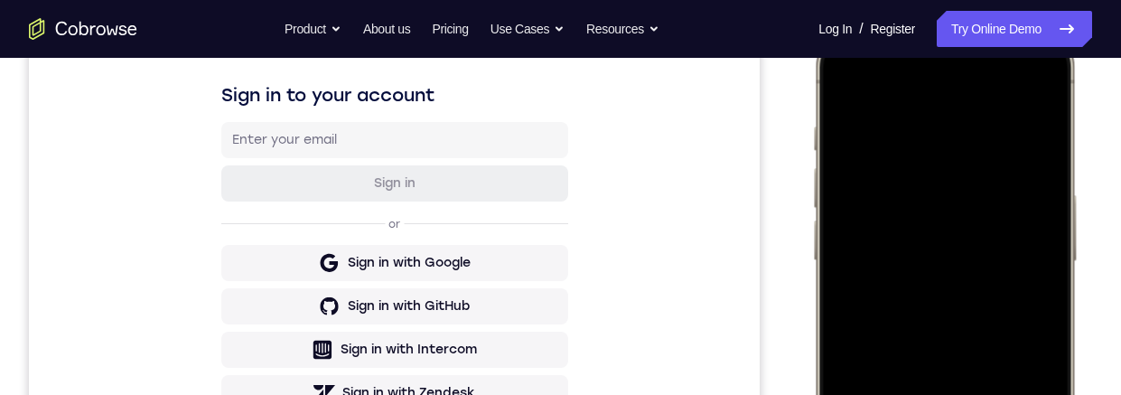
click at [1031, 273] on div at bounding box center [945, 291] width 238 height 516
click at [1033, 259] on div at bounding box center [945, 291] width 238 height 516
click at [1037, 266] on div at bounding box center [945, 291] width 238 height 516
click at [1036, 264] on div at bounding box center [945, 291] width 238 height 516
click at [1029, 91] on div at bounding box center [945, 291] width 238 height 516
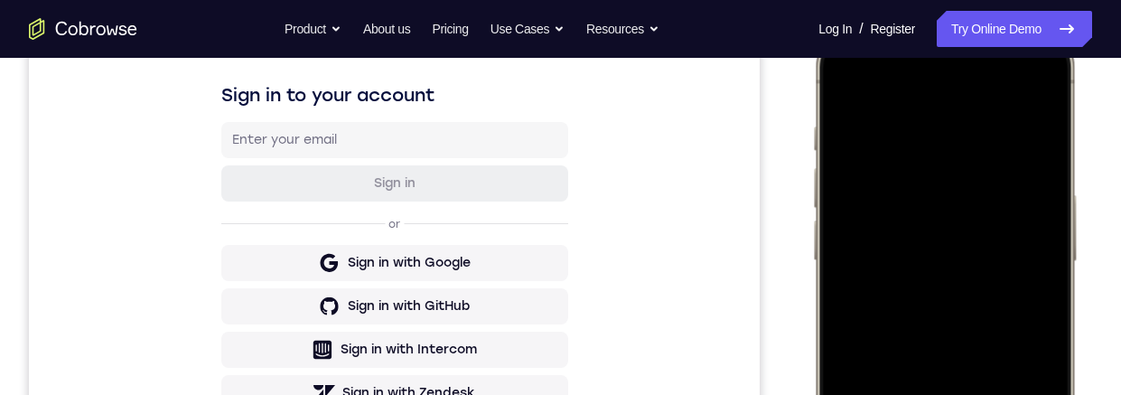
click at [1044, 87] on div at bounding box center [945, 291] width 238 height 516
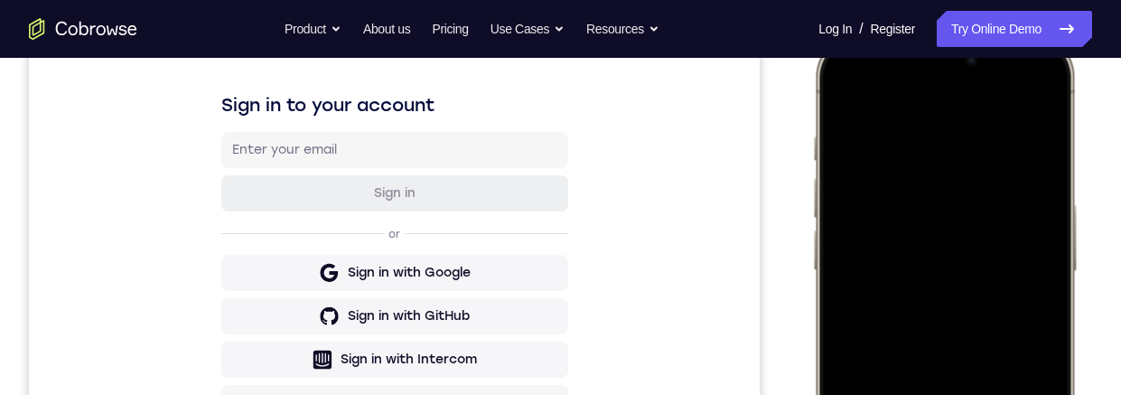
click at [870, 150] on div at bounding box center [945, 300] width 238 height 516
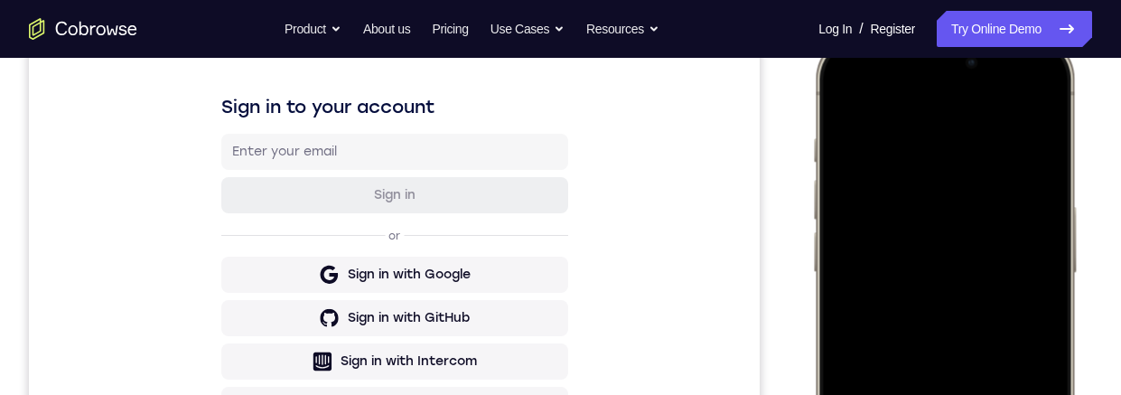
click at [830, 92] on div at bounding box center [945, 302] width 238 height 516
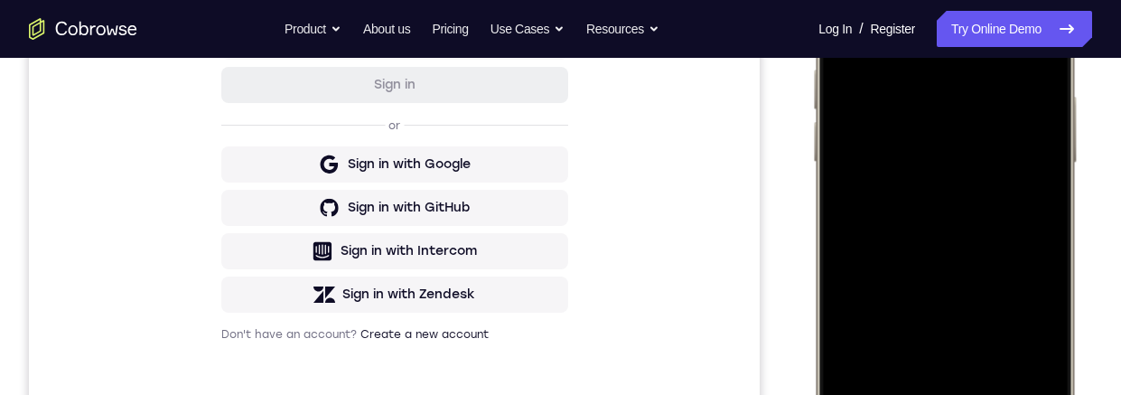
scroll to position [460, 0]
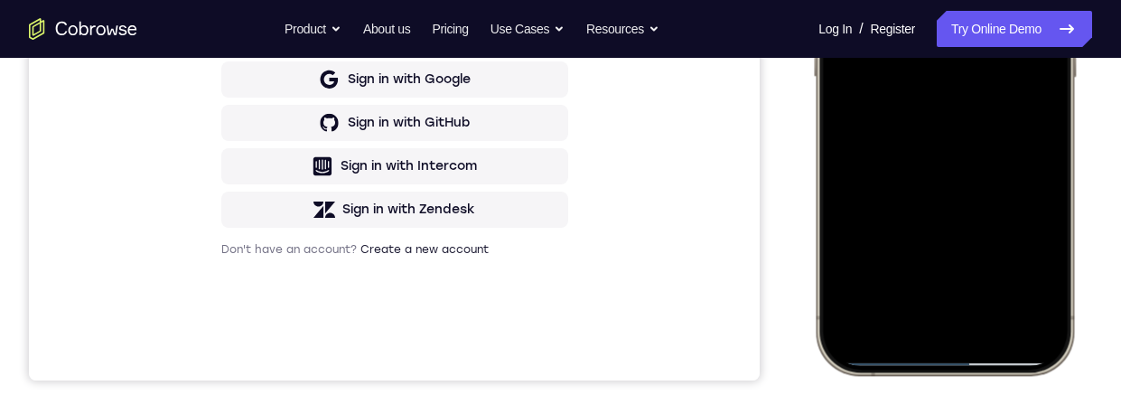
click at [986, 320] on div at bounding box center [945, 107] width 238 height 516
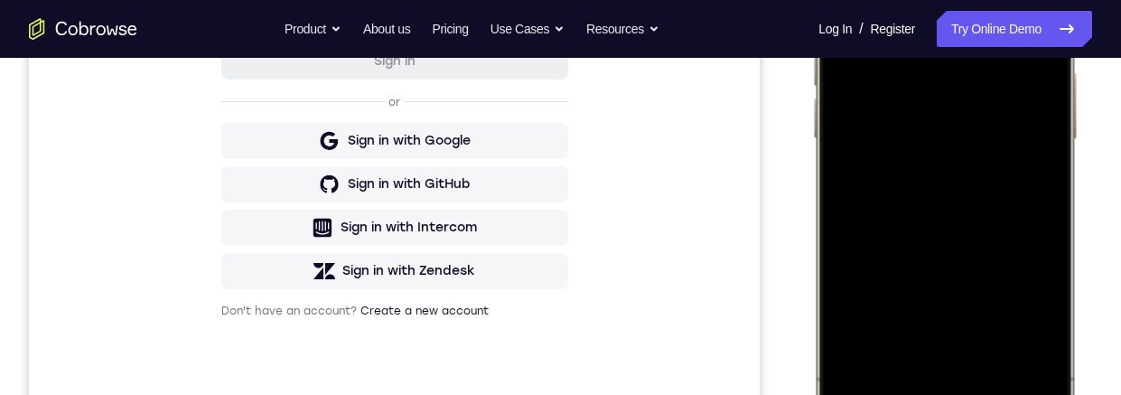
scroll to position [368, 0]
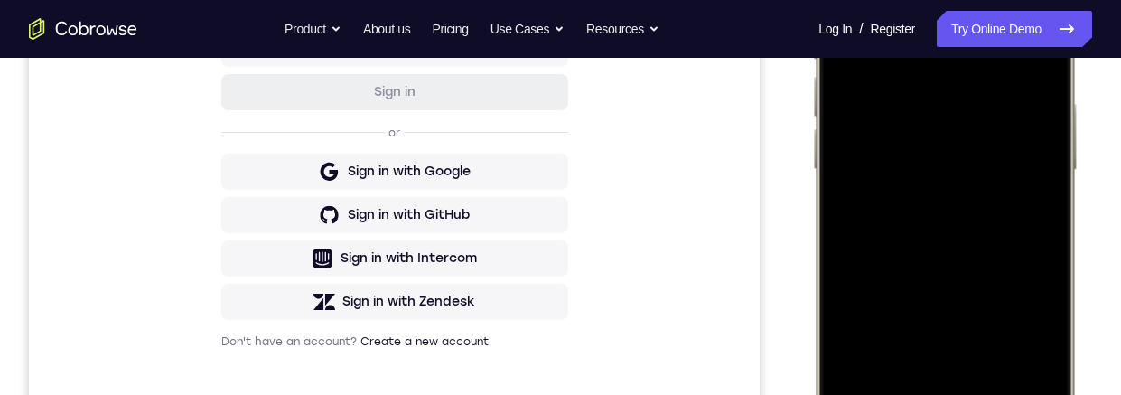
click at [1044, 123] on div at bounding box center [945, 199] width 238 height 516
click at [1049, 125] on div at bounding box center [945, 199] width 238 height 516
click at [1040, 120] on div at bounding box center [945, 199] width 238 height 516
click at [1045, 126] on div at bounding box center [945, 199] width 238 height 516
click at [1053, 127] on div at bounding box center [945, 199] width 238 height 516
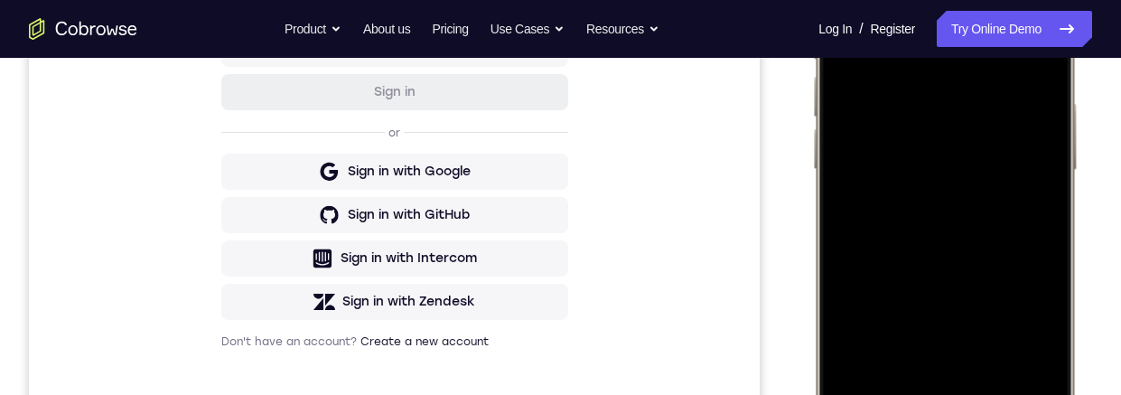
click at [1044, 128] on div at bounding box center [945, 199] width 238 height 516
click at [1051, 127] on div at bounding box center [945, 199] width 238 height 516
click at [1053, 116] on div at bounding box center [945, 199] width 238 height 516
click at [1049, 125] on div at bounding box center [945, 199] width 238 height 516
click at [979, 180] on div at bounding box center [945, 199] width 238 height 516
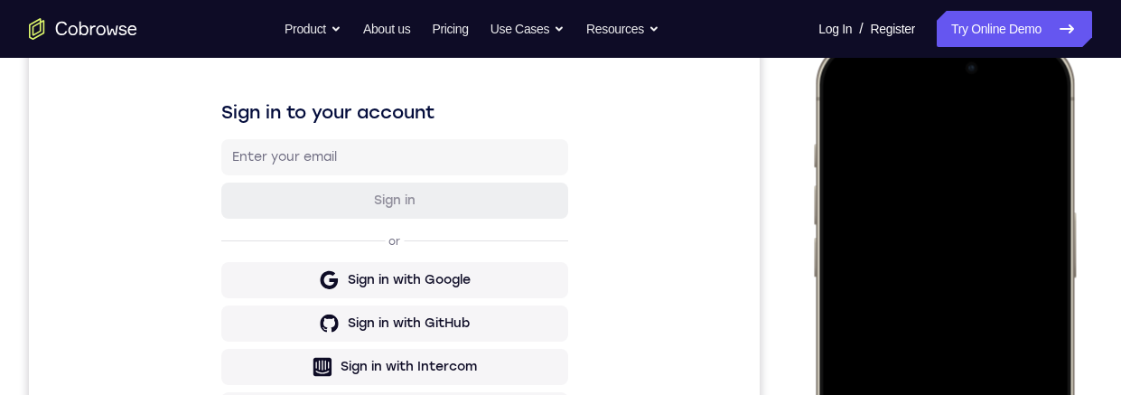
scroll to position [462, 0]
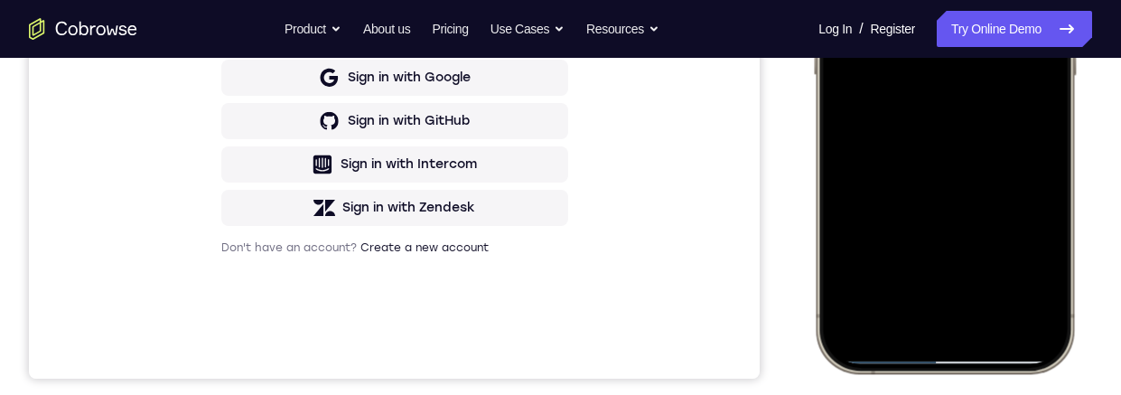
click at [918, 262] on div at bounding box center [945, 105] width 238 height 516
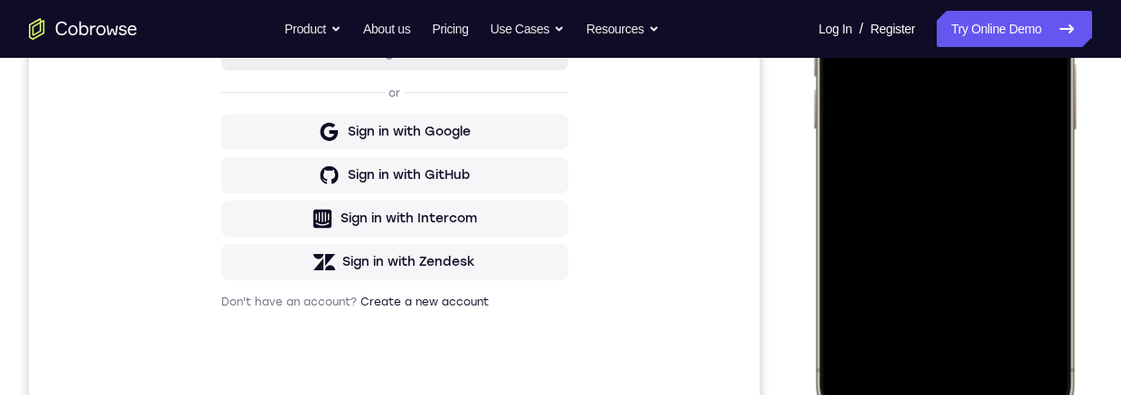
click at [841, 0] on div at bounding box center [945, 160] width 238 height 516
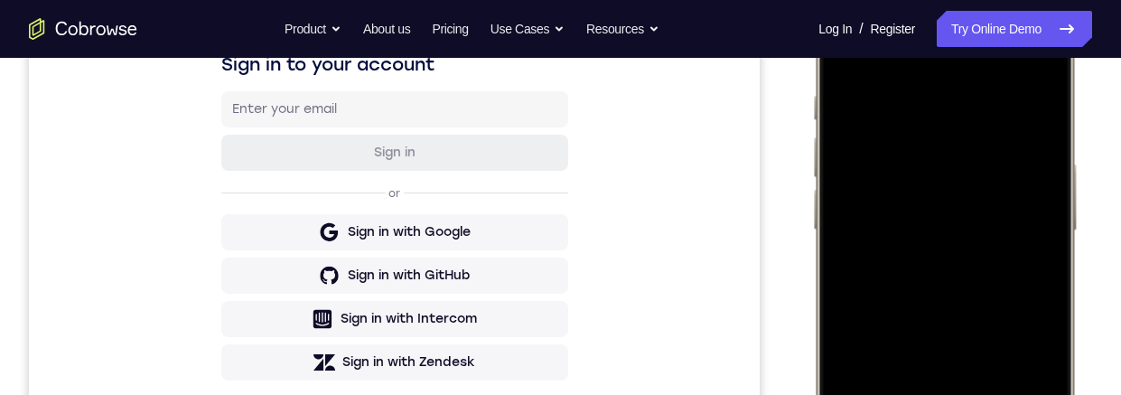
scroll to position [259, 0]
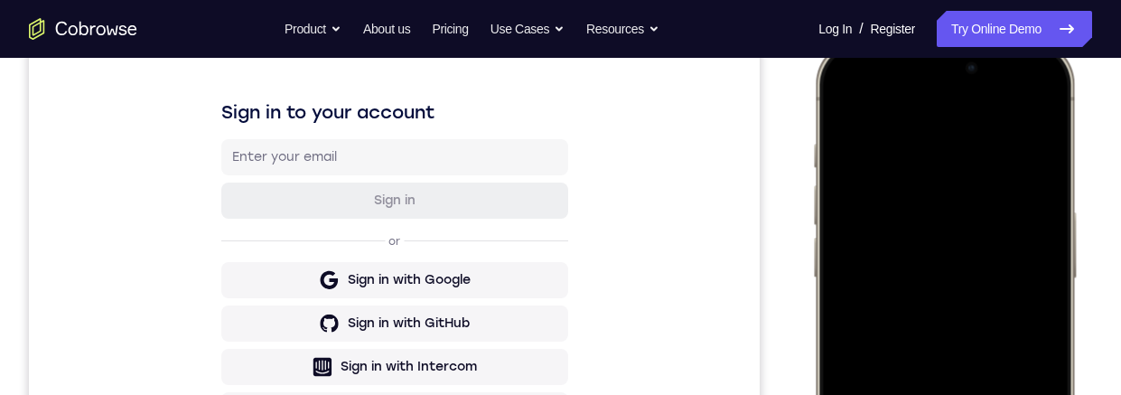
click at [843, 93] on div at bounding box center [945, 308] width 238 height 516
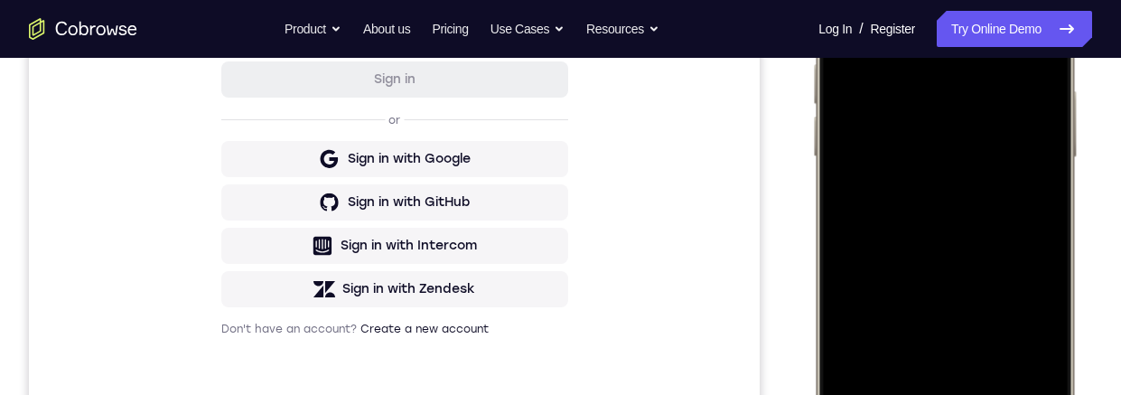
click at [1049, 193] on div at bounding box center [945, 187] width 238 height 516
click at [1055, 192] on div at bounding box center [945, 187] width 238 height 516
click at [1058, 194] on div at bounding box center [945, 187] width 238 height 516
click at [1057, 195] on div at bounding box center [945, 187] width 238 height 516
click at [1055, 196] on div at bounding box center [945, 187] width 238 height 516
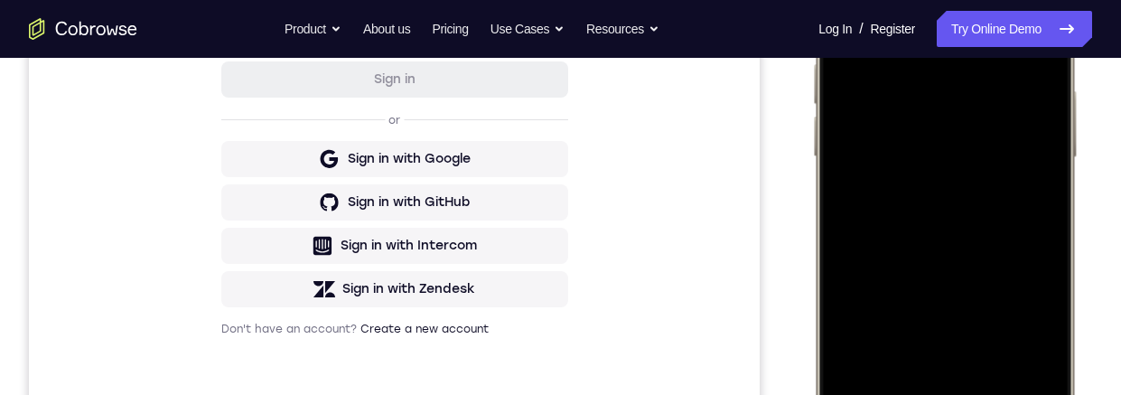
click at [1055, 201] on div at bounding box center [945, 187] width 238 height 516
click at [1062, 191] on div at bounding box center [945, 187] width 238 height 516
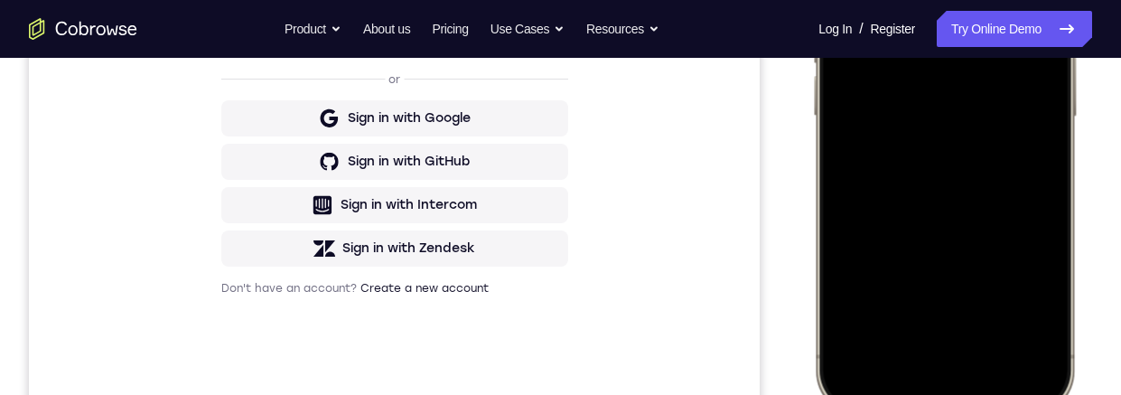
scroll to position [461, 0]
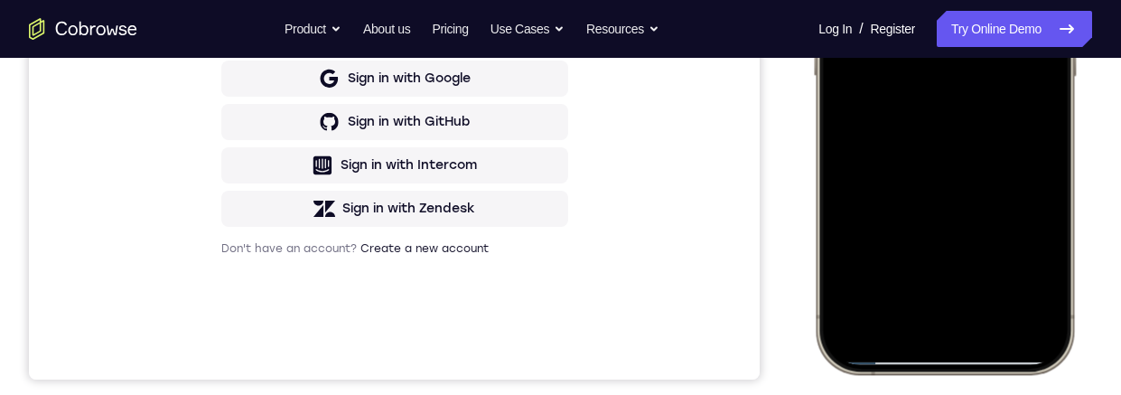
click at [986, 320] on div at bounding box center [945, 106] width 238 height 516
click at [982, 316] on div at bounding box center [945, 106] width 238 height 516
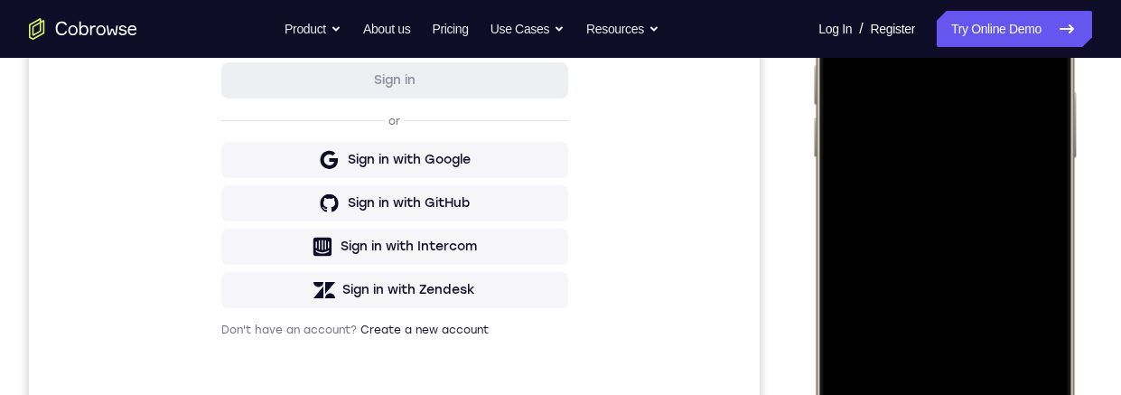
scroll to position [404, 0]
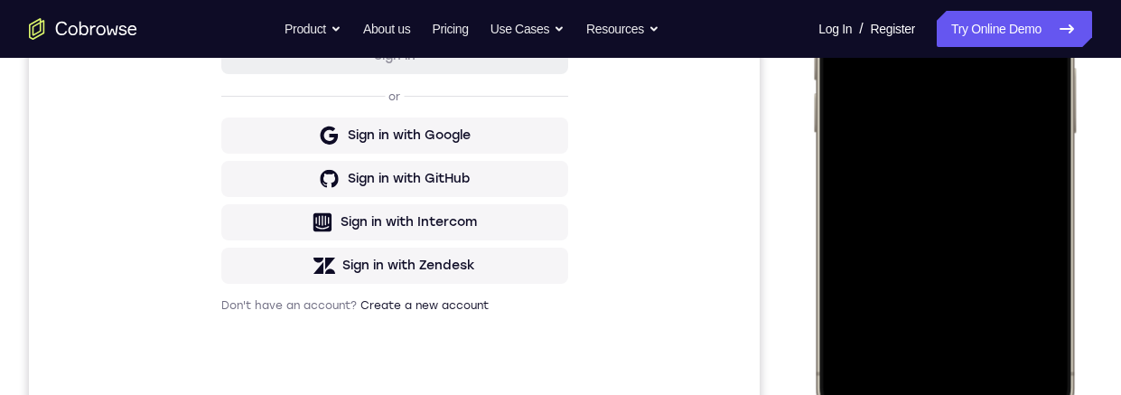
click at [951, 229] on div at bounding box center [945, 163] width 238 height 516
click at [1003, 287] on div at bounding box center [945, 163] width 238 height 516
click at [931, 279] on div at bounding box center [945, 163] width 238 height 516
click at [922, 175] on div at bounding box center [945, 163] width 238 height 516
click at [926, 321] on div at bounding box center [945, 163] width 238 height 516
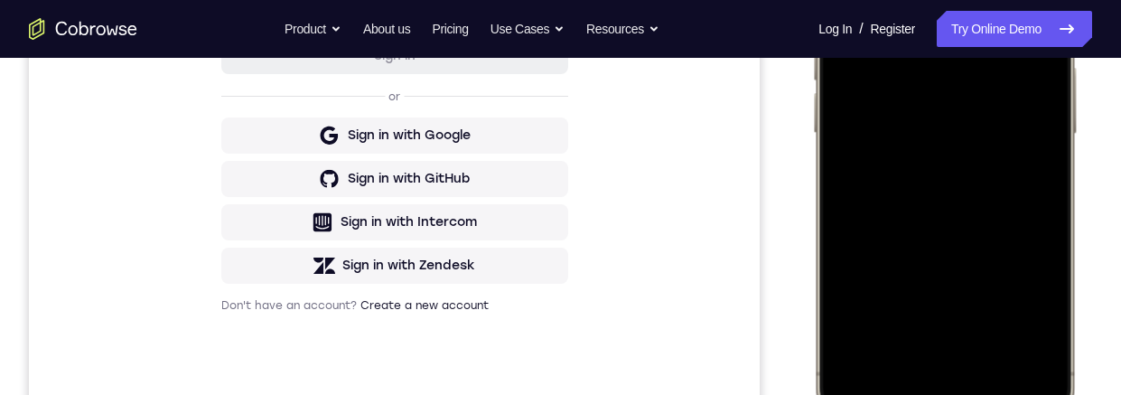
click at [1032, 316] on div at bounding box center [945, 163] width 238 height 516
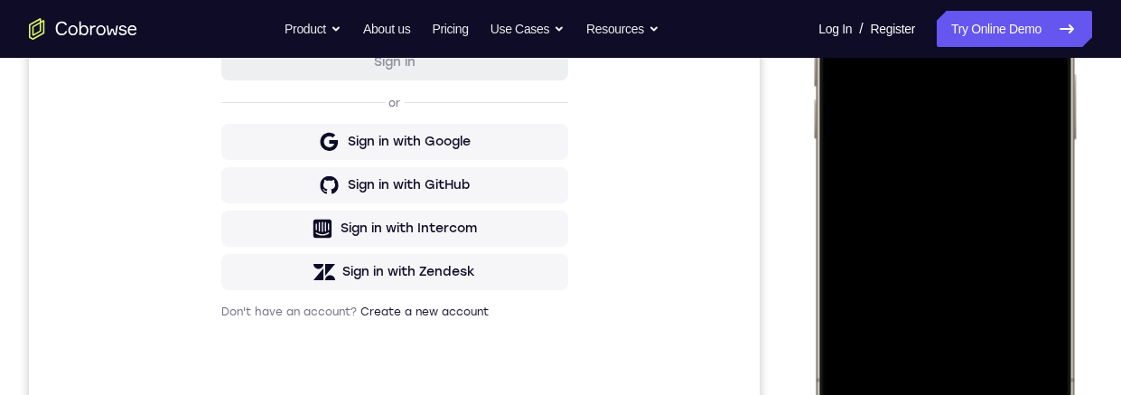
scroll to position [253, 0]
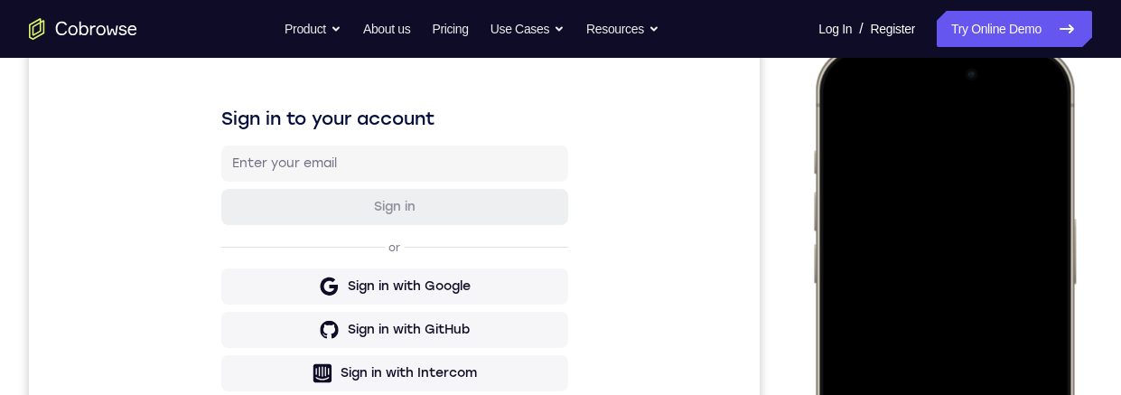
click at [839, 106] on div at bounding box center [945, 314] width 238 height 516
click at [865, 150] on div at bounding box center [945, 314] width 238 height 516
click at [860, 154] on div at bounding box center [945, 314] width 238 height 516
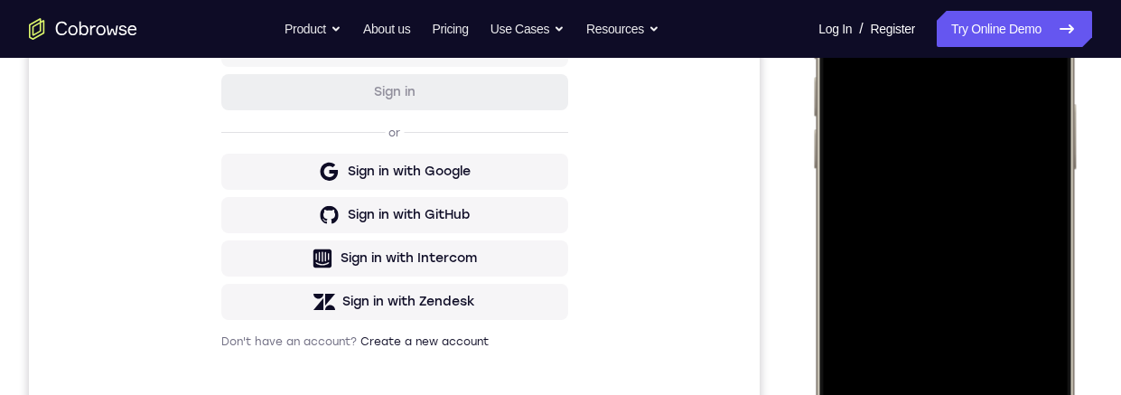
scroll to position [401, 0]
